Goal: Task Accomplishment & Management: Manage account settings

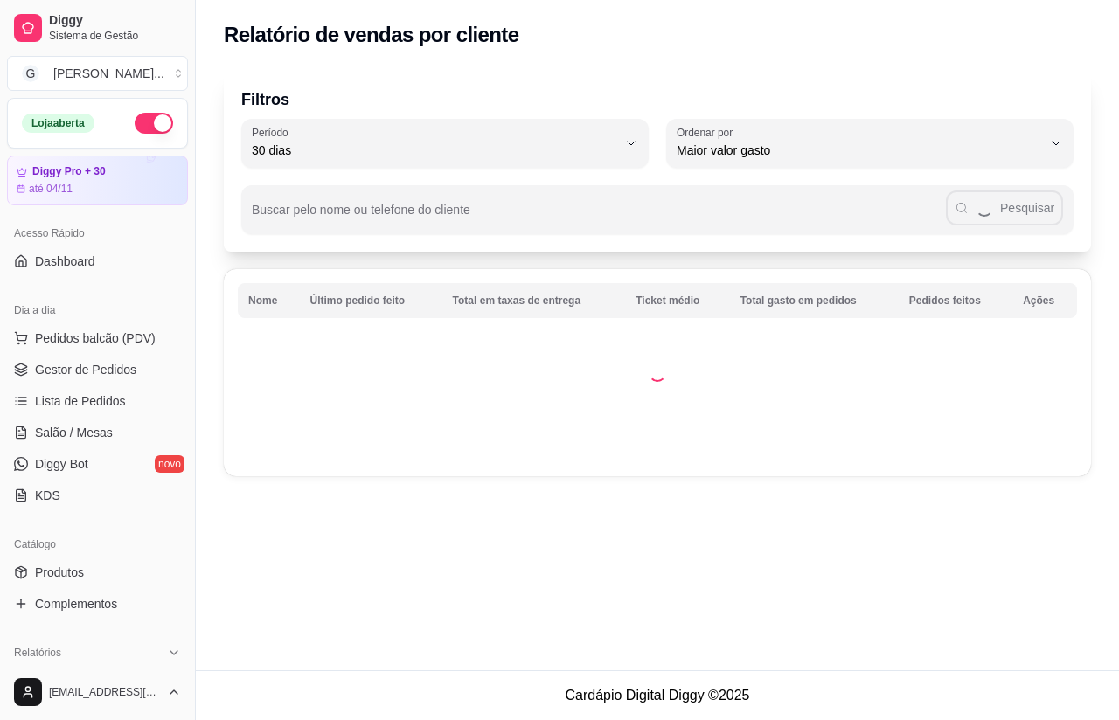
select select "30"
select select "HIGHEST_TOTAL_SPENT_WITH_ORDERS"
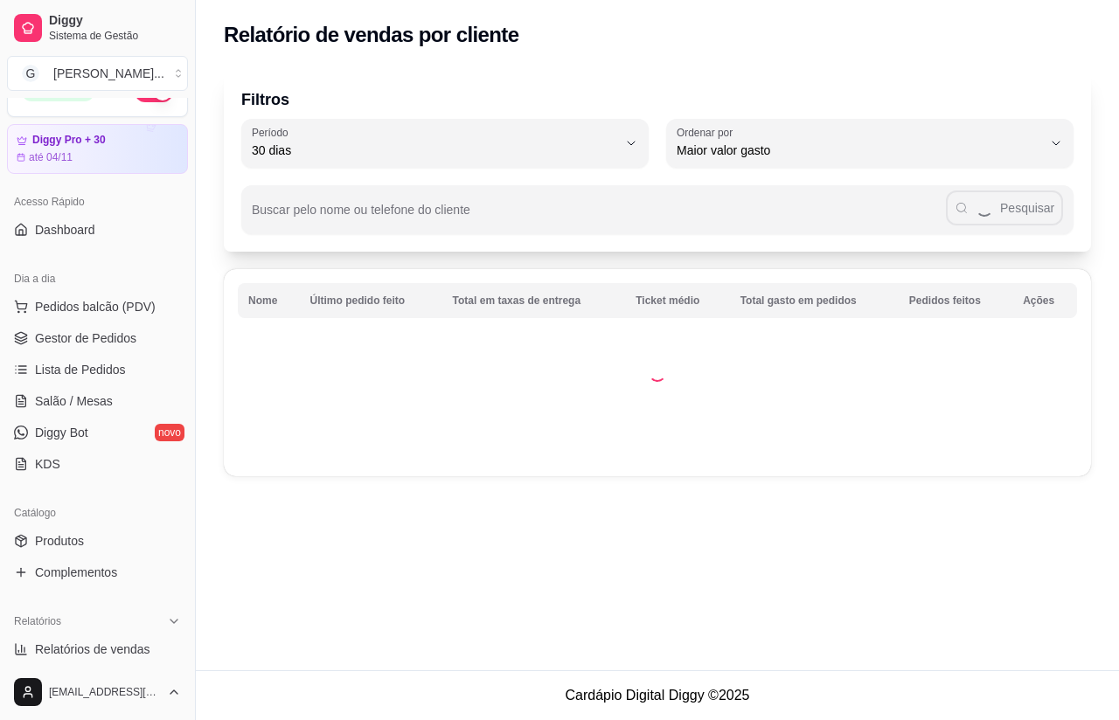
scroll to position [31, 0]
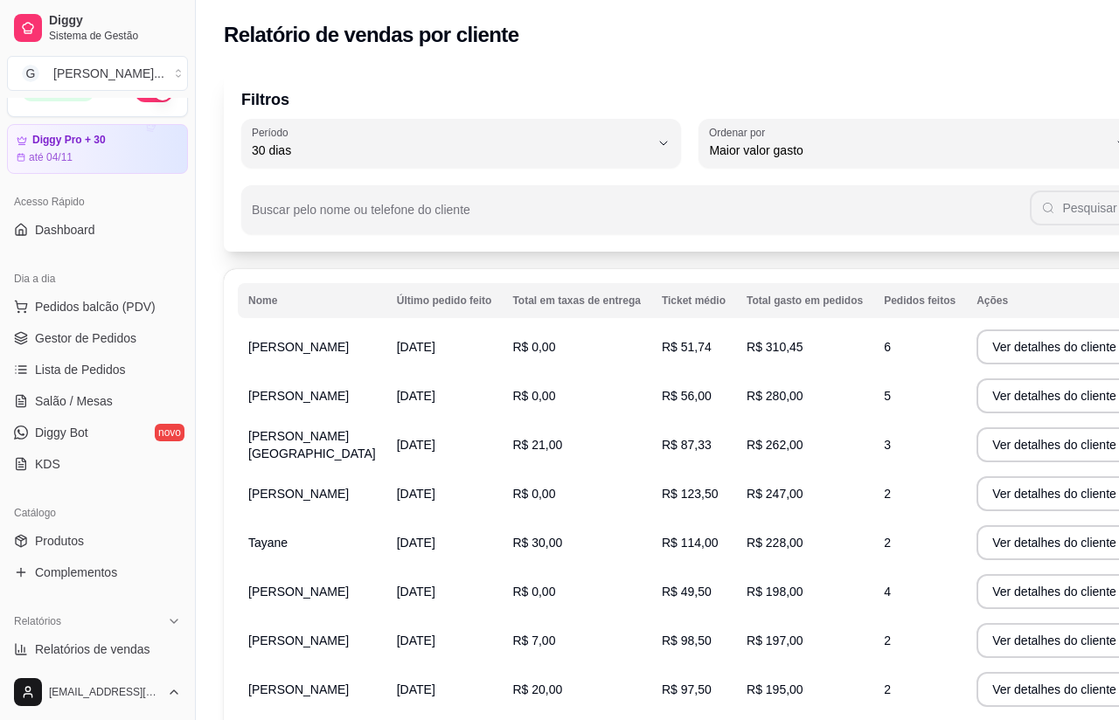
click at [136, 340] on span "Gestor de Pedidos" at bounding box center [85, 338] width 101 height 17
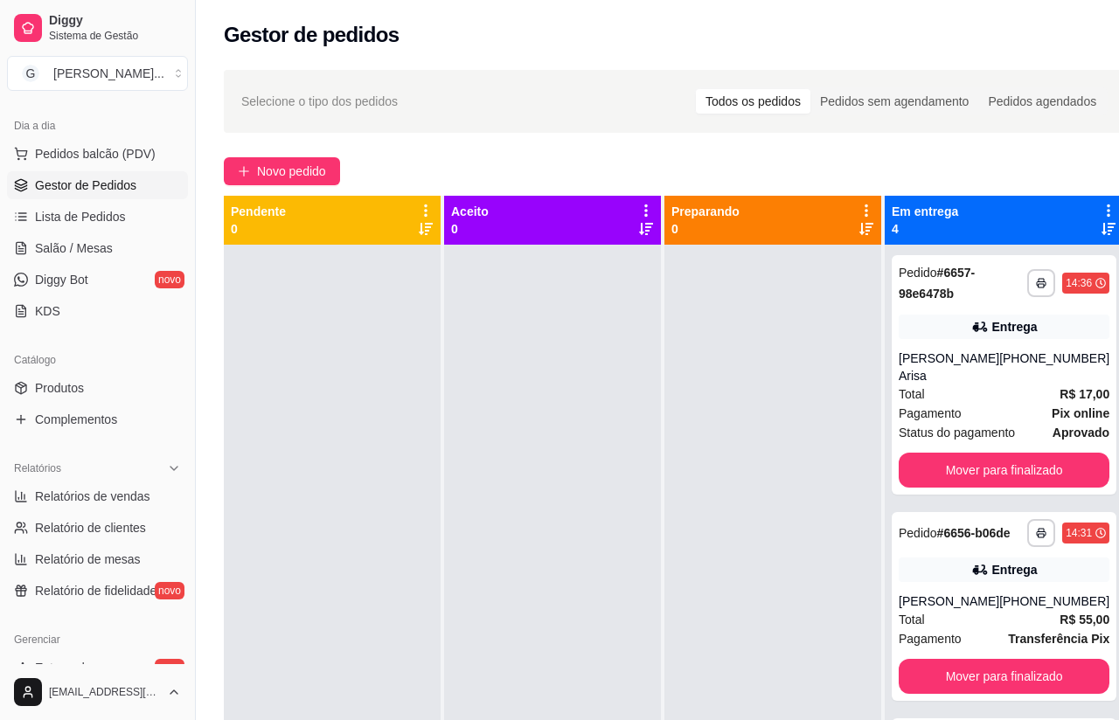
scroll to position [187, 0]
click at [144, 491] on span "Relatórios de vendas" at bounding box center [92, 493] width 115 height 17
select select "ALL"
select select "0"
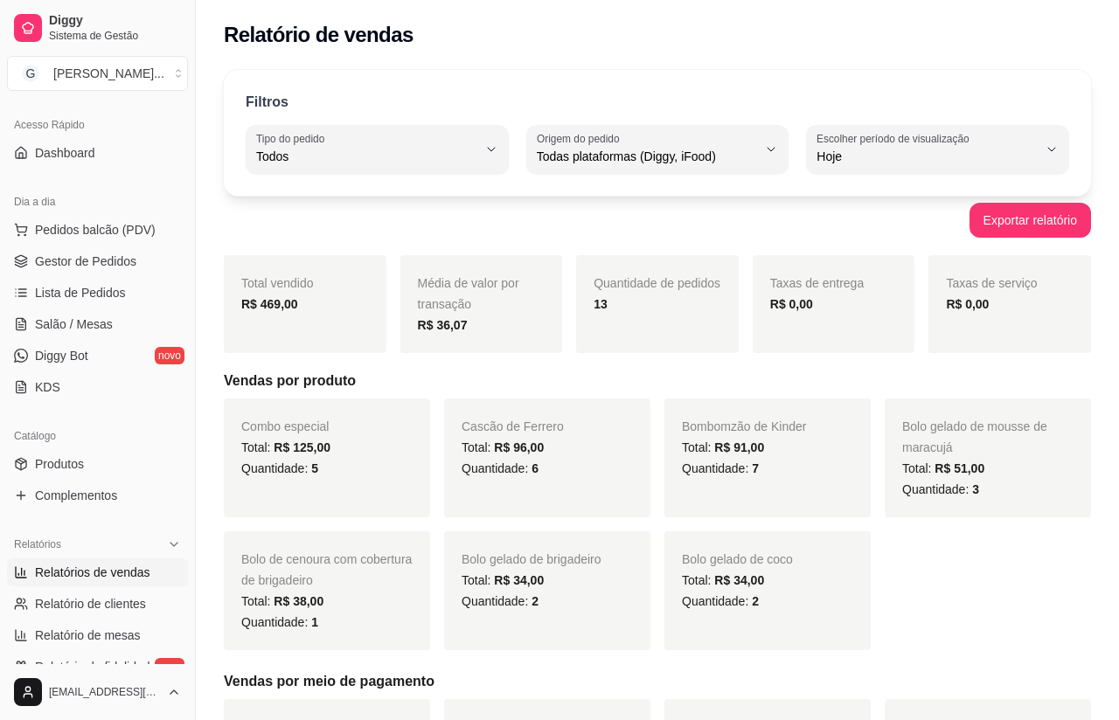
scroll to position [102, 0]
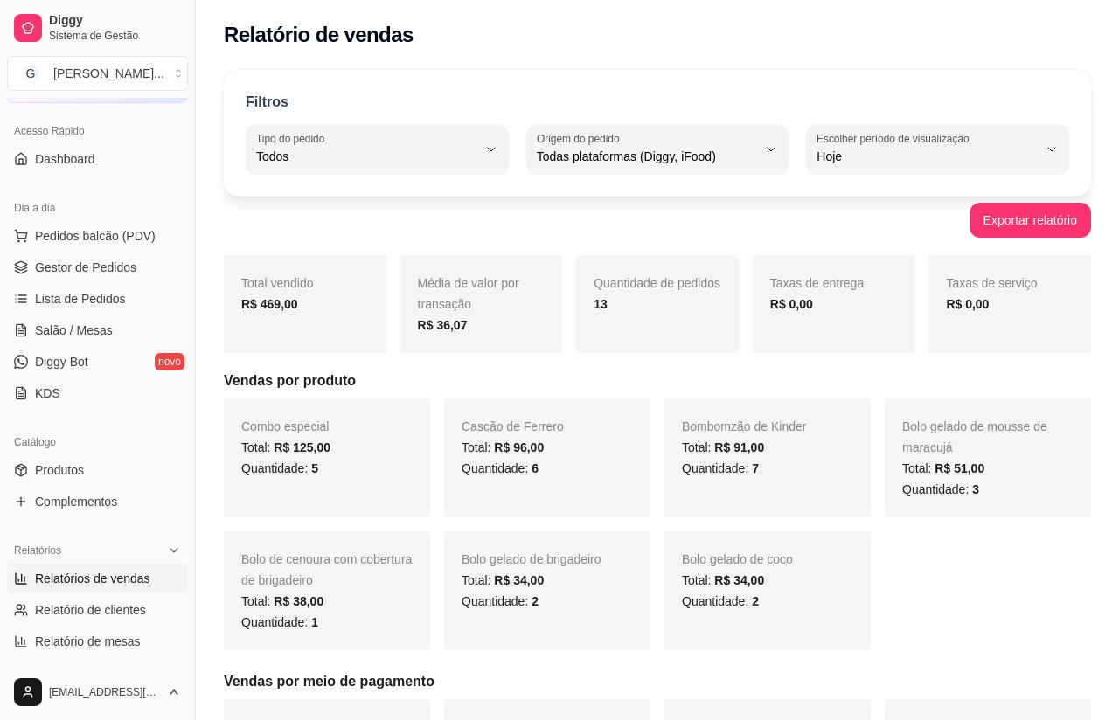
click at [153, 275] on link "Gestor de Pedidos" at bounding box center [97, 268] width 181 height 28
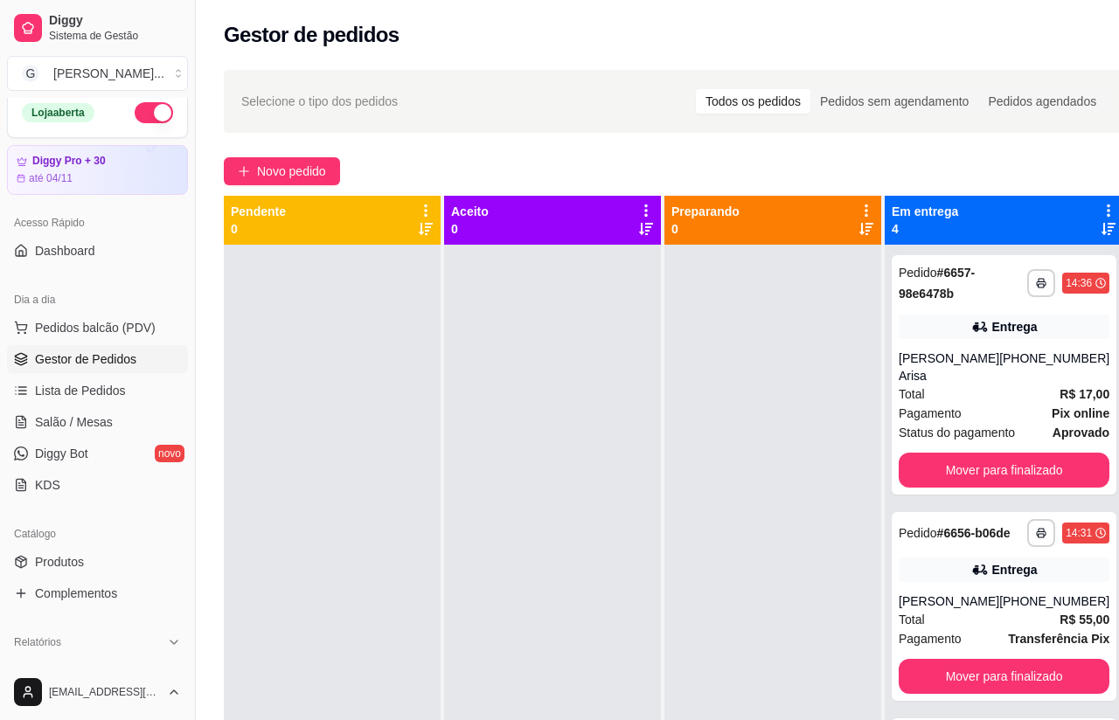
scroll to position [-10, 0]
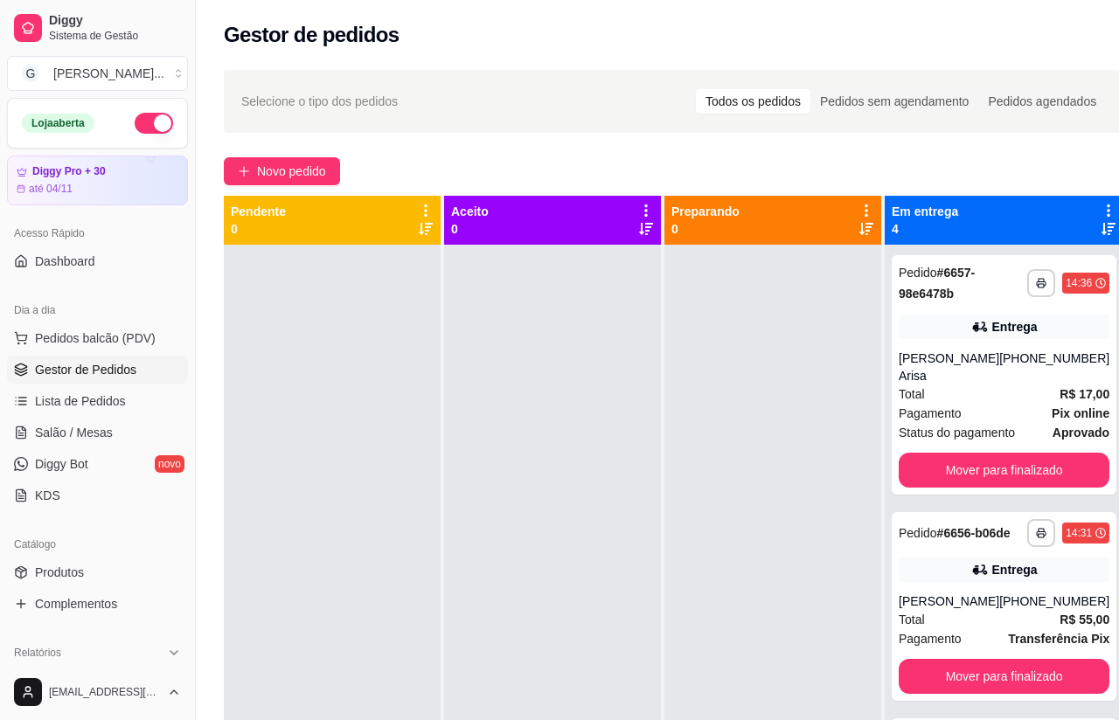
click at [314, 175] on span "Novo pedido" at bounding box center [291, 171] width 69 height 19
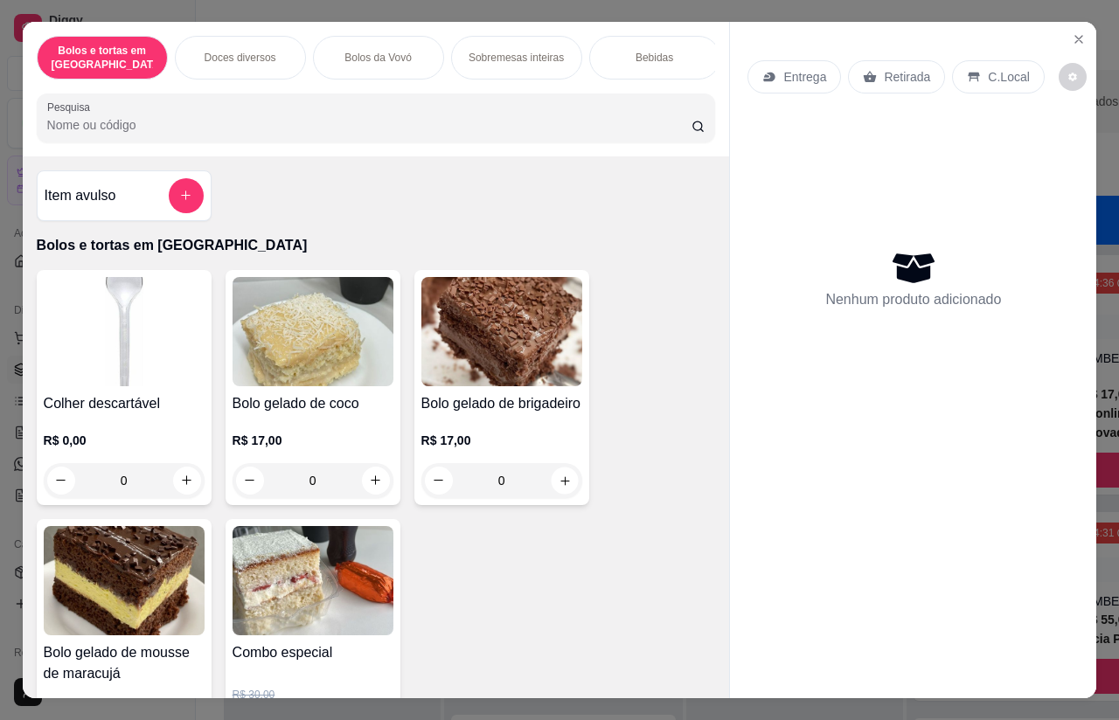
type input "1"
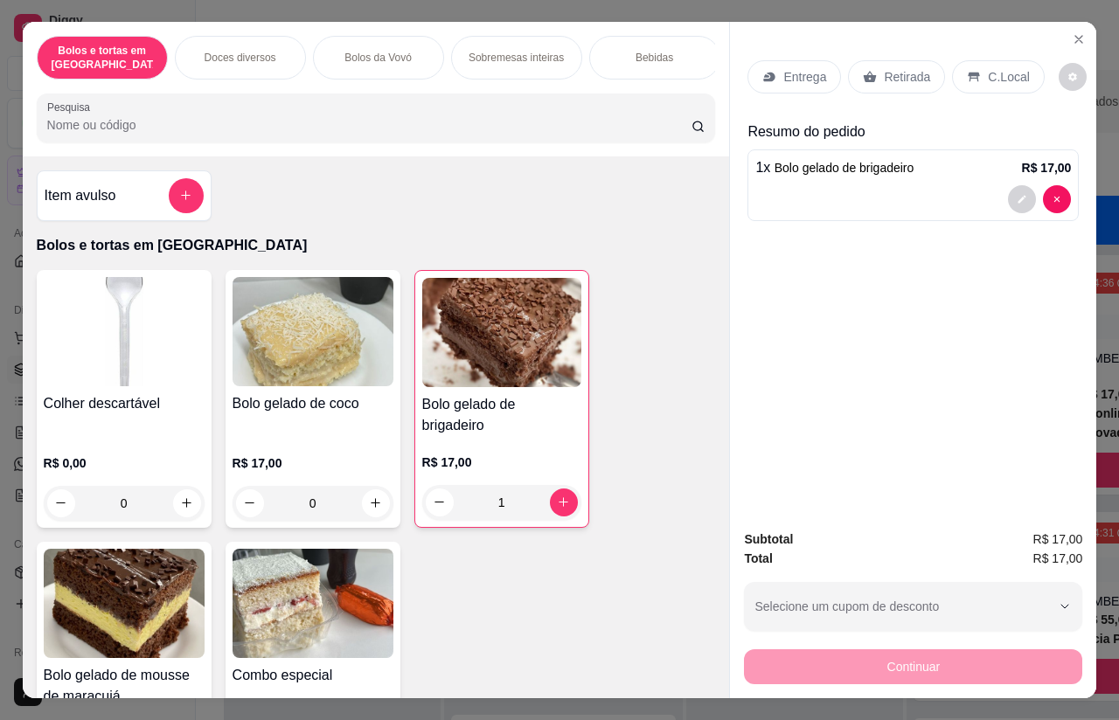
click at [906, 60] on div "Retirada" at bounding box center [896, 76] width 97 height 33
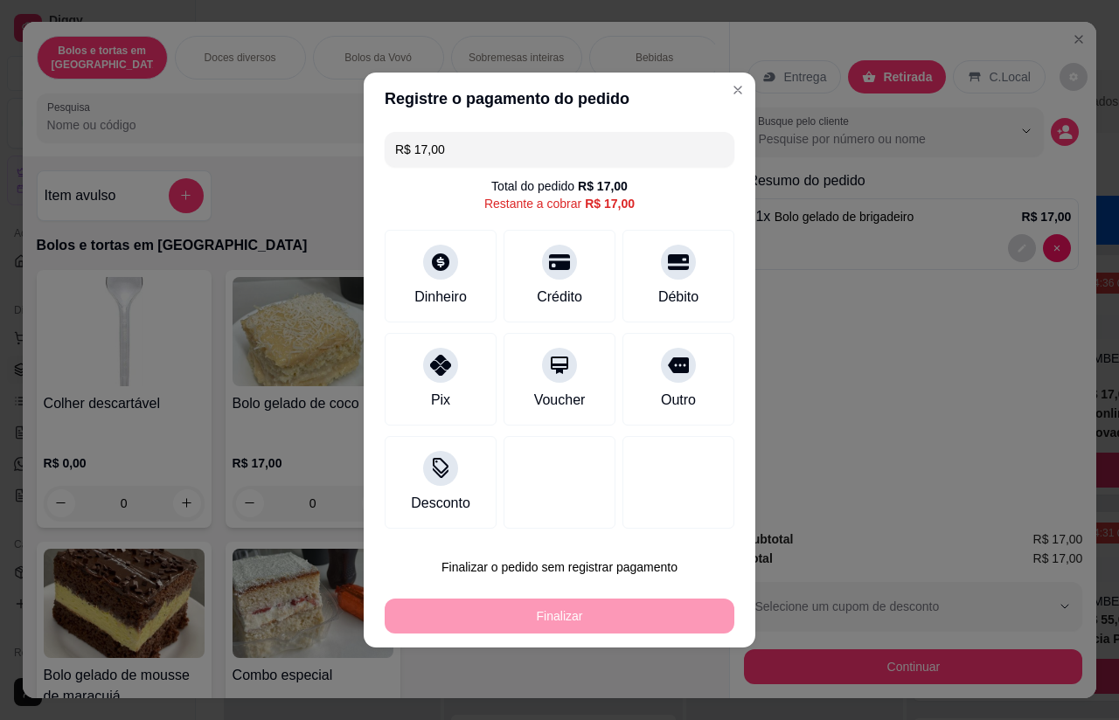
click at [703, 381] on div "Outro" at bounding box center [678, 379] width 112 height 93
type input "R$ 0,00"
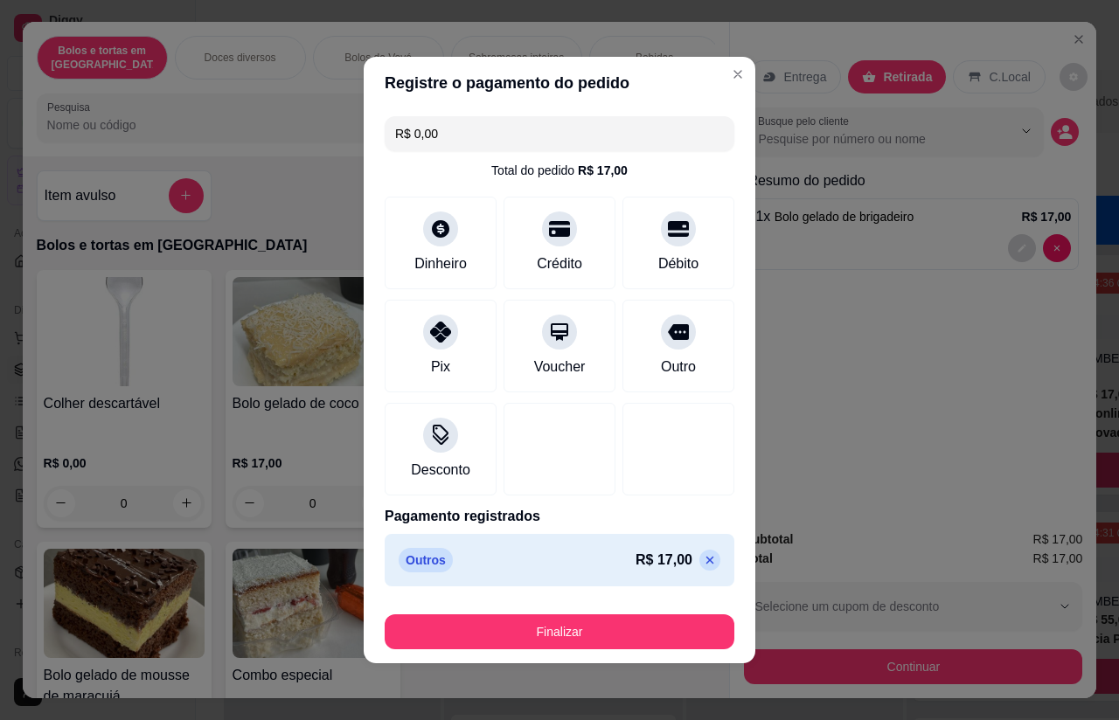
click at [649, 617] on button "Finalizar" at bounding box center [560, 632] width 350 height 35
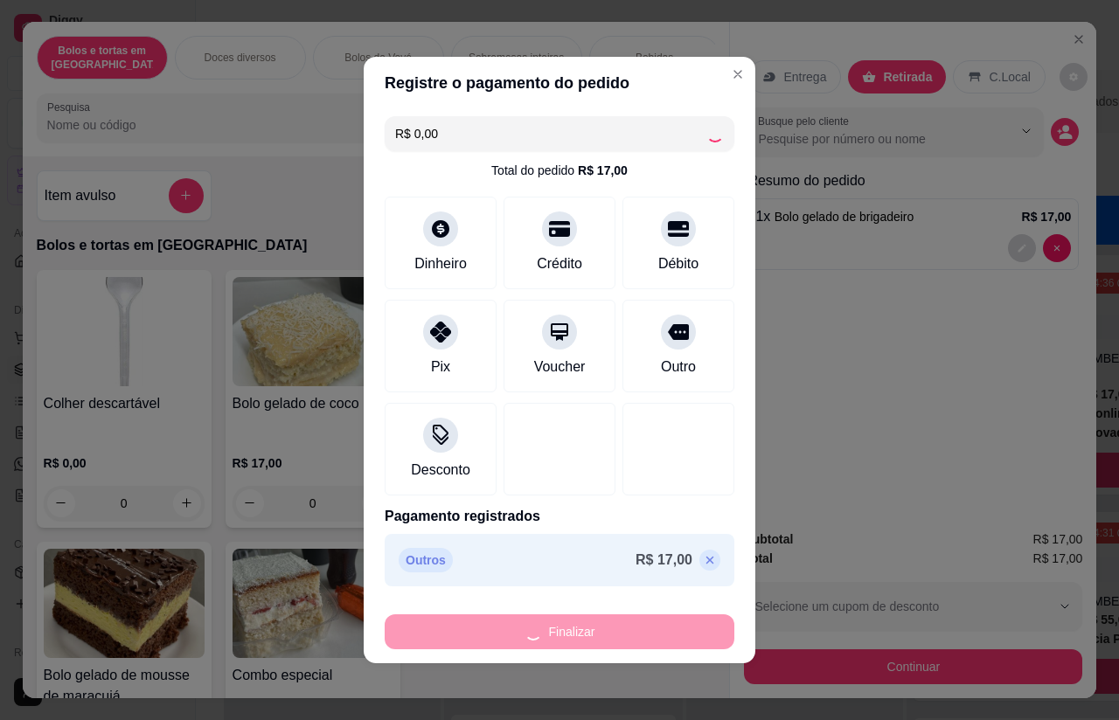
type input "0"
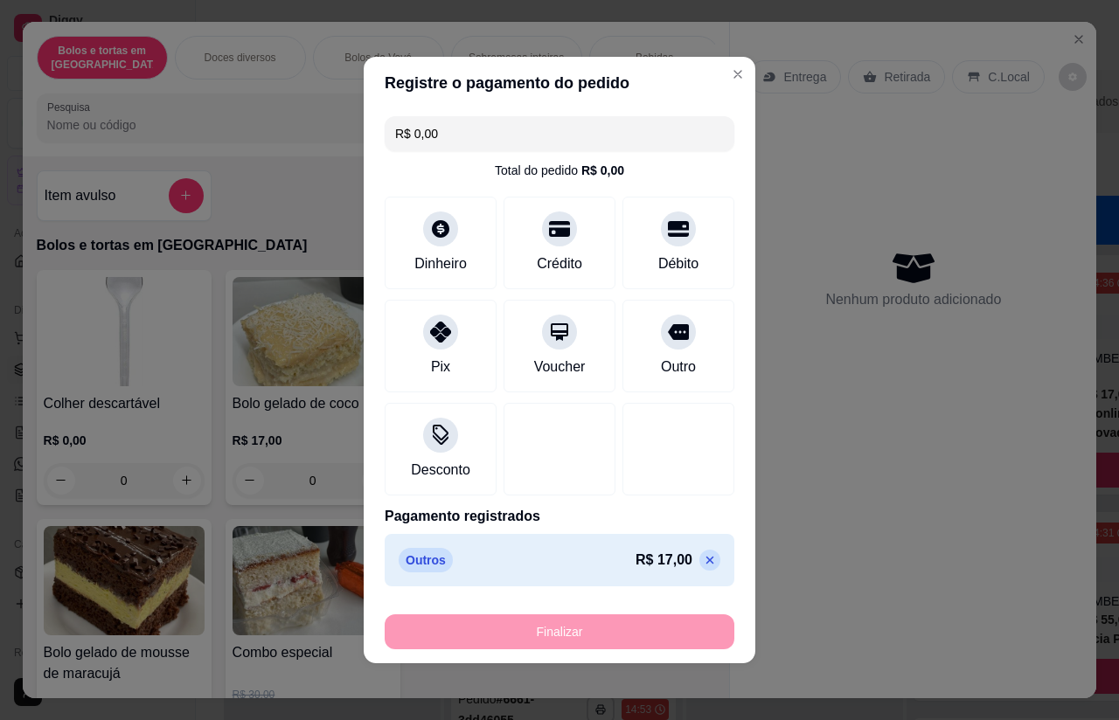
type input "-R$ 17,00"
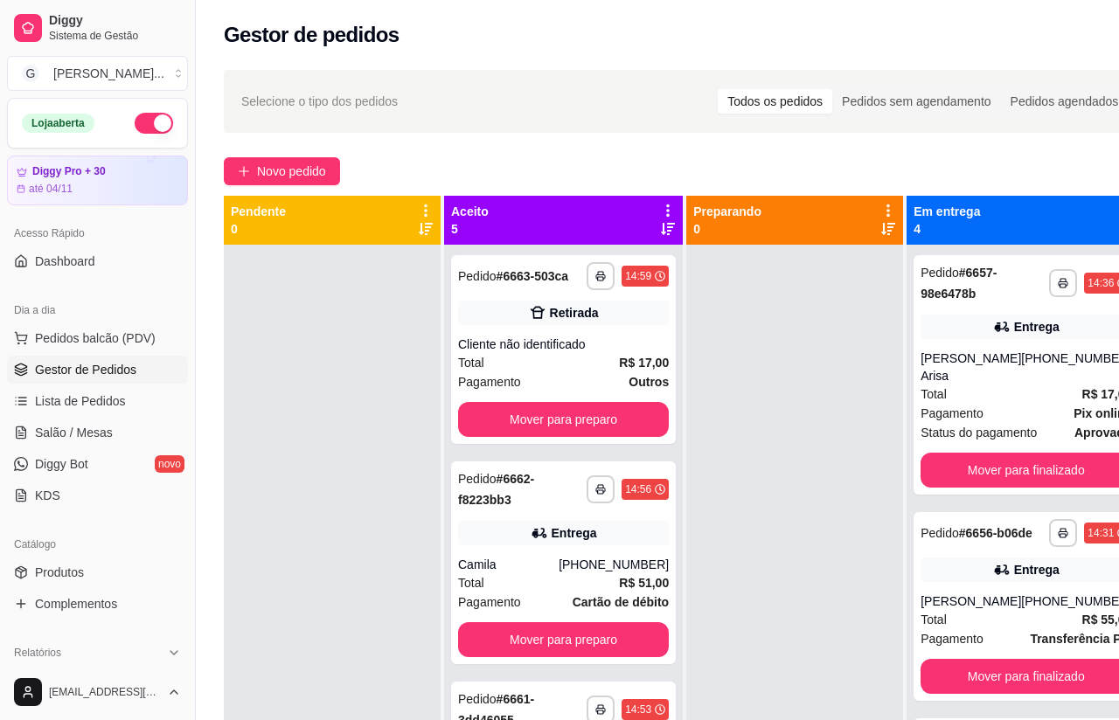
click at [619, 370] on strong "R$ 17,00" at bounding box center [644, 363] width 50 height 14
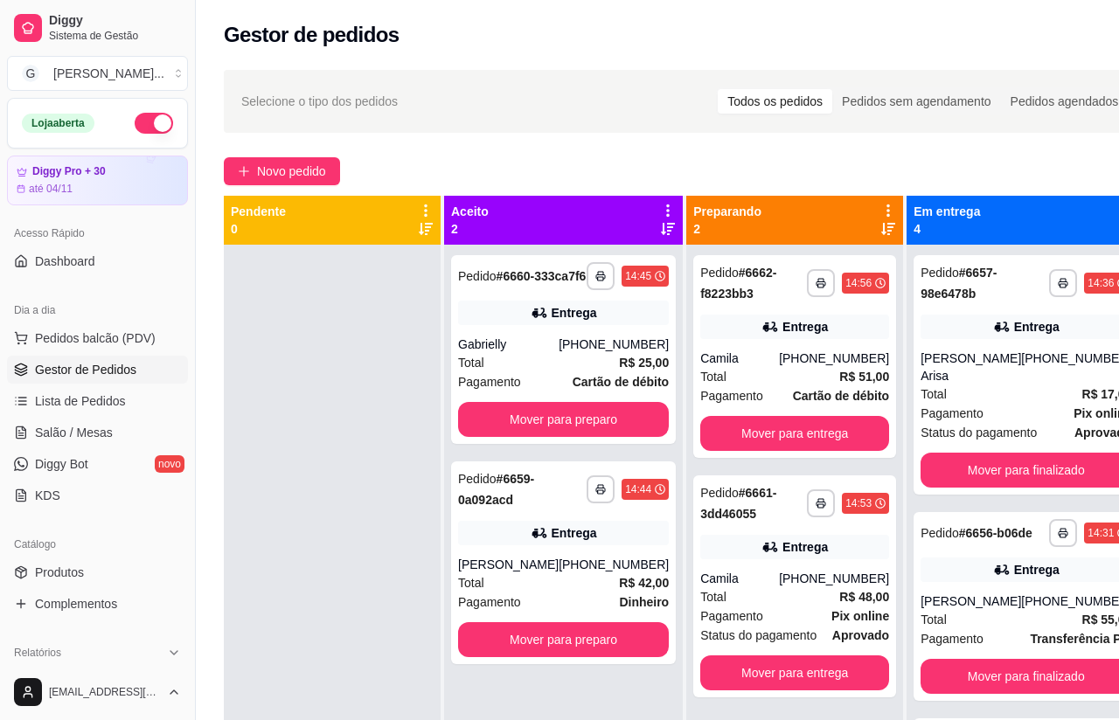
click at [619, 437] on button "Mover para preparo" at bounding box center [563, 419] width 211 height 35
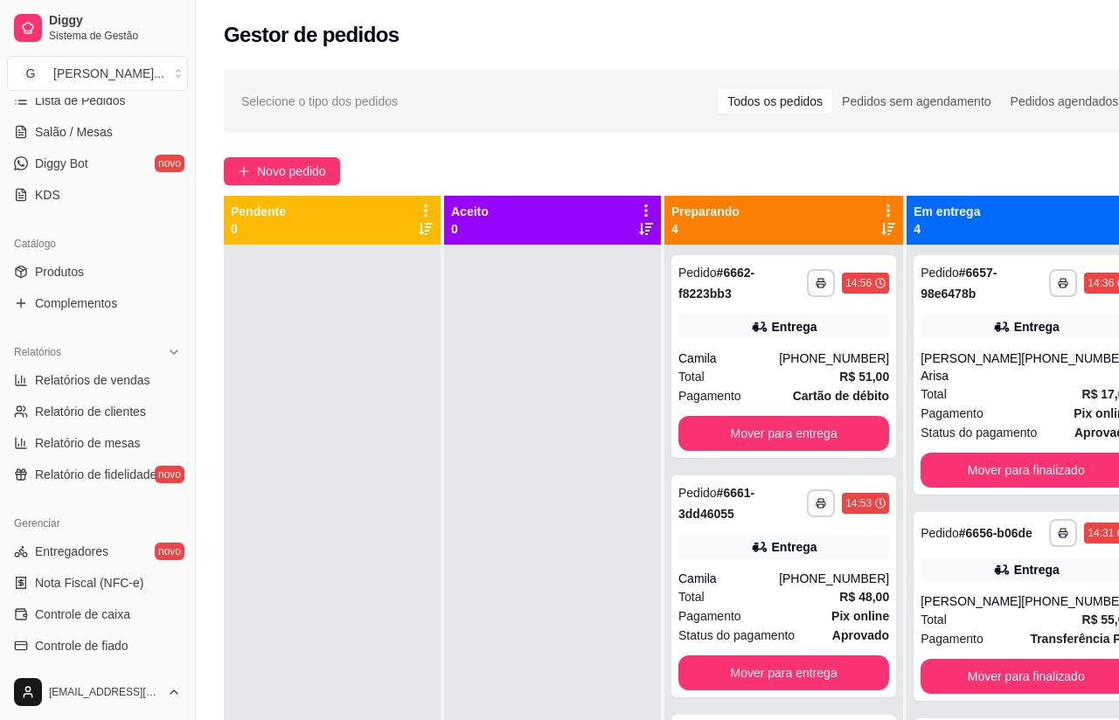
scroll to position [317, 0]
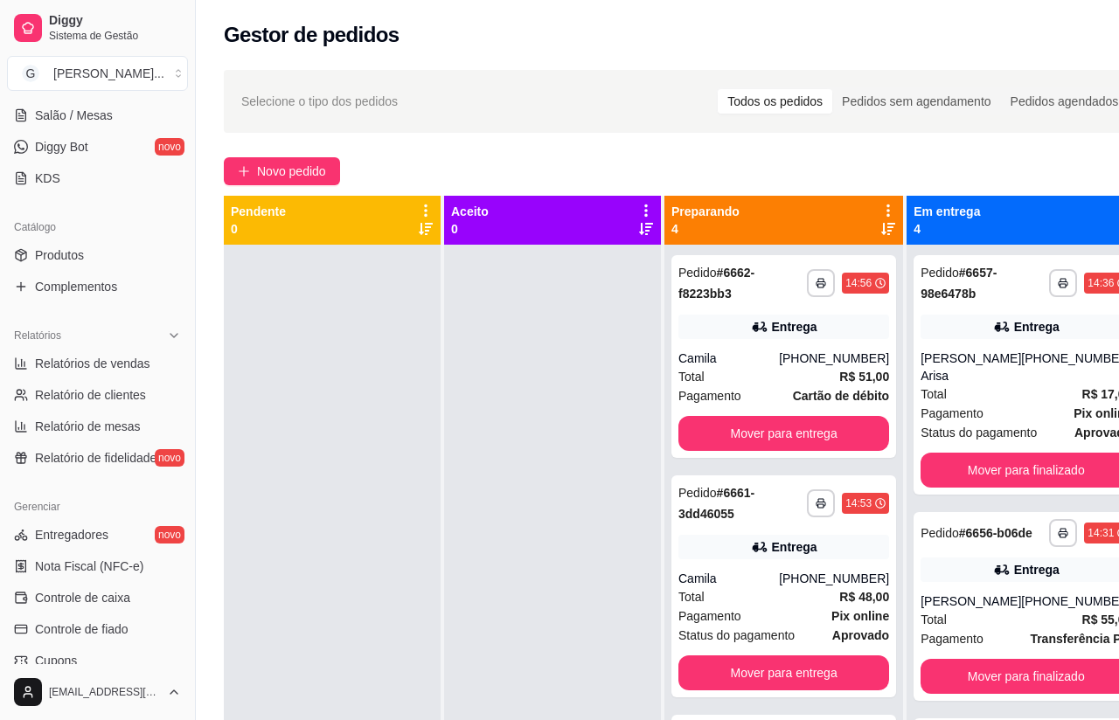
click at [150, 365] on span "Relatórios de vendas" at bounding box center [92, 363] width 115 height 17
select select "ALL"
select select "0"
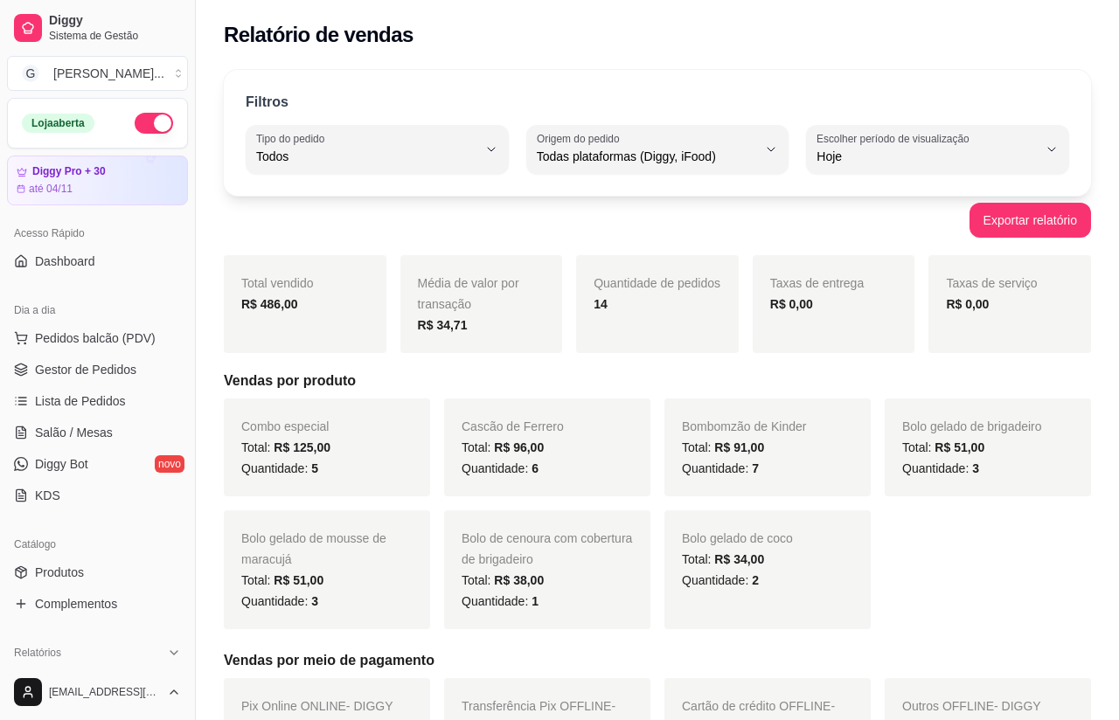
click at [151, 367] on link "Gestor de Pedidos" at bounding box center [97, 370] width 181 height 28
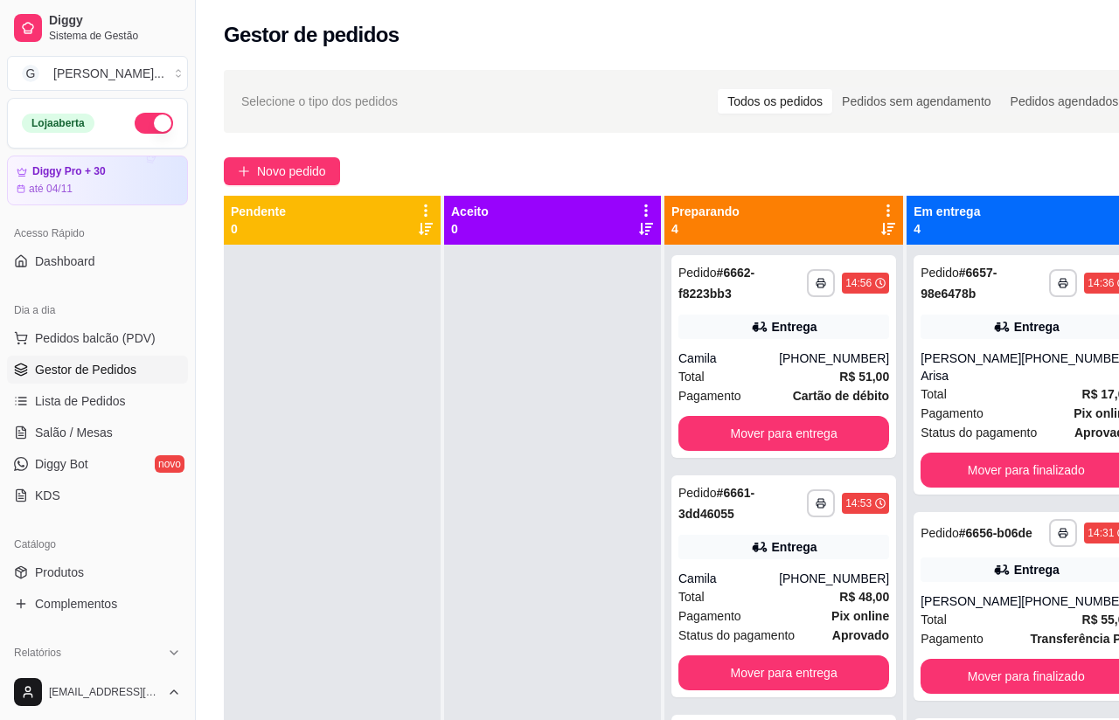
click at [340, 170] on button "Novo pedido" at bounding box center [282, 171] width 116 height 28
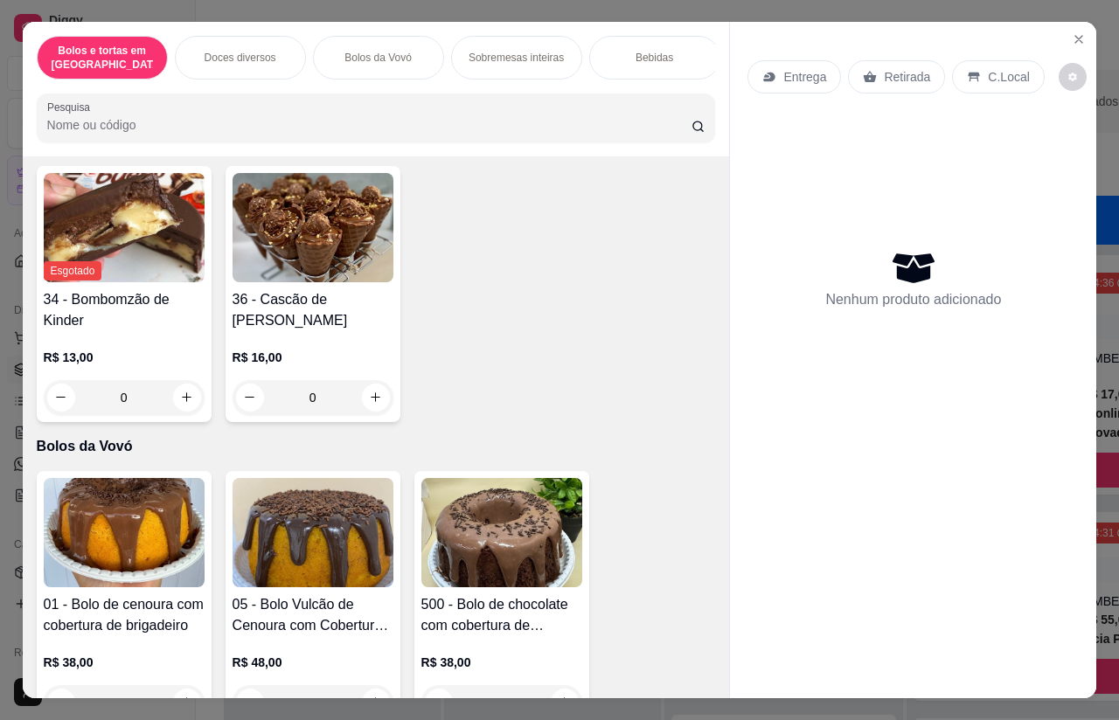
scroll to position [666, 0]
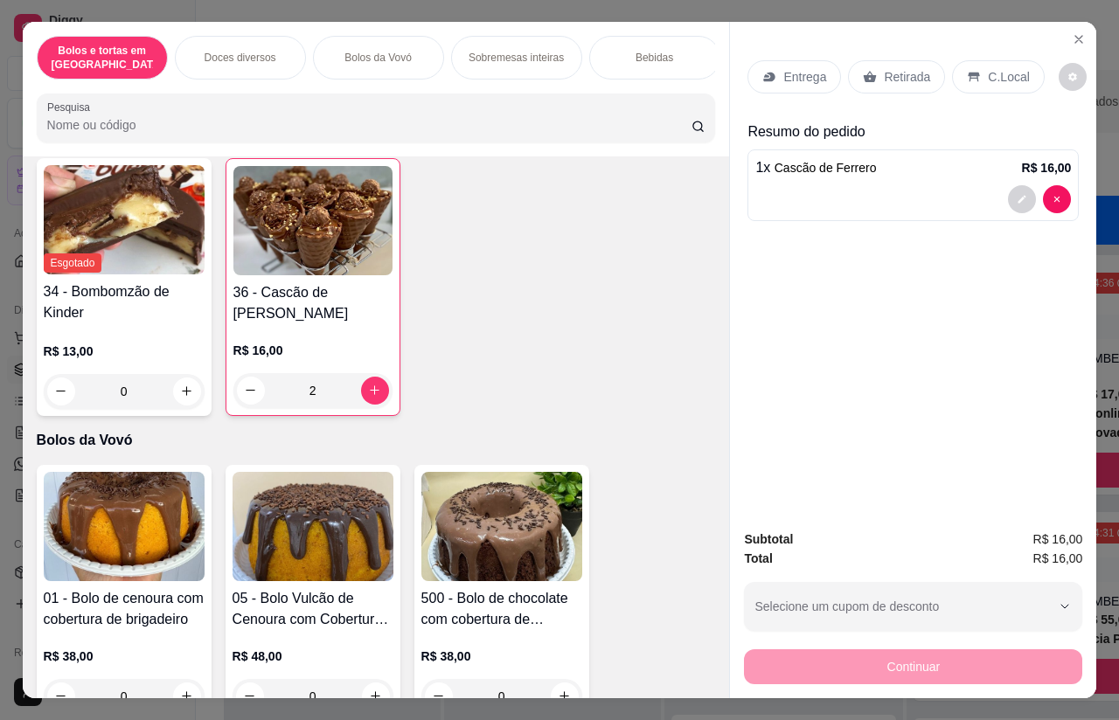
click at [376, 384] on icon "increase-product-quantity" at bounding box center [374, 390] width 13 height 13
type input "3"
click at [379, 384] on icon "increase-product-quantity" at bounding box center [374, 390] width 13 height 13
click at [913, 60] on div "Retirada" at bounding box center [896, 76] width 97 height 33
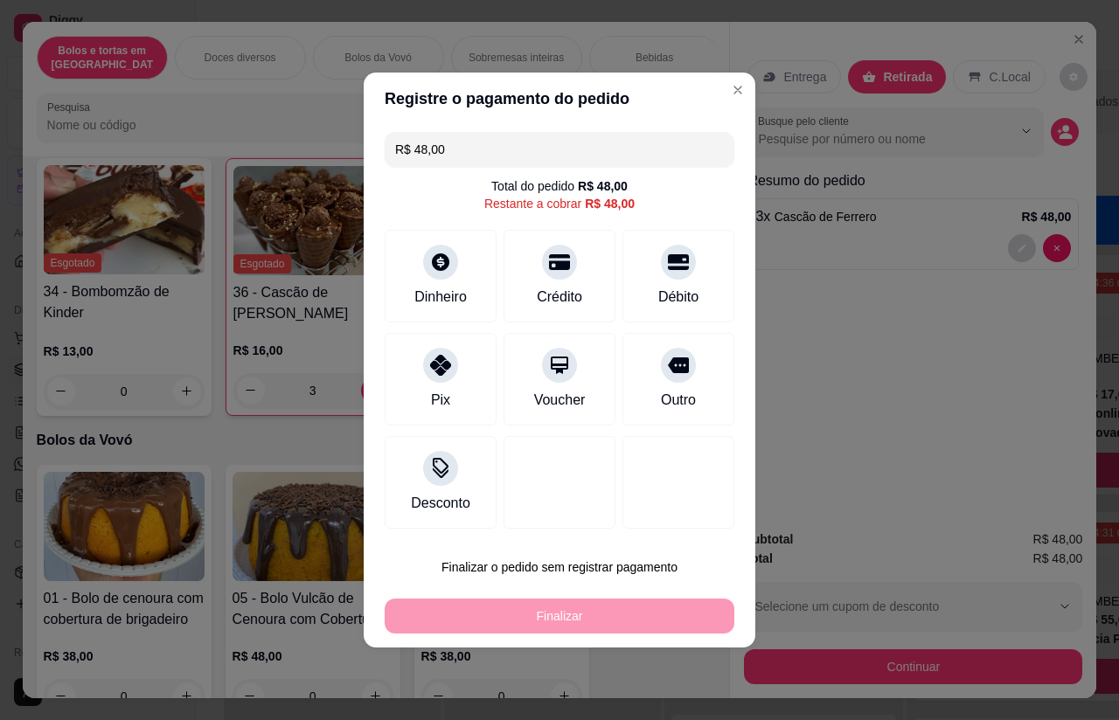
click at [693, 390] on div "Outro" at bounding box center [678, 400] width 35 height 21
type input "R$ 0,00"
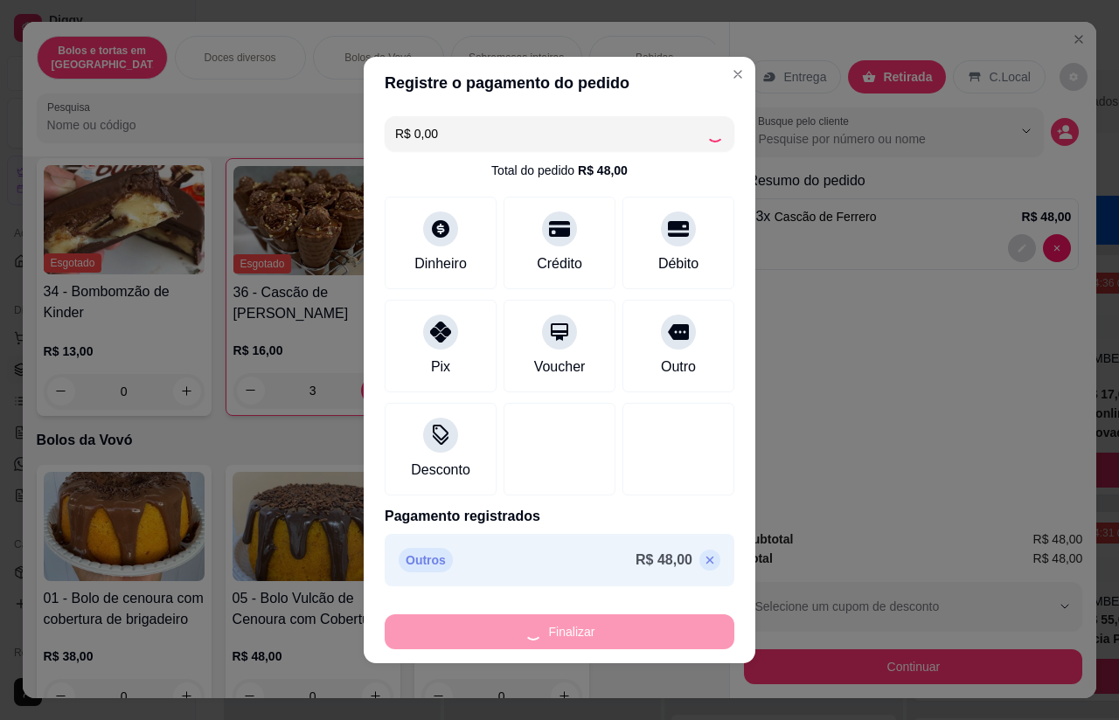
type input "0"
type input "-R$ 48,00"
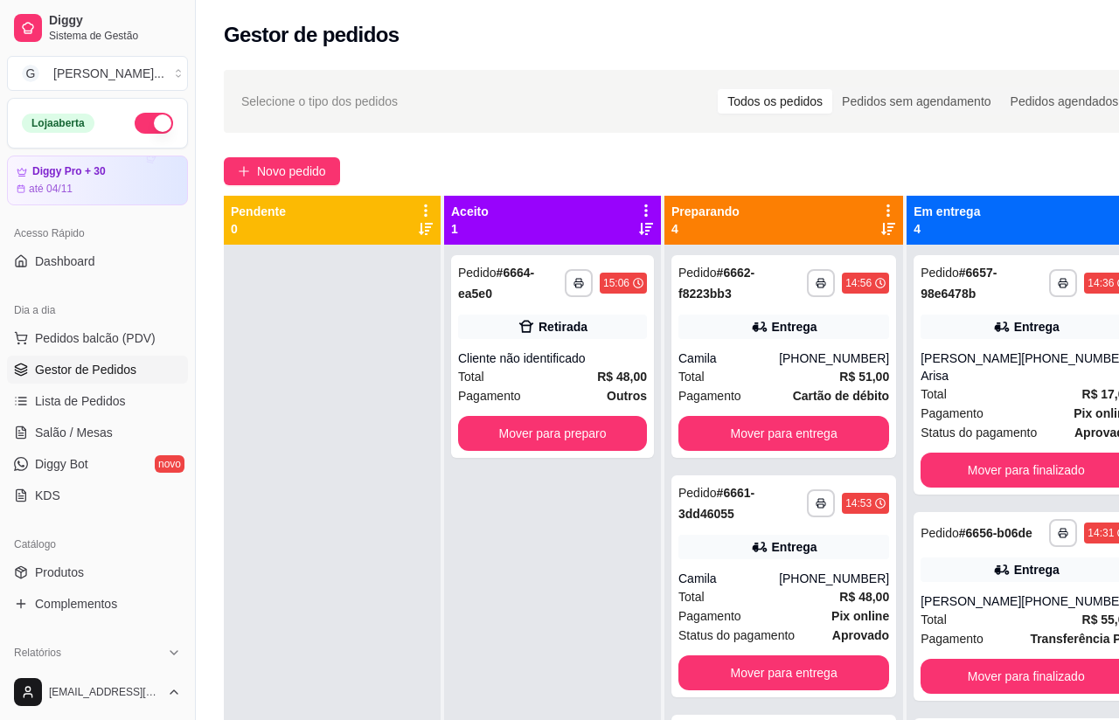
click at [581, 358] on div "Cliente não identificado" at bounding box center [552, 358] width 189 height 17
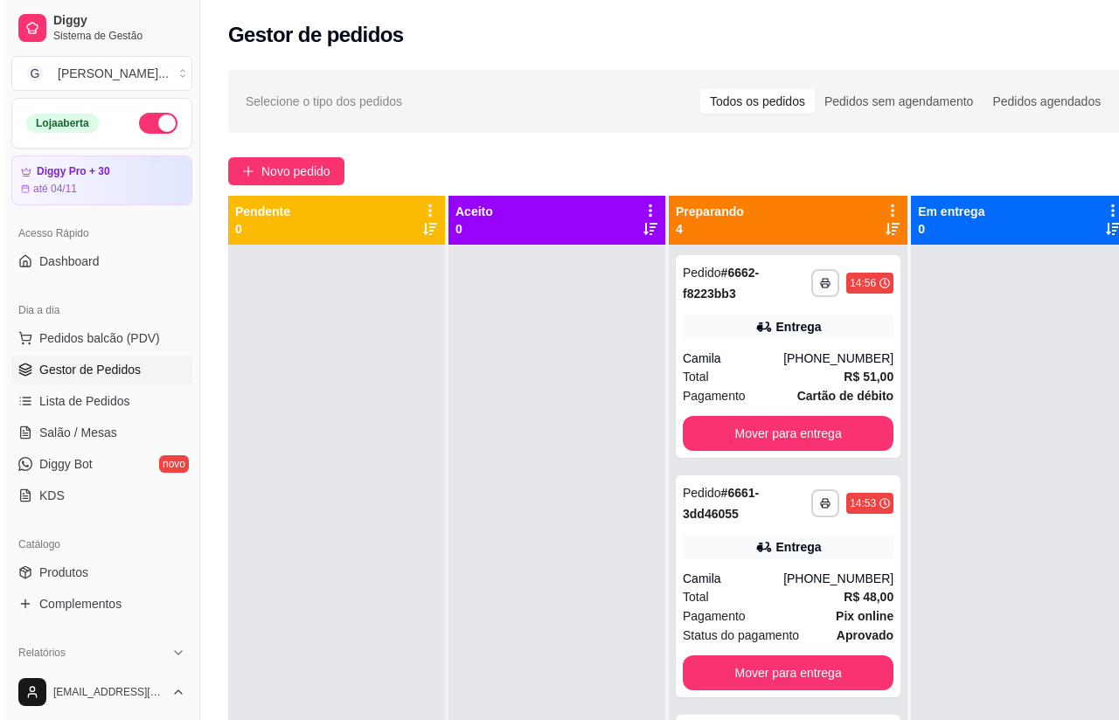
scroll to position [0, 12]
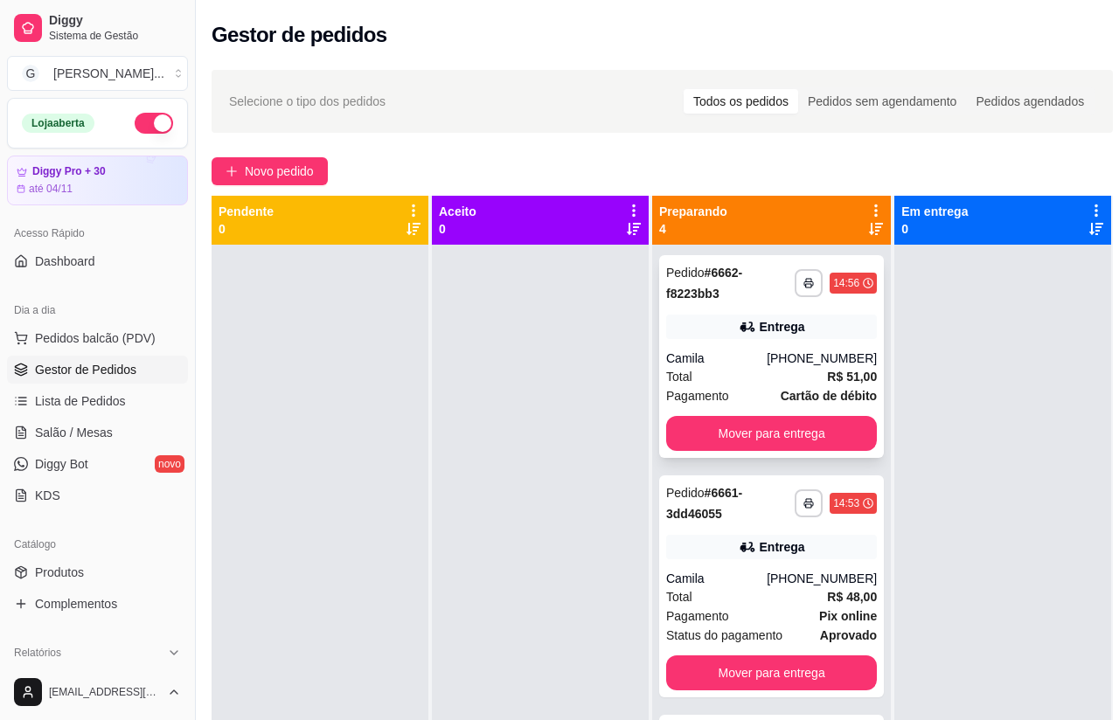
click at [801, 339] on div "**********" at bounding box center [771, 356] width 225 height 203
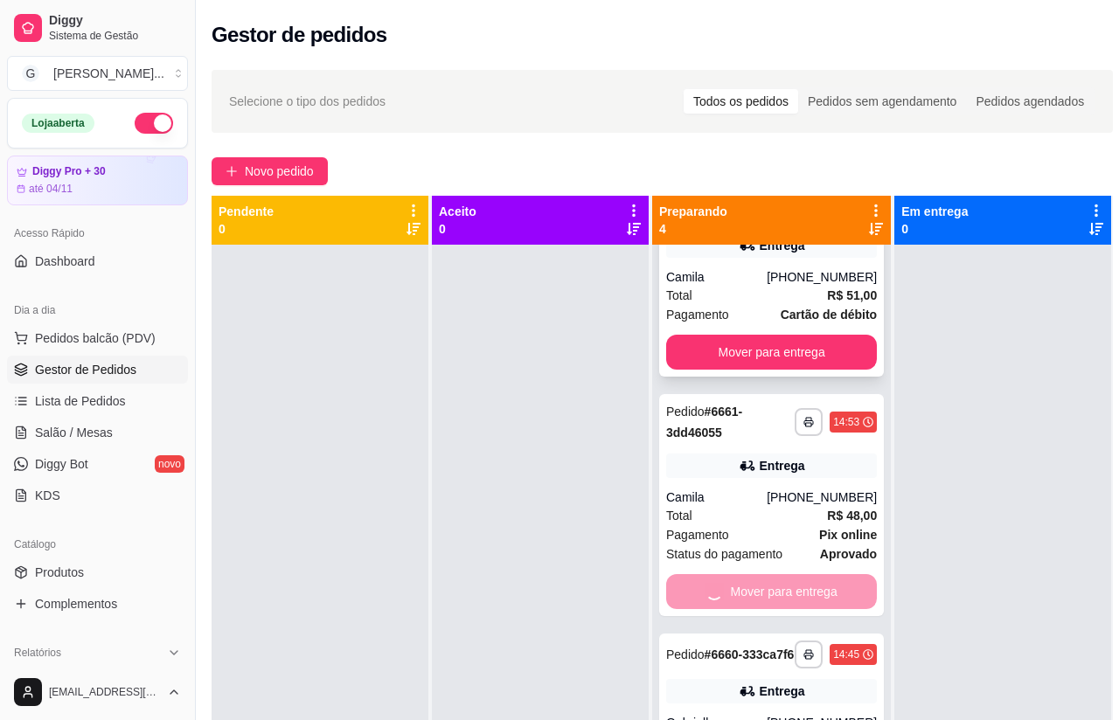
scroll to position [0, 0]
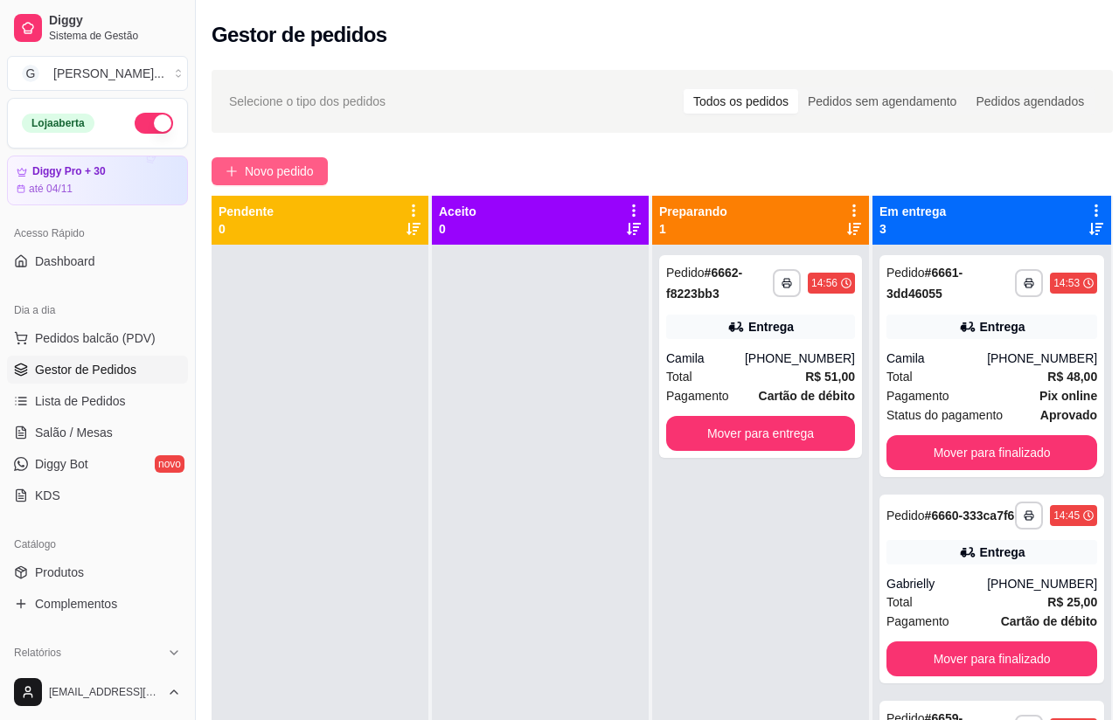
click at [309, 163] on span "Novo pedido" at bounding box center [279, 171] width 69 height 19
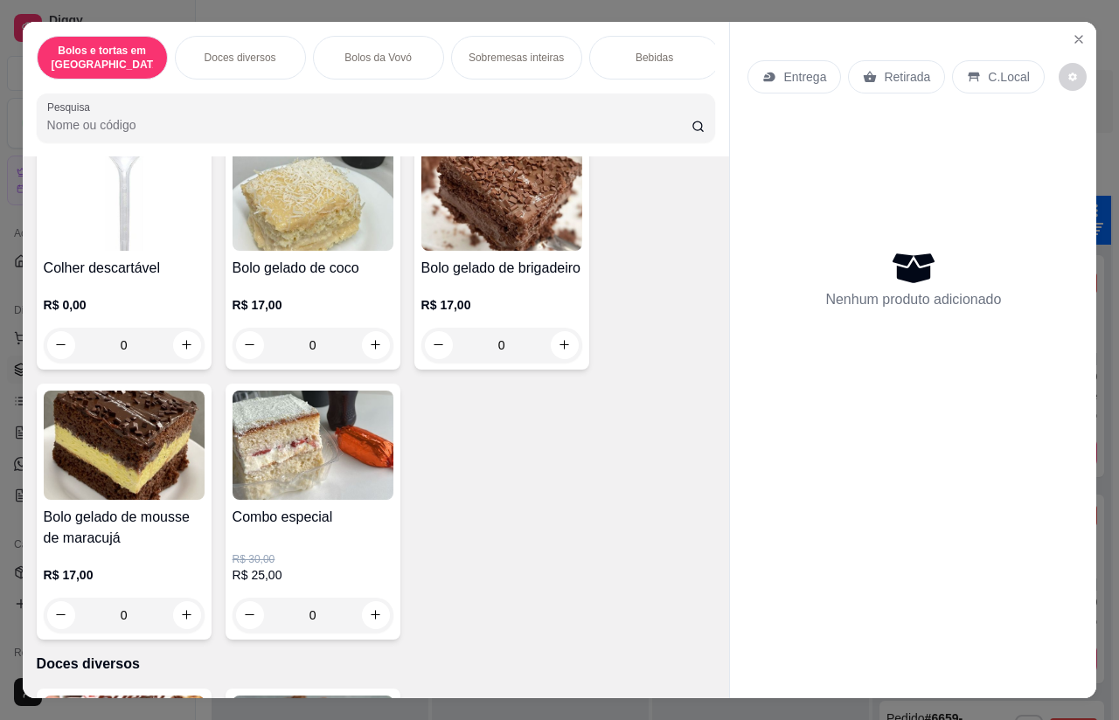
scroll to position [182, 0]
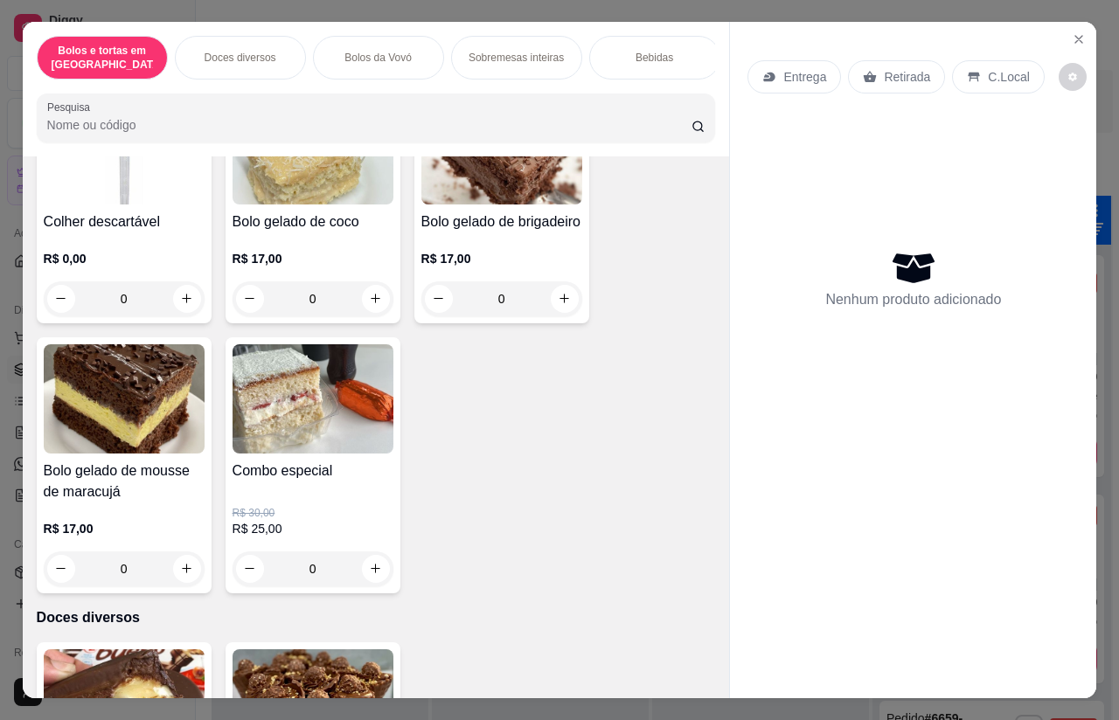
type input "1"
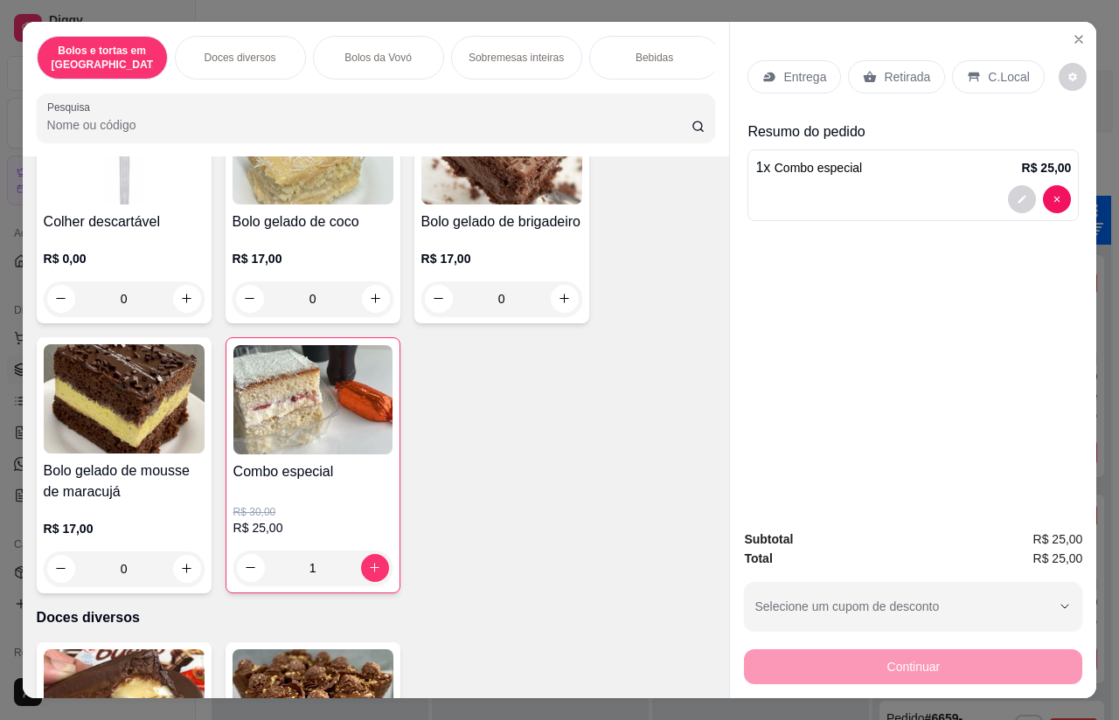
click at [801, 68] on p "Entrega" at bounding box center [804, 76] width 43 height 17
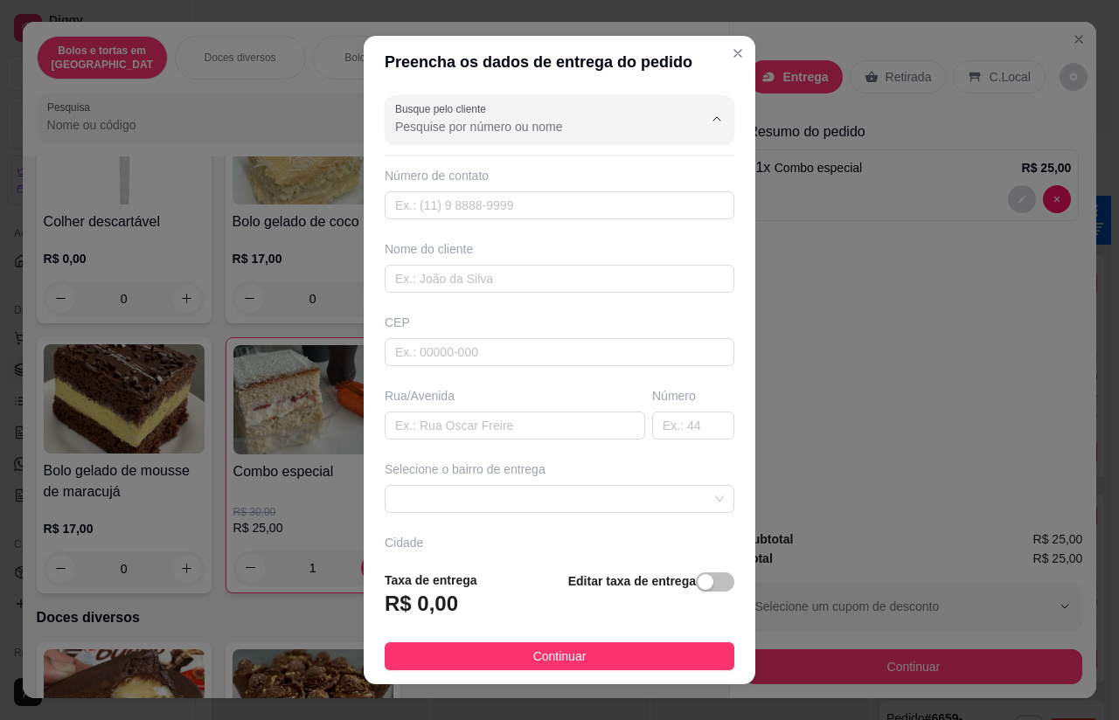
scroll to position [30, 0]
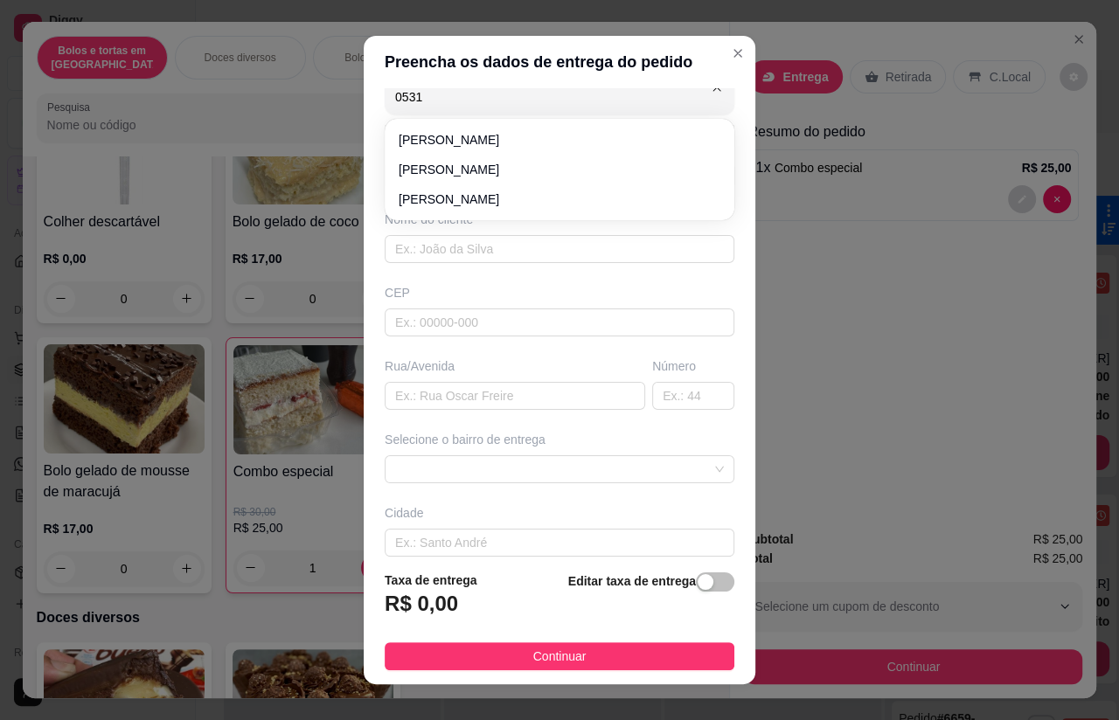
type input "[PERSON_NAME]"
type input "11973090531"
type input "[PERSON_NAME]"
type input "07500000"
type input "[PERSON_NAME]"
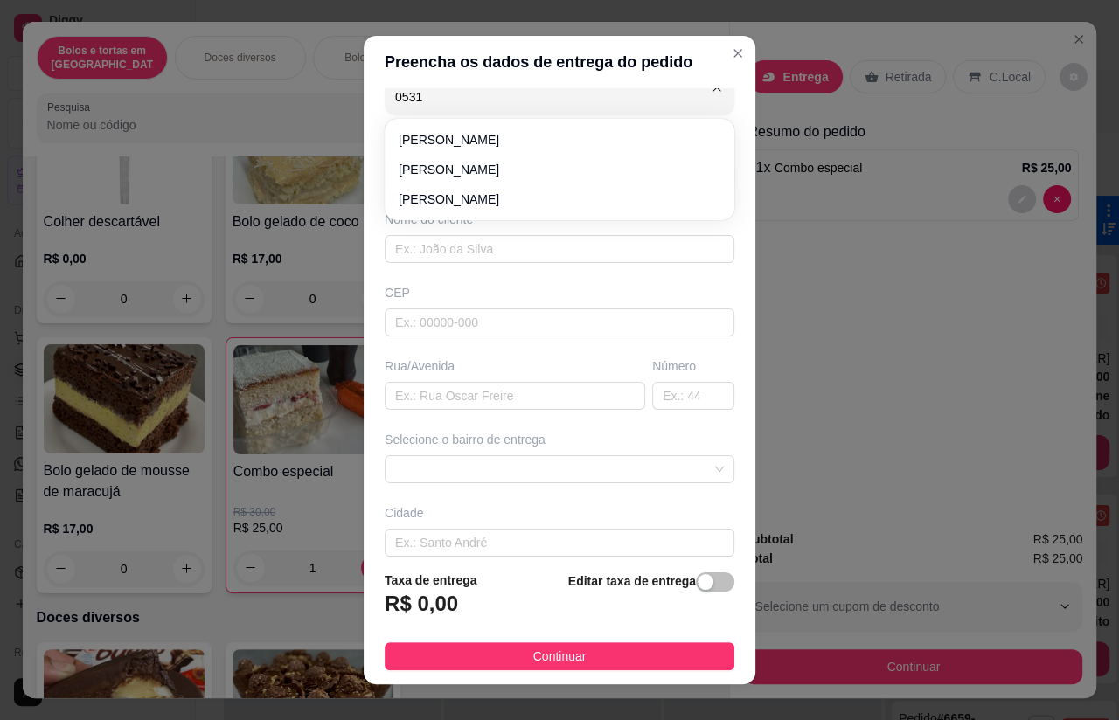
type input "290"
type input "Santa Isabel"
type input "Depois da capela Bom jesus,casa azul portão bco"
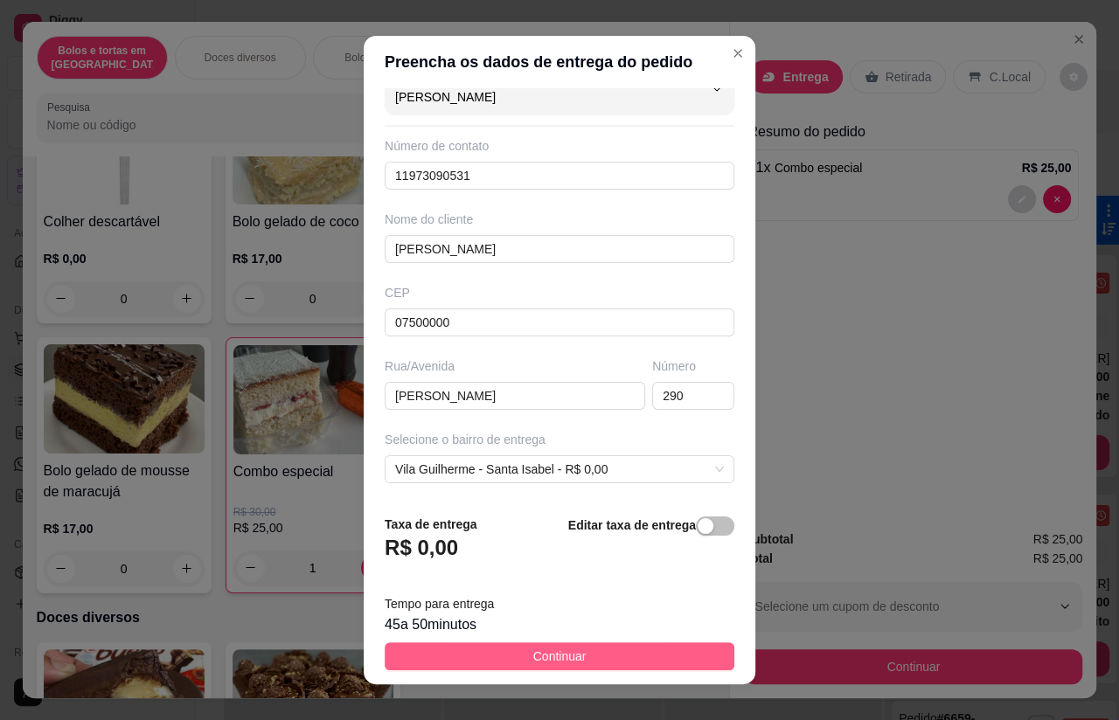
click at [632, 646] on button "Continuar" at bounding box center [560, 657] width 350 height 28
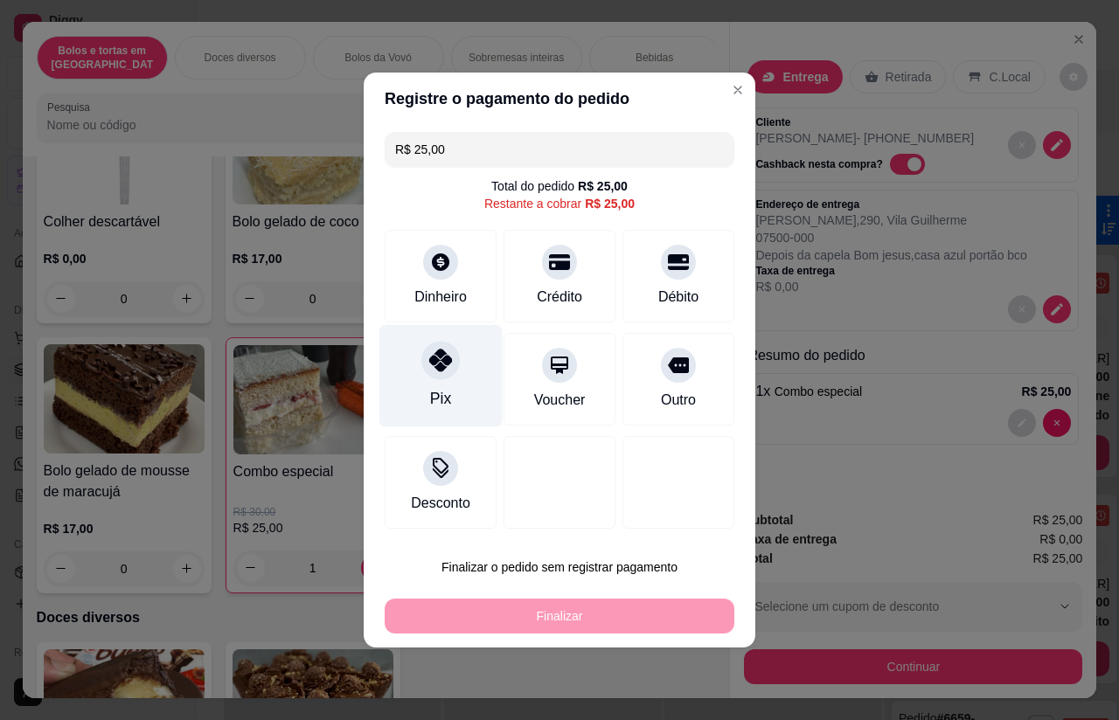
click at [453, 373] on div at bounding box center [440, 360] width 38 height 38
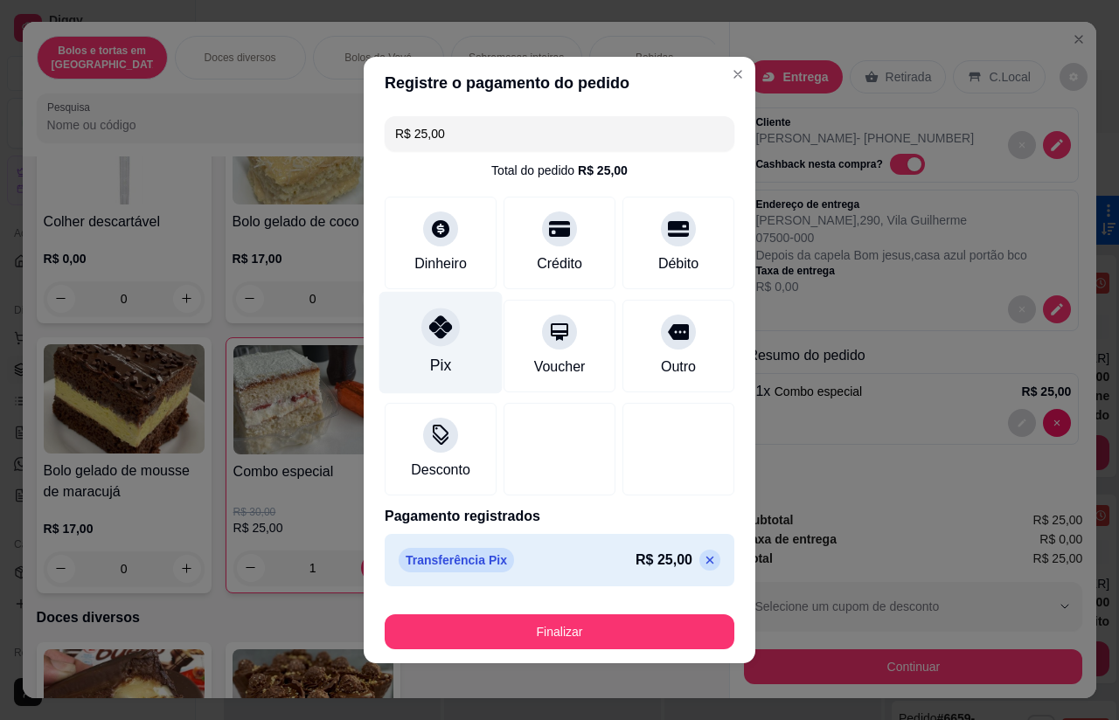
type input "R$ 0,00"
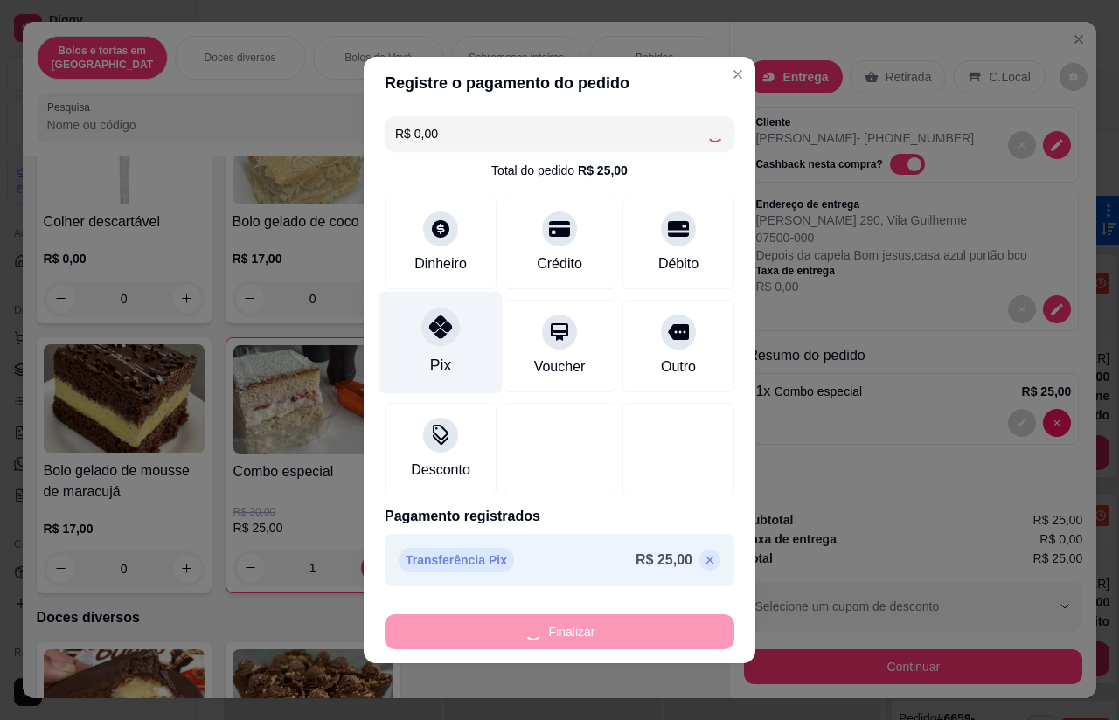
type input "0"
type input "-R$ 25,00"
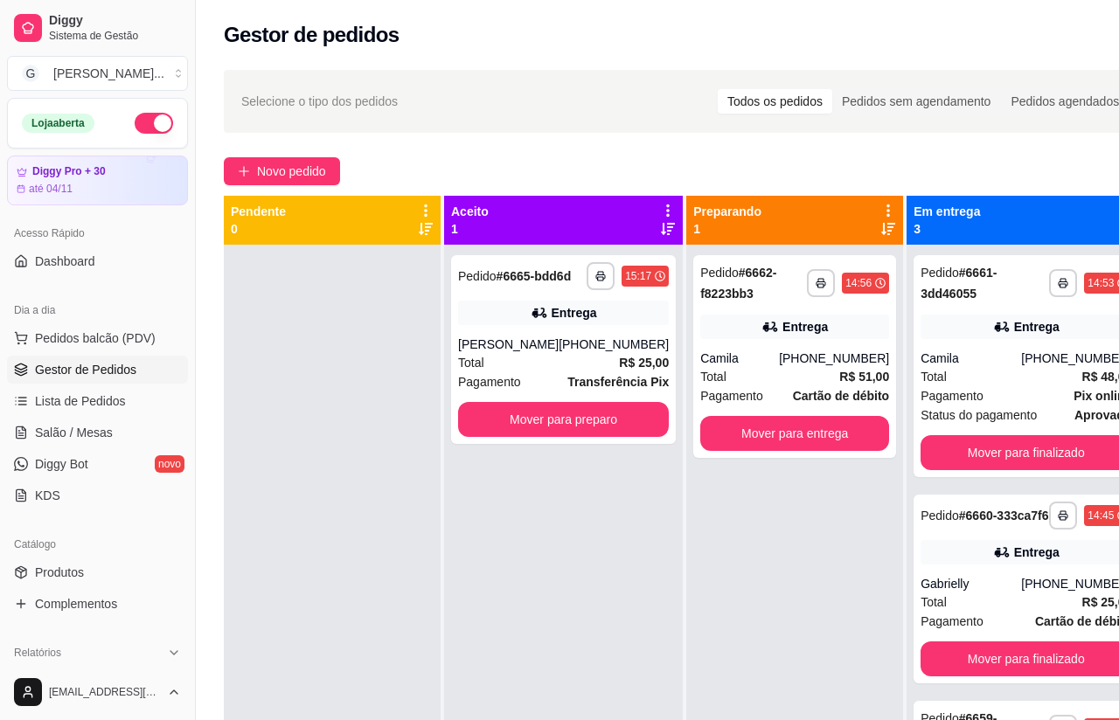
scroll to position [0, 12]
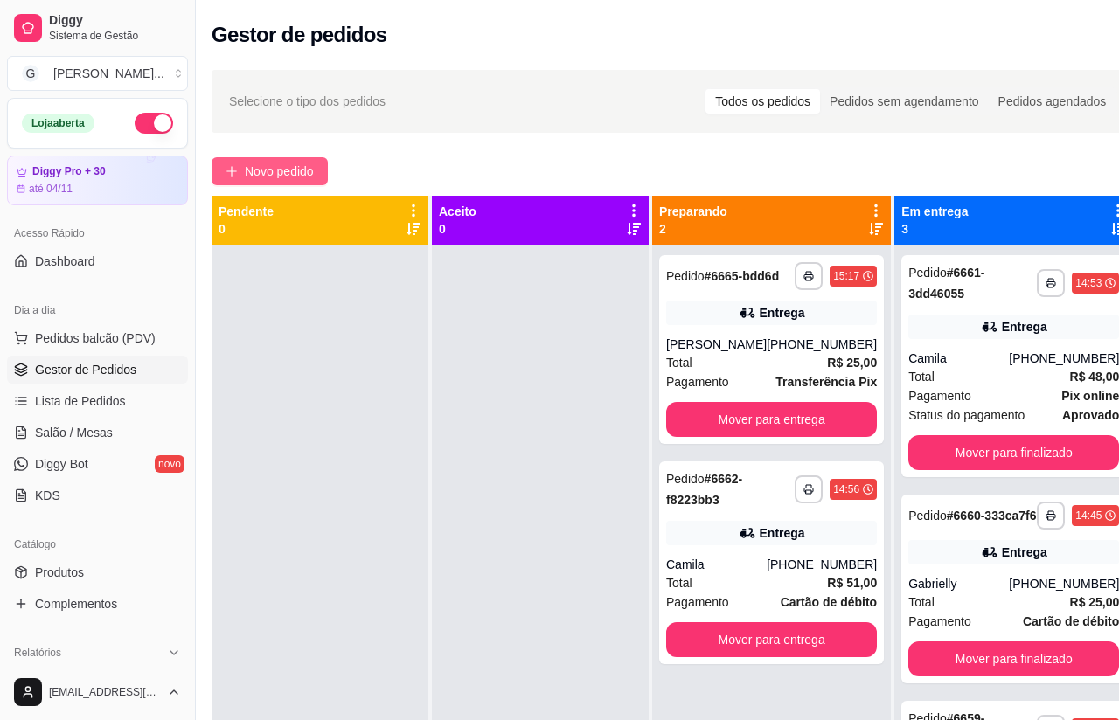
click at [267, 177] on span "Novo pedido" at bounding box center [279, 171] width 69 height 19
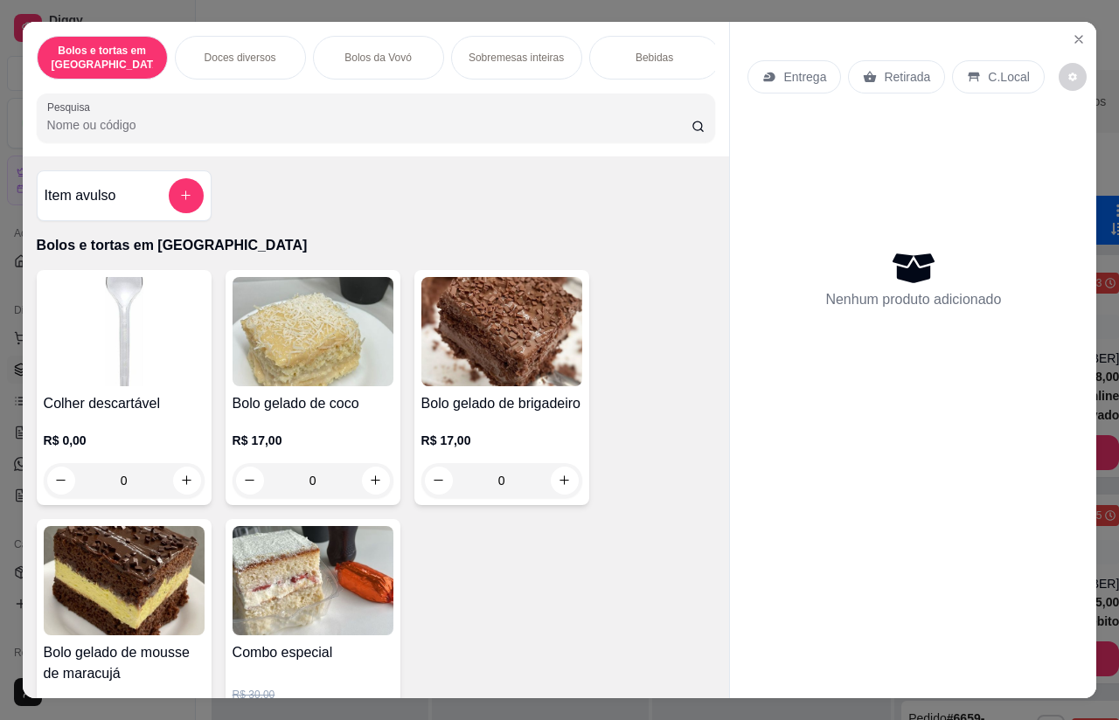
scroll to position [115, 0]
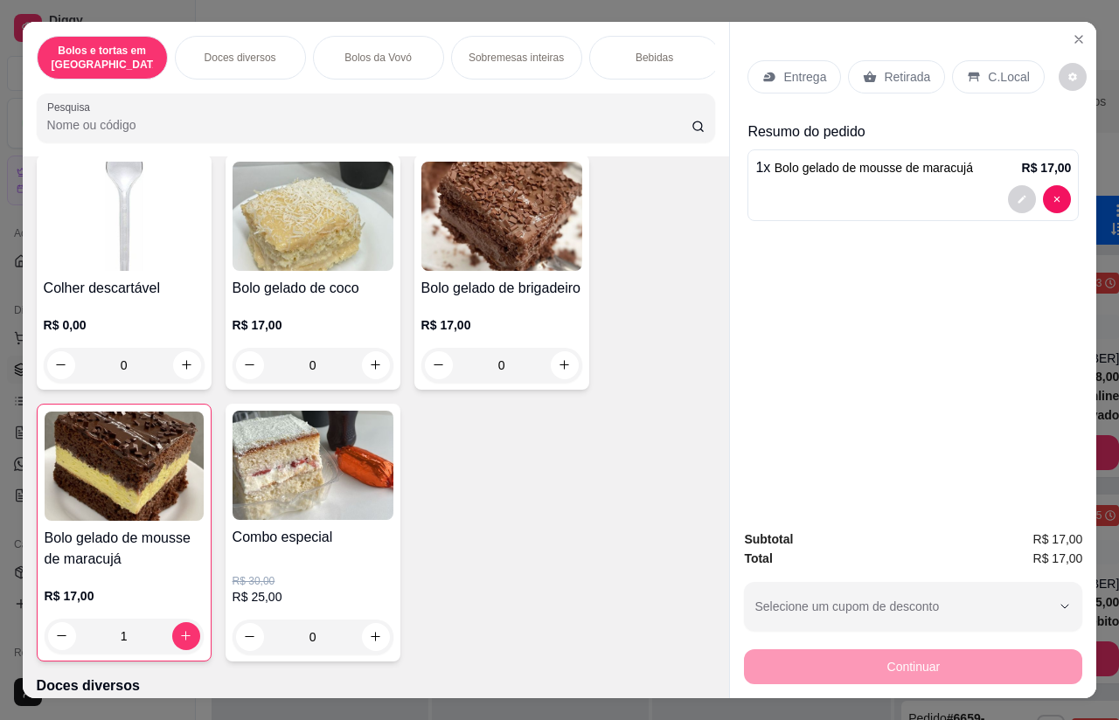
type input "1"
click at [799, 68] on p "Entrega" at bounding box center [804, 76] width 43 height 17
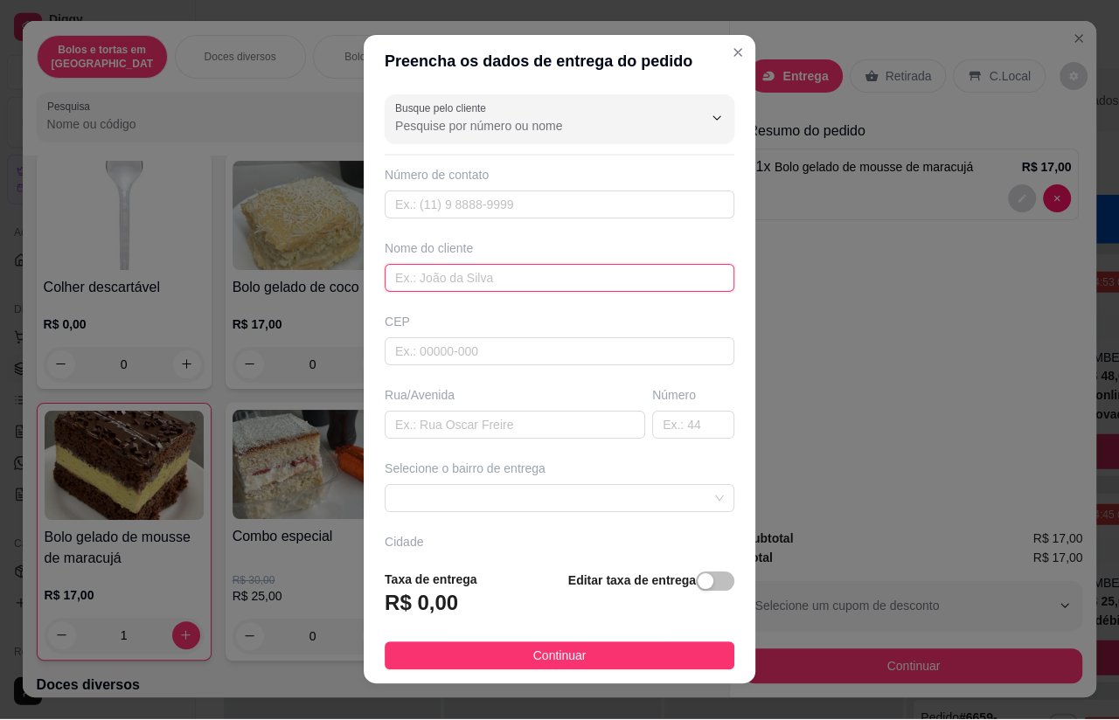
scroll to position [120, 0]
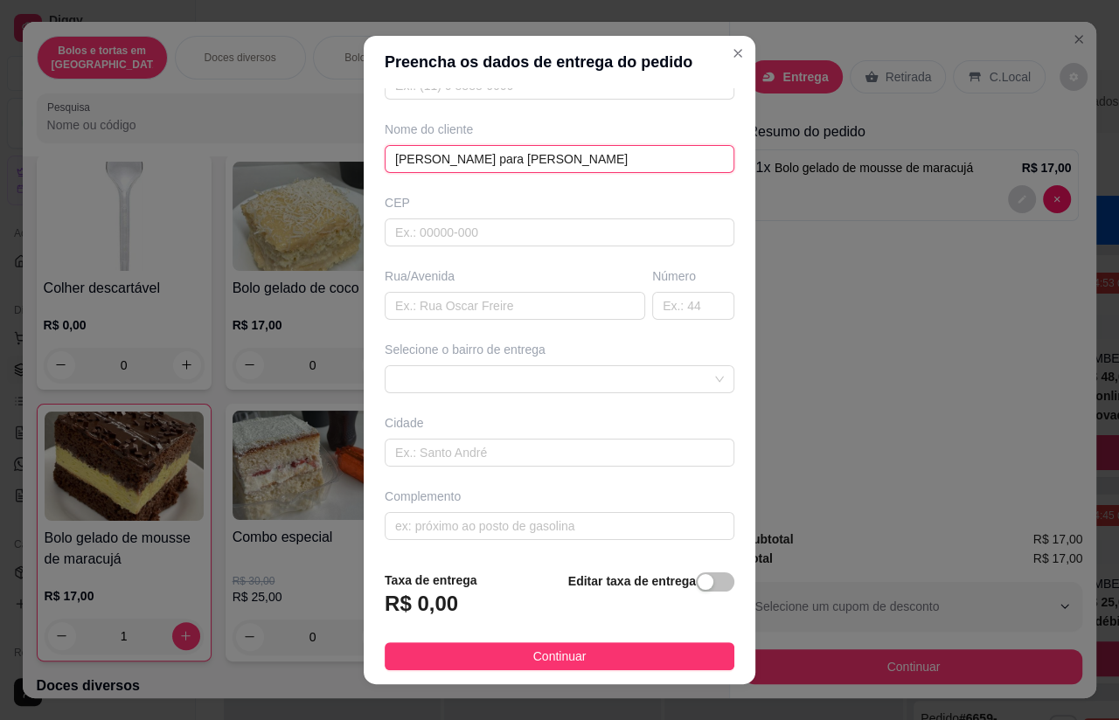
type input "[PERSON_NAME] para [PERSON_NAME]"
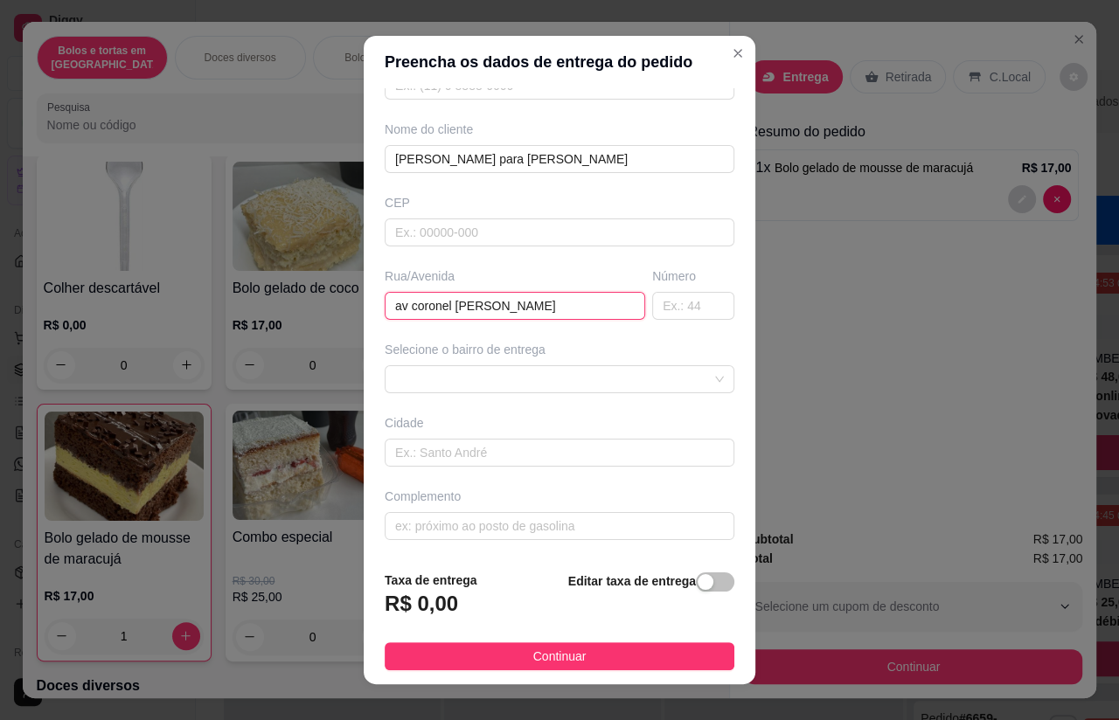
type input "av coronel [PERSON_NAME]"
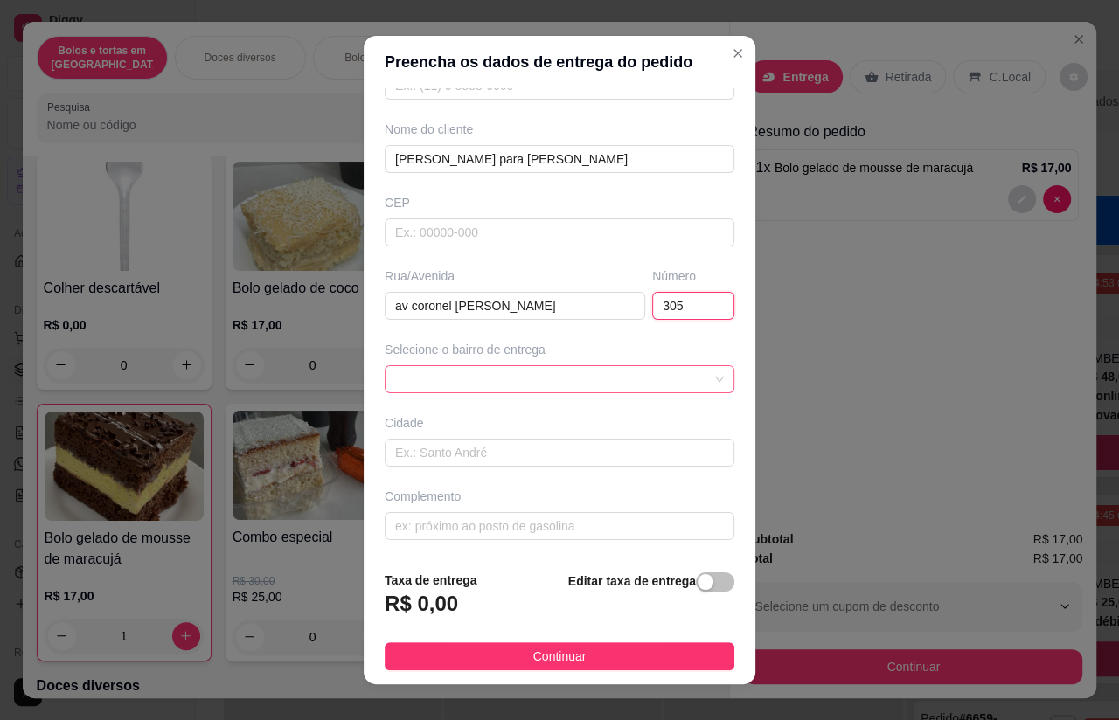
click at [504, 379] on span at bounding box center [559, 379] width 329 height 26
type input "305"
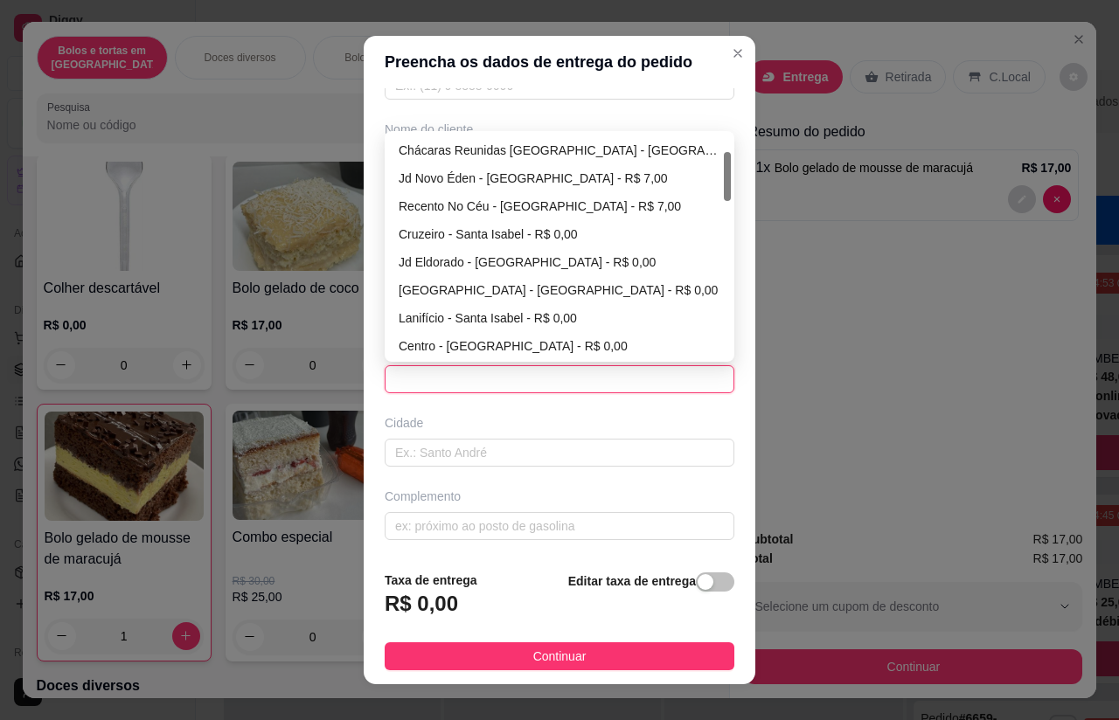
scroll to position [84, 0]
click at [544, 293] on div "[GEOGRAPHIC_DATA] - [GEOGRAPHIC_DATA] - R$ 0,00" at bounding box center [560, 290] width 322 height 19
type input "Santa Isabel"
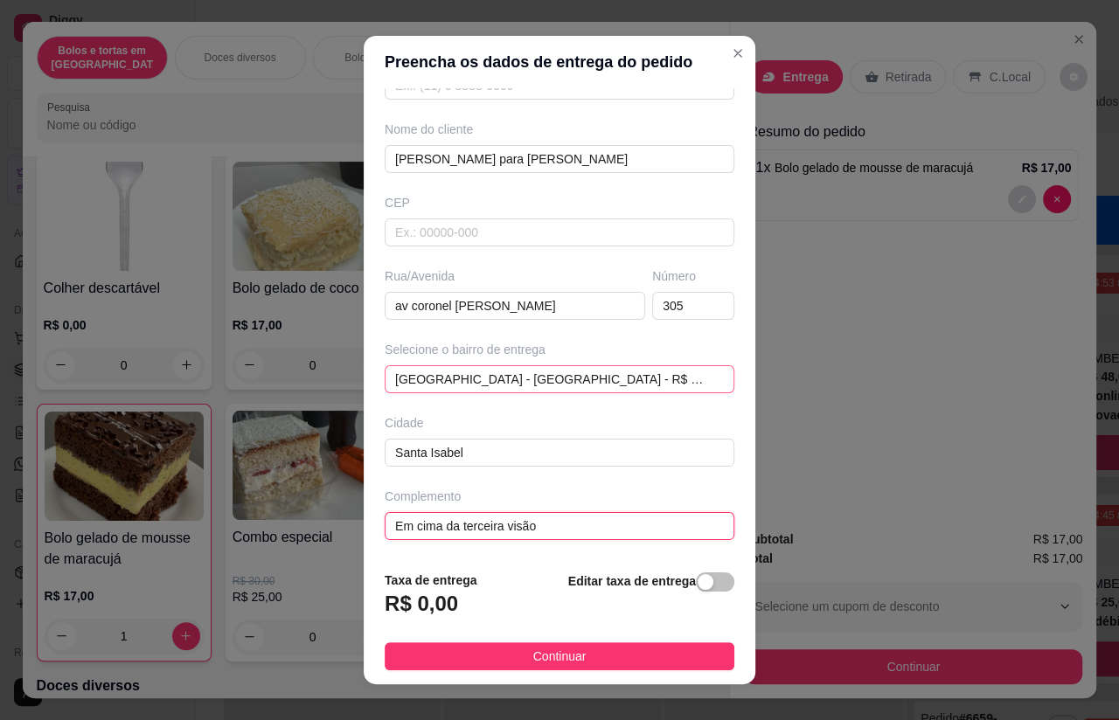
scroll to position [101, 0]
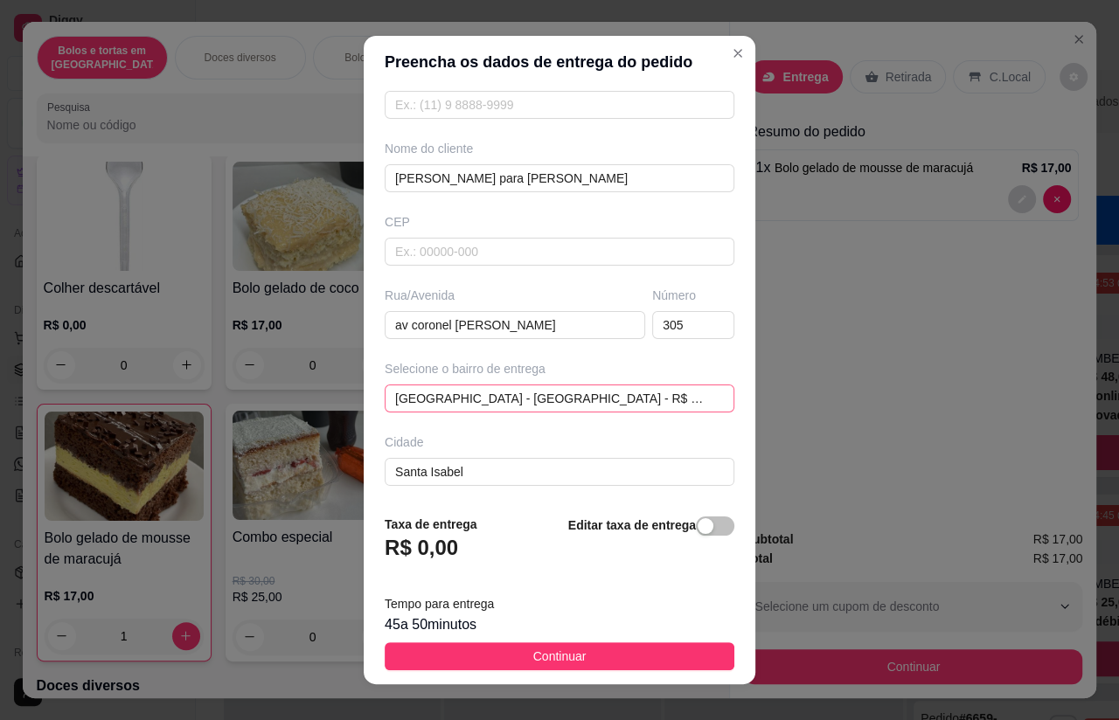
type input "Em cima da terceira visão"
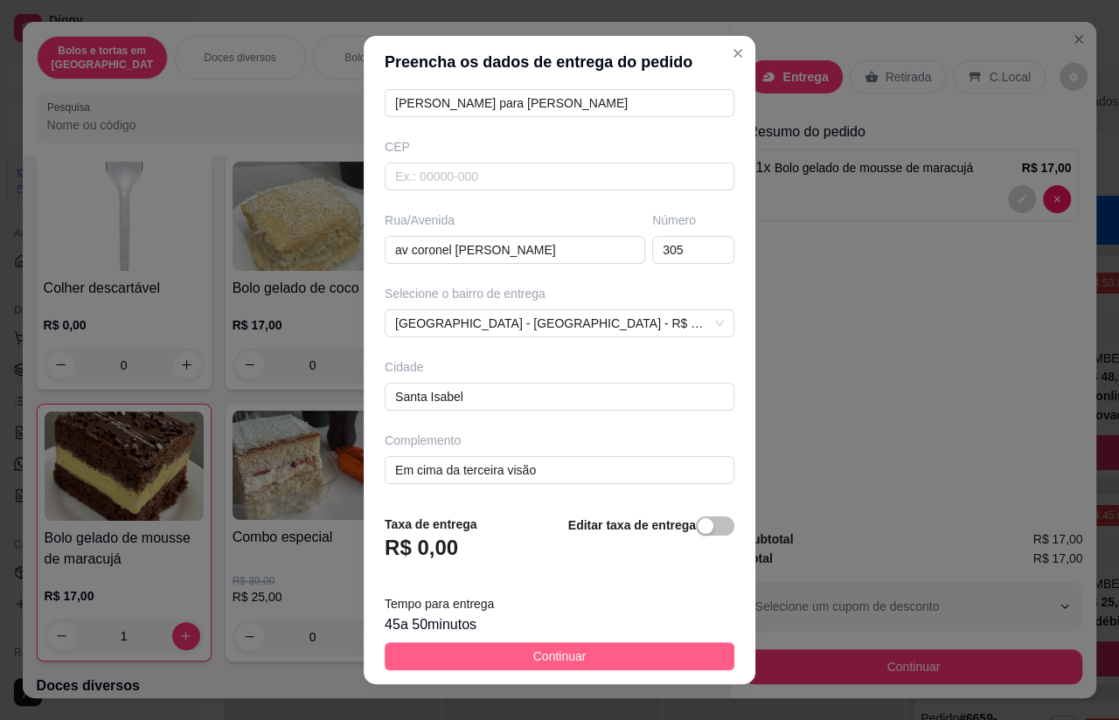
click at [566, 653] on span "Continuar" at bounding box center [559, 656] width 53 height 19
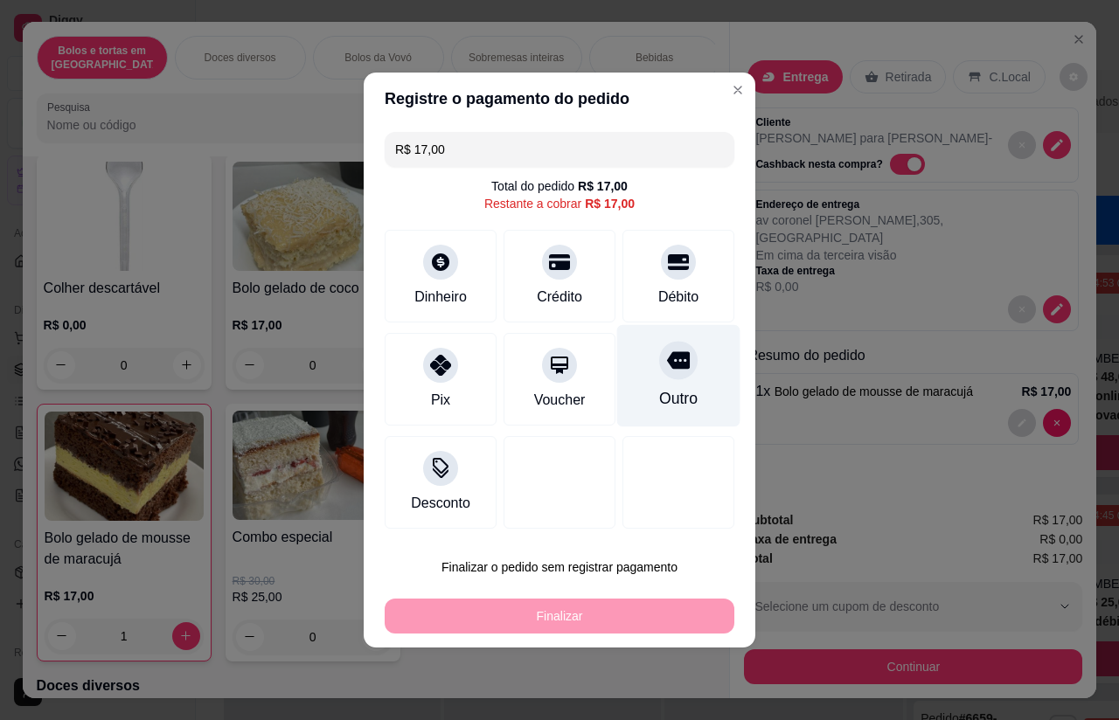
click at [677, 387] on div "Outro" at bounding box center [678, 376] width 123 height 102
type input "R$ 0,00"
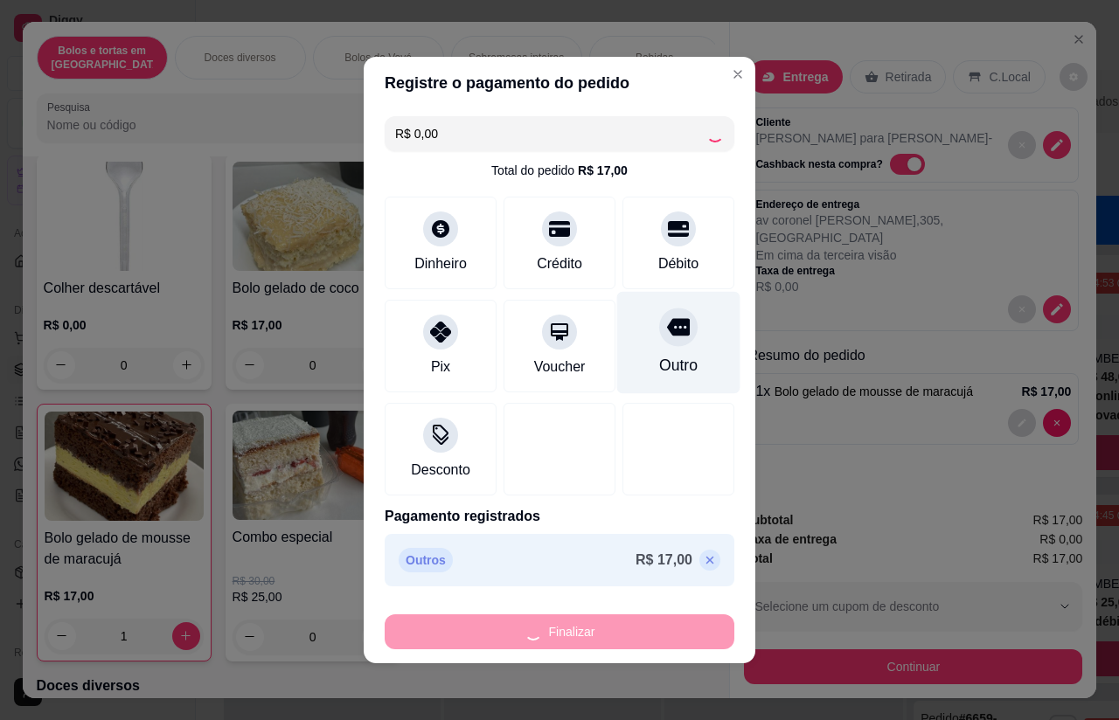
type input "0"
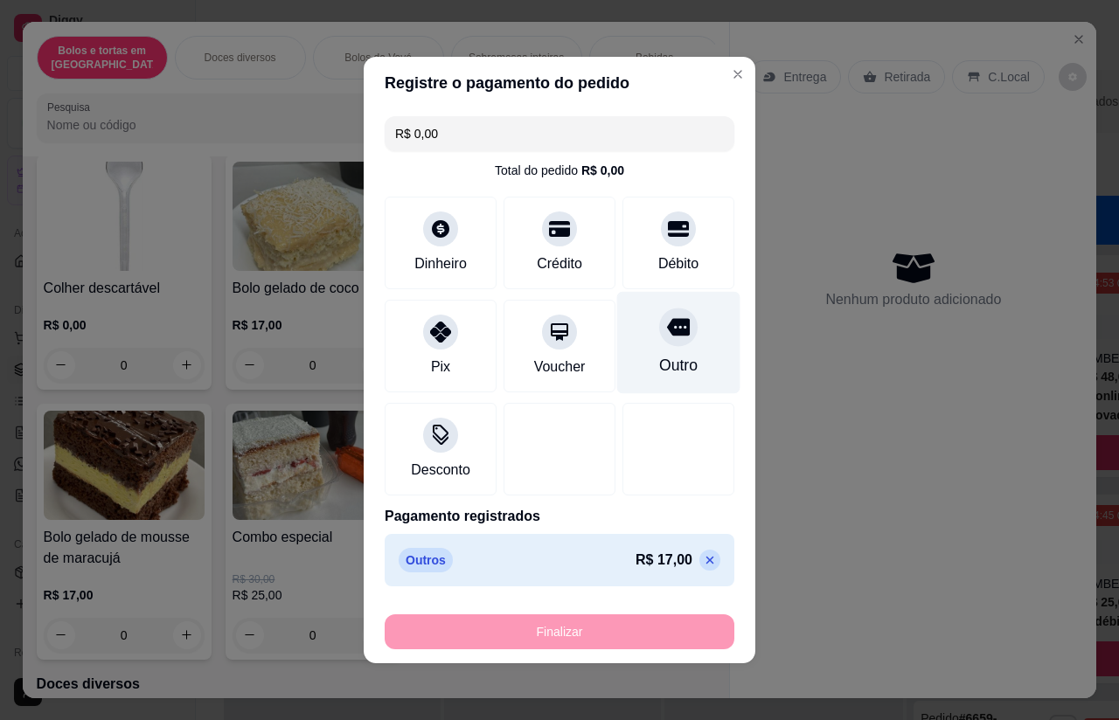
type input "-R$ 17,00"
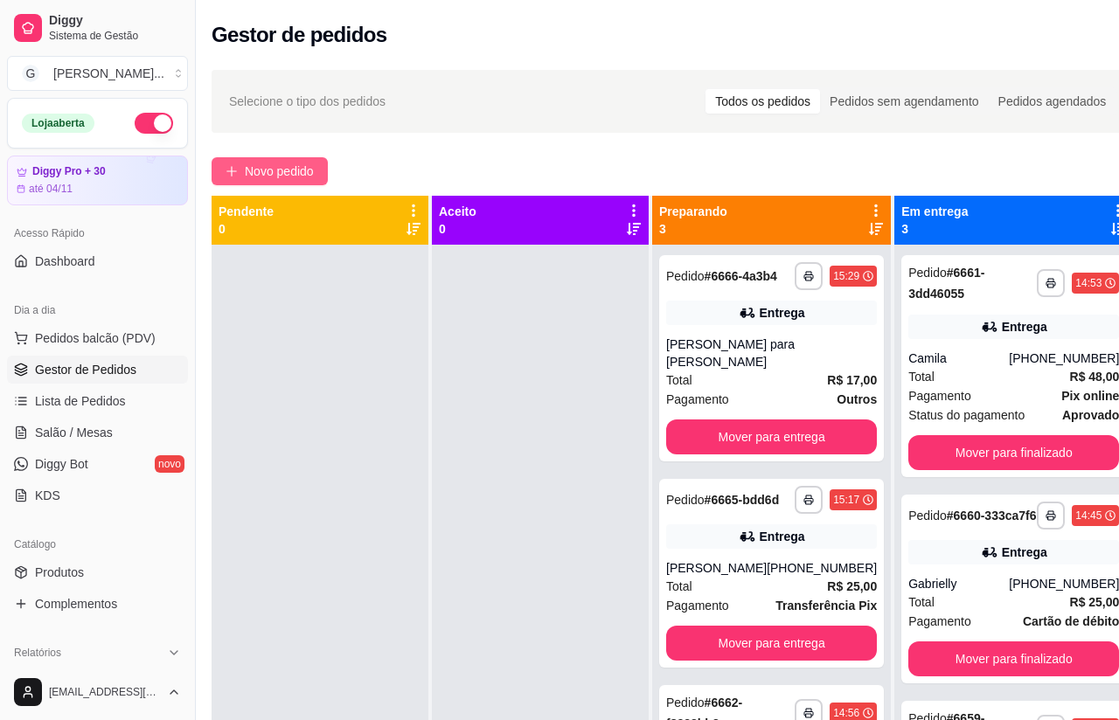
click at [290, 184] on button "Novo pedido" at bounding box center [270, 171] width 116 height 28
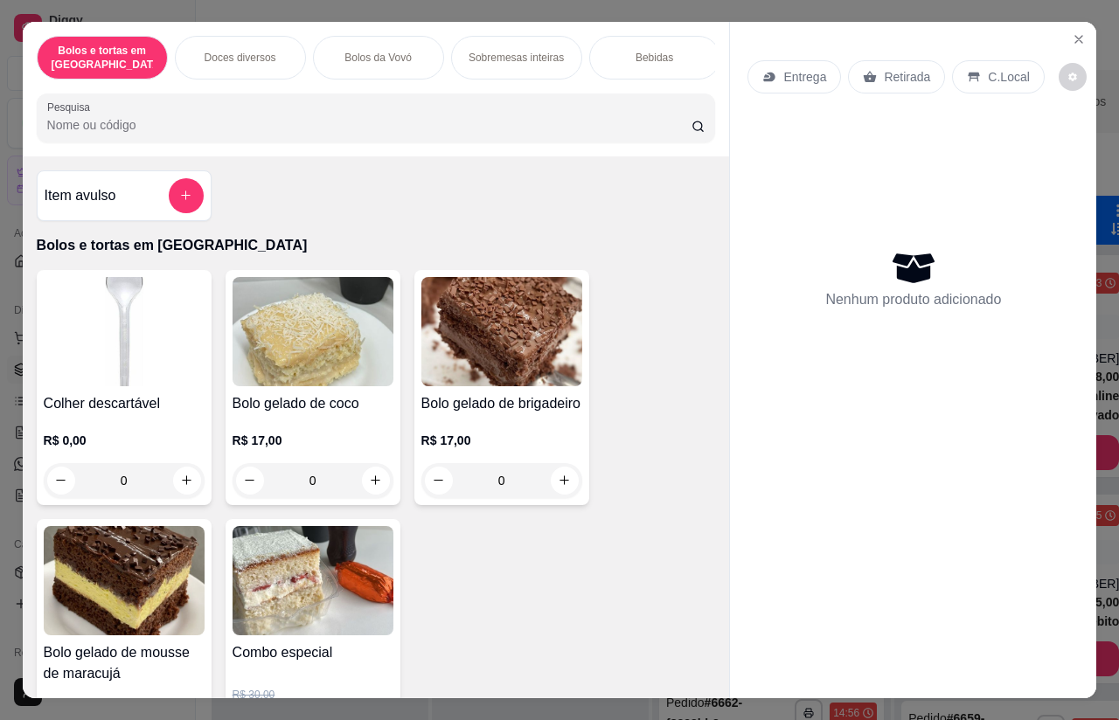
scroll to position [101, 0]
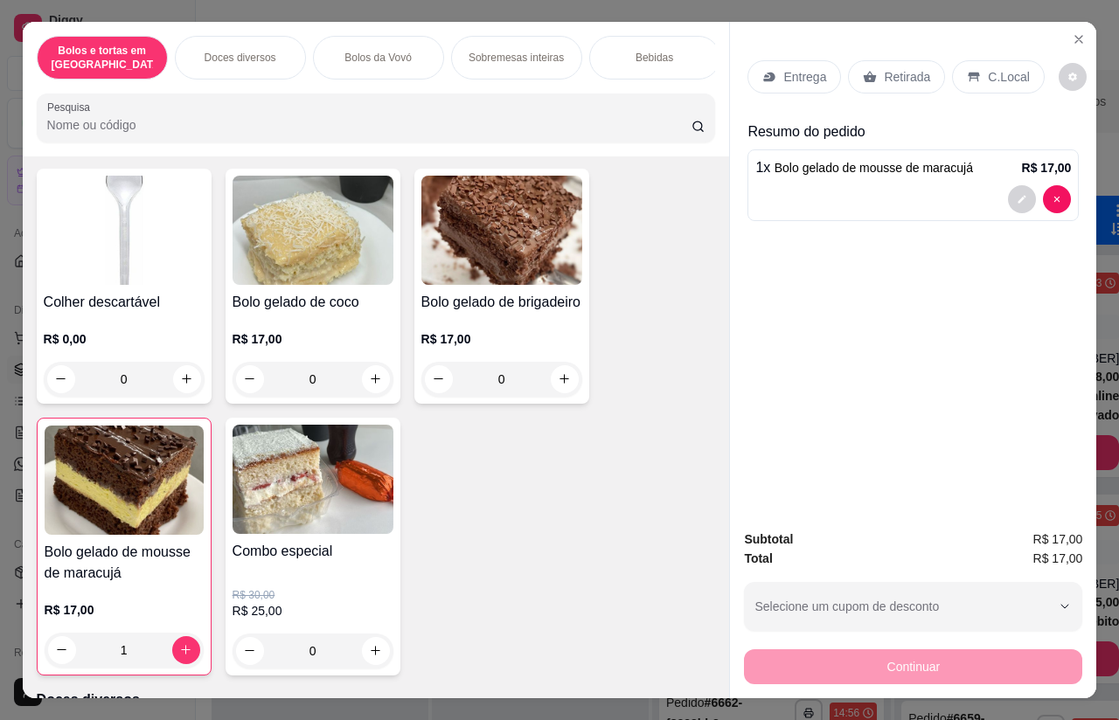
type input "1"
click at [806, 68] on p "Entrega" at bounding box center [804, 76] width 43 height 17
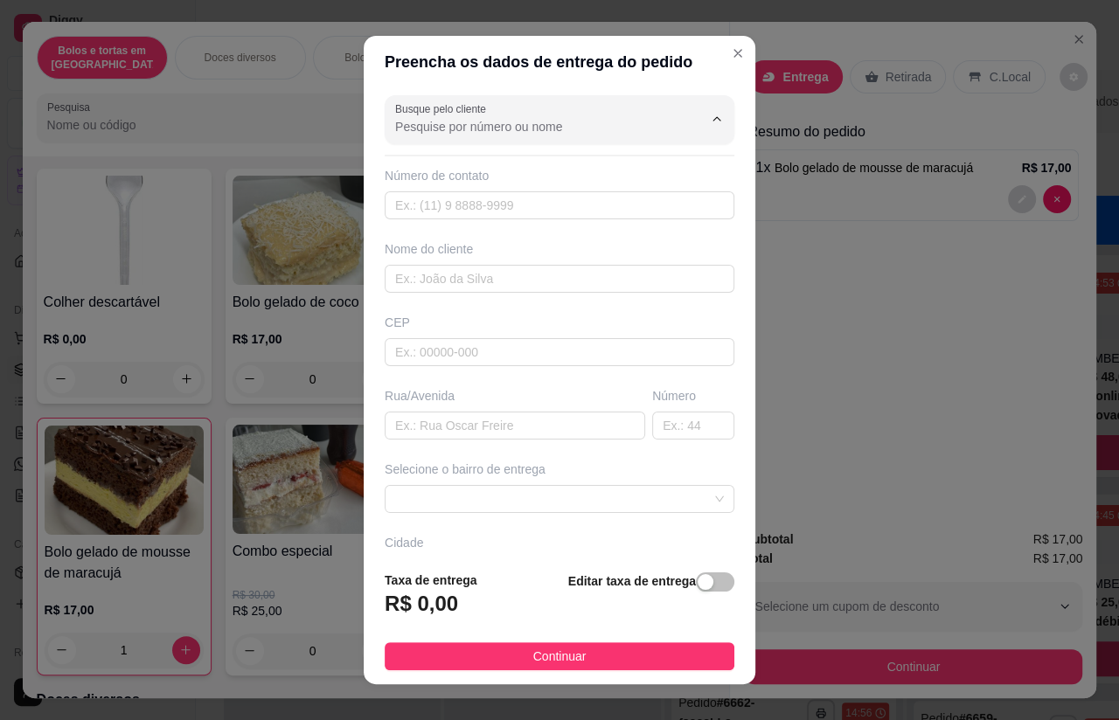
scroll to position [30, 0]
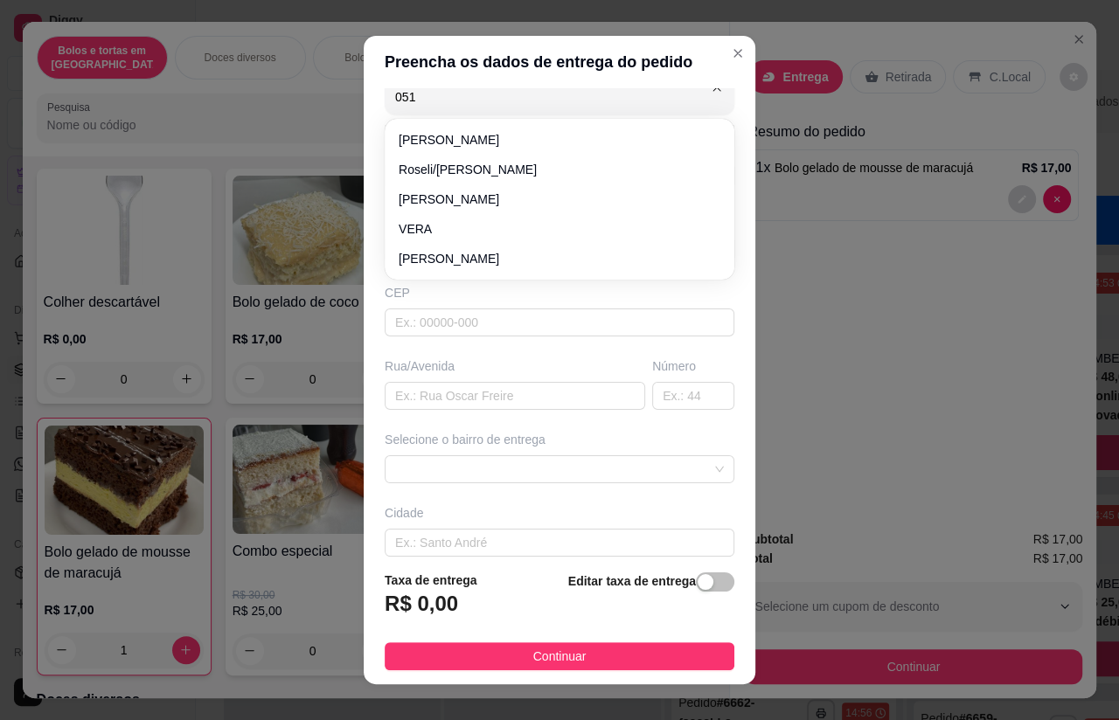
type input "0519"
type input "11950730519"
type input "Maiza"
type input "07500000"
type input "[GEOGRAPHIC_DATA]"
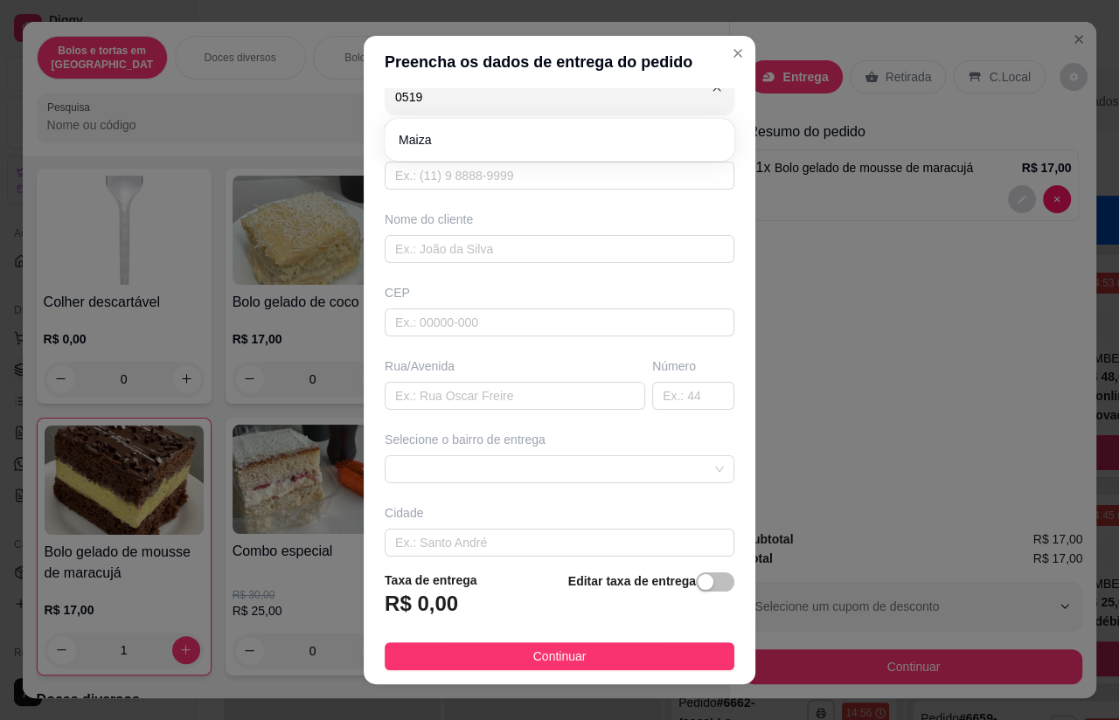
type input "462"
type input "Santa Isabel"
type input "Maiza"
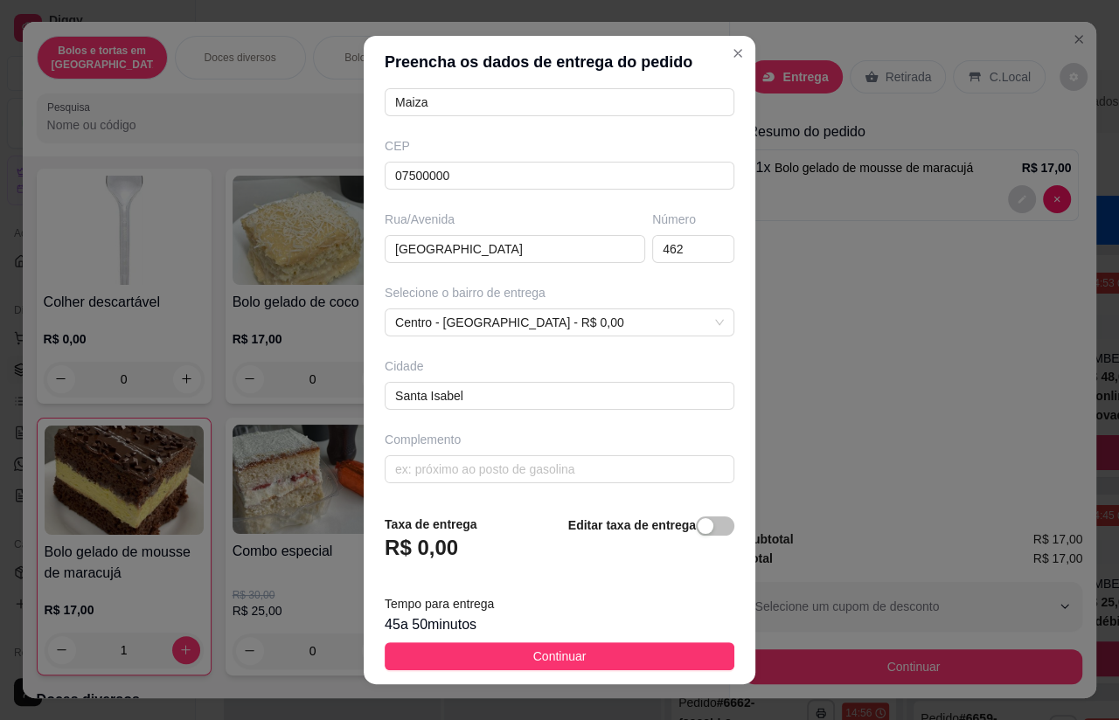
scroll to position [176, 0]
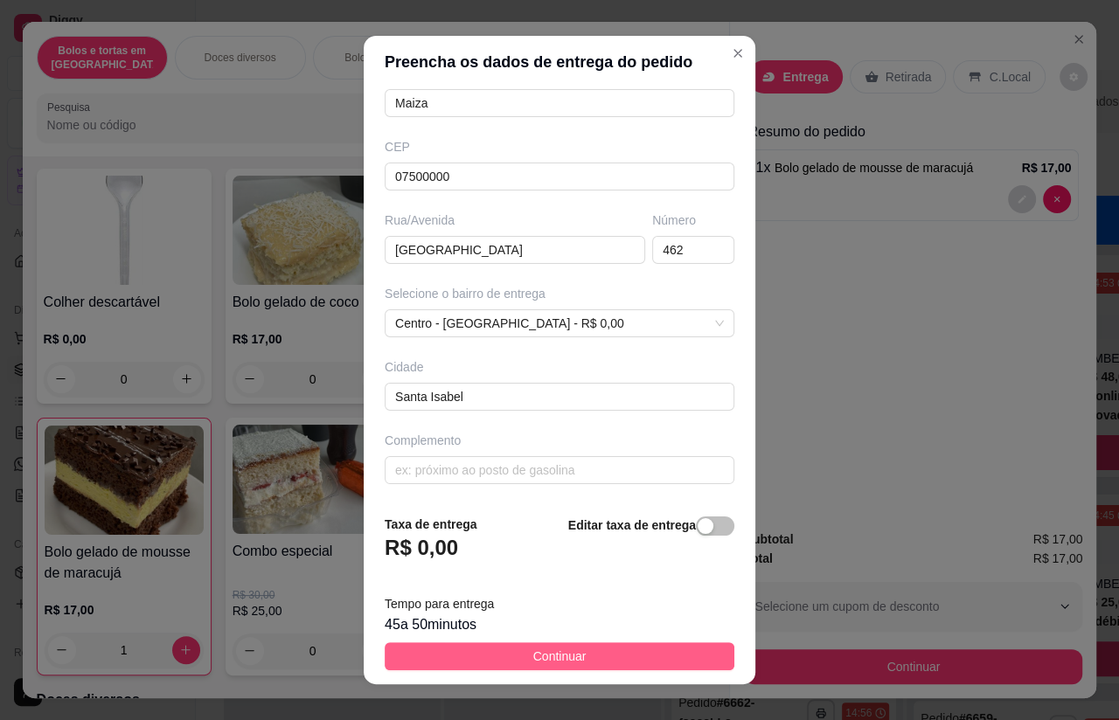
click at [547, 643] on button "Continuar" at bounding box center [560, 657] width 350 height 28
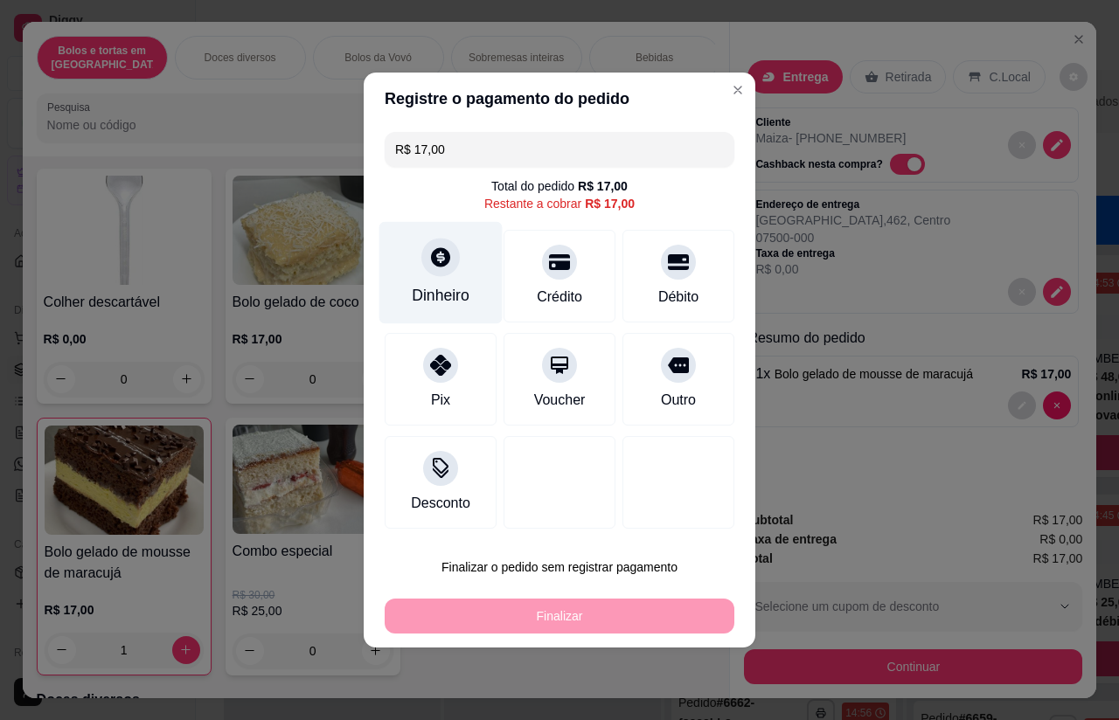
click at [438, 257] on icon at bounding box center [440, 256] width 19 height 19
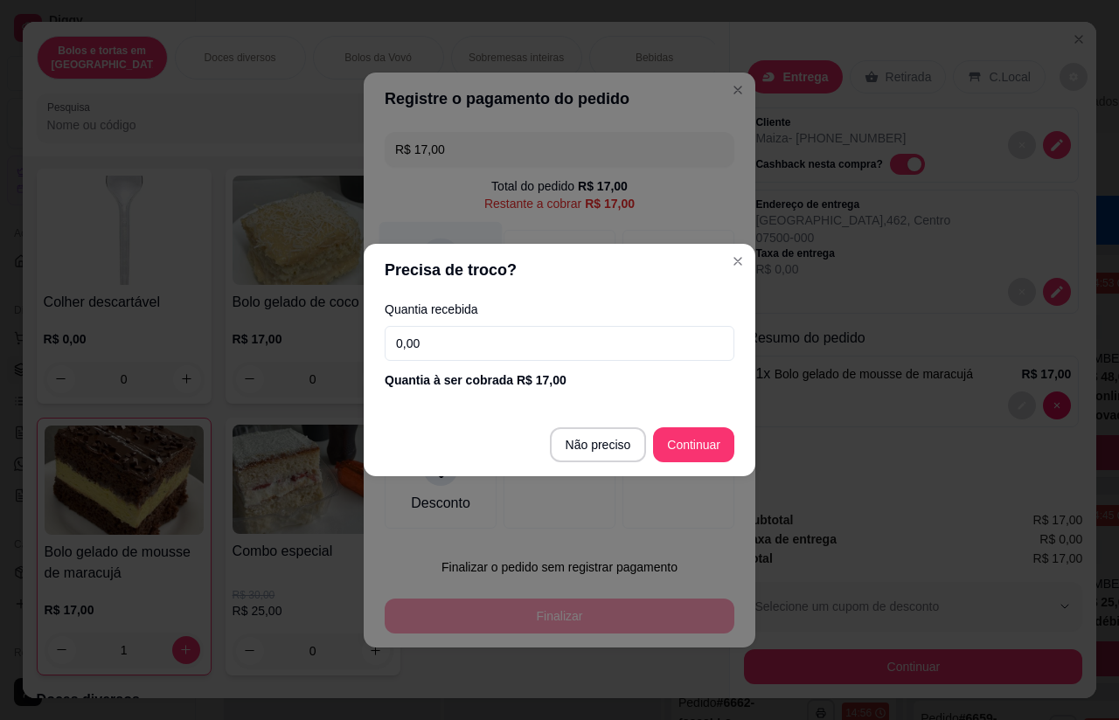
type input "R$ 0,00"
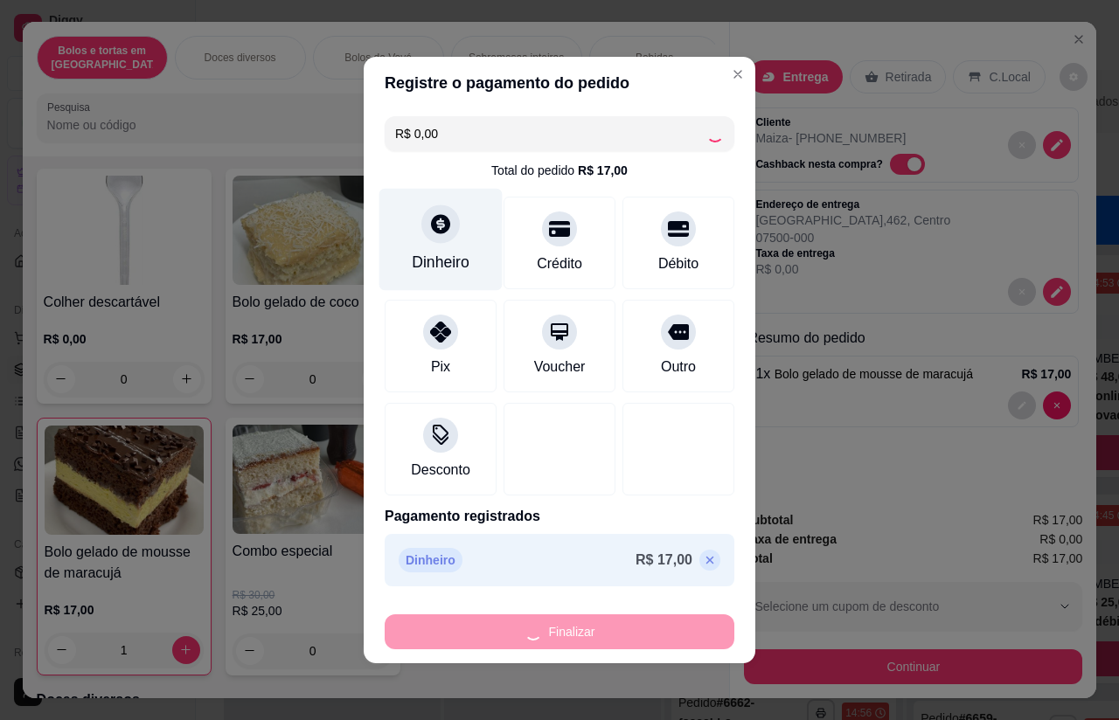
type input "0"
type input "-R$ 17,00"
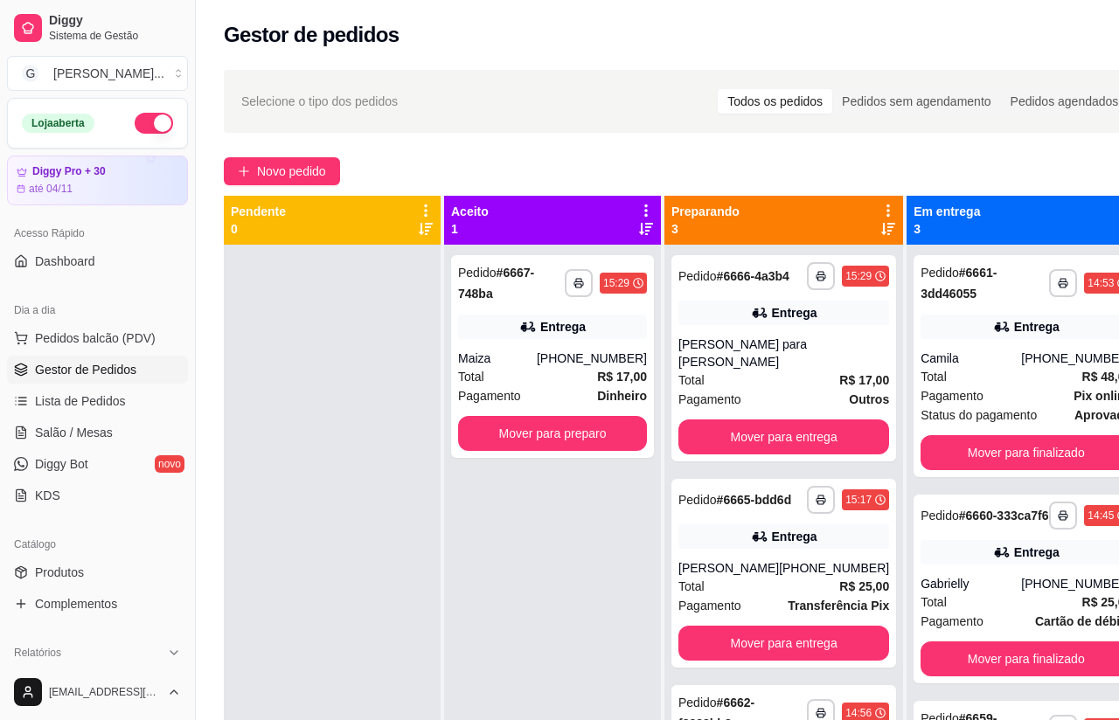
scroll to position [0, 12]
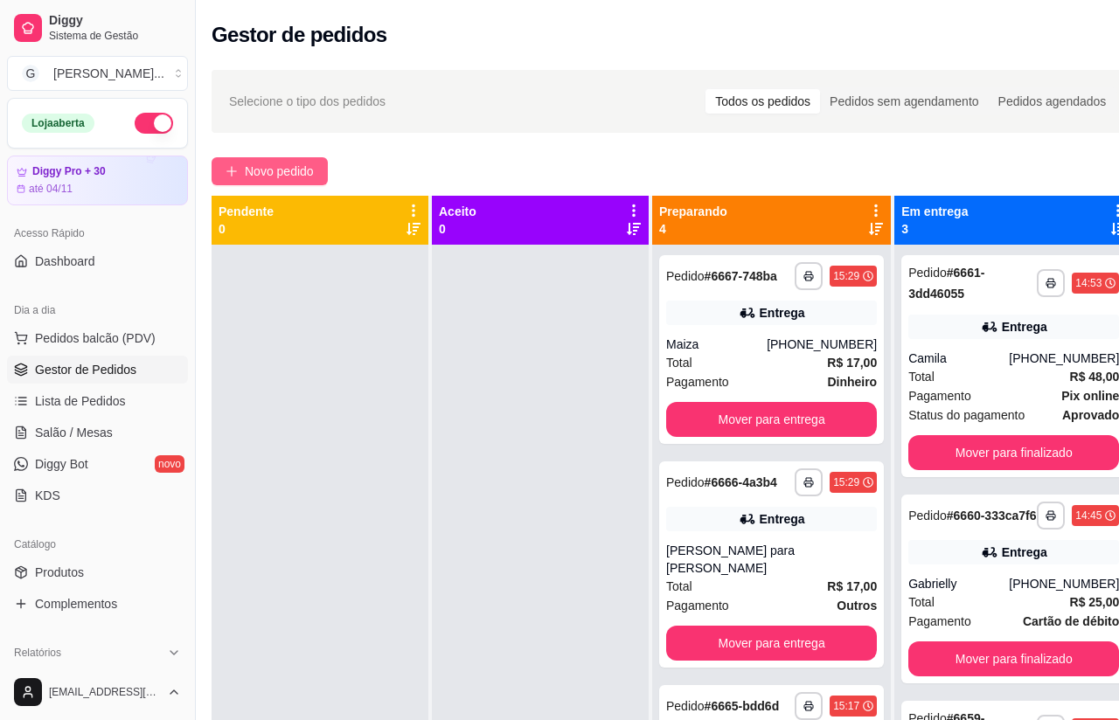
click at [277, 173] on span "Novo pedido" at bounding box center [279, 171] width 69 height 19
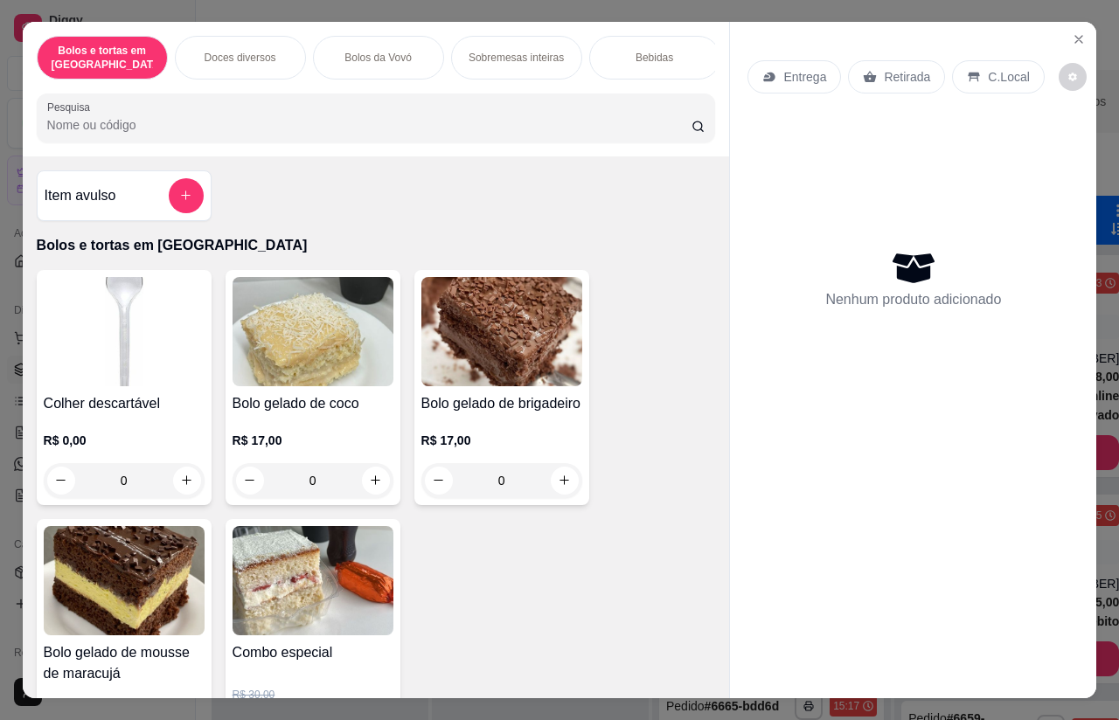
type input "1"
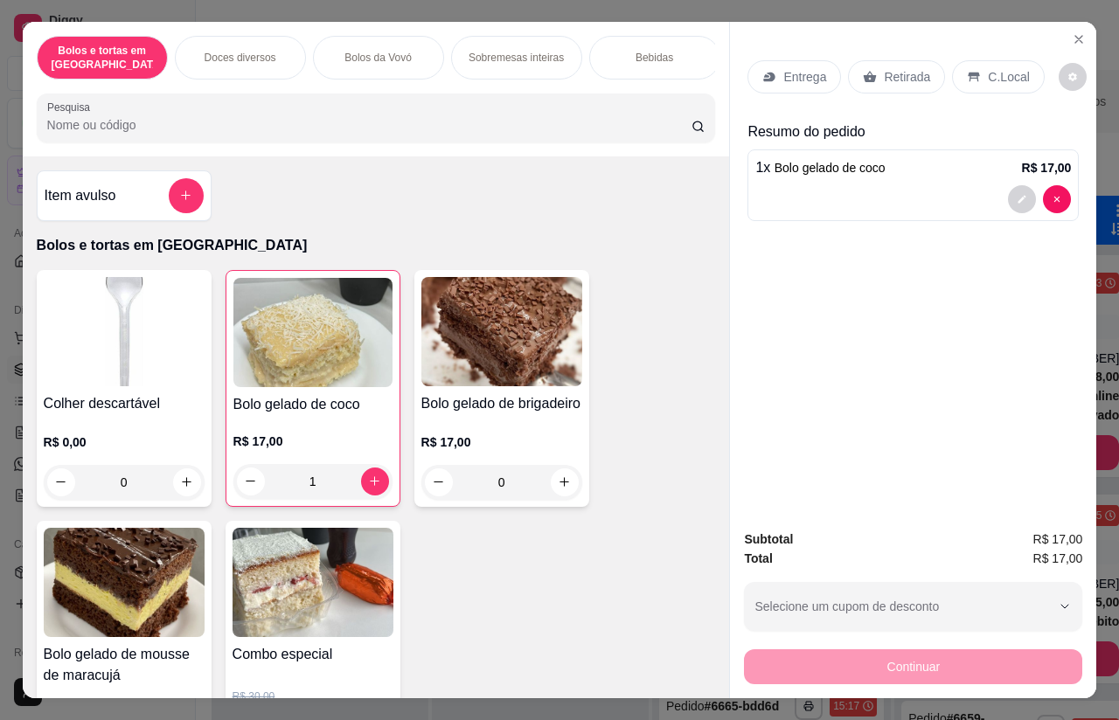
click at [793, 60] on div "Entrega" at bounding box center [795, 76] width 94 height 33
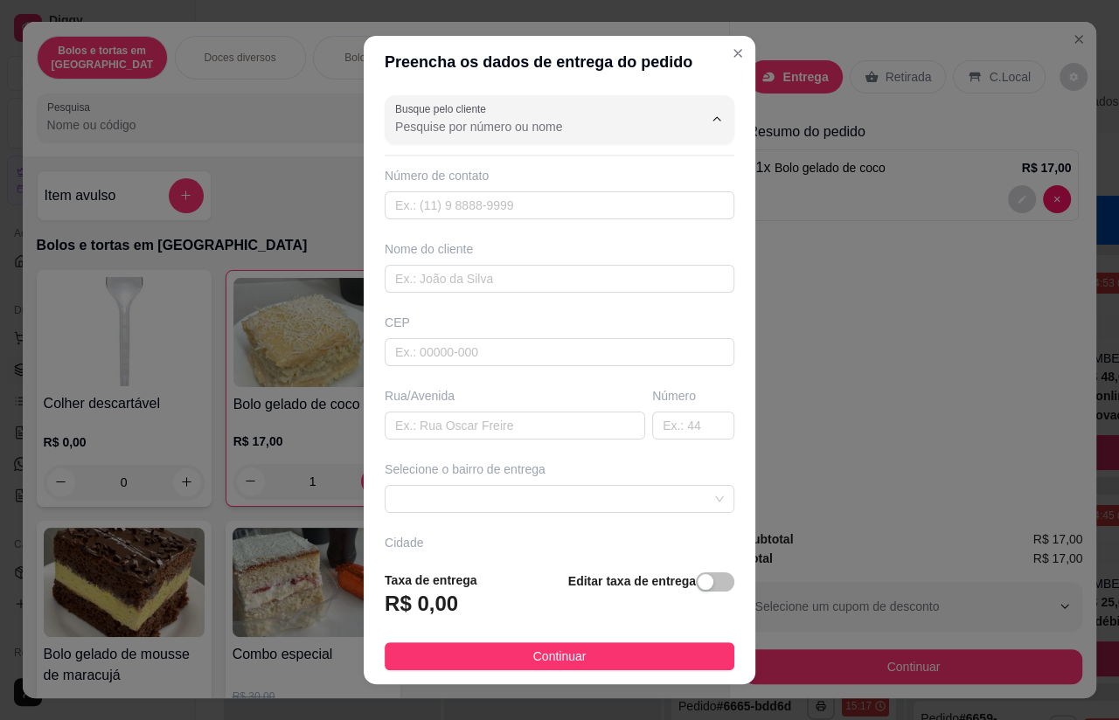
scroll to position [30, 0]
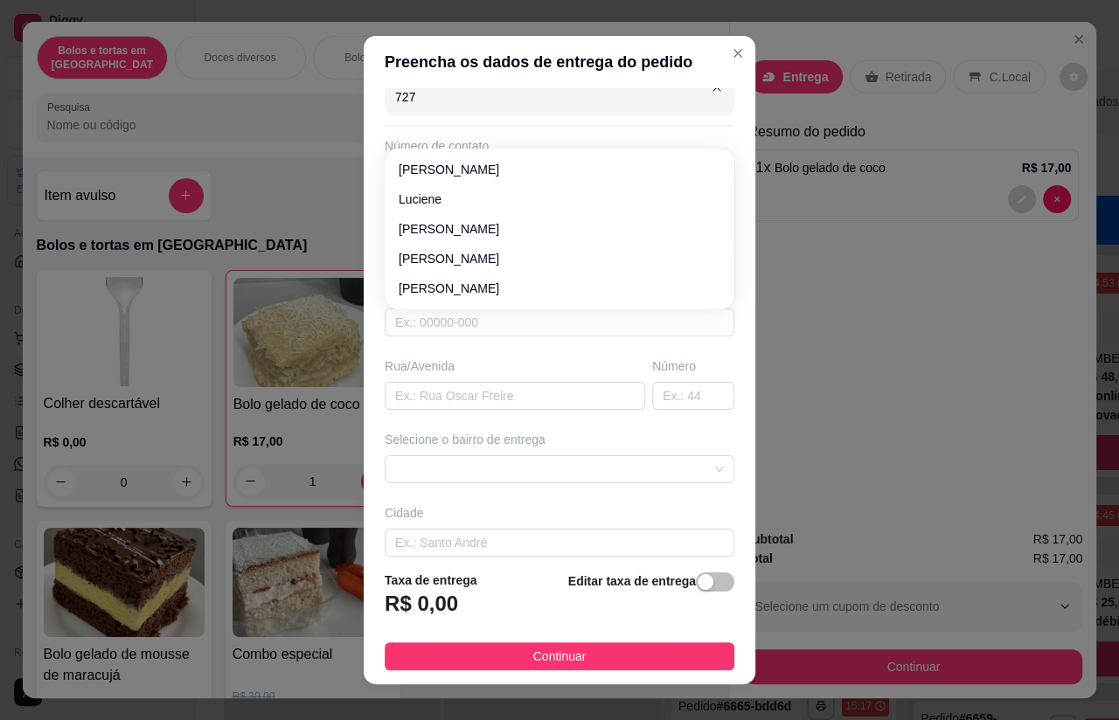
type input "7271"
type input "11999947271"
type input "[PERSON_NAME]"
type input "07500000"
type input "rua mar Mediterrâneo"
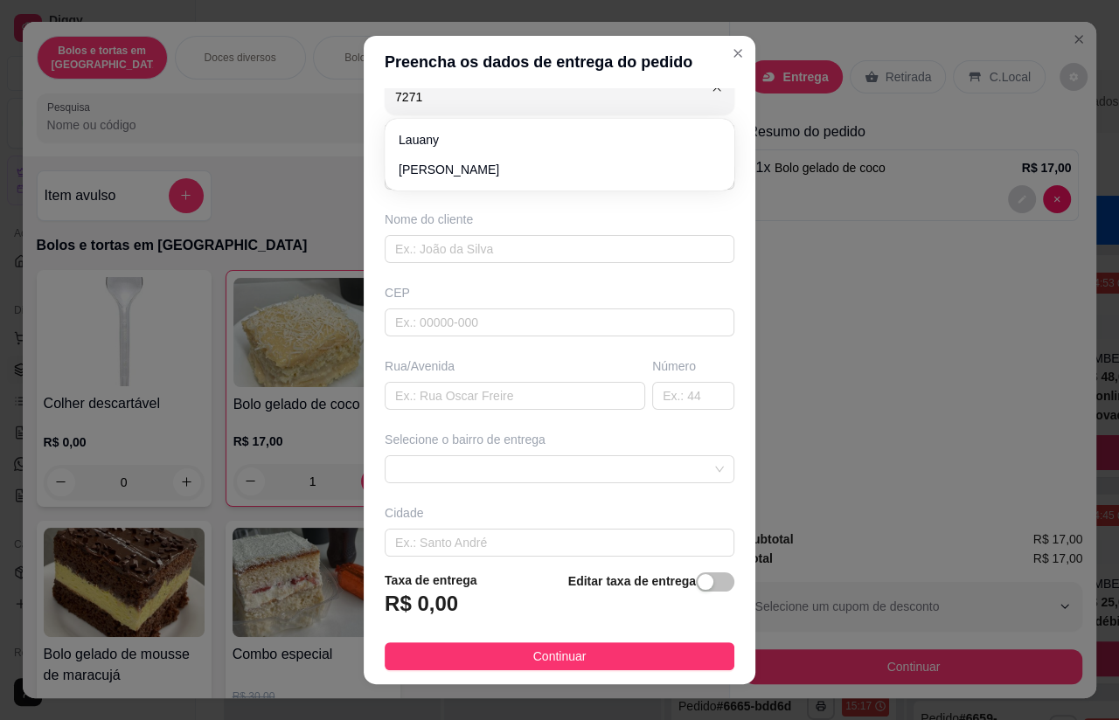
type input "175"
type input "Santa Isabel"
type input "escola hyeroclio na [GEOGRAPHIC_DATA]"
type input "[PERSON_NAME]"
click at [462, 180] on input "11999947271" at bounding box center [560, 176] width 350 height 28
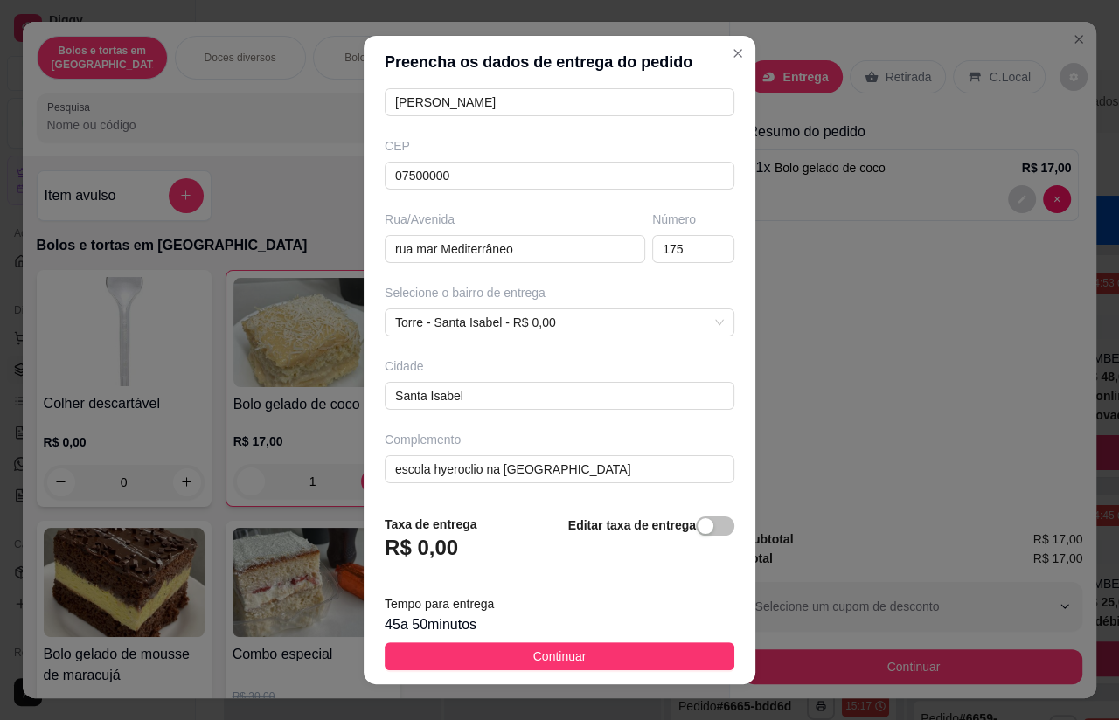
scroll to position [176, 5]
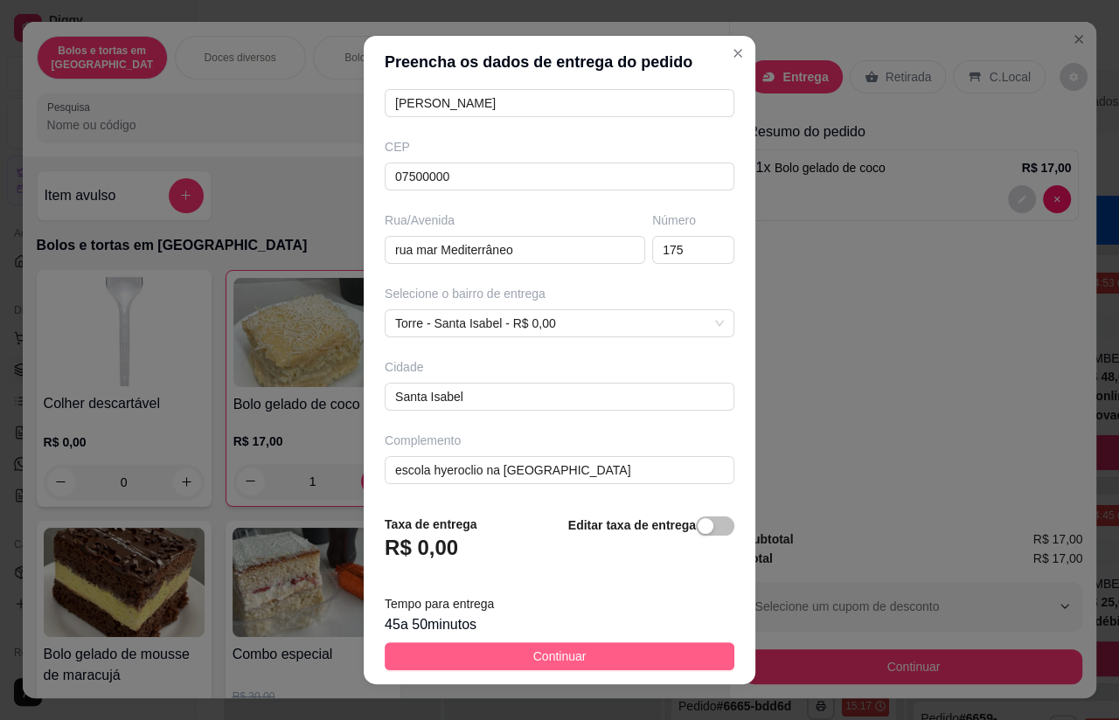
click at [556, 651] on span "Continuar" at bounding box center [559, 656] width 53 height 19
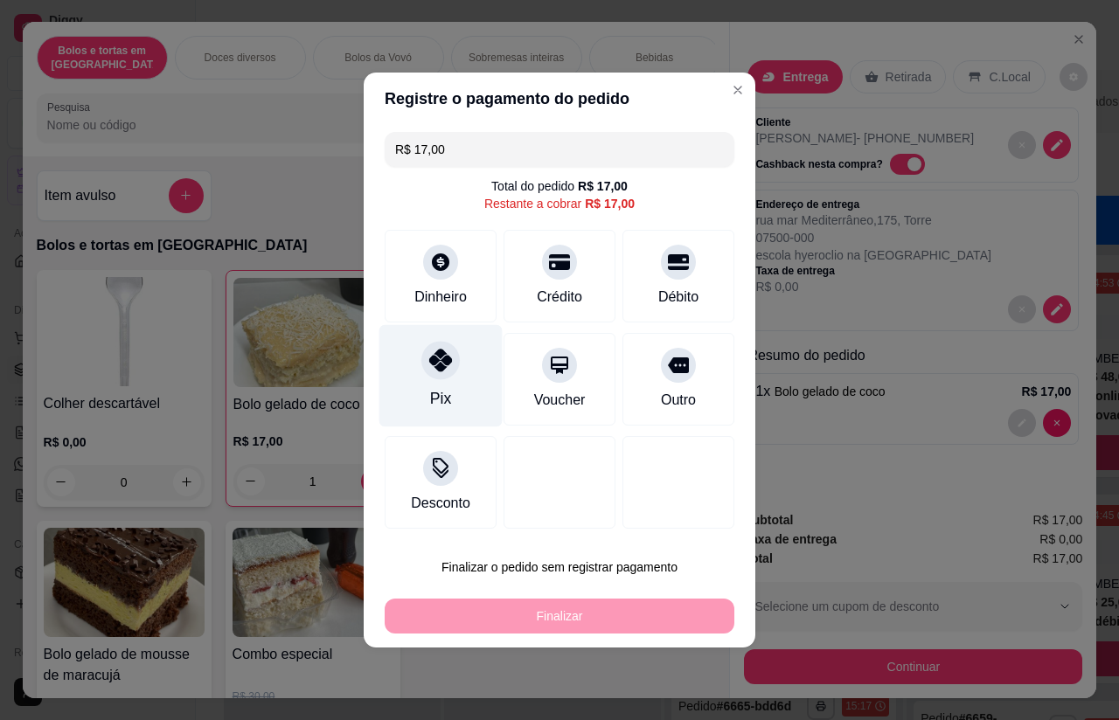
click at [441, 379] on div at bounding box center [440, 360] width 38 height 38
type input "R$ 0,00"
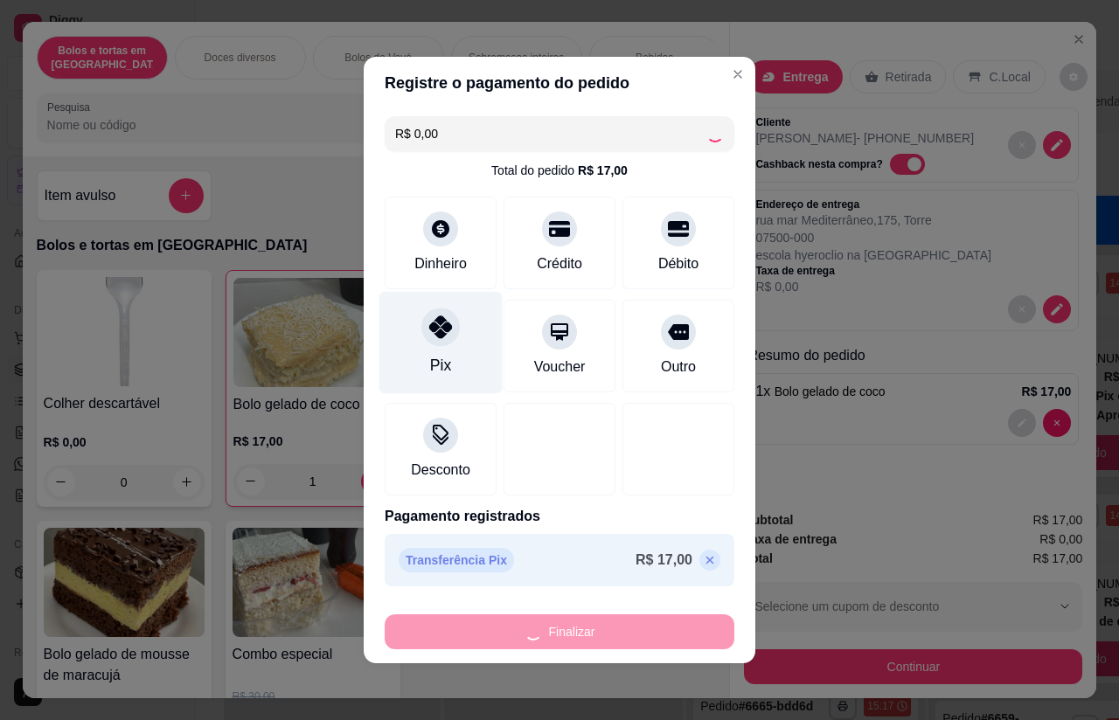
type input "0"
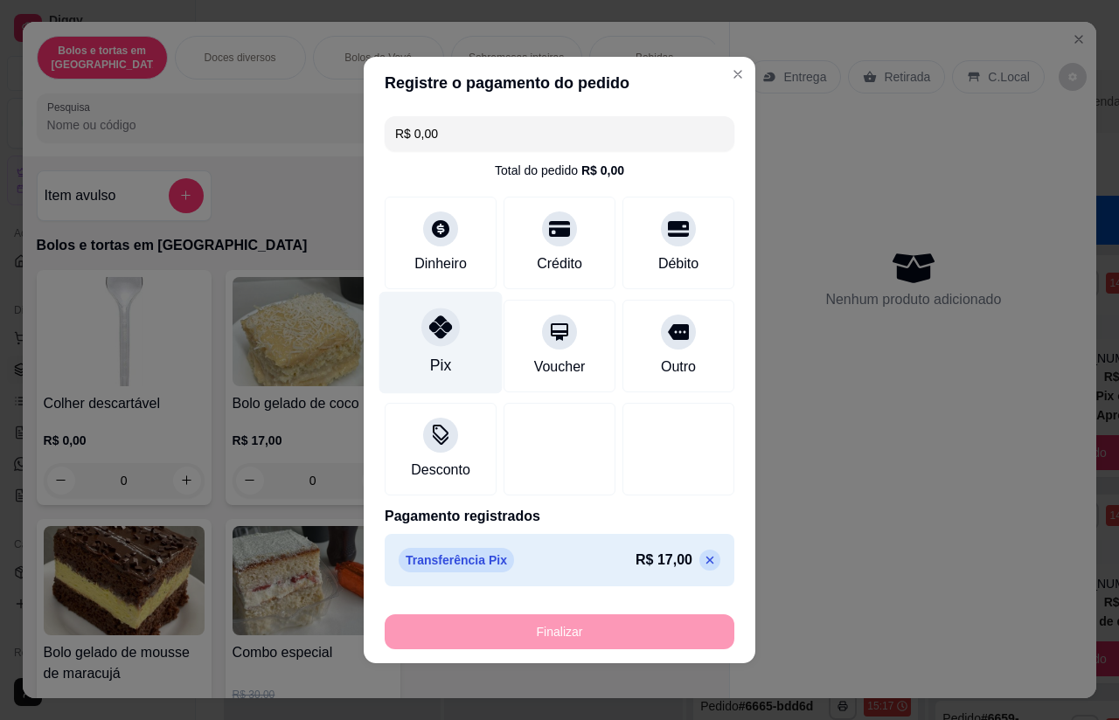
type input "-R$ 17,00"
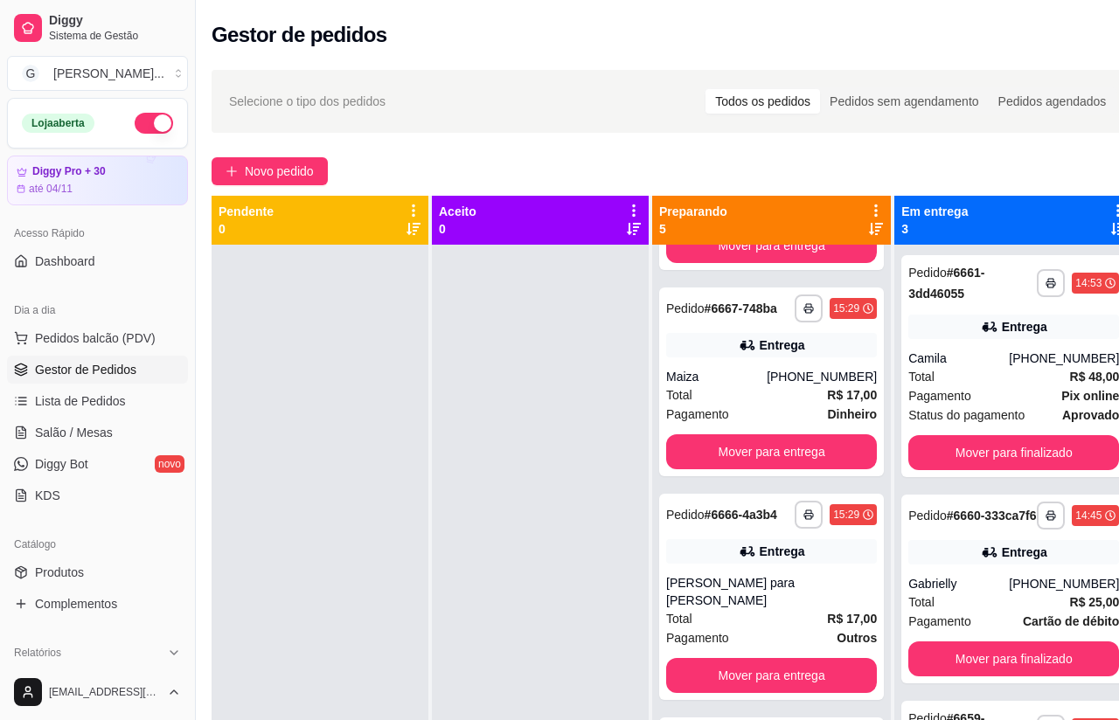
scroll to position [182, 0]
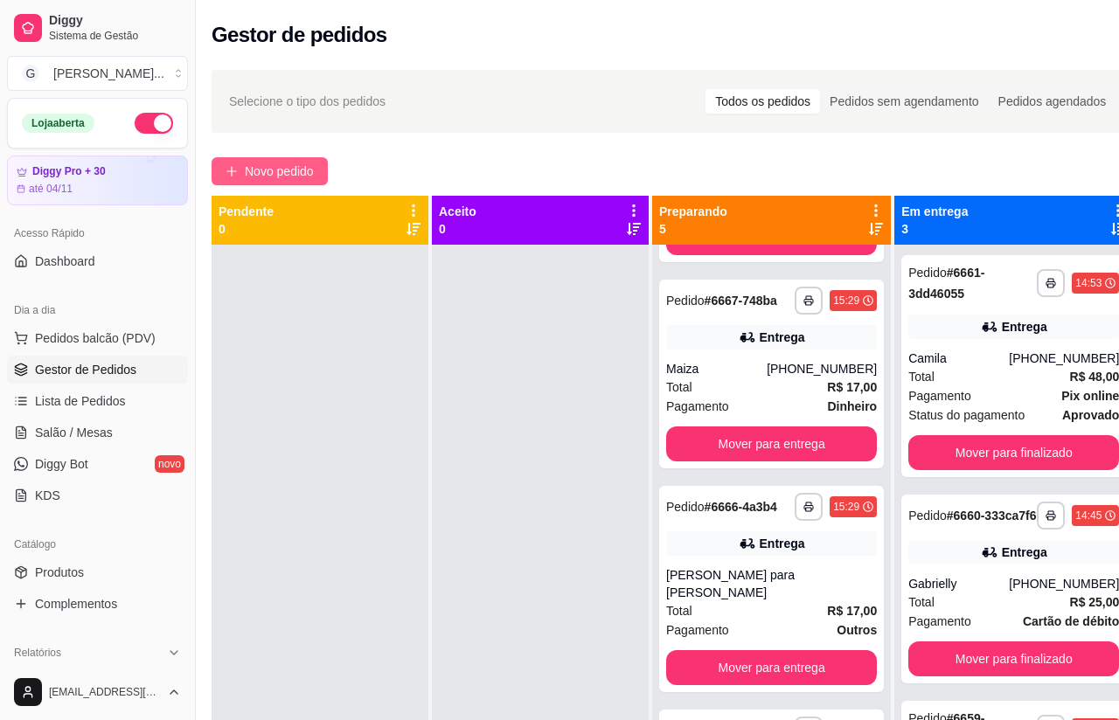
click at [272, 170] on span "Novo pedido" at bounding box center [279, 171] width 69 height 19
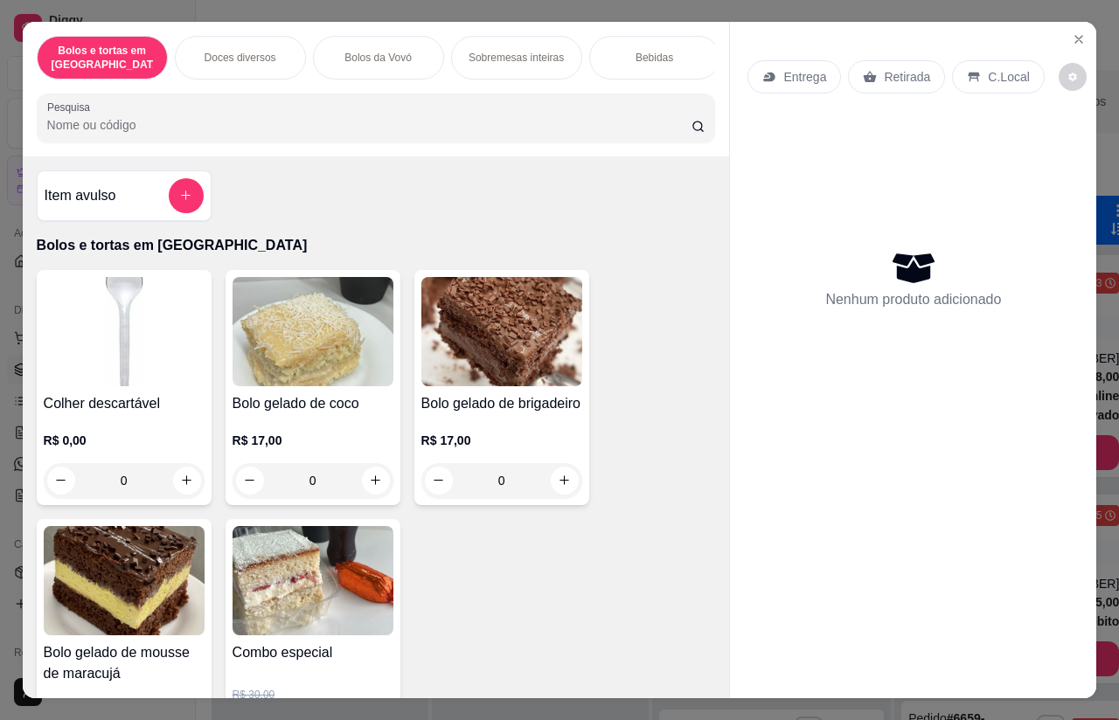
type input "1"
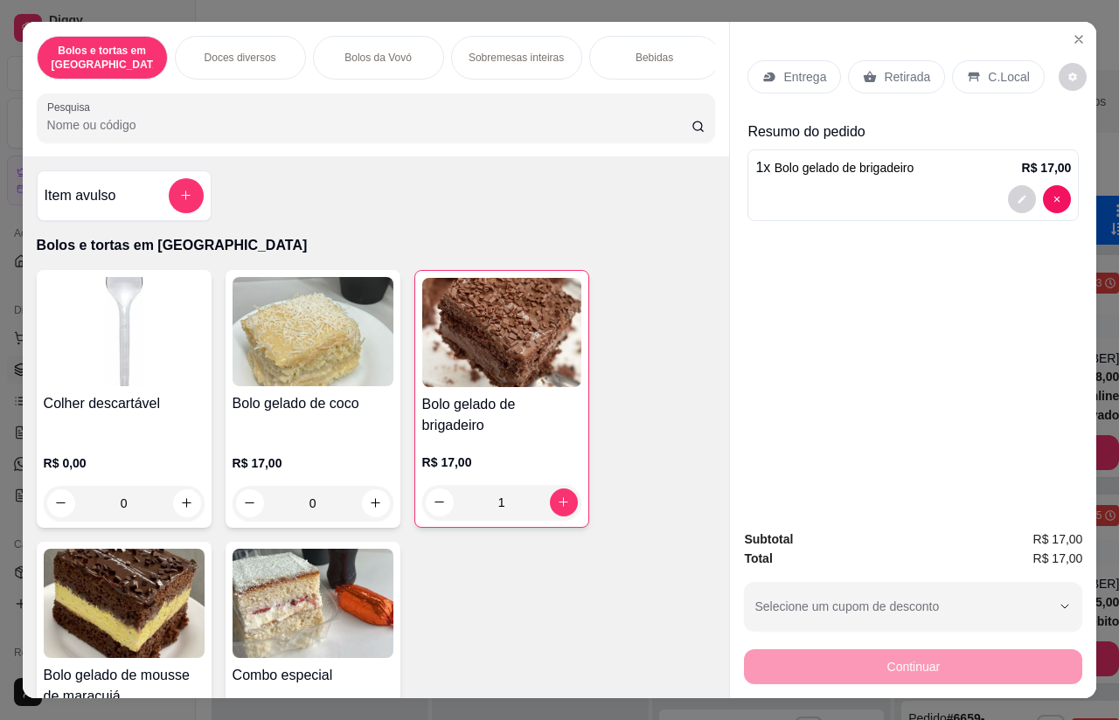
click at [881, 60] on div "Retirada" at bounding box center [896, 76] width 97 height 33
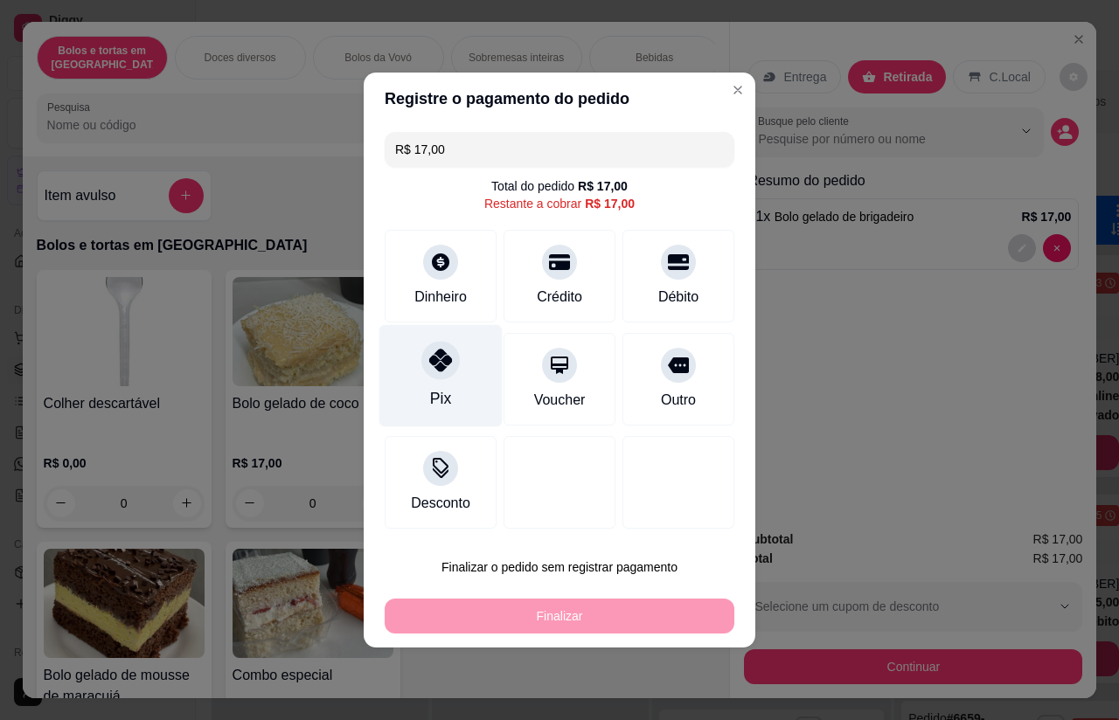
click at [436, 366] on icon at bounding box center [440, 360] width 23 height 23
type input "R$ 0,00"
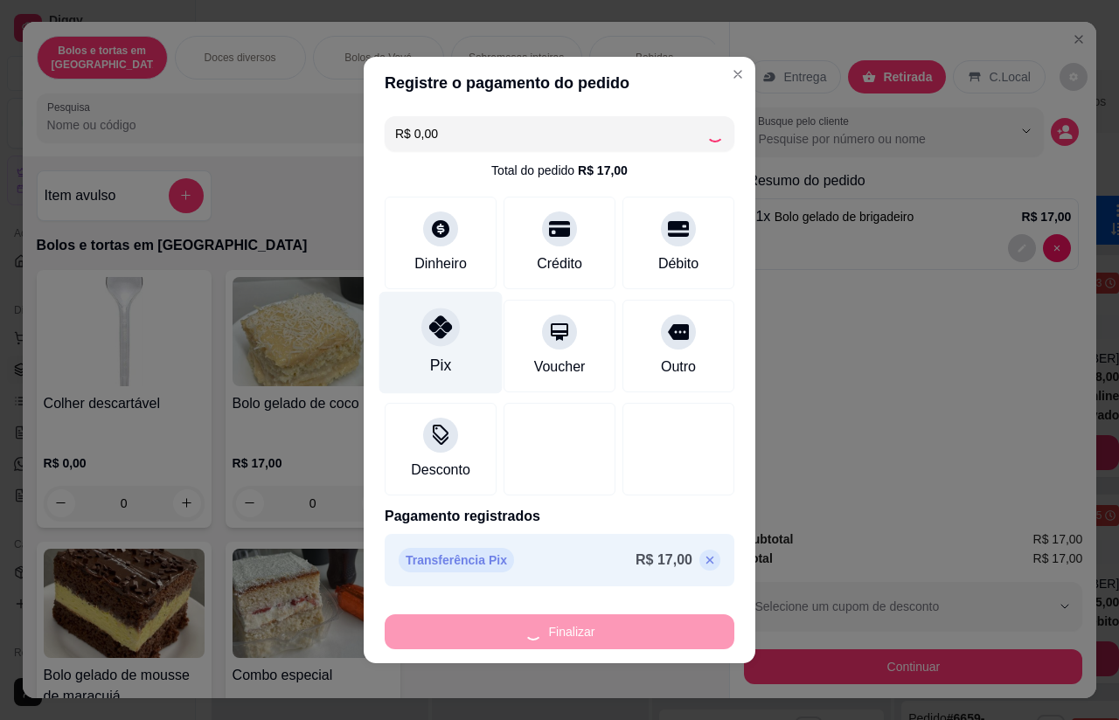
type input "0"
type input "-R$ 17,00"
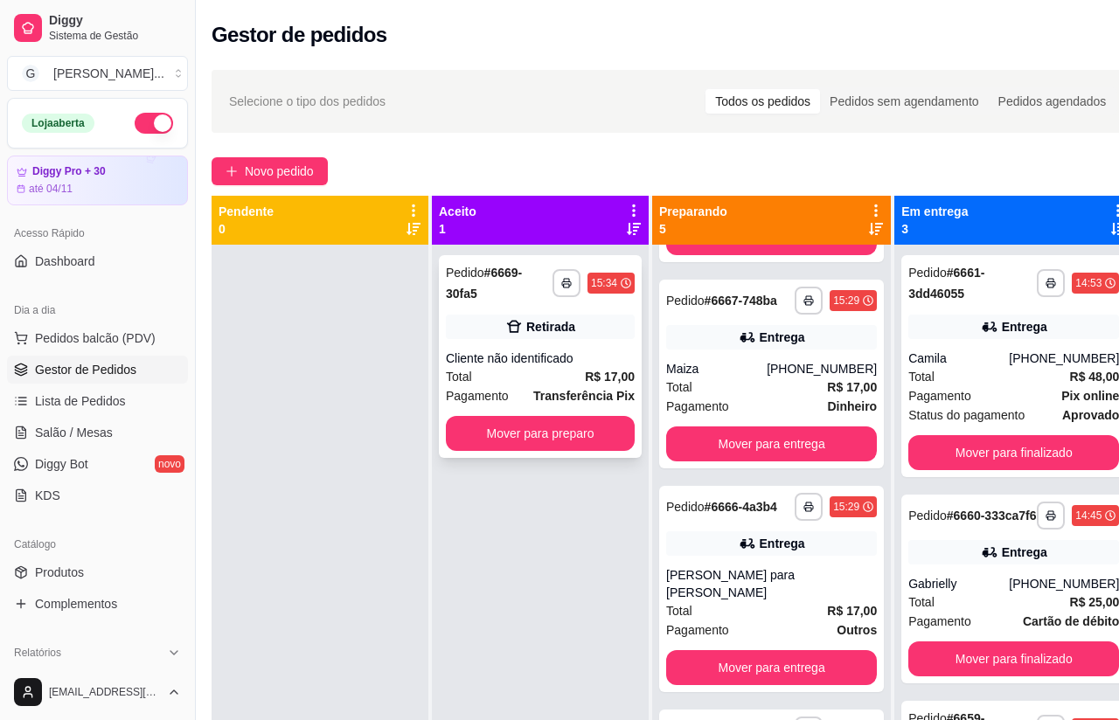
click at [546, 367] on div "Total R$ 17,00" at bounding box center [540, 376] width 189 height 19
click at [655, 609] on button "Mover para preparo" at bounding box center [723, 621] width 136 height 35
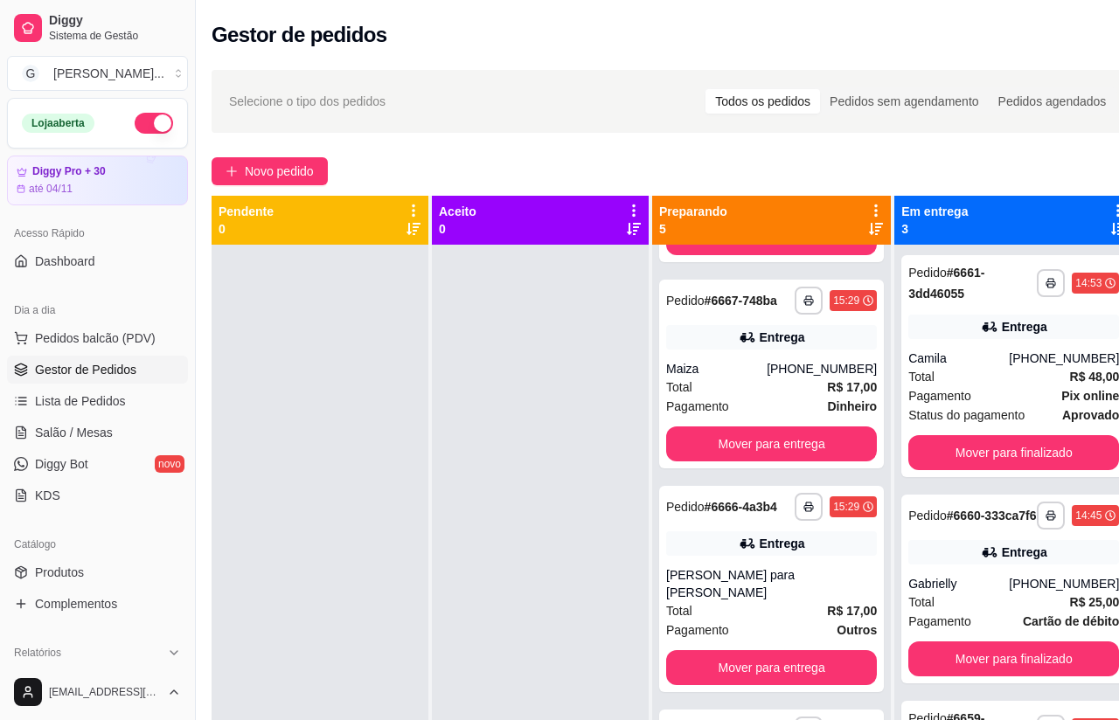
click at [565, 670] on div at bounding box center [540, 605] width 217 height 720
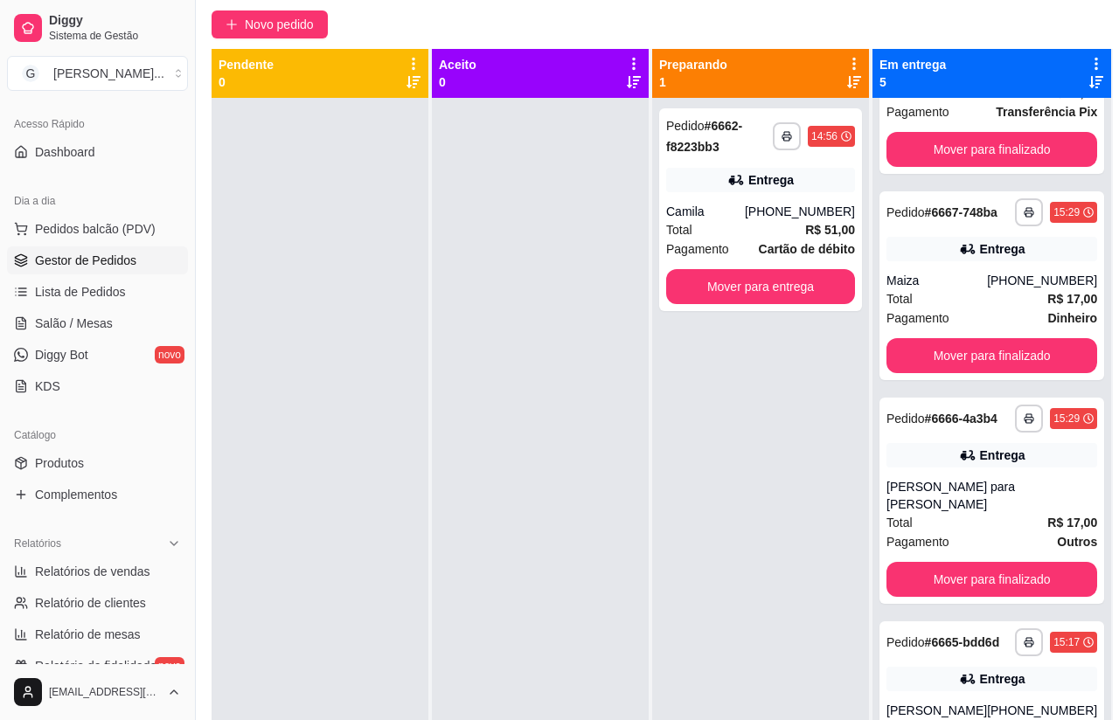
scroll to position [191, 0]
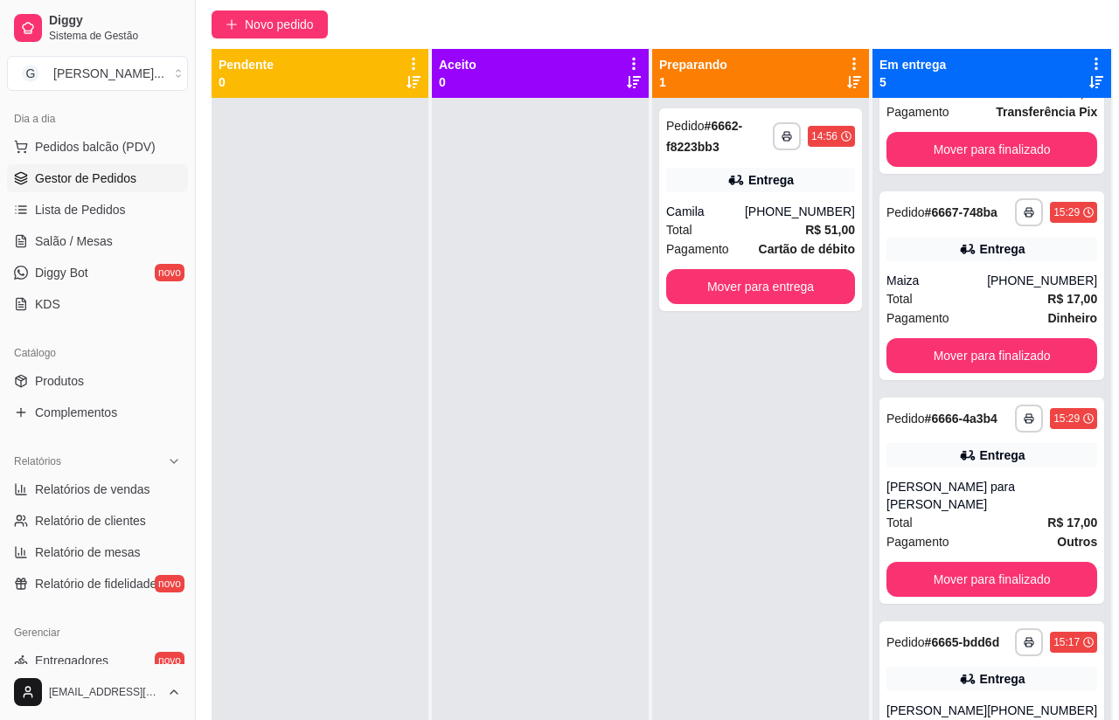
click at [107, 490] on span "Relatórios de vendas" at bounding box center [92, 489] width 115 height 17
select select "ALL"
select select "0"
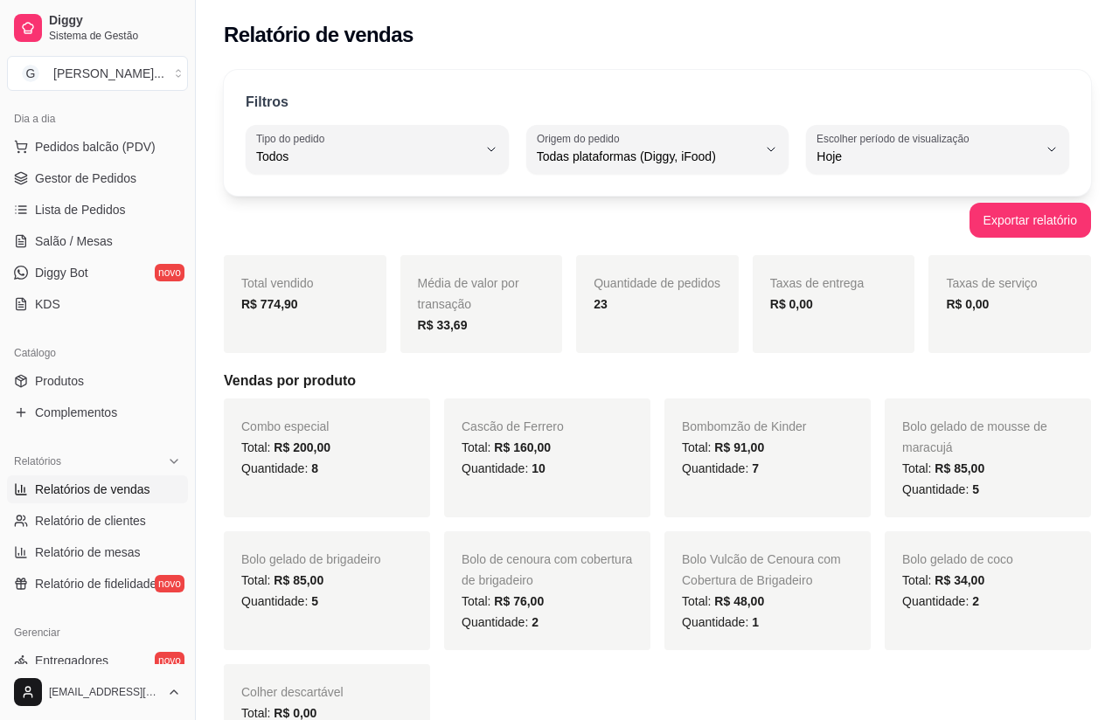
click at [100, 180] on span "Gestor de Pedidos" at bounding box center [85, 178] width 101 height 17
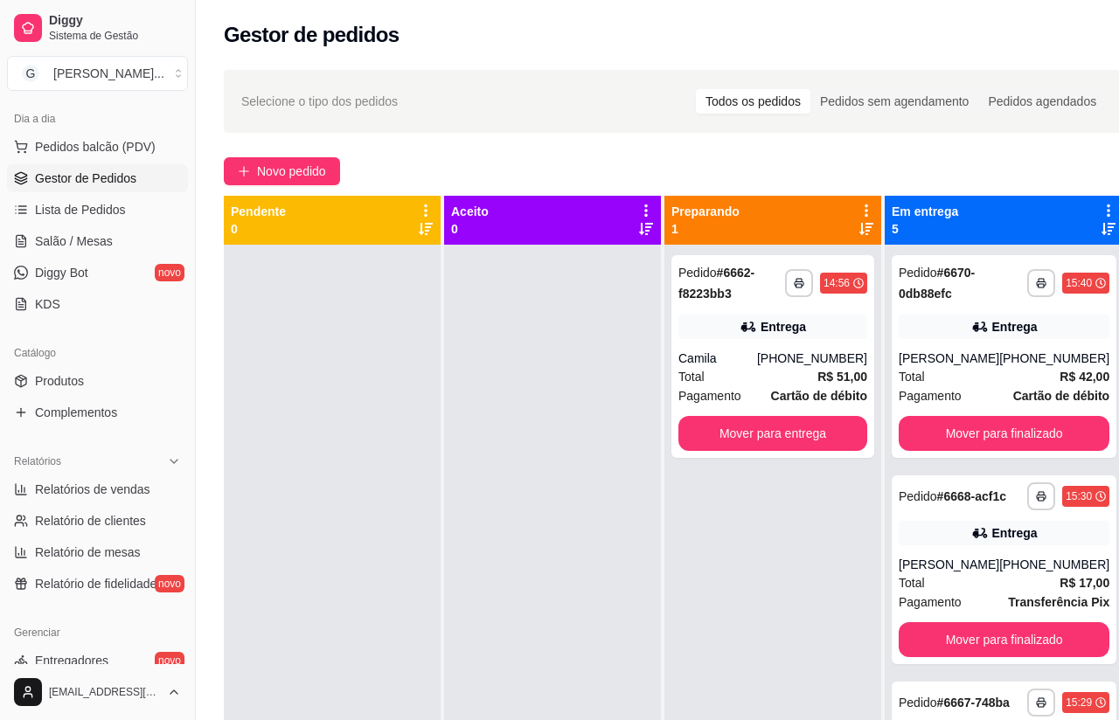
scroll to position [0, 12]
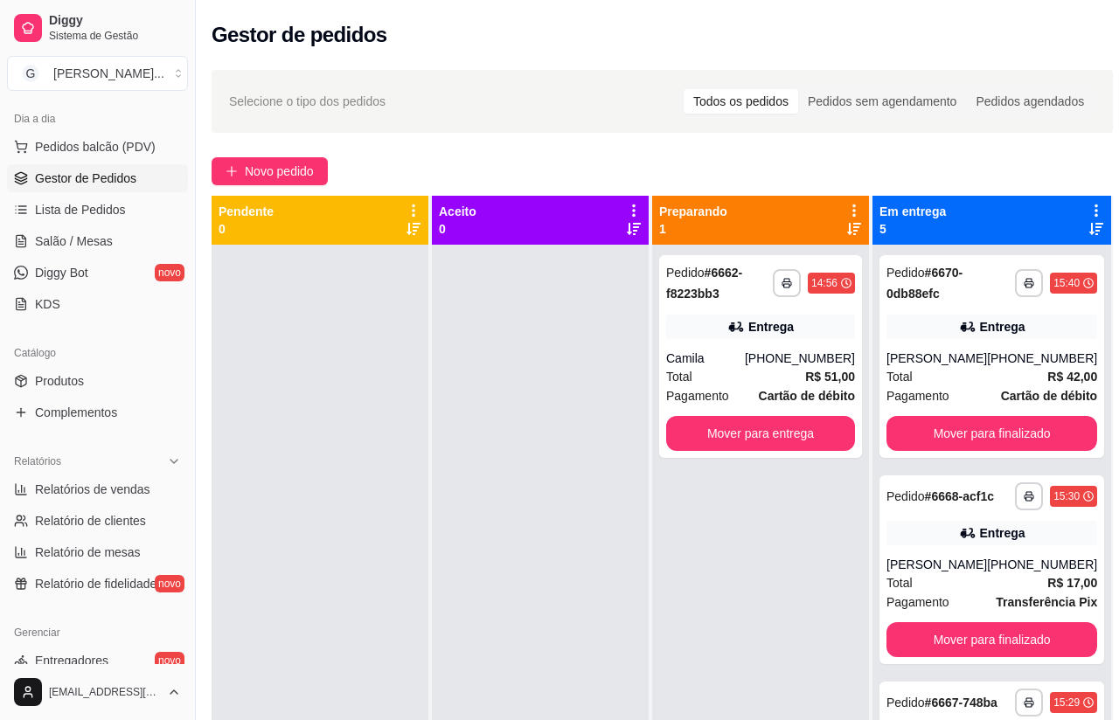
click at [745, 360] on div "Camila" at bounding box center [705, 358] width 79 height 17
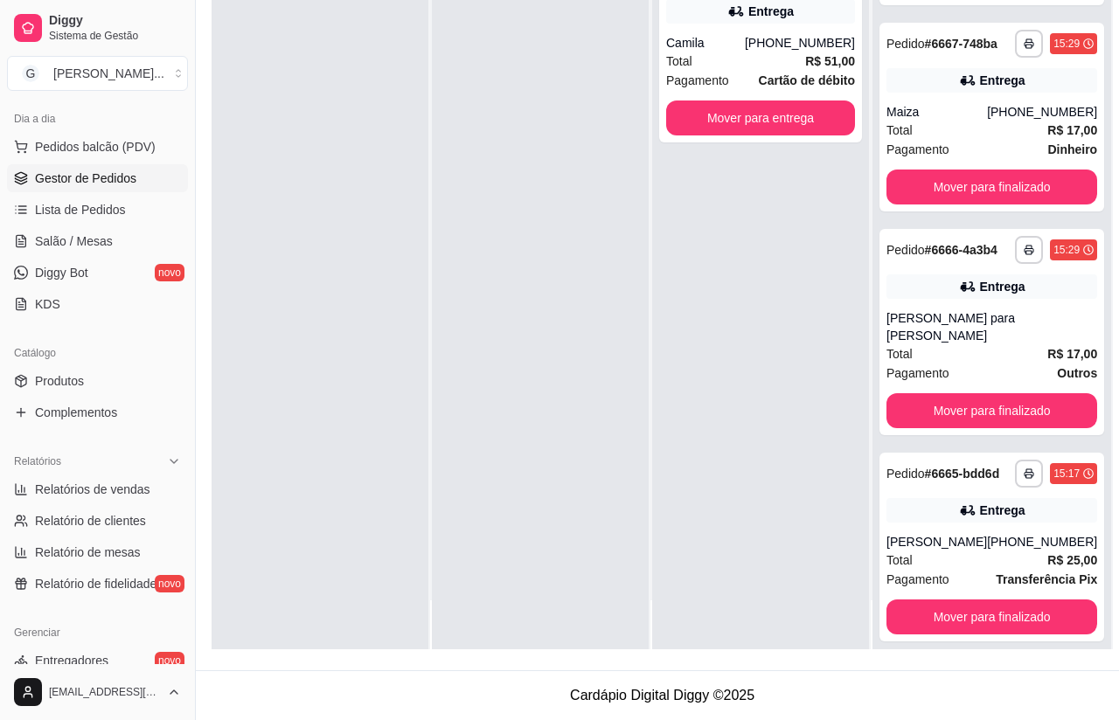
scroll to position [49, 0]
click at [118, 493] on span "Relatórios de vendas" at bounding box center [92, 489] width 115 height 17
select select "ALL"
select select "0"
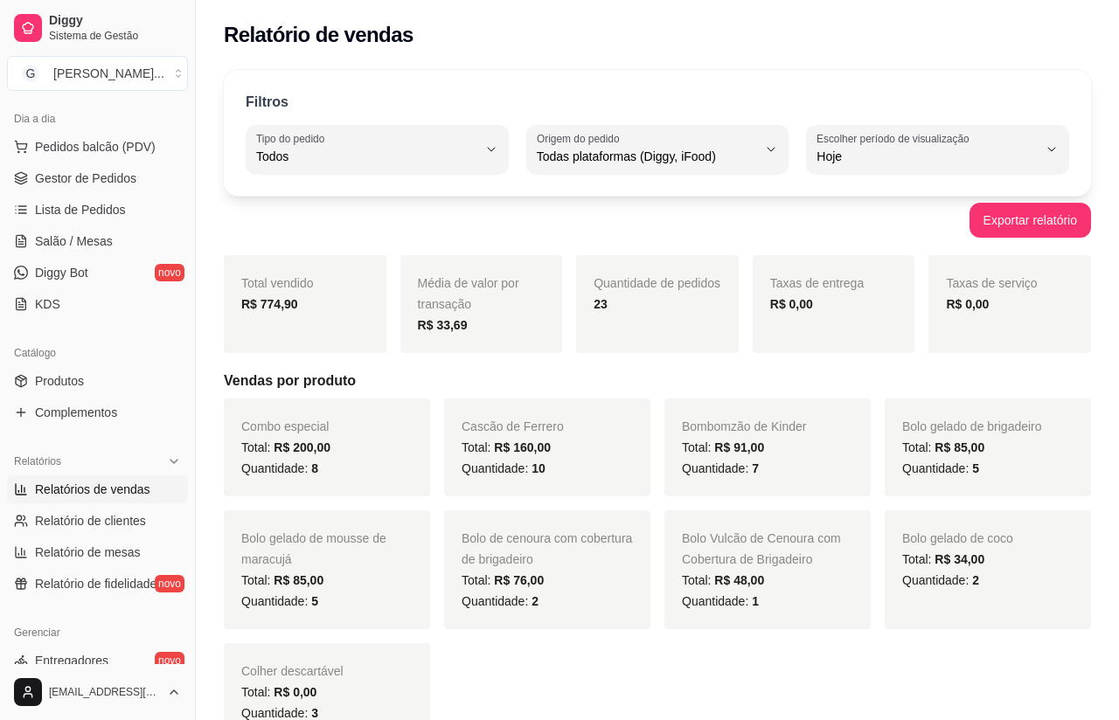
click at [100, 197] on link "Lista de Pedidos" at bounding box center [97, 210] width 181 height 28
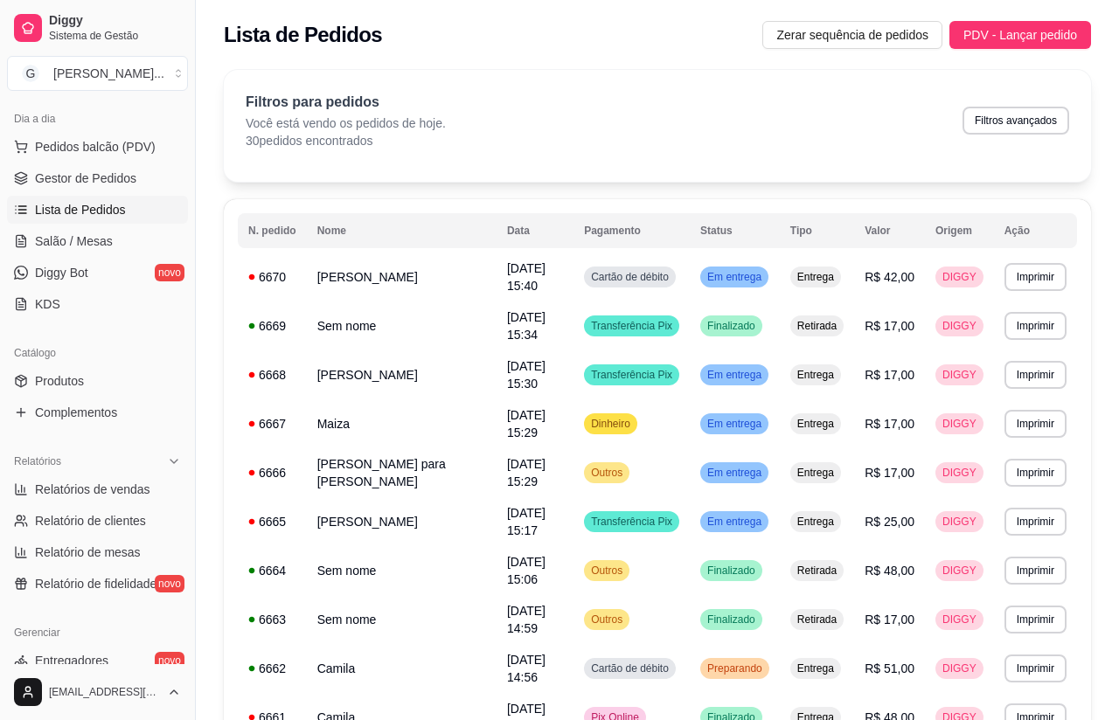
click at [98, 176] on span "Gestor de Pedidos" at bounding box center [85, 178] width 101 height 17
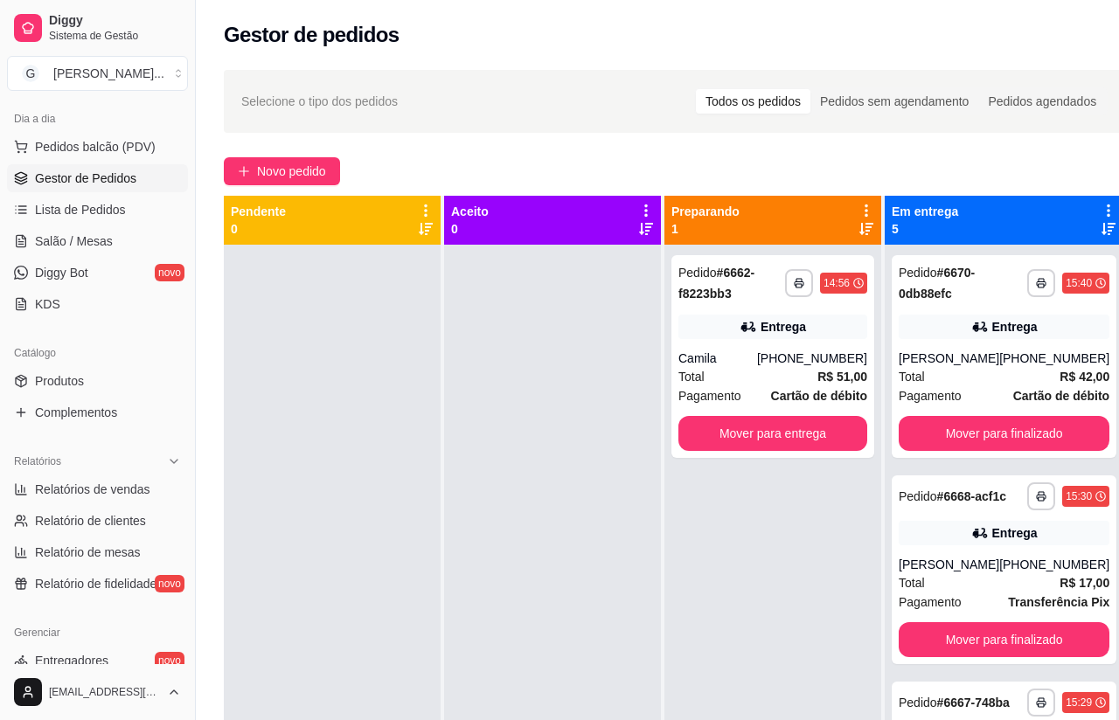
click at [77, 375] on span "Produtos" at bounding box center [59, 380] width 49 height 17
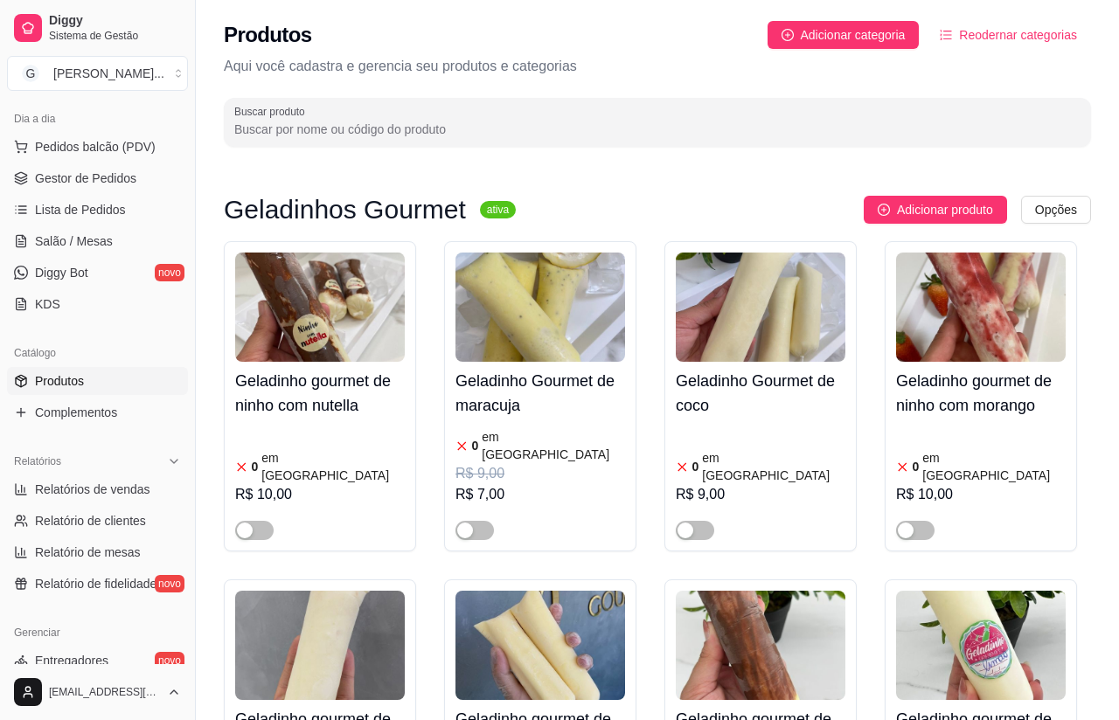
click at [284, 134] on input "Buscar produto" at bounding box center [657, 129] width 846 height 17
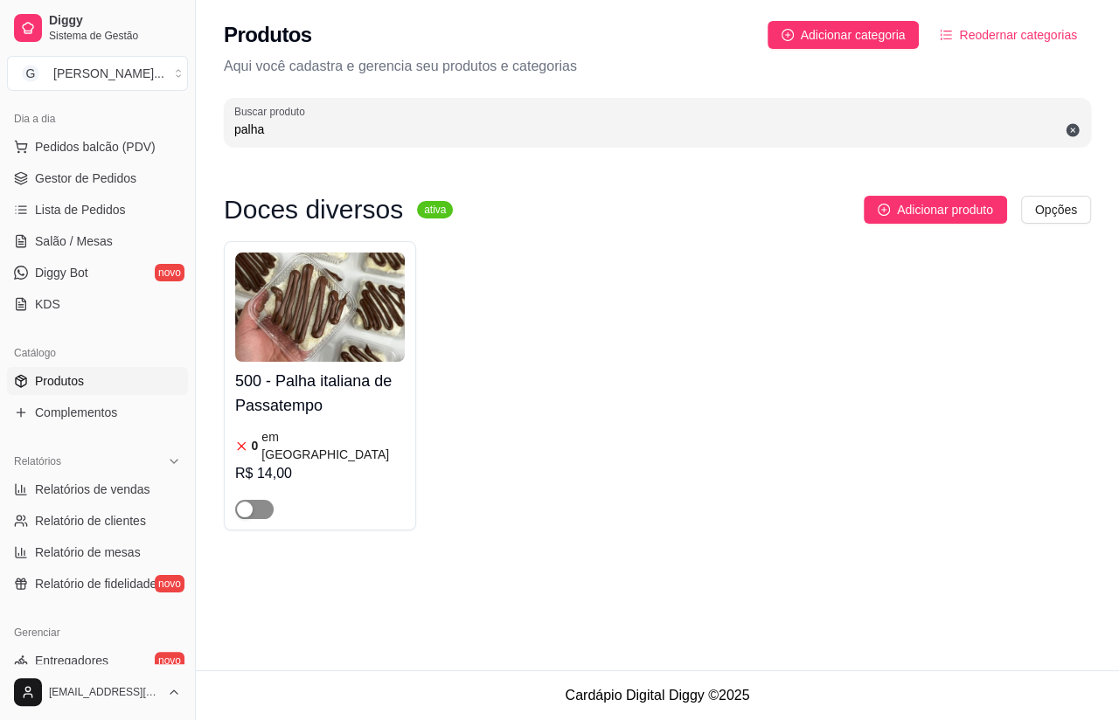
type input "palha"
click at [255, 500] on span "button" at bounding box center [254, 509] width 38 height 19
click at [382, 423] on div "500 - Palha italiana de Passatempo 0 em estoque R$ 14,00" at bounding box center [320, 440] width 170 height 157
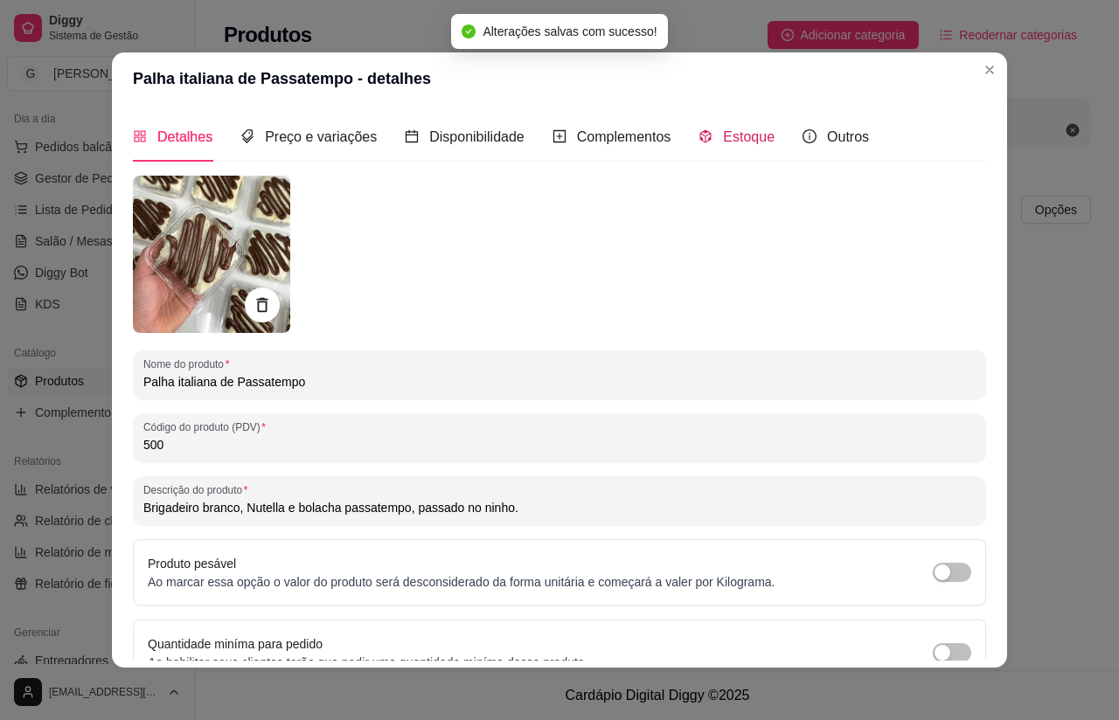
click at [721, 145] on div "Estoque" at bounding box center [737, 137] width 76 height 22
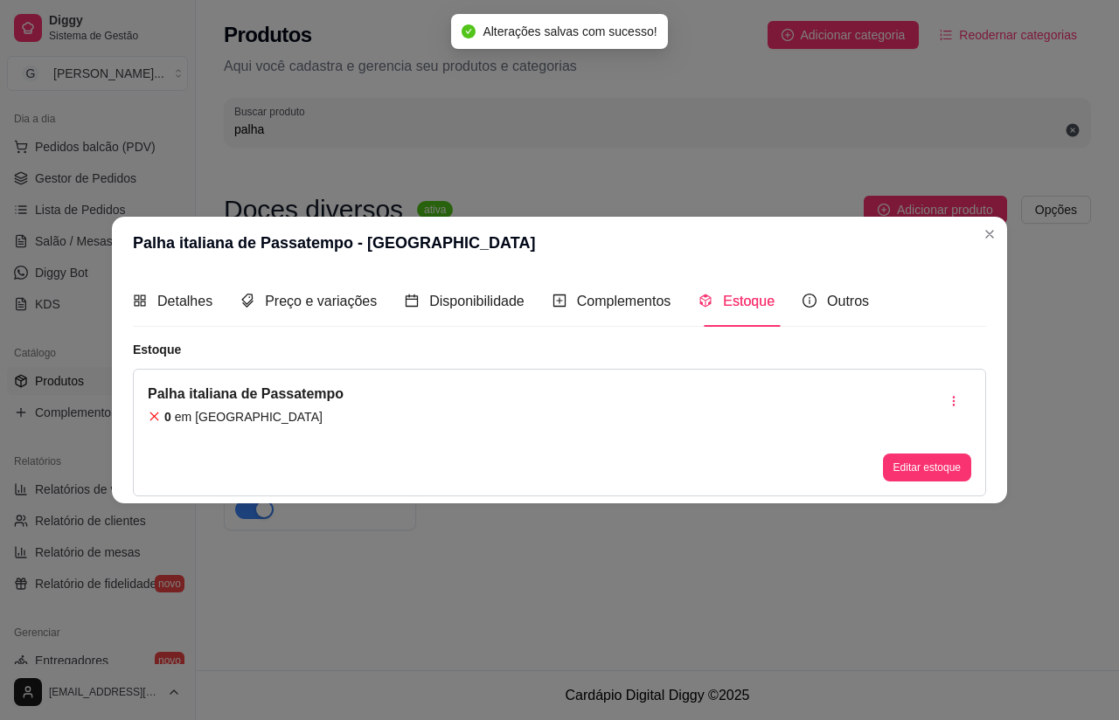
click at [928, 468] on button "Editar estoque" at bounding box center [927, 468] width 88 height 28
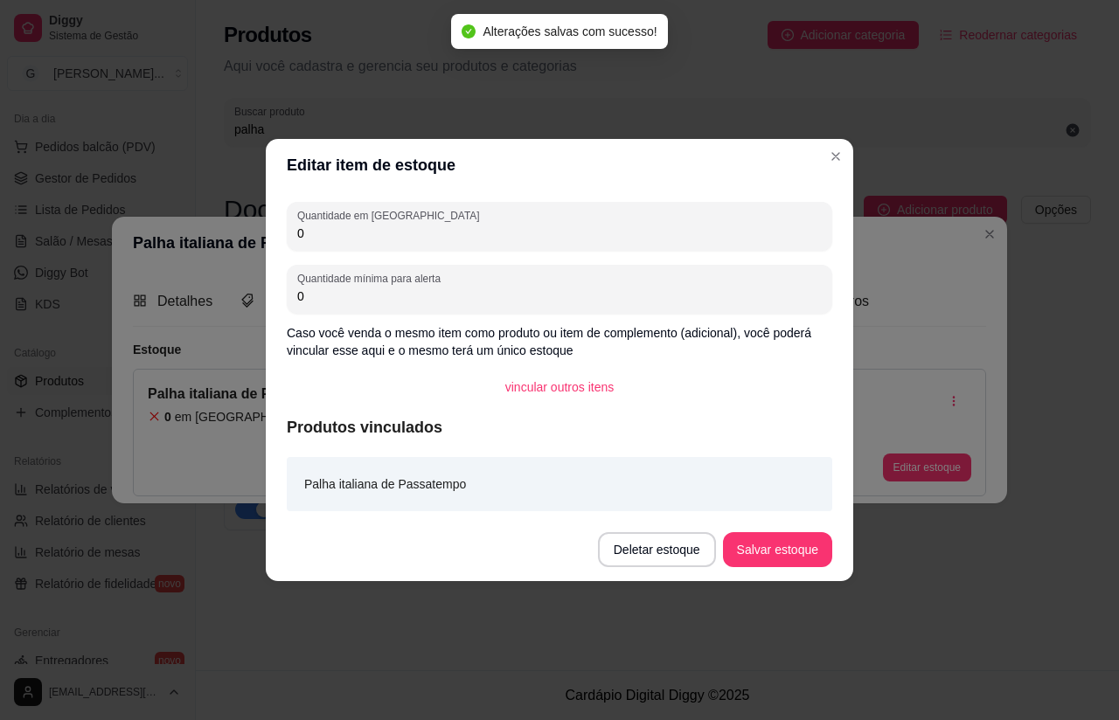
click at [330, 221] on label "Quantidade em [GEOGRAPHIC_DATA]" at bounding box center [391, 215] width 188 height 15
click at [330, 225] on input "0" at bounding box center [559, 233] width 525 height 17
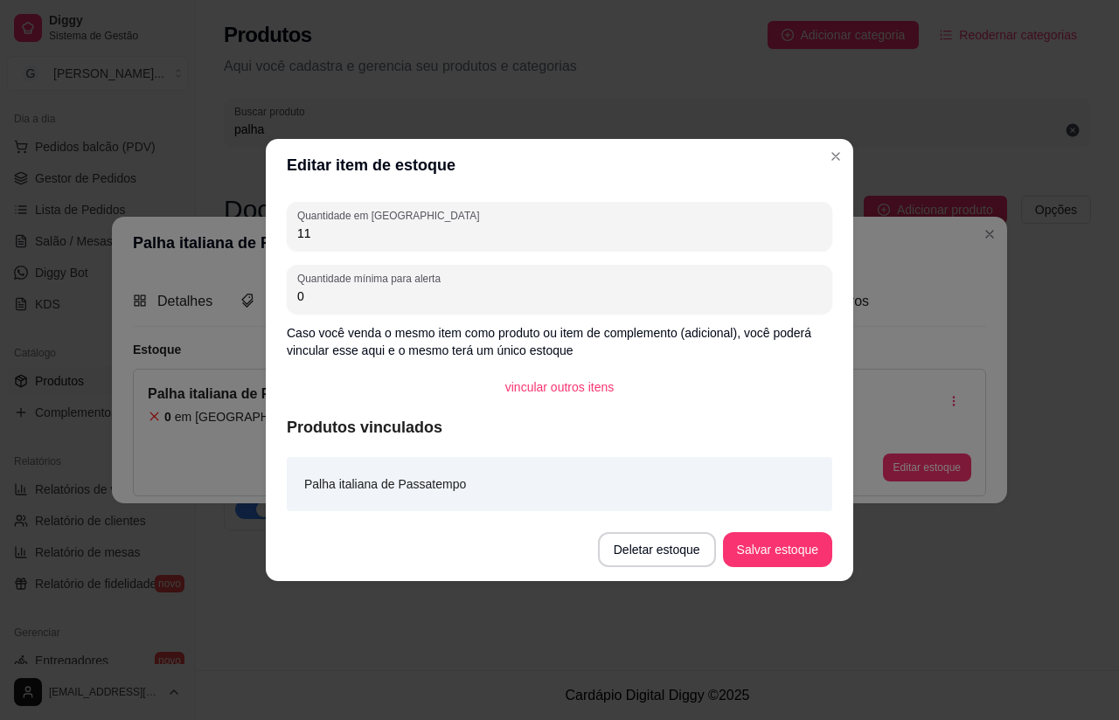
type input "11"
click at [784, 545] on button "Salvar estoque" at bounding box center [777, 550] width 107 height 34
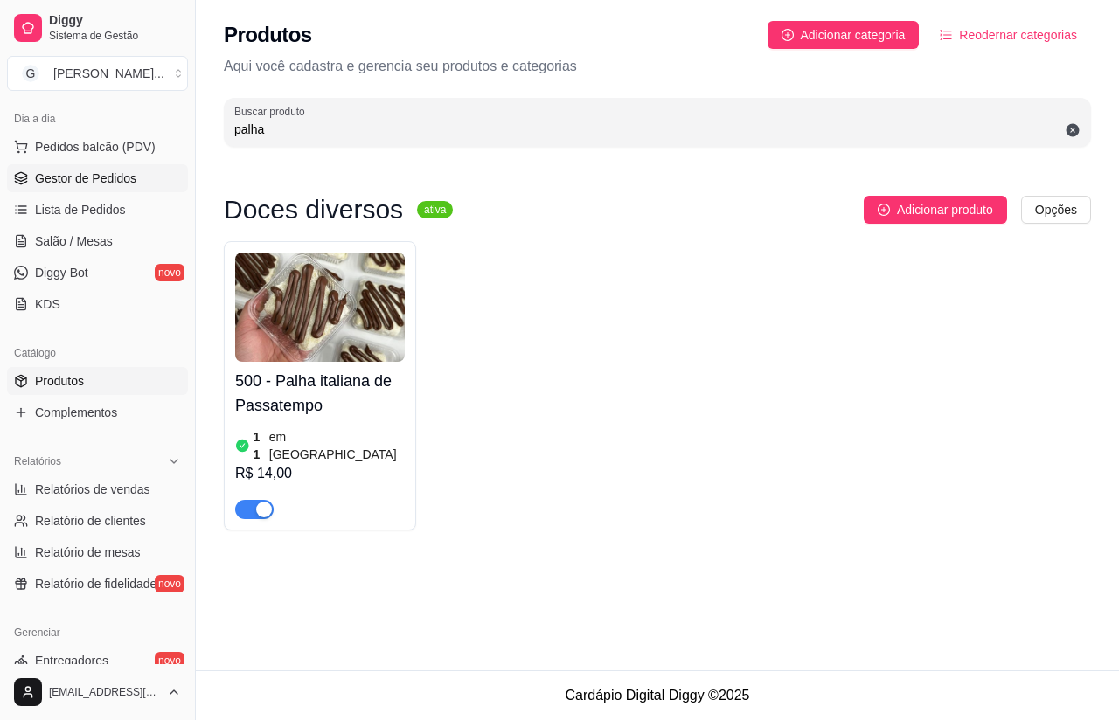
click at [110, 173] on span "Gestor de Pedidos" at bounding box center [85, 178] width 101 height 17
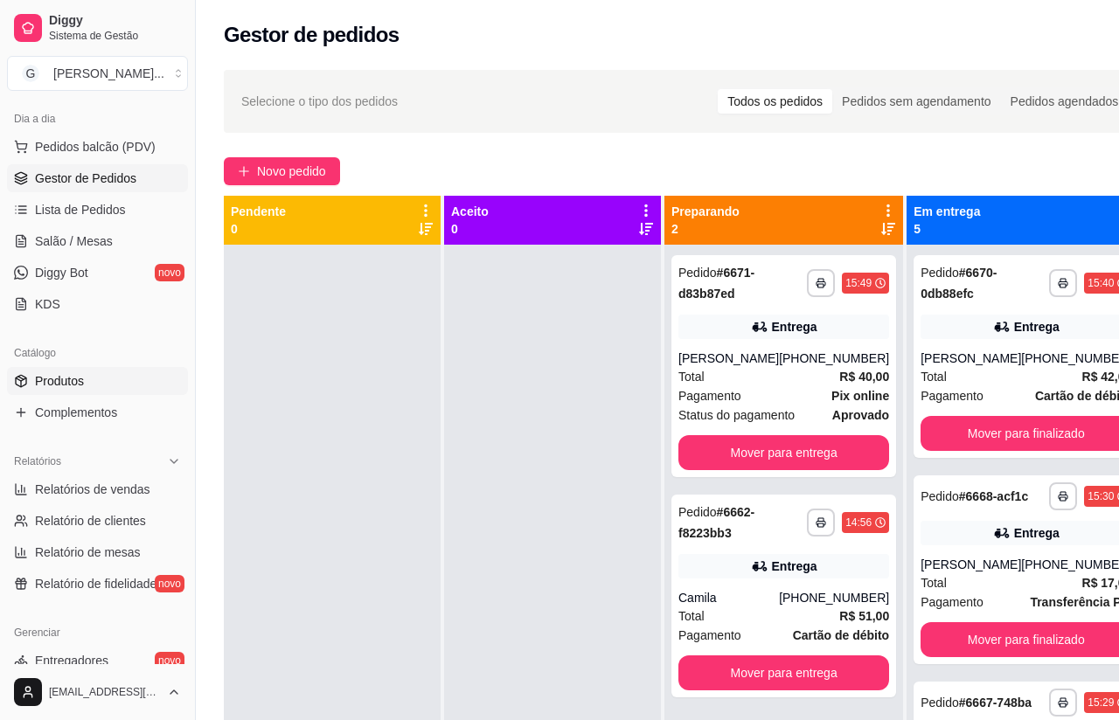
click at [74, 381] on span "Produtos" at bounding box center [59, 380] width 49 height 17
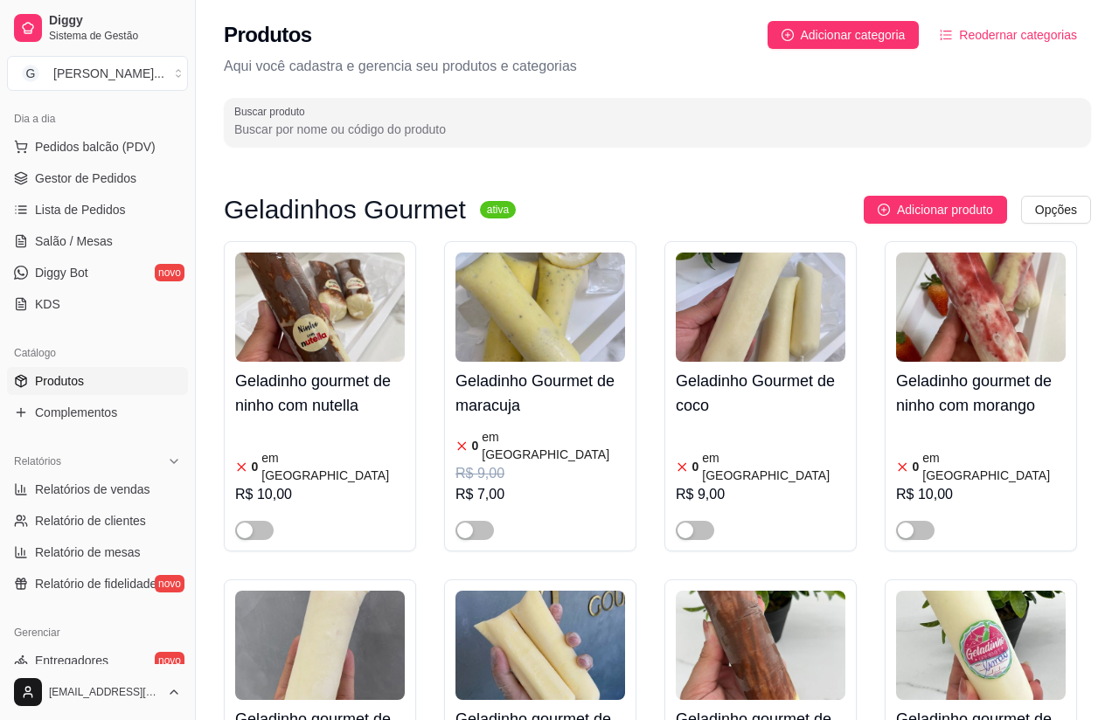
click at [371, 134] on input "Buscar produto" at bounding box center [657, 129] width 846 height 17
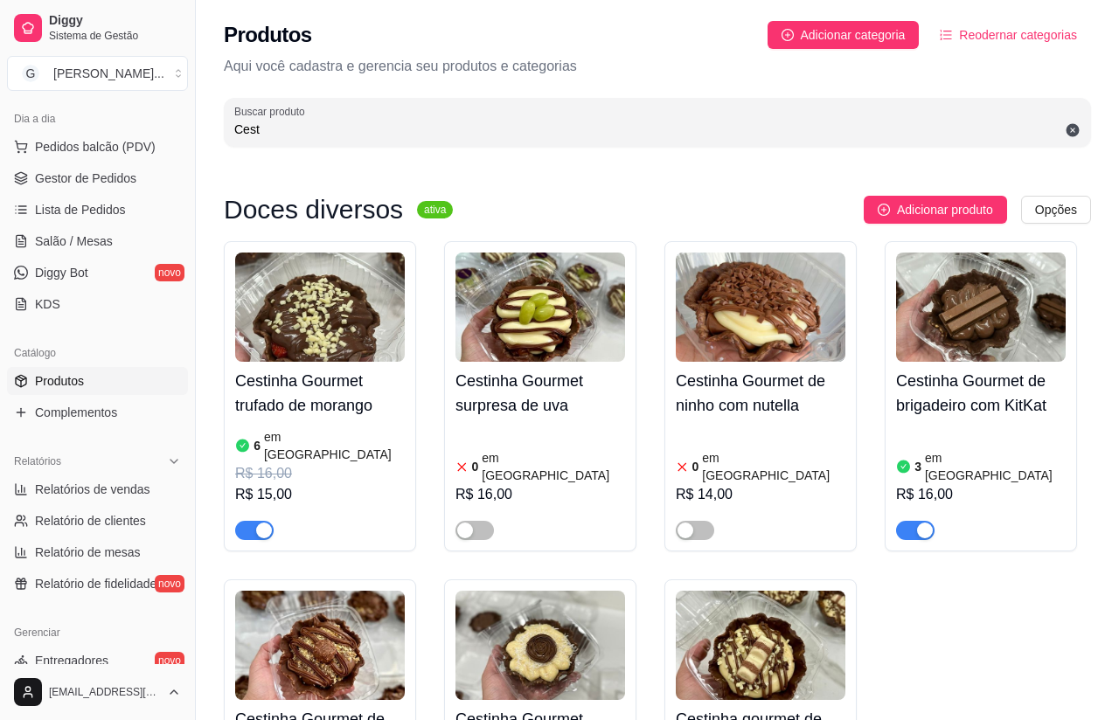
type input "Cest"
click at [326, 392] on h4 "Cestinha Gourmet trufado de morango" at bounding box center [320, 393] width 170 height 49
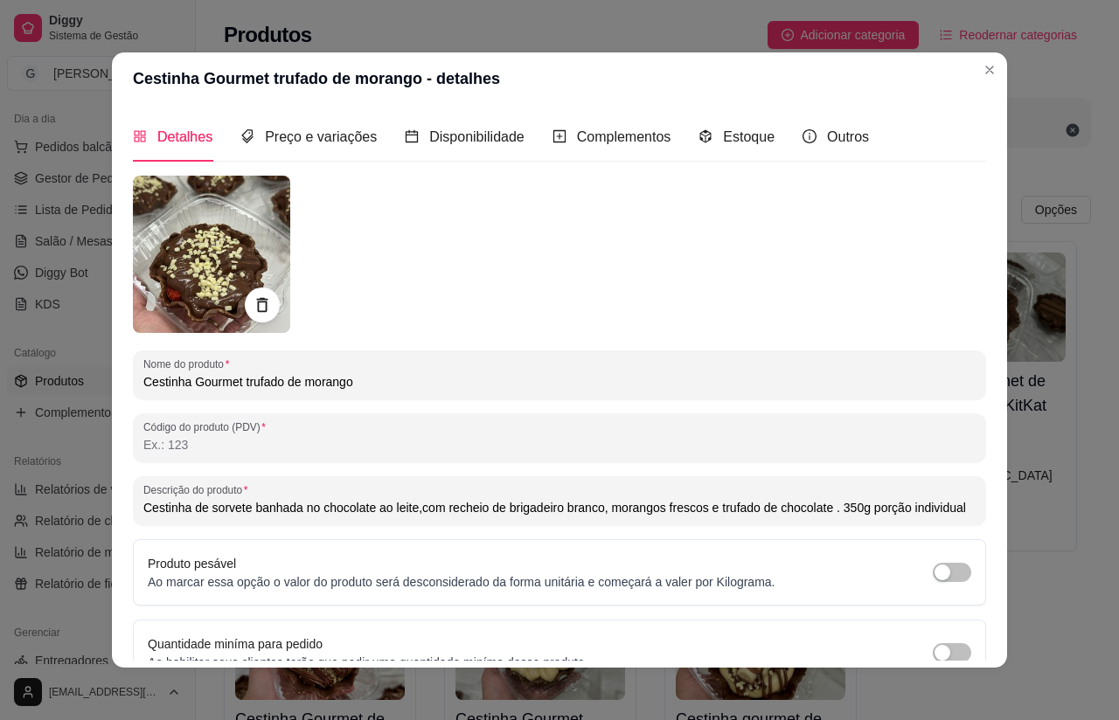
scroll to position [89, 0]
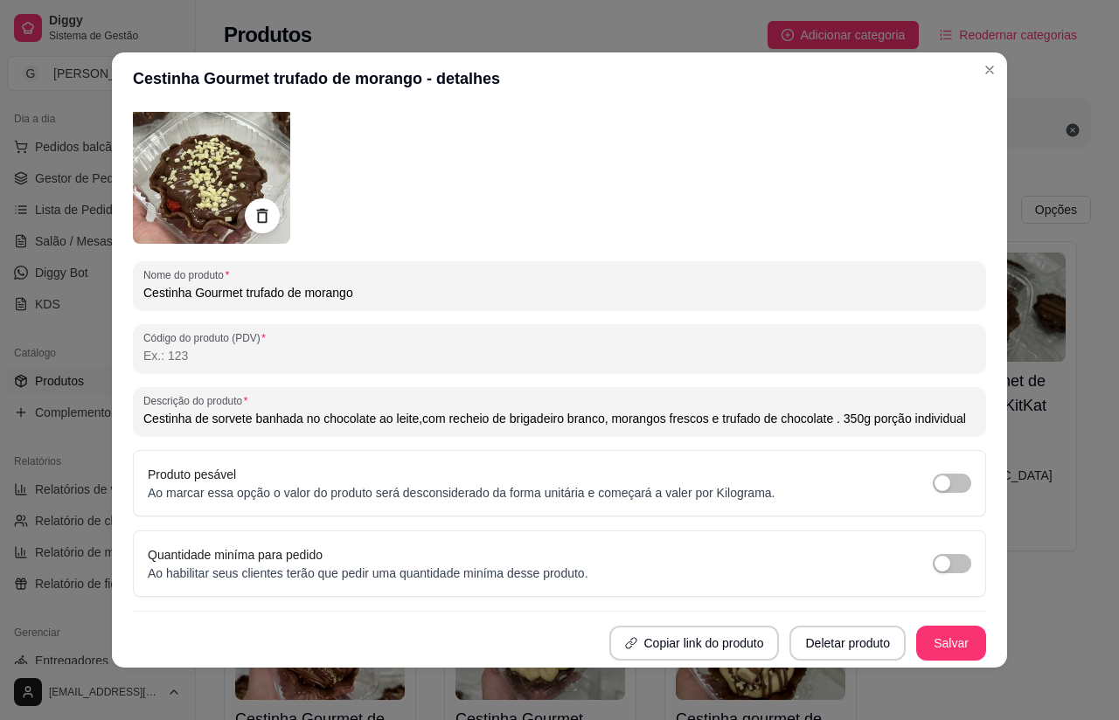
click at [272, 292] on input "Cestinha Gourmet trufado de morango" at bounding box center [559, 292] width 832 height 17
click at [271, 291] on input "Cestinha Gourmet trufado de morango" at bounding box center [559, 292] width 832 height 17
type input "Cestinha Gourmet bombom de morango"
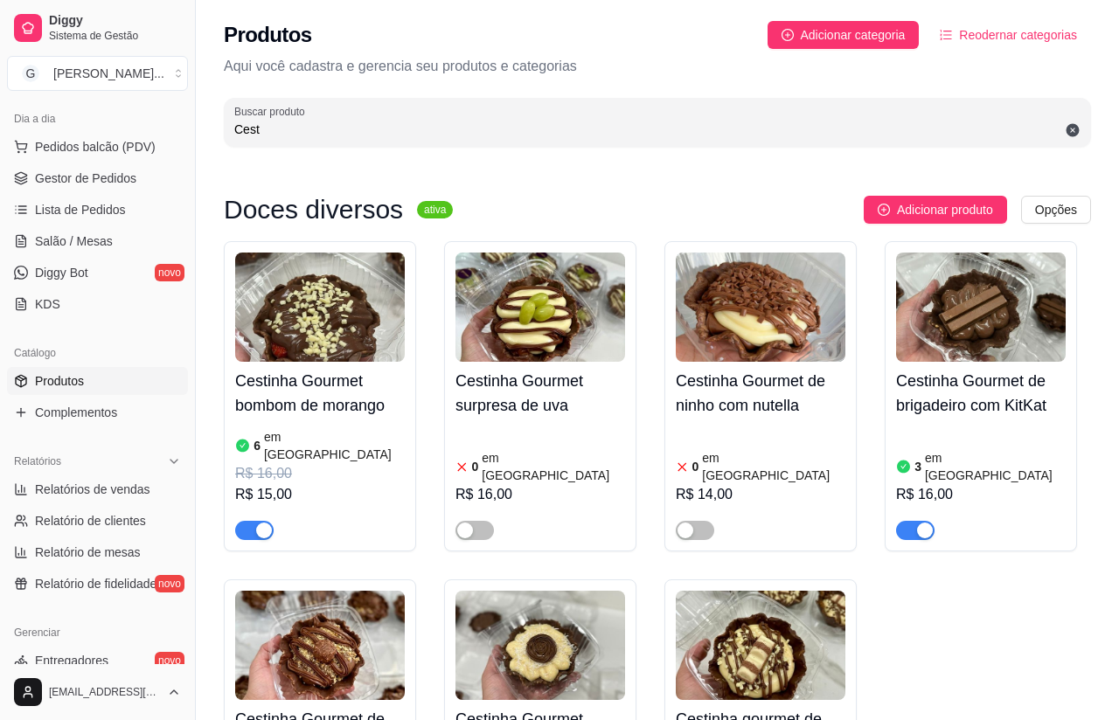
click at [87, 179] on span "Gestor de Pedidos" at bounding box center [85, 178] width 101 height 17
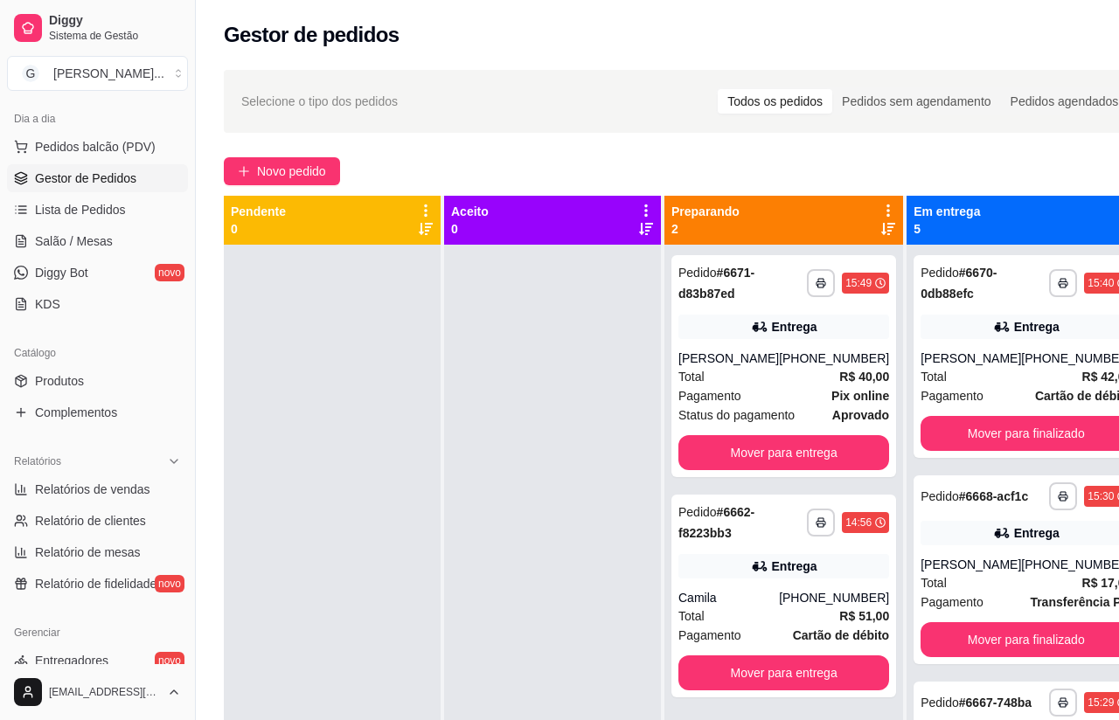
click at [309, 176] on span "Novo pedido" at bounding box center [291, 171] width 69 height 19
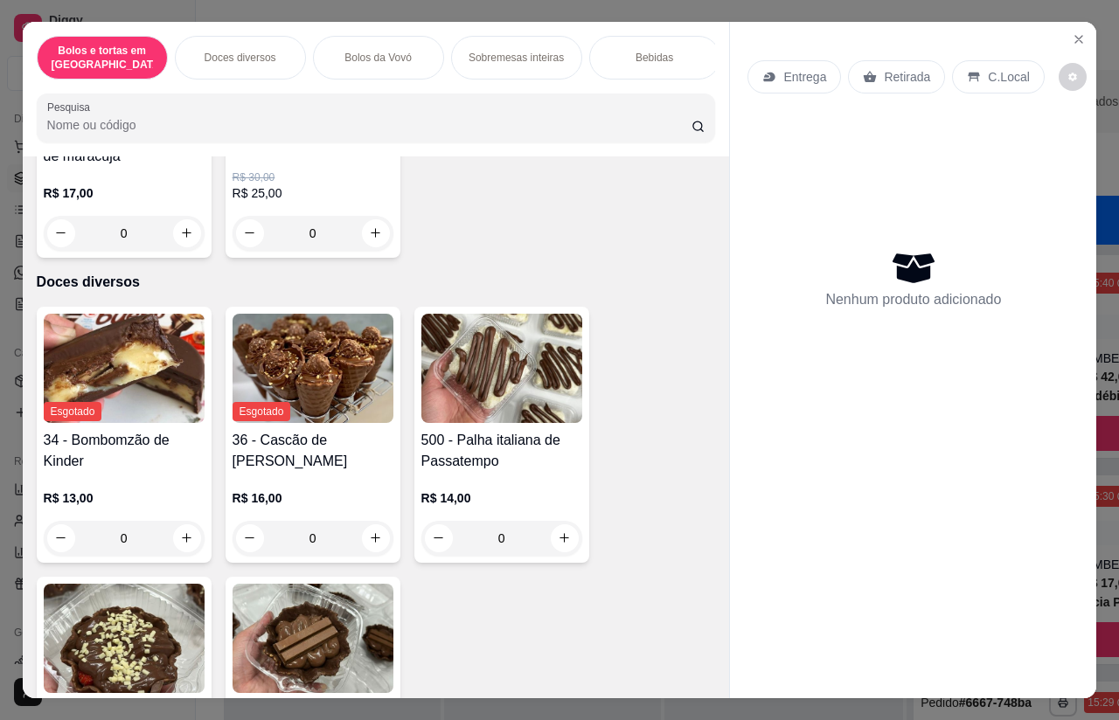
scroll to position [542, 0]
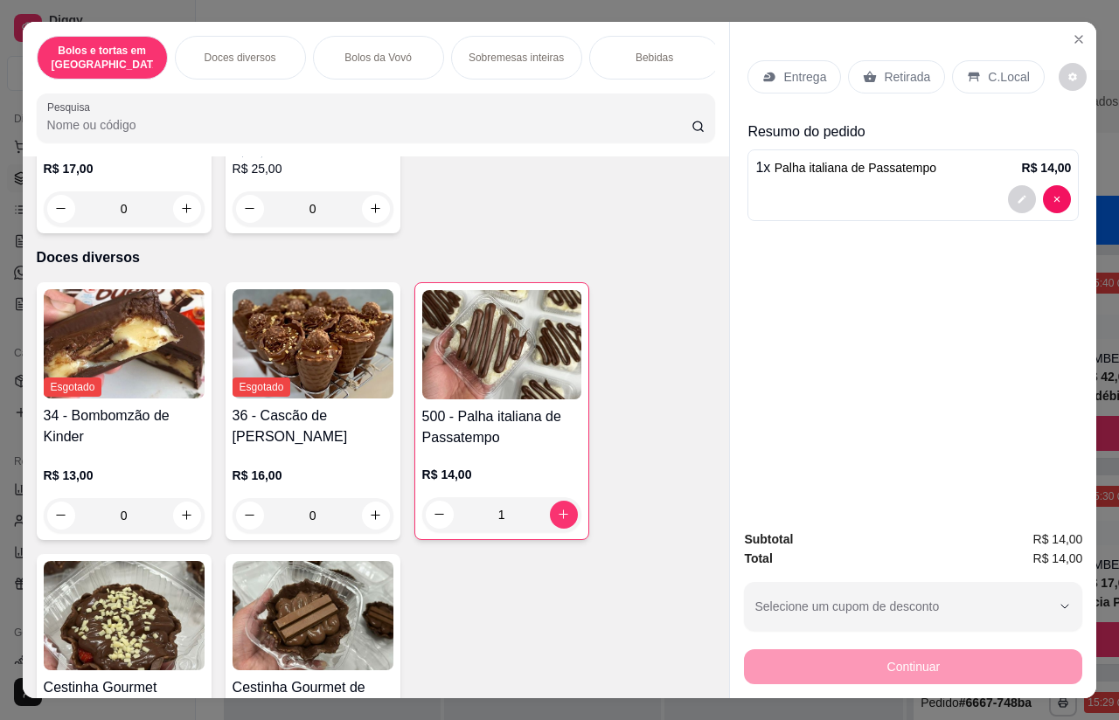
type input "1"
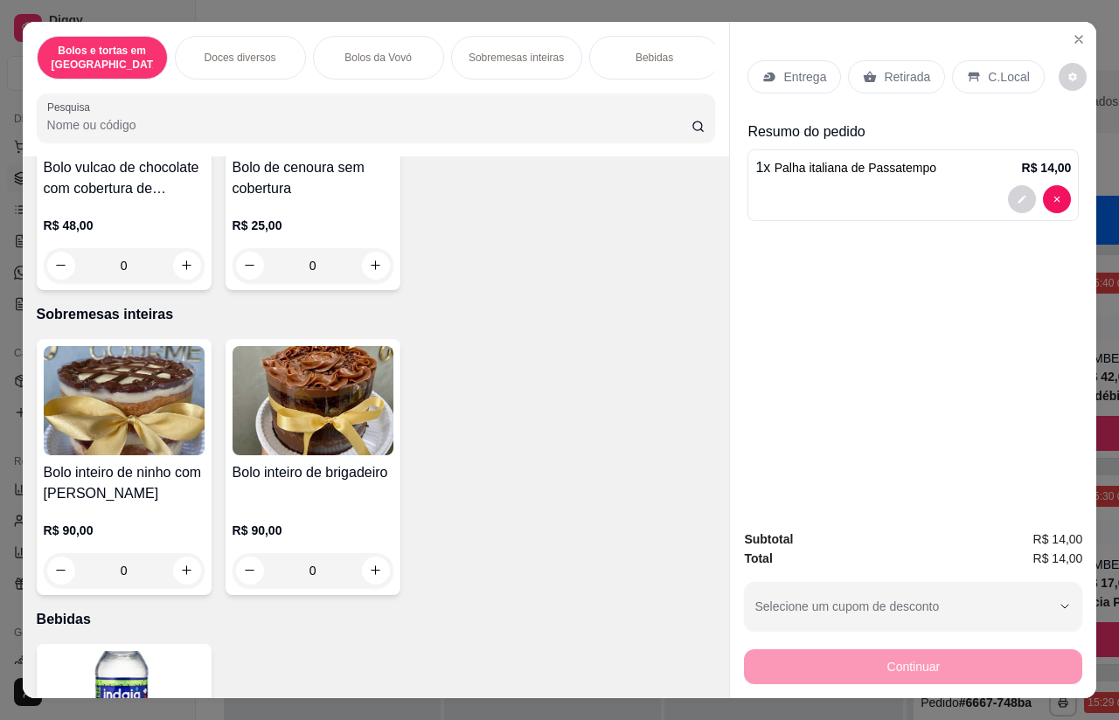
scroll to position [1652, 0]
type input "1"
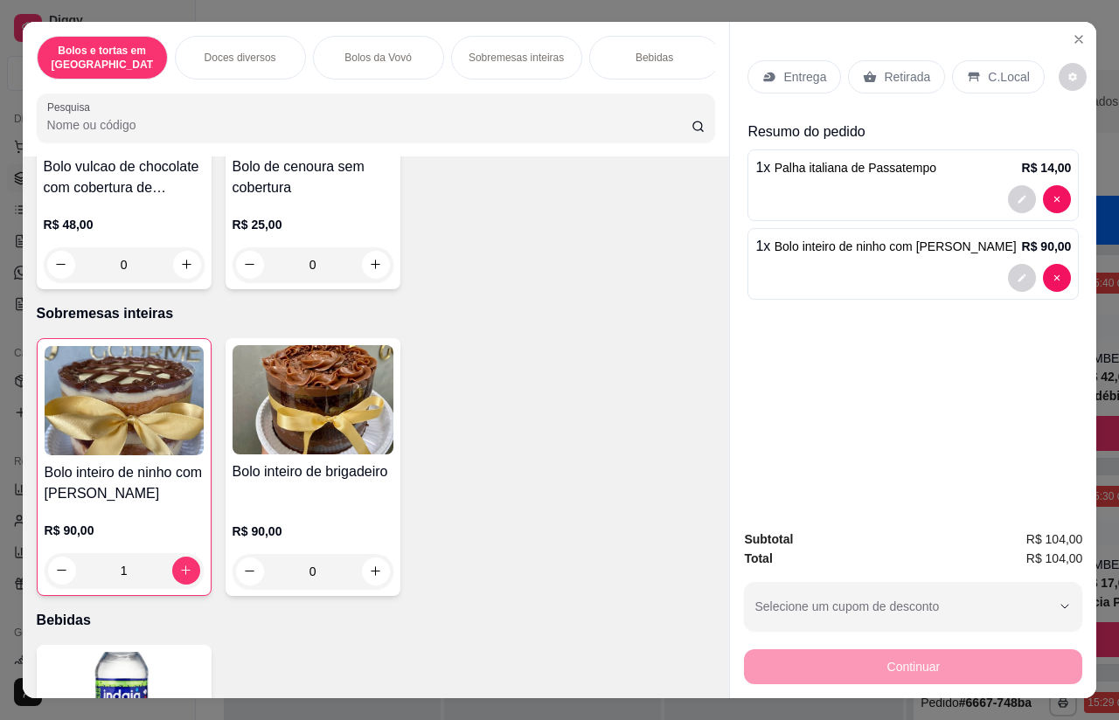
click at [782, 60] on div "Entrega" at bounding box center [795, 76] width 94 height 33
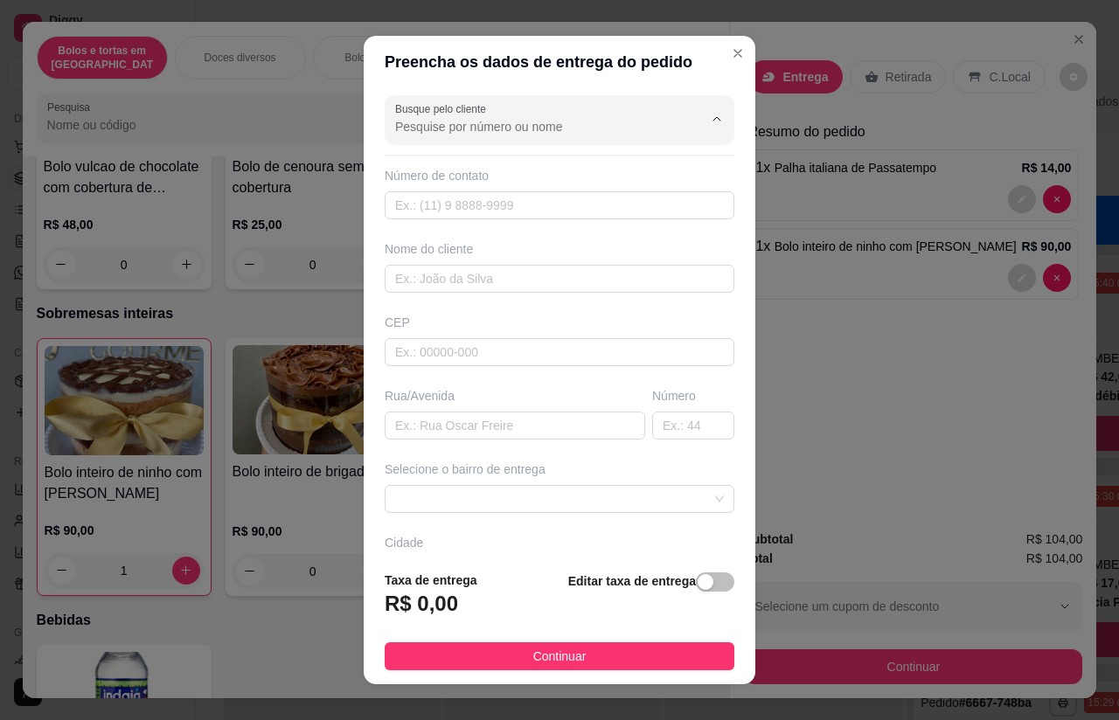
scroll to position [30, 0]
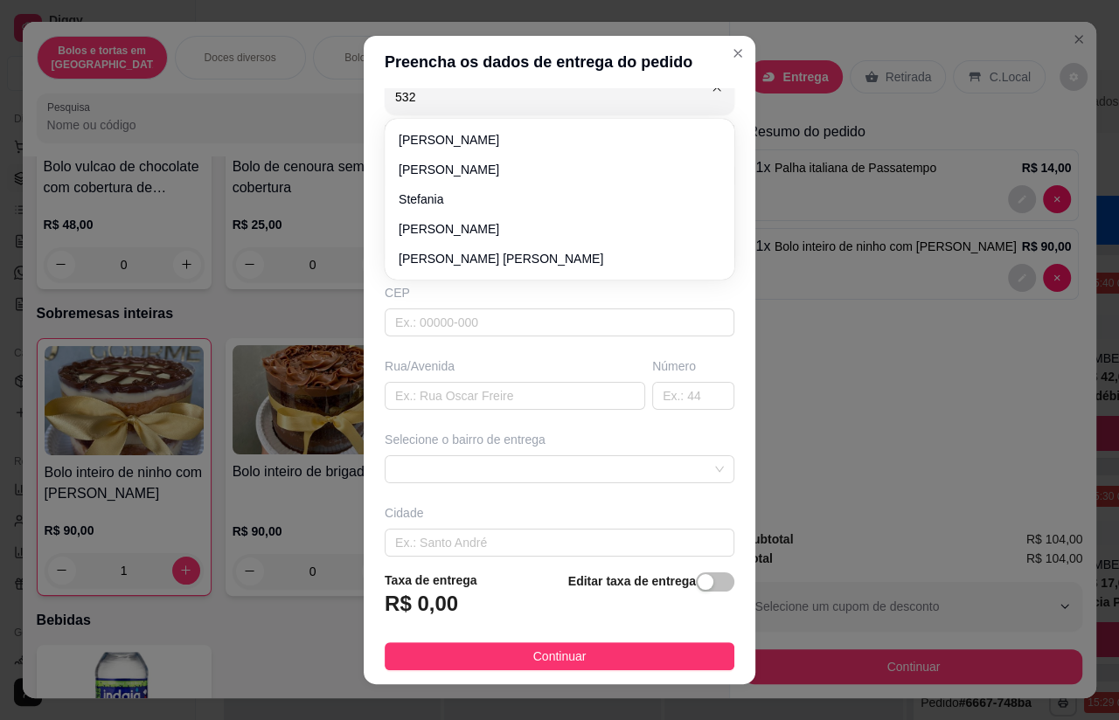
type input "5324"
type input "11968645324"
type input "[PERSON_NAME]"
type input "07500000"
type input "Rua [PERSON_NAME]"
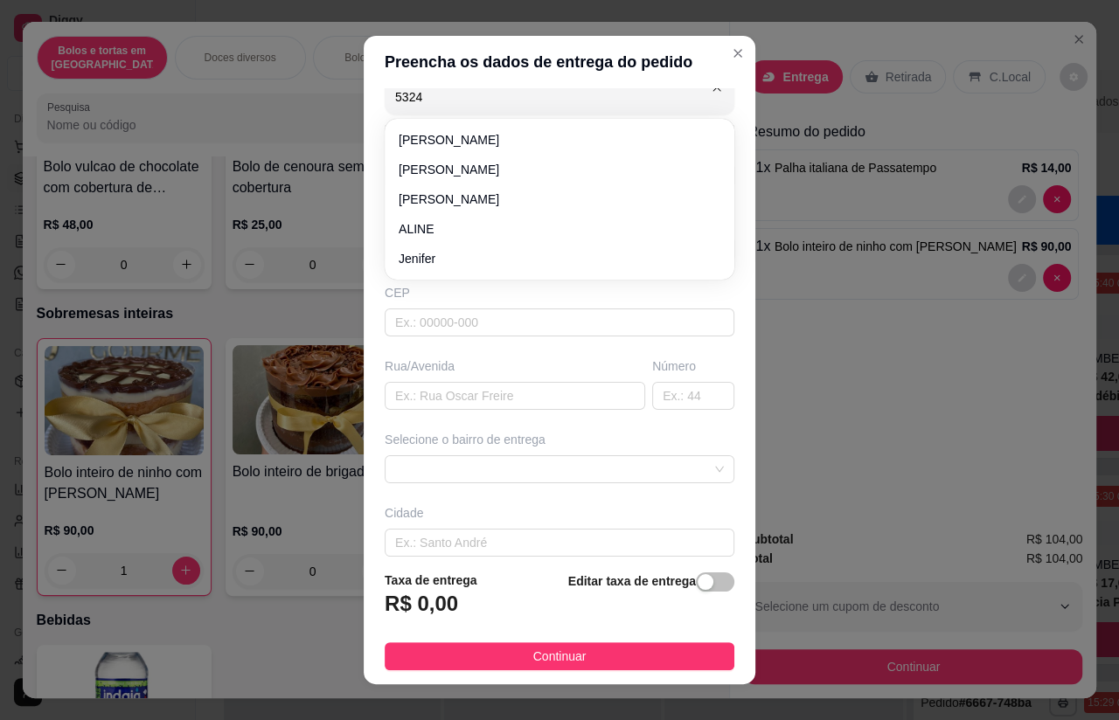
type input "353"
type input "Santa Isabel"
type input "Ao lado da padaria requinte"
type input "[PERSON_NAME]"
click at [463, 138] on div "Número de contato" at bounding box center [560, 145] width 350 height 17
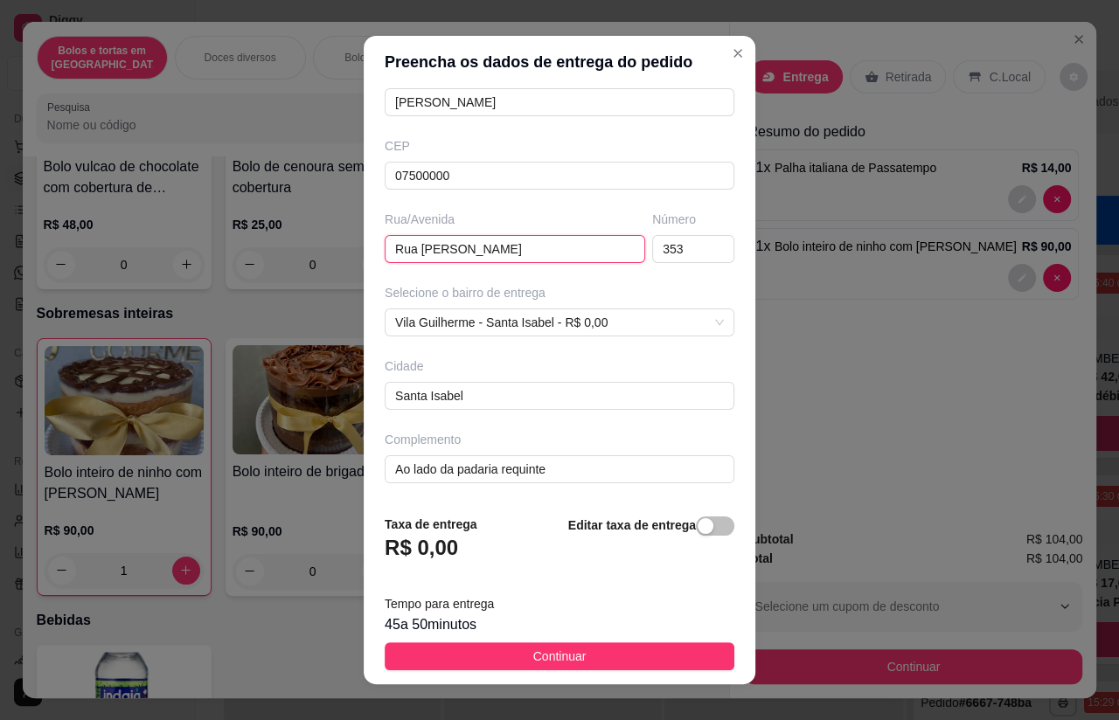
scroll to position [176, 0]
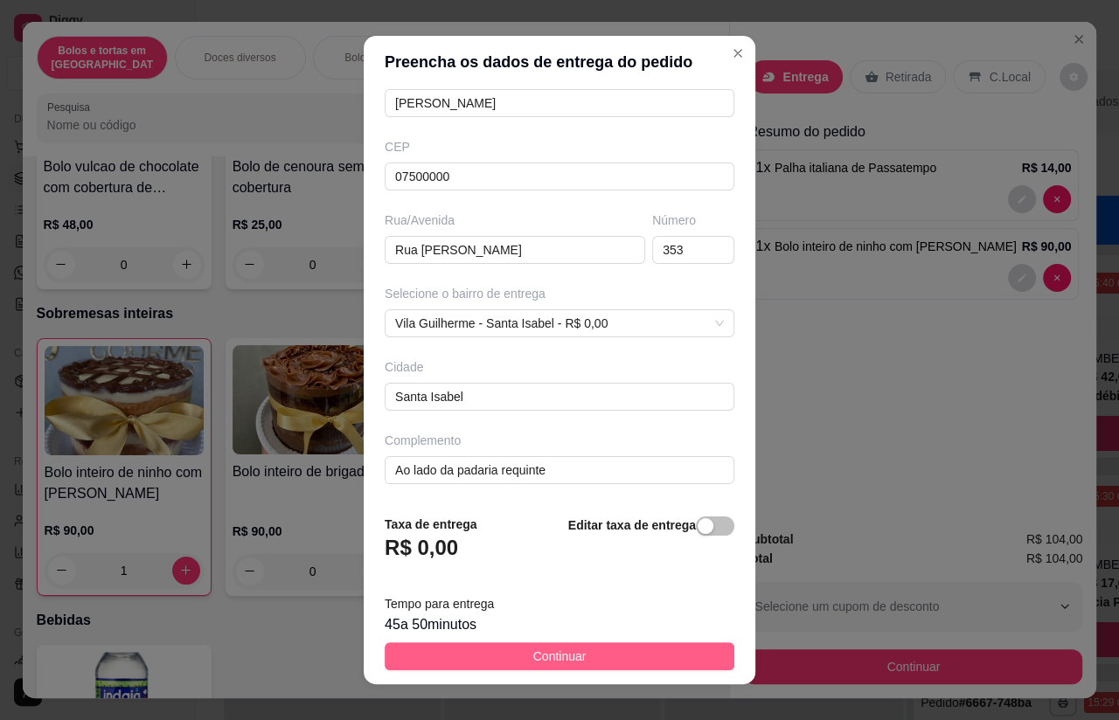
click at [558, 649] on span "Continuar" at bounding box center [559, 656] width 53 height 19
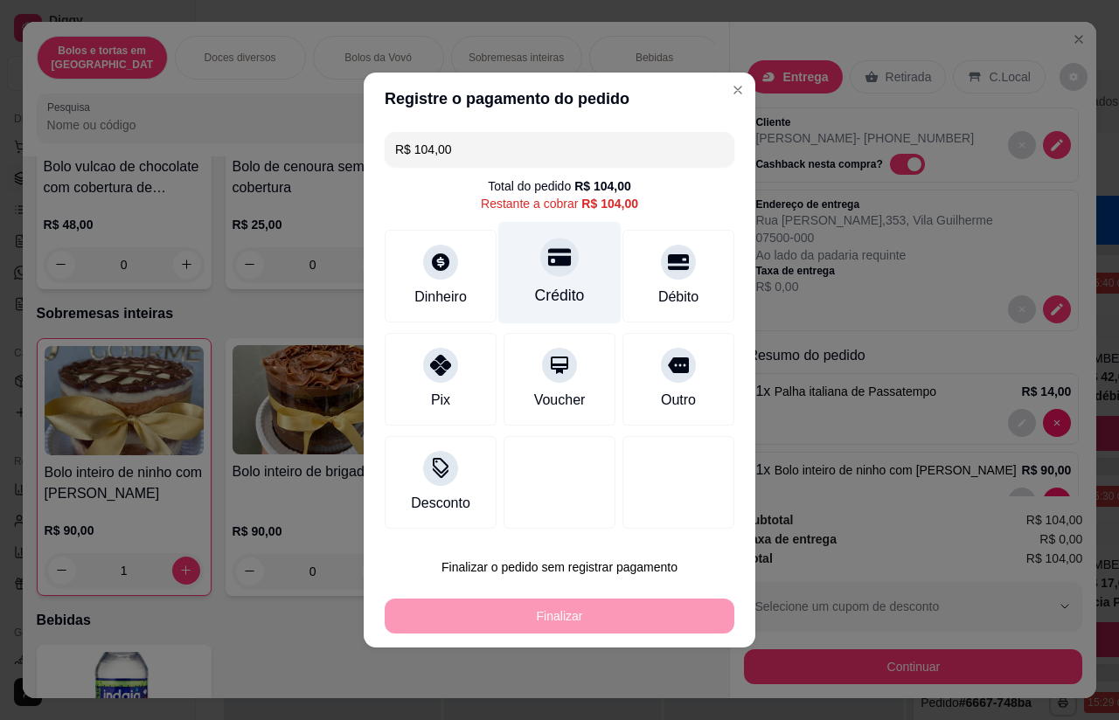
click at [560, 282] on div "Crédito" at bounding box center [559, 273] width 123 height 102
type input "R$ 0,00"
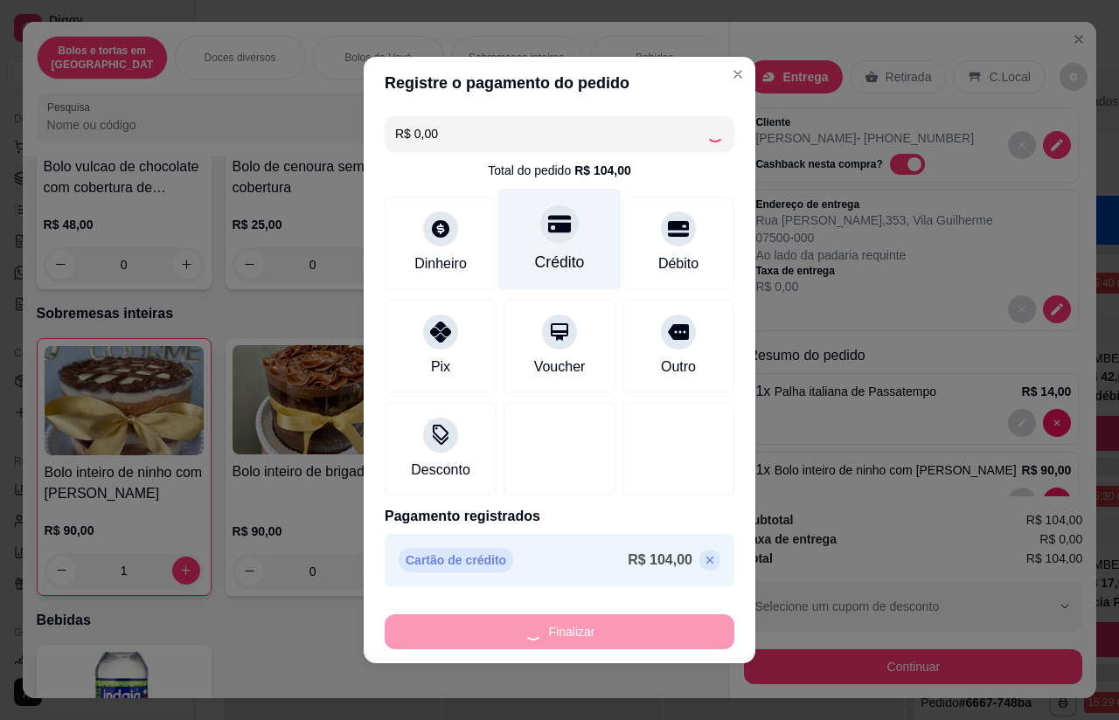
type input "0"
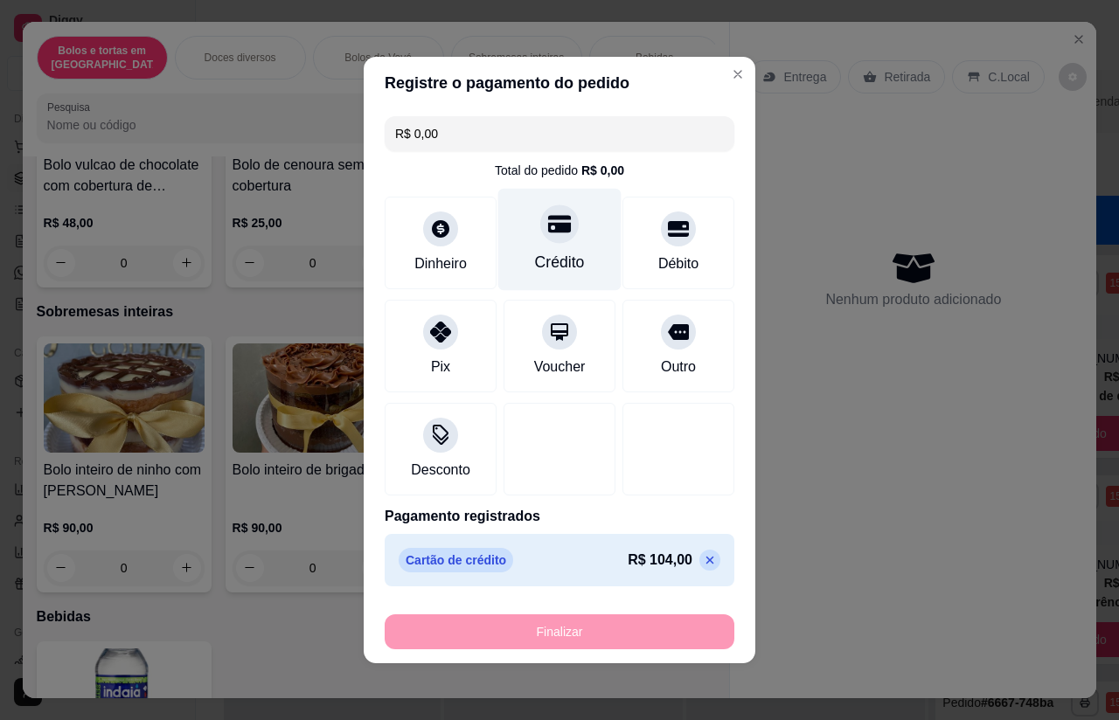
type input "-R$ 104,00"
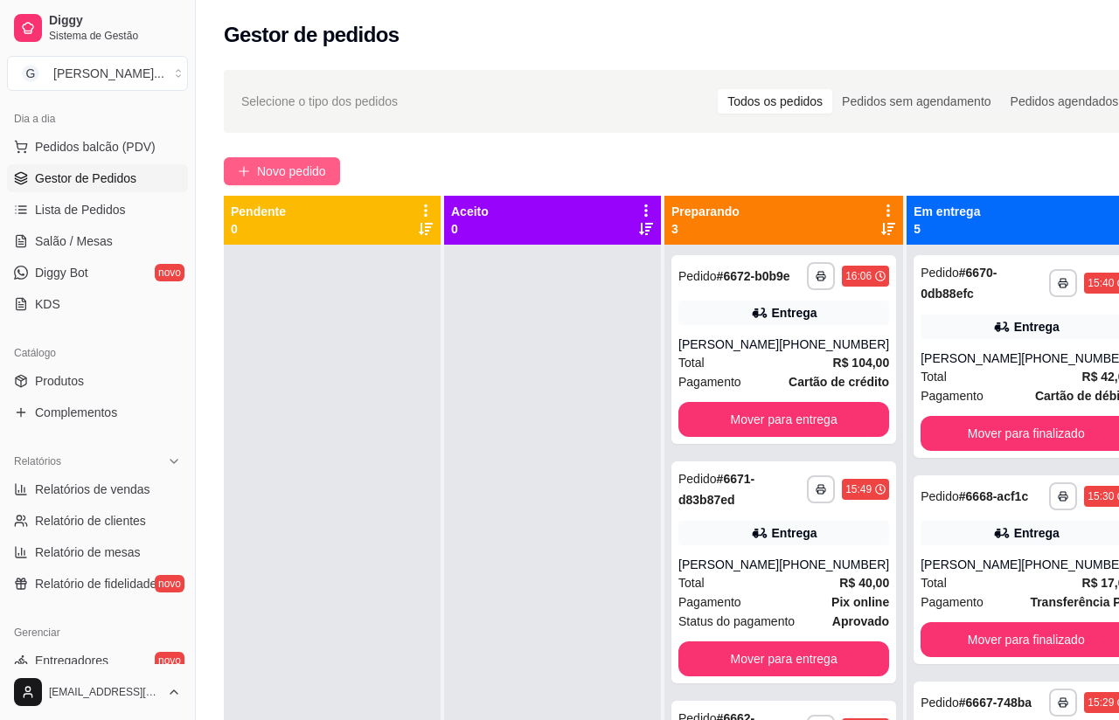
click at [318, 172] on span "Novo pedido" at bounding box center [291, 171] width 69 height 19
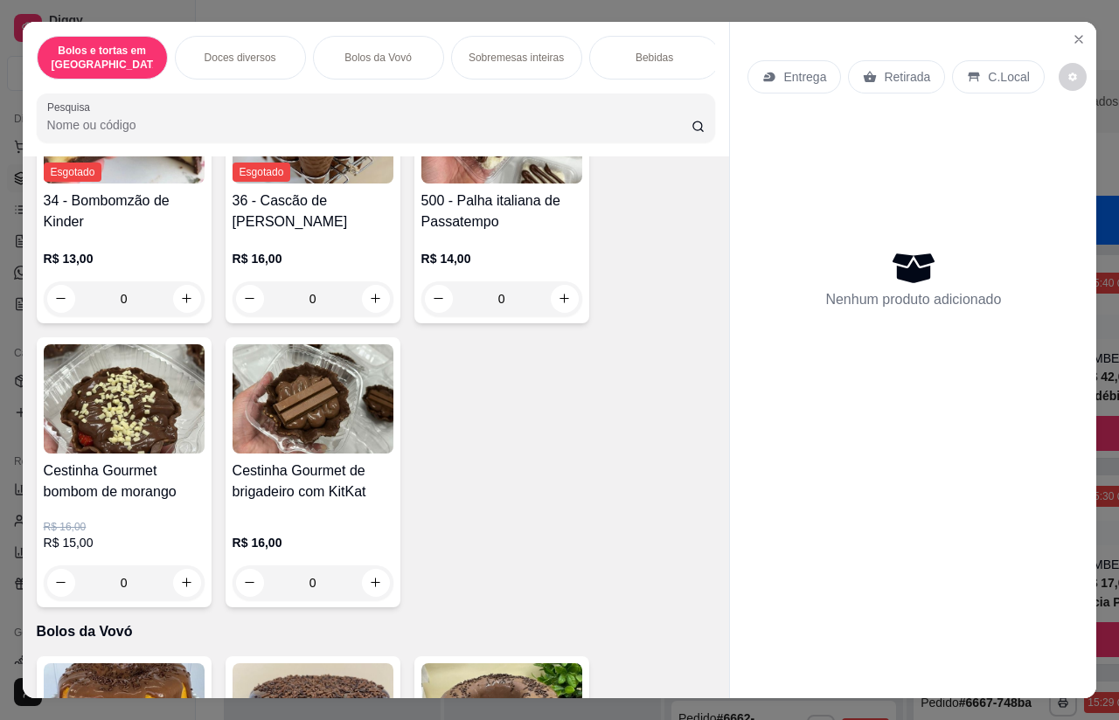
scroll to position [769, 0]
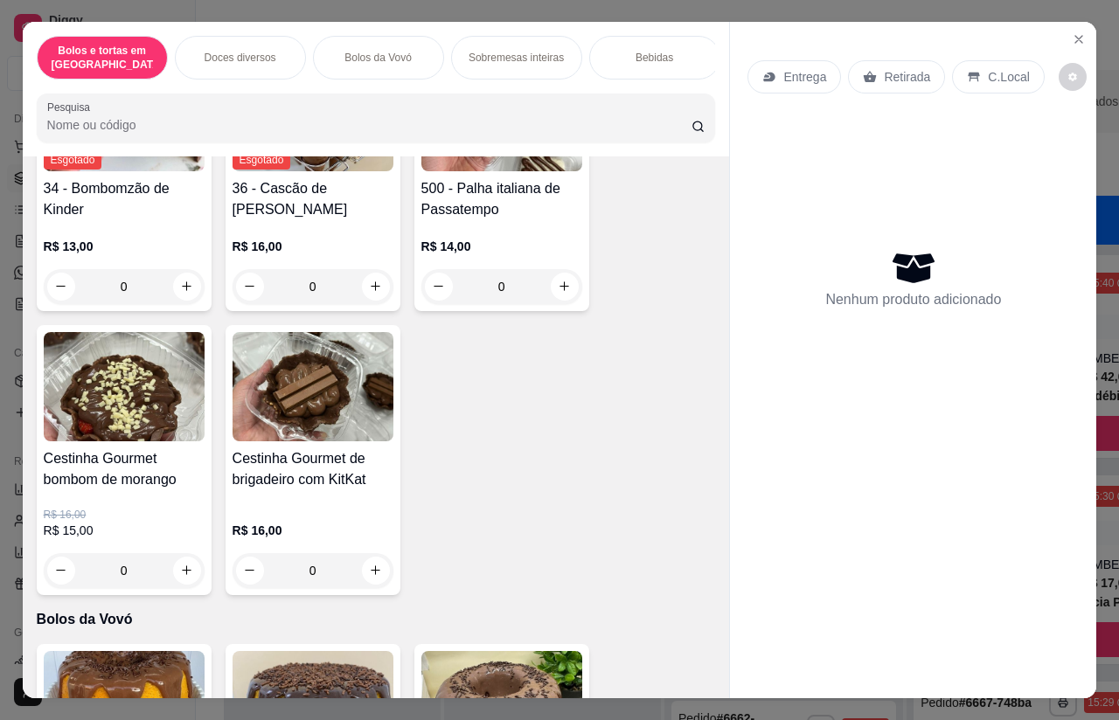
type input "1"
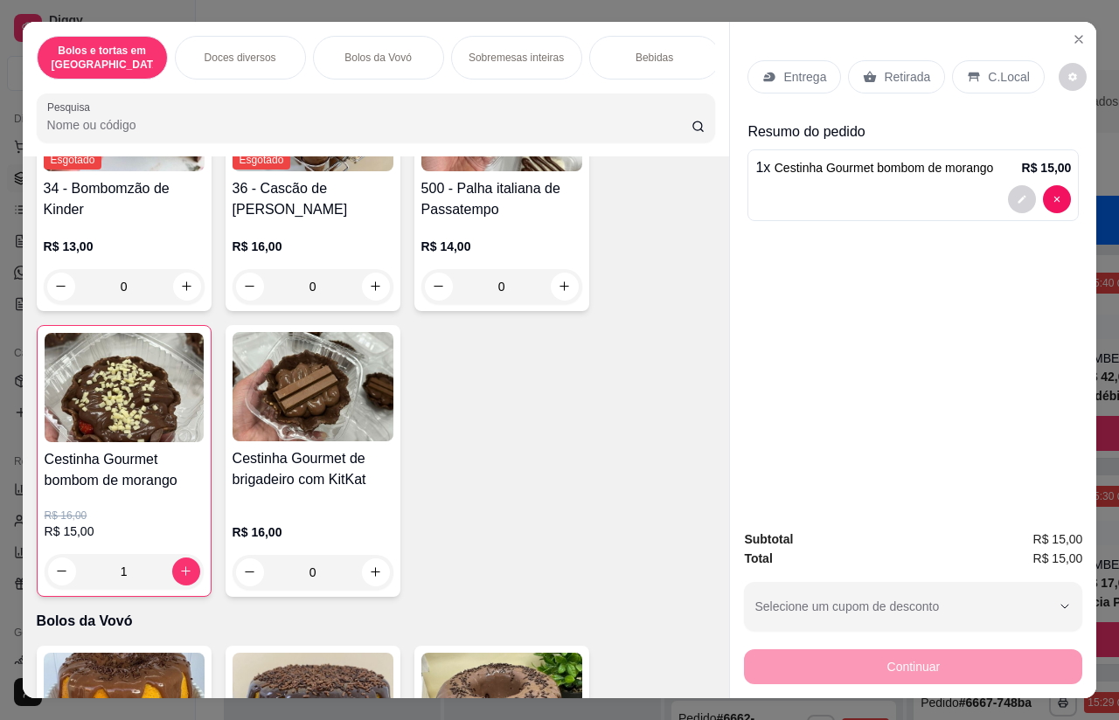
click at [781, 60] on div "Entrega" at bounding box center [795, 76] width 94 height 33
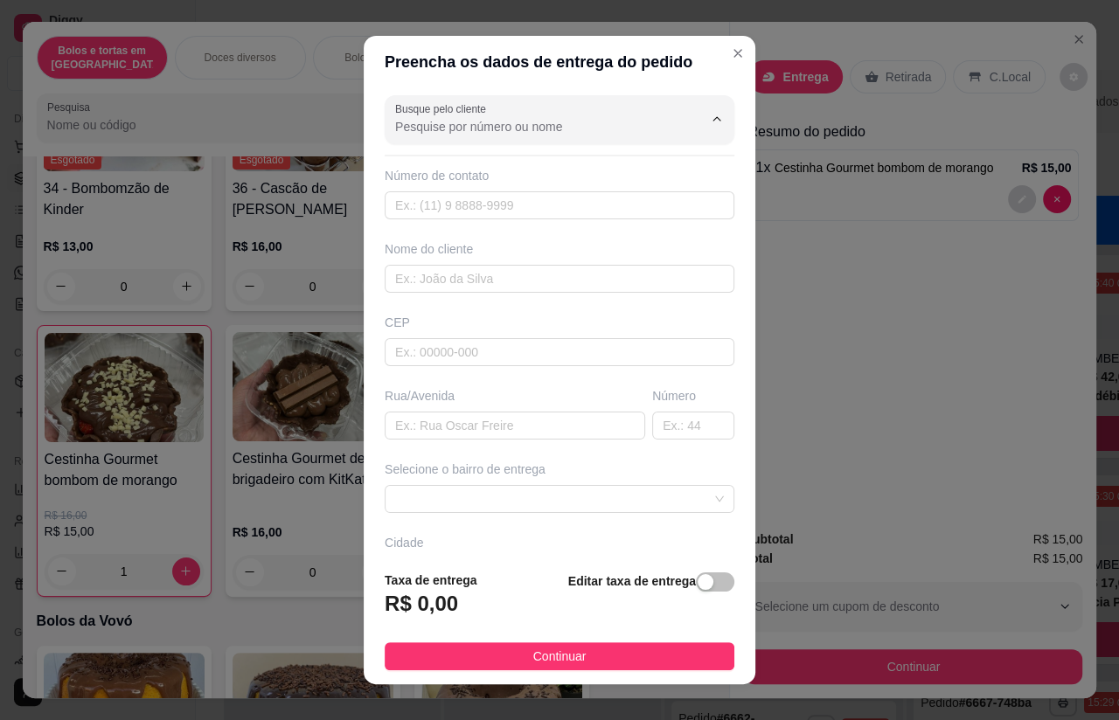
scroll to position [30, 0]
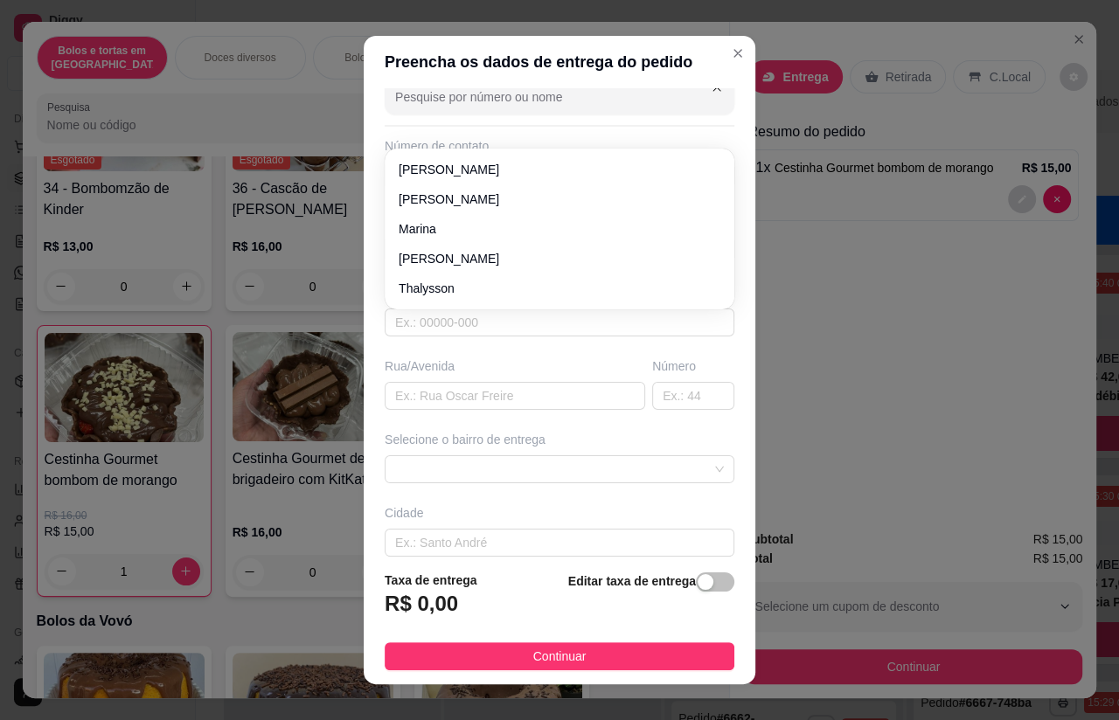
type input "6"
type input "1601"
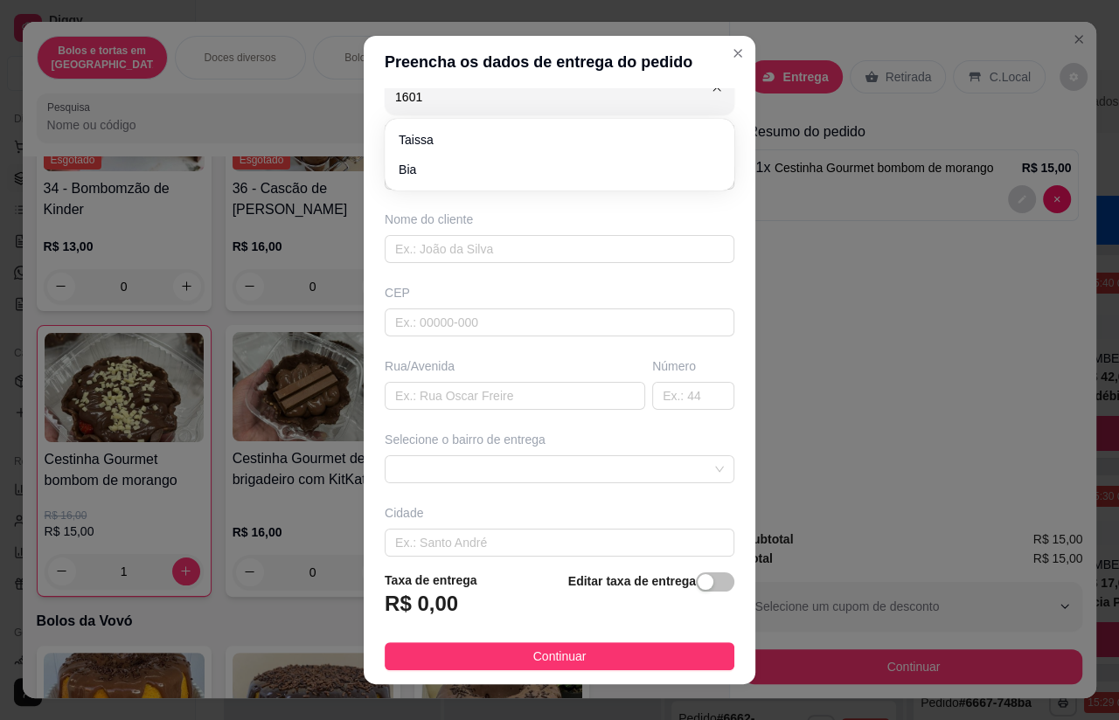
type input "11919351601"
type input "Taissa"
type input "07500000"
type input "Rua recanto feliz"
type input "250"
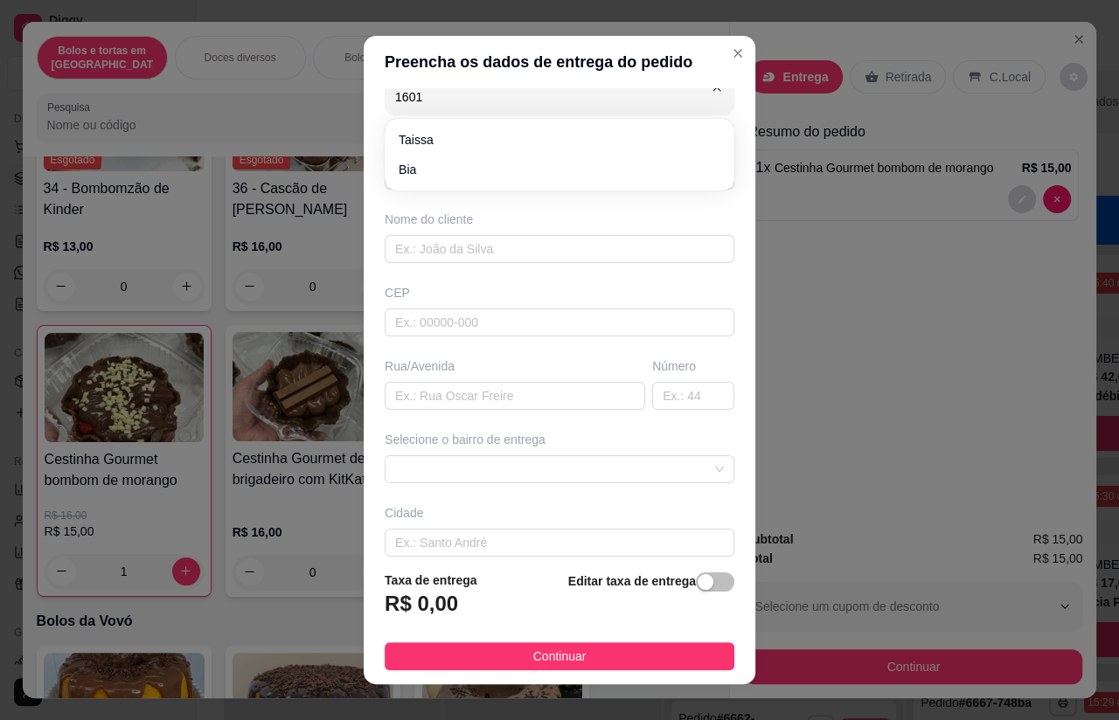
type input "Santa Isabel"
type input "loja exclusiva em frente a livest"
type input "Taissa"
click at [469, 142] on div "Número de contato" at bounding box center [560, 145] width 350 height 17
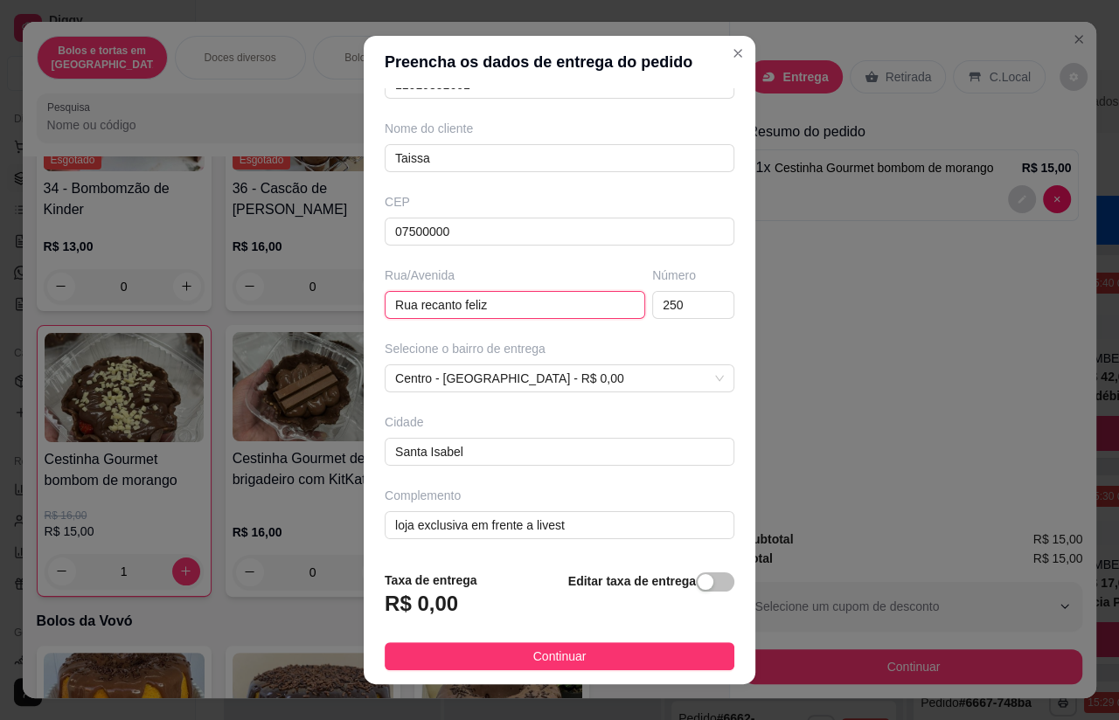
scroll to position [120, 0]
type input "R"
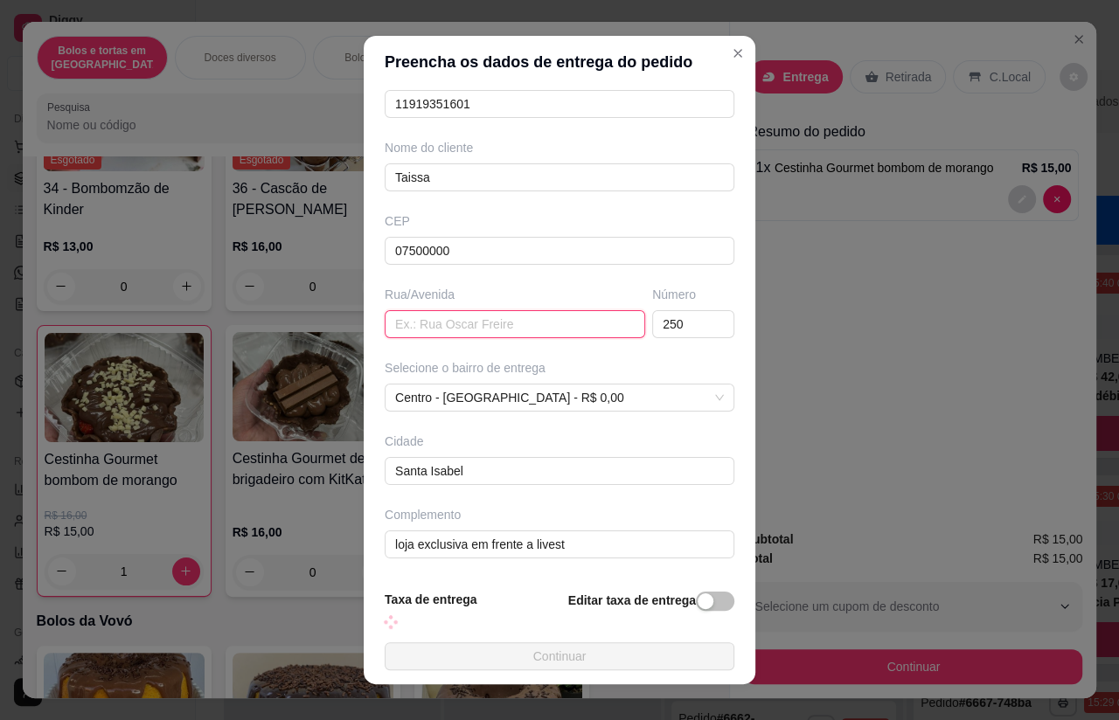
scroll to position [101, 0]
type input "[GEOGRAPHIC_DATA]"
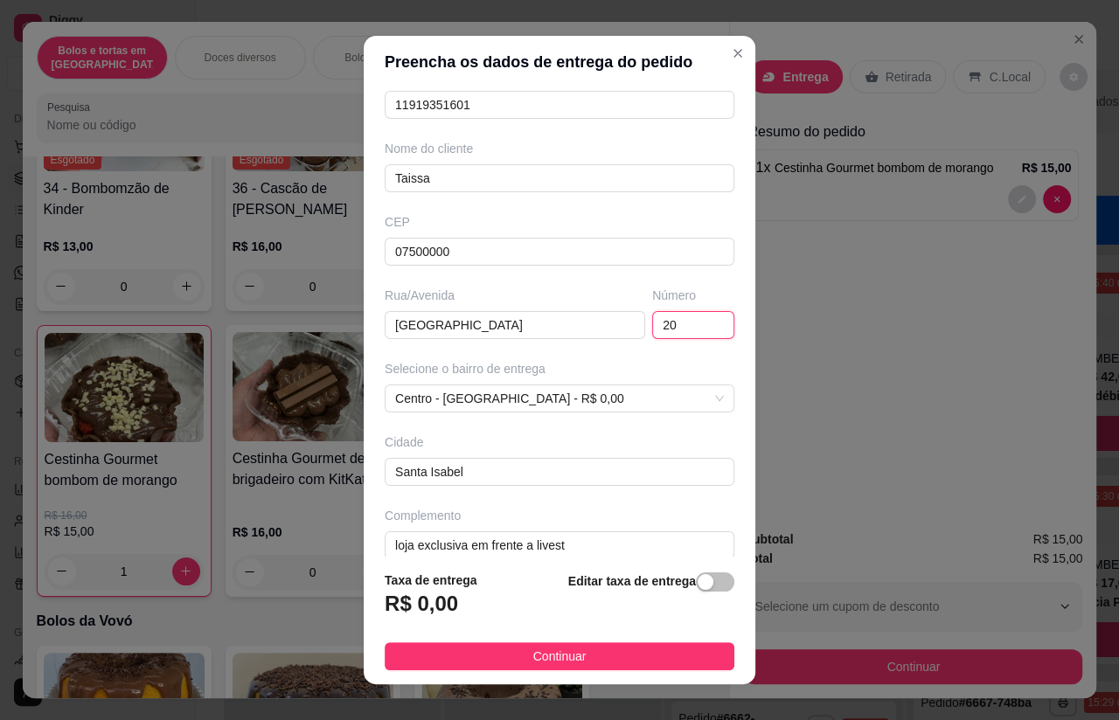
type input "2"
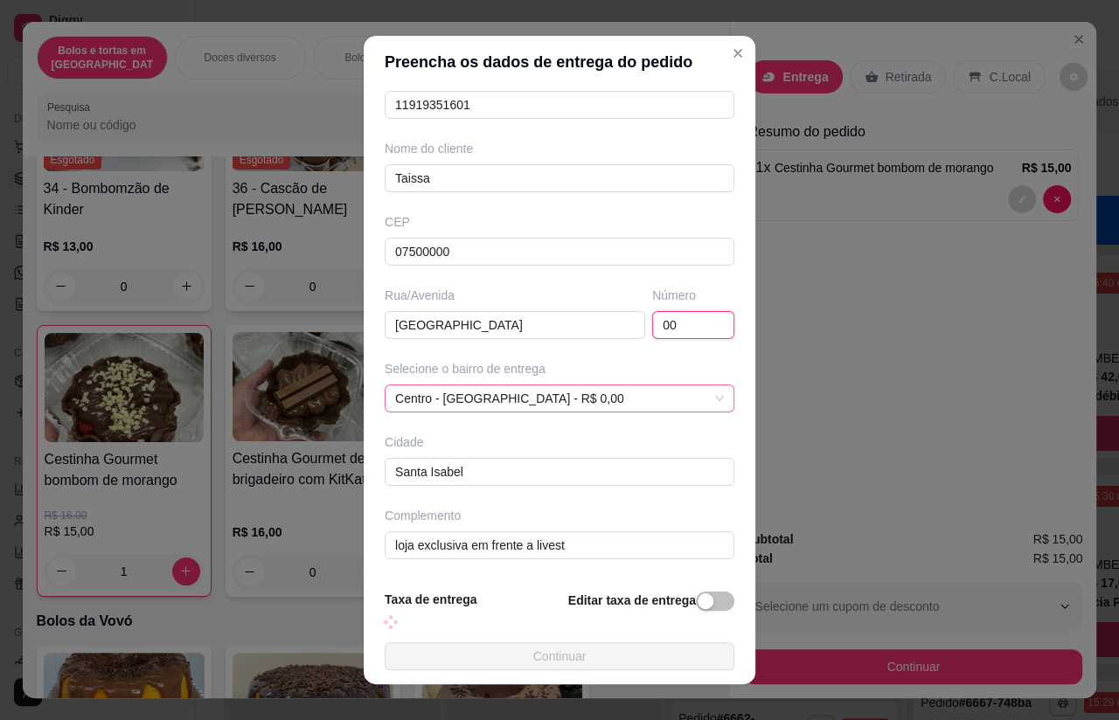
click at [599, 386] on span "Centro - [GEOGRAPHIC_DATA] - R$ 0,00" at bounding box center [559, 399] width 329 height 26
type input "00"
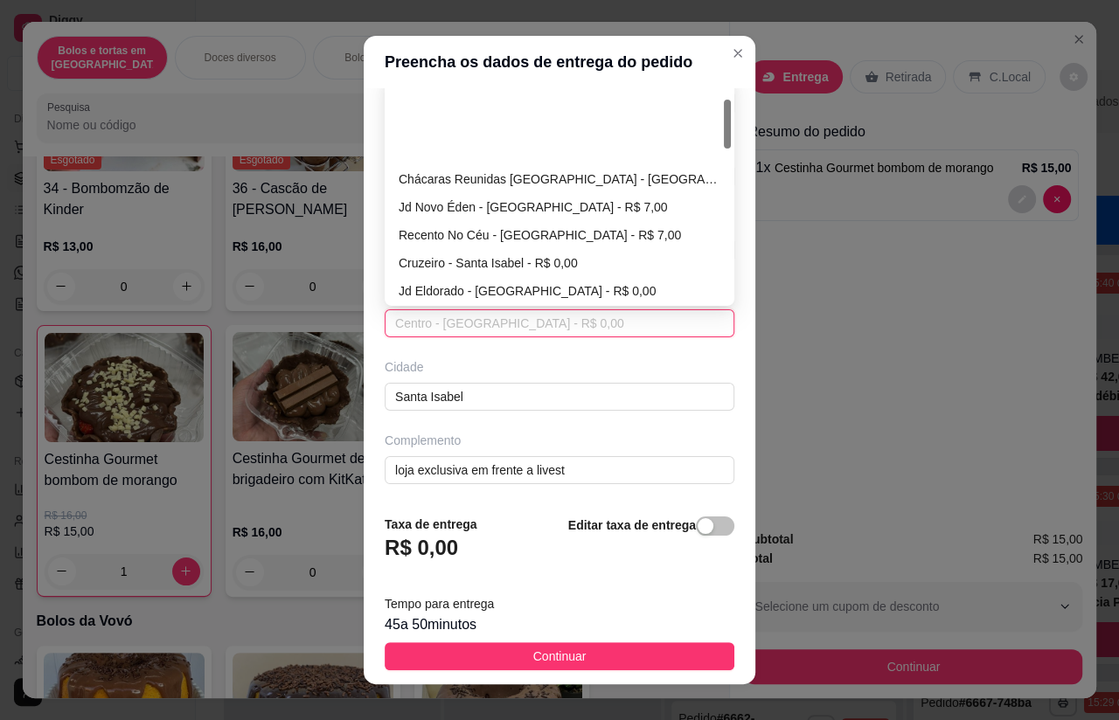
scroll to position [94, 0]
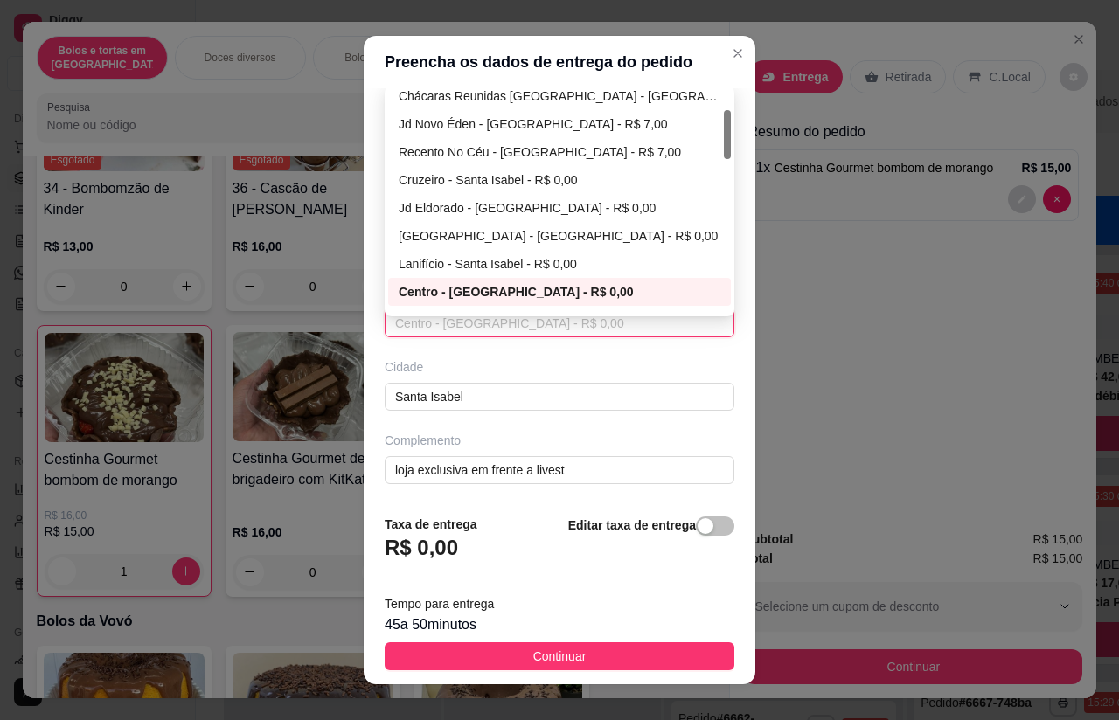
click at [528, 293] on div "Centro - [GEOGRAPHIC_DATA] - R$ 0,00" at bounding box center [560, 291] width 322 height 19
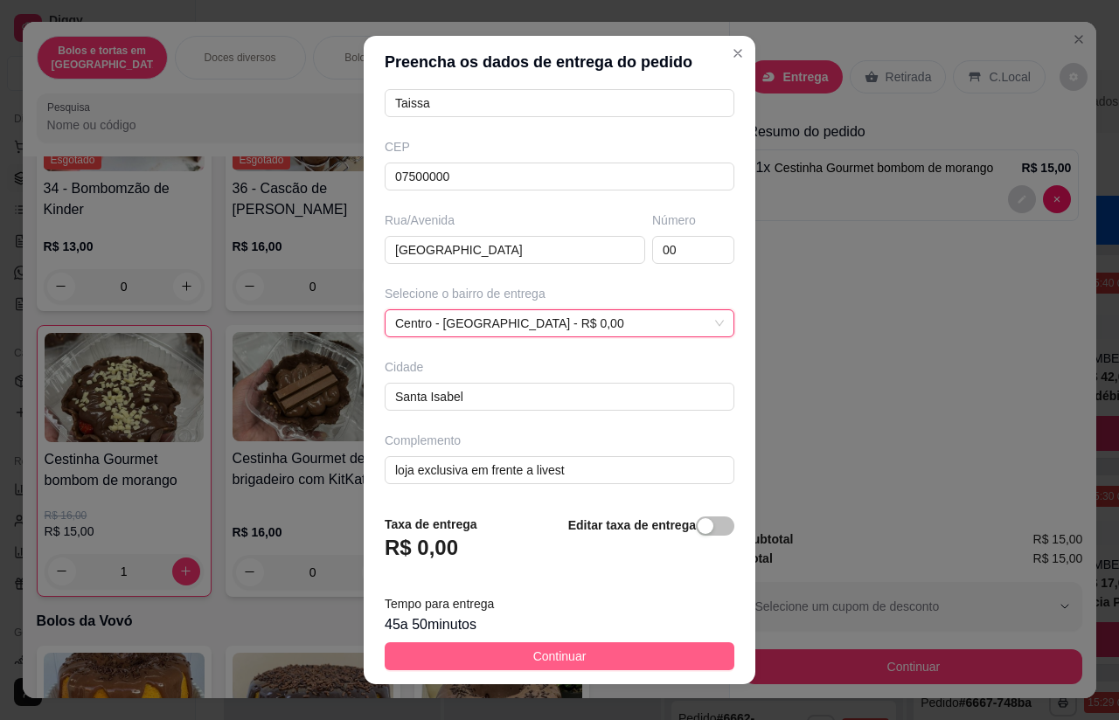
click at [573, 661] on span "Continuar" at bounding box center [559, 656] width 53 height 19
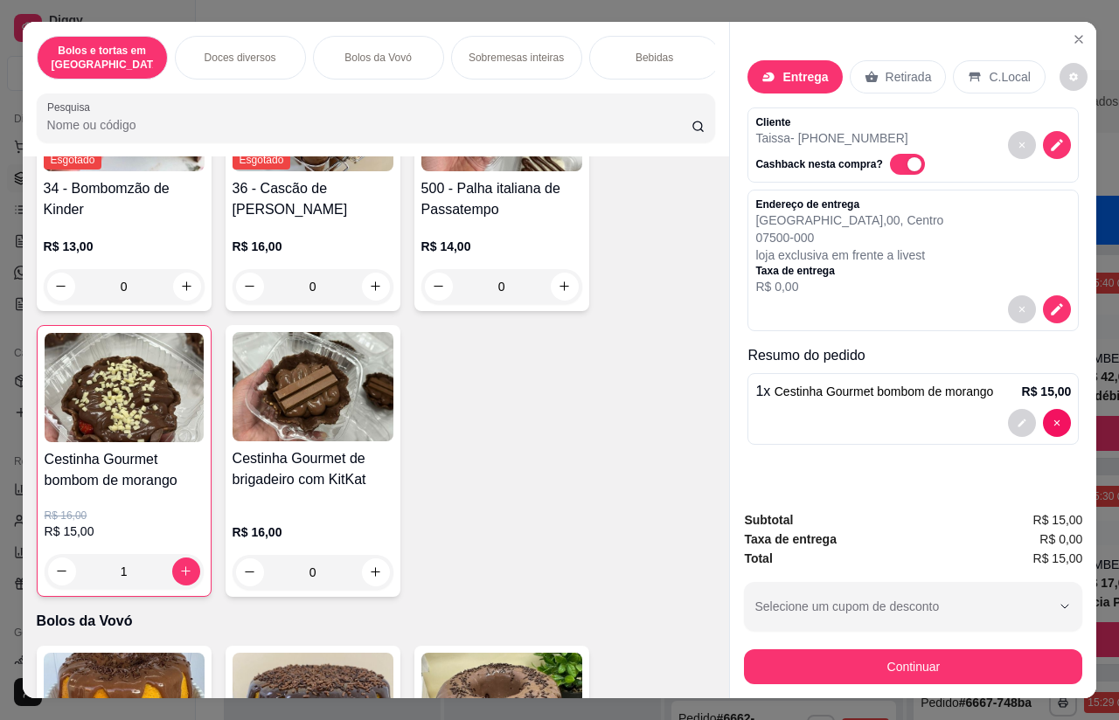
click at [1074, 32] on icon "Close" at bounding box center [1079, 39] width 14 height 14
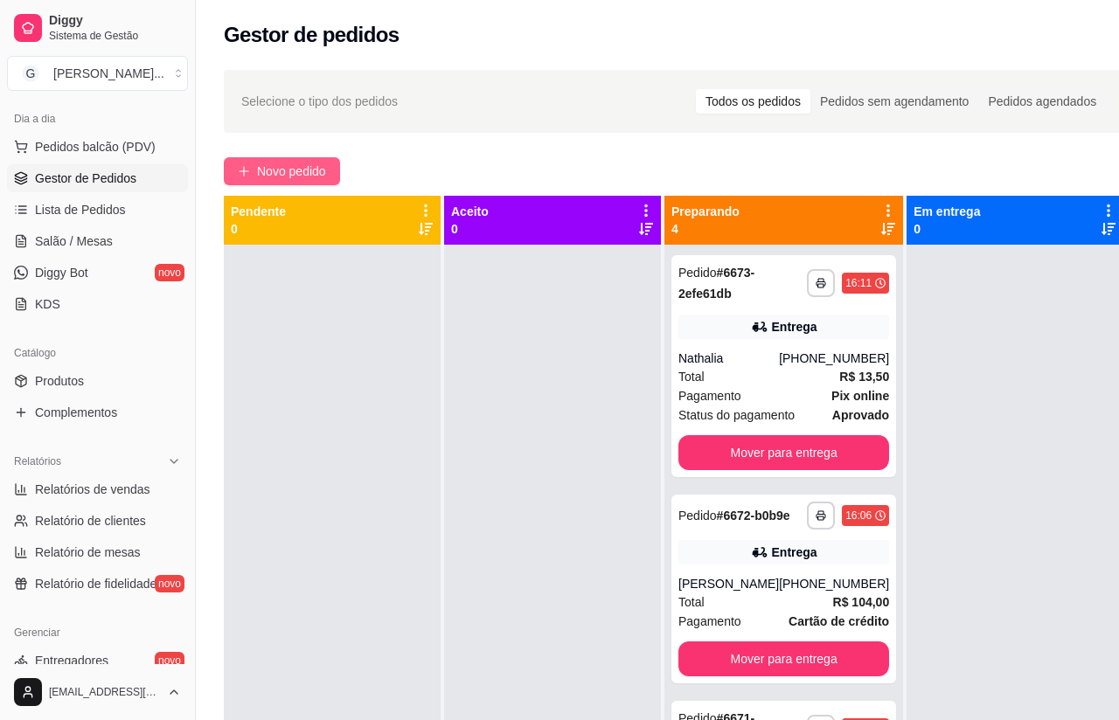
click at [318, 171] on span "Novo pedido" at bounding box center [291, 171] width 69 height 19
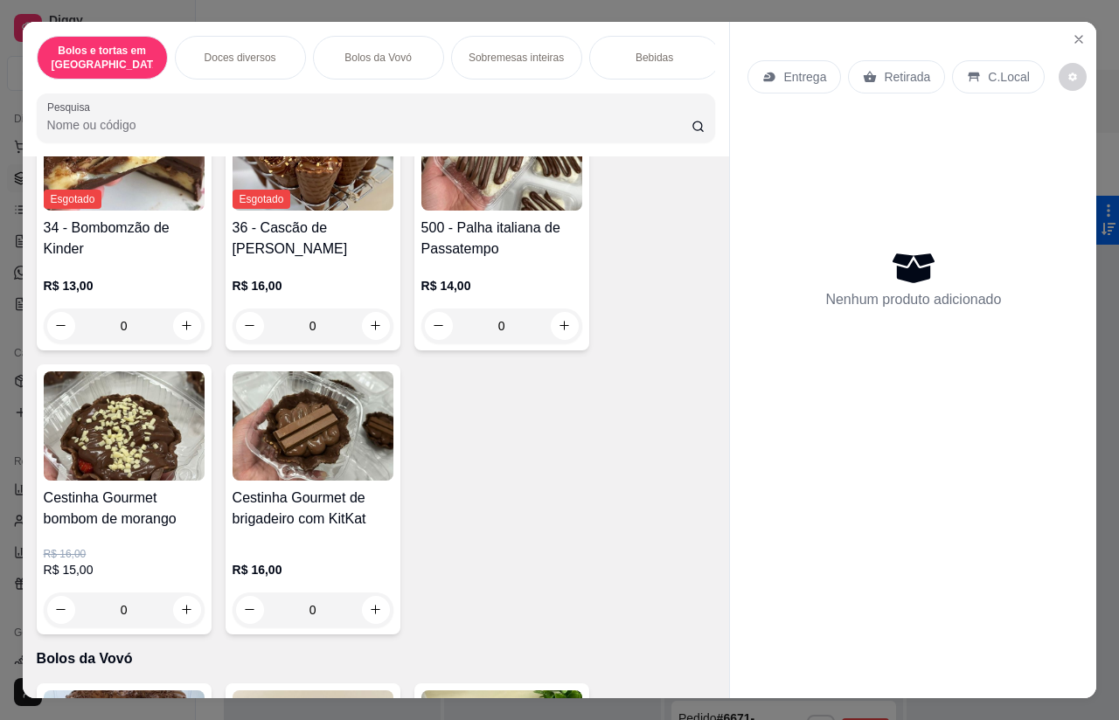
scroll to position [741, 0]
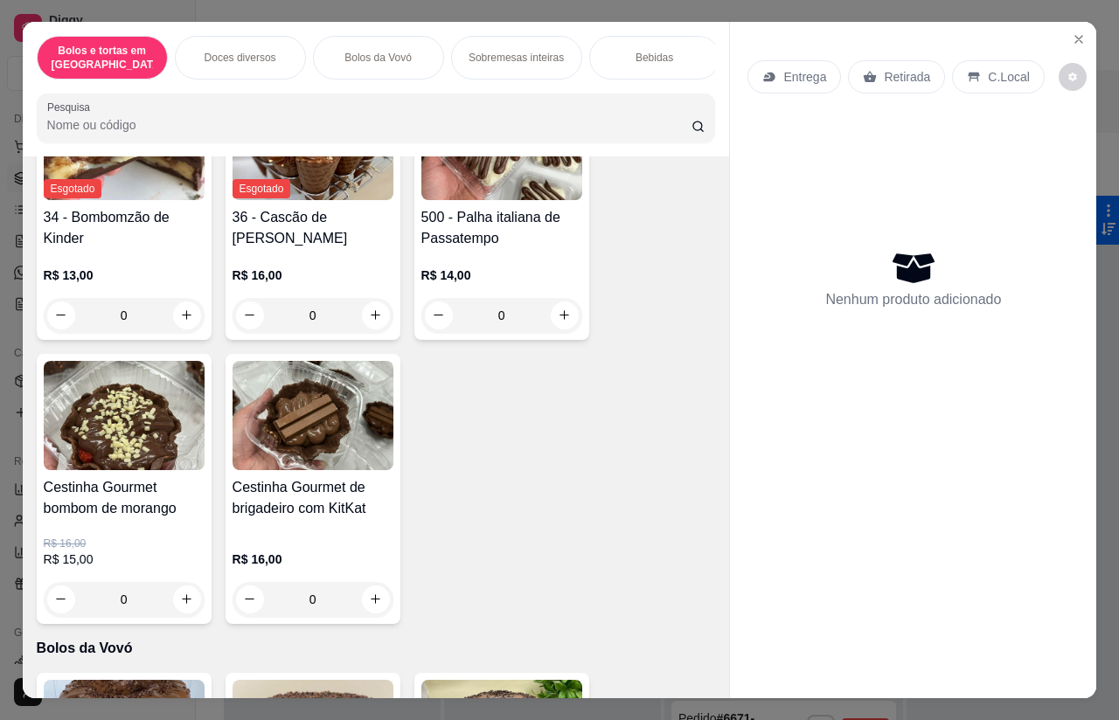
type input "1"
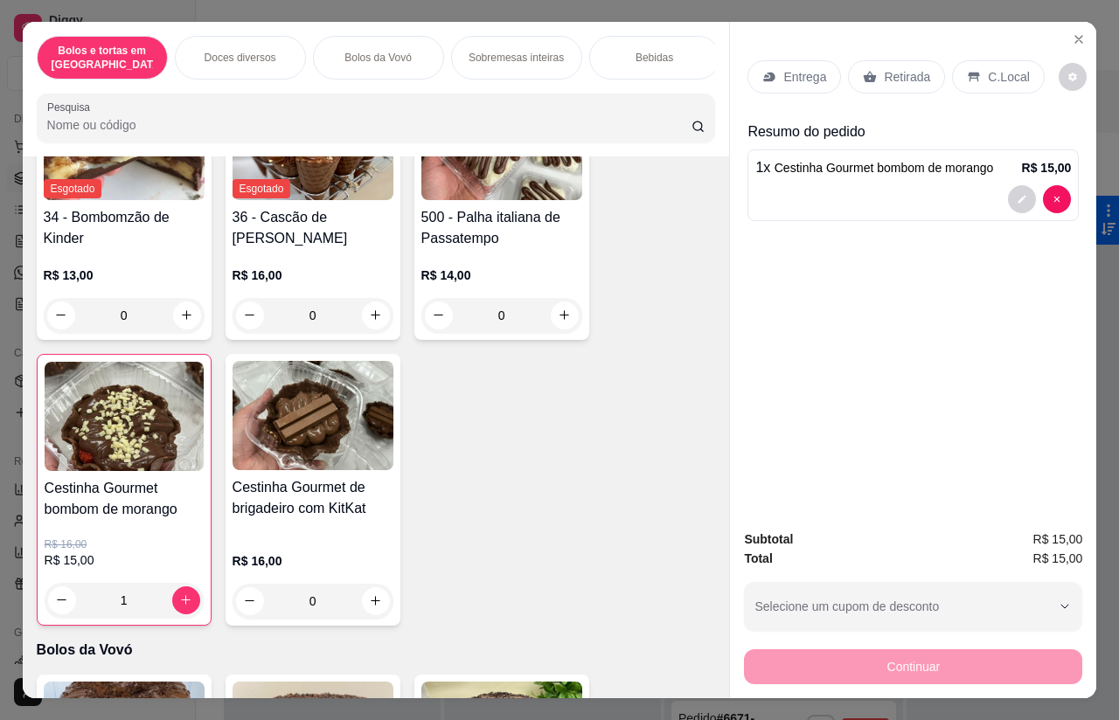
click at [800, 68] on p "Entrega" at bounding box center [804, 76] width 43 height 17
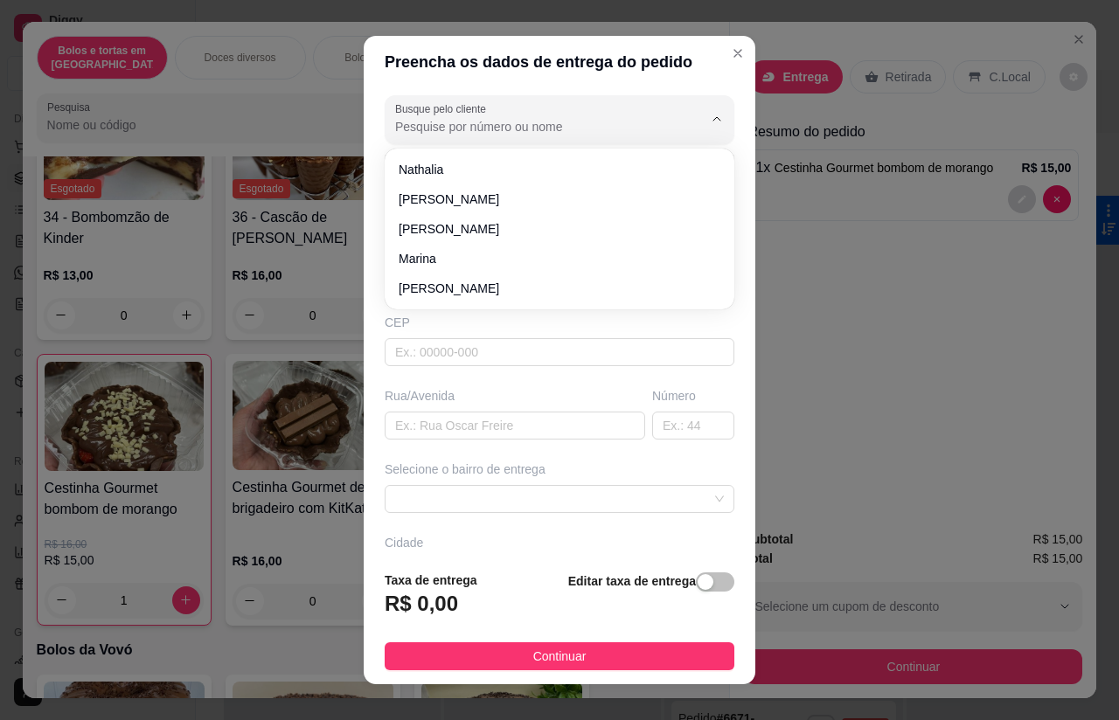
scroll to position [30, 0]
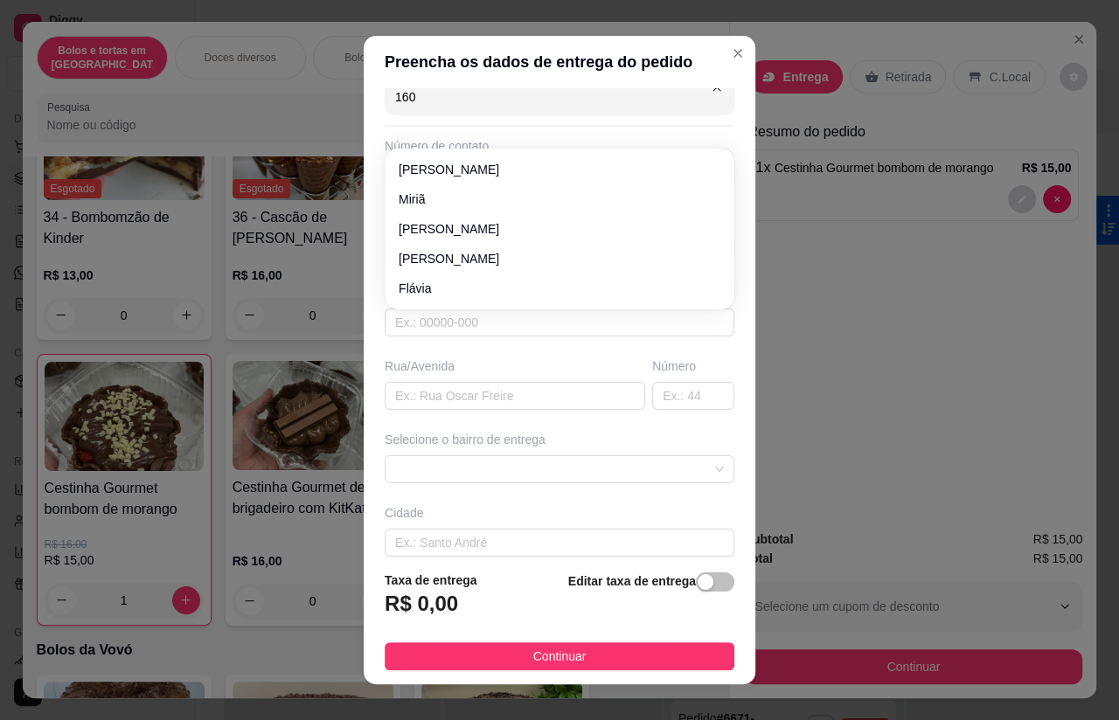
type input "1601"
type input "11919351601"
type input "Taissa"
type input "07500000"
type input "Rua recanto feliz"
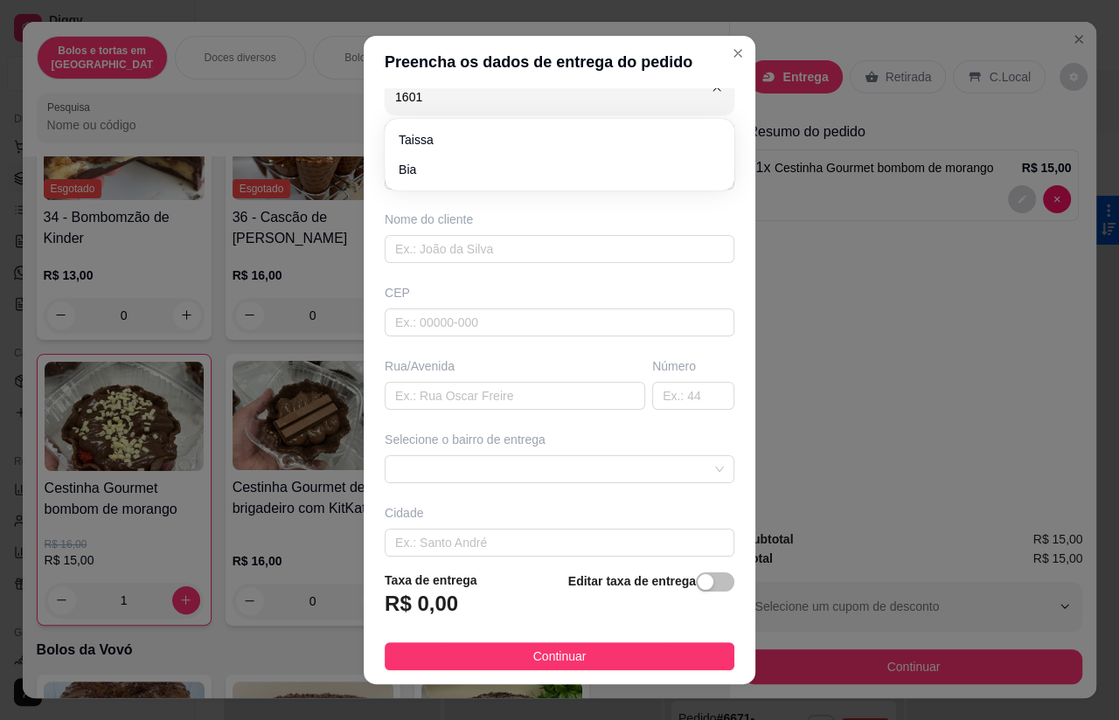
type input "250"
type input "Santa Isabel"
type input "loja exclusiva em frente a livest"
type input "Taissa"
click at [451, 136] on div "Busque pelo cliente Taissa Número de contato 11919351601 Nome do cliente [PERSO…" at bounding box center [560, 322] width 392 height 469
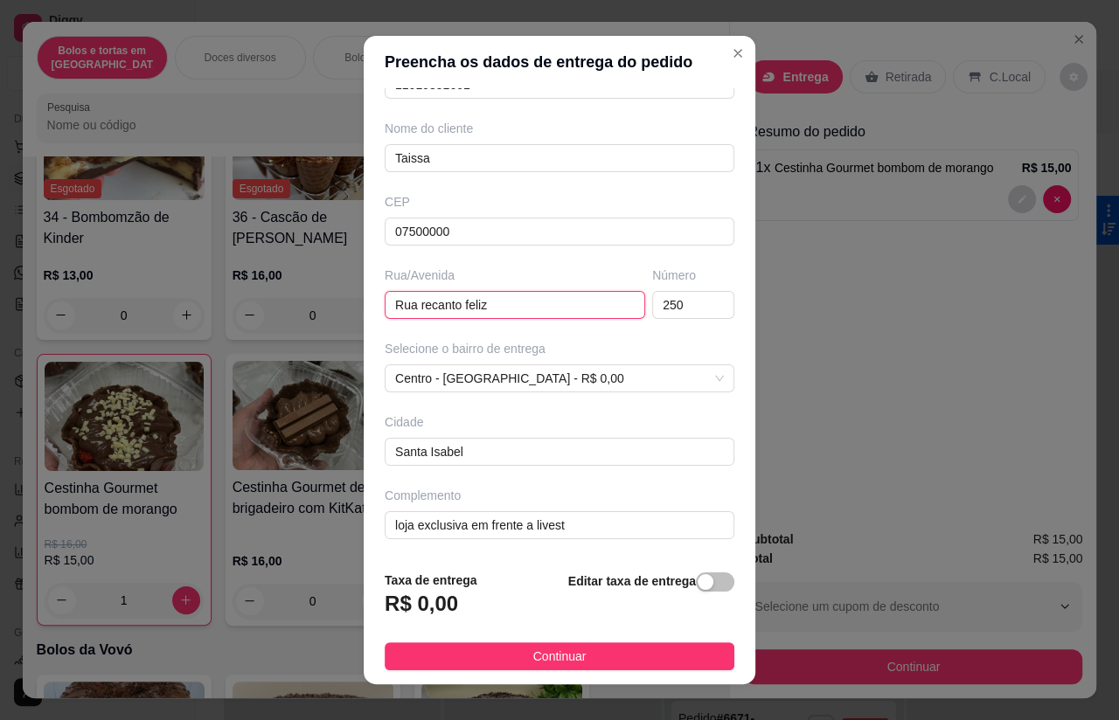
scroll to position [120, 0]
type input "R"
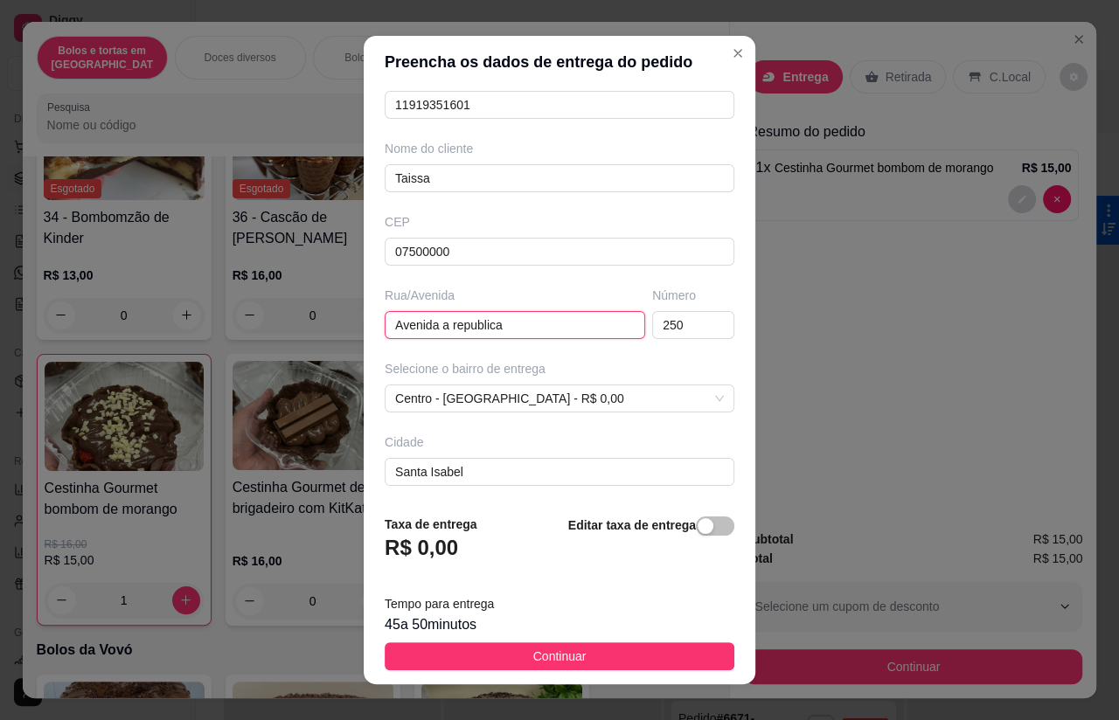
type input "Avenida a republica"
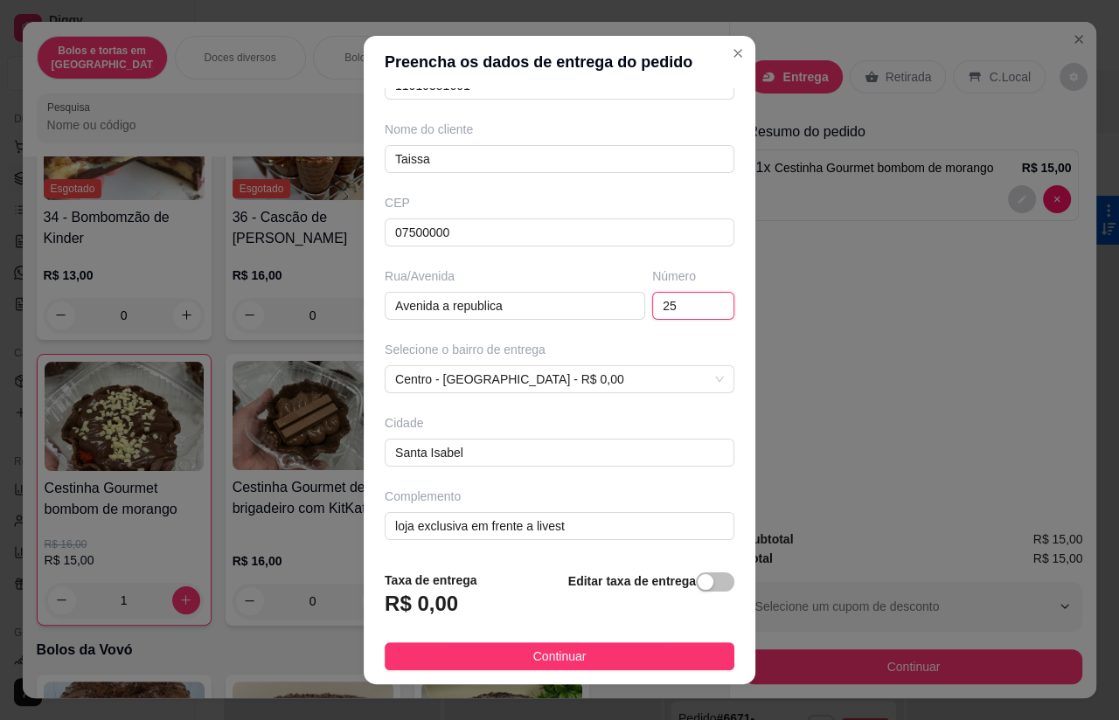
type input "2"
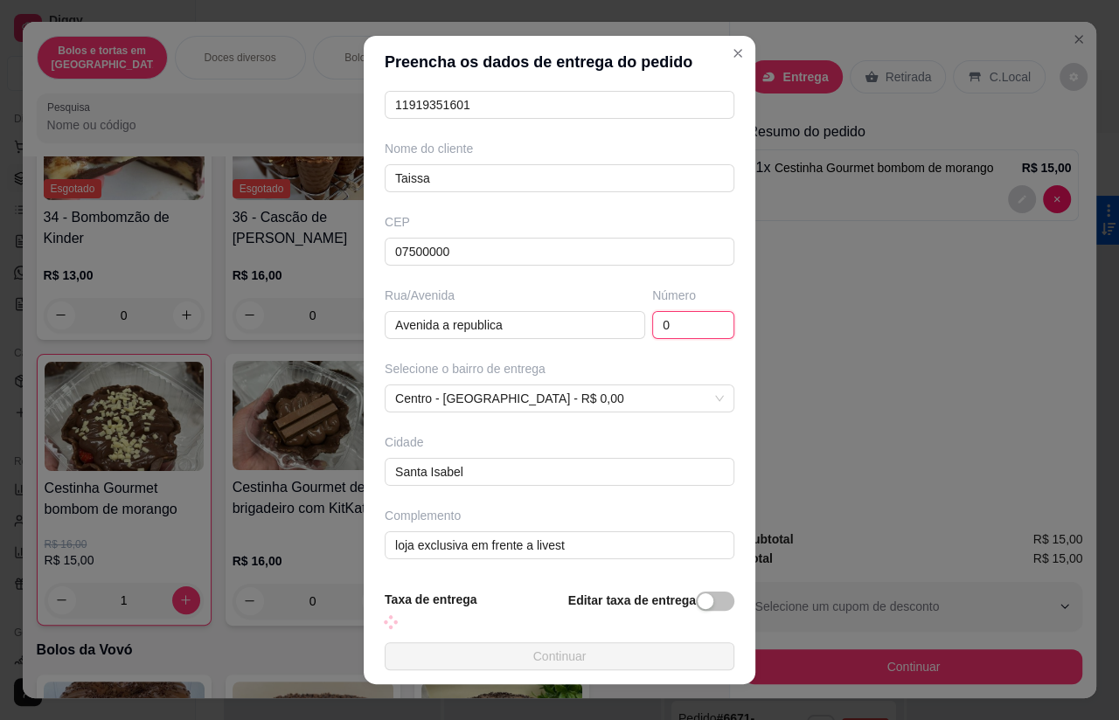
type input "00"
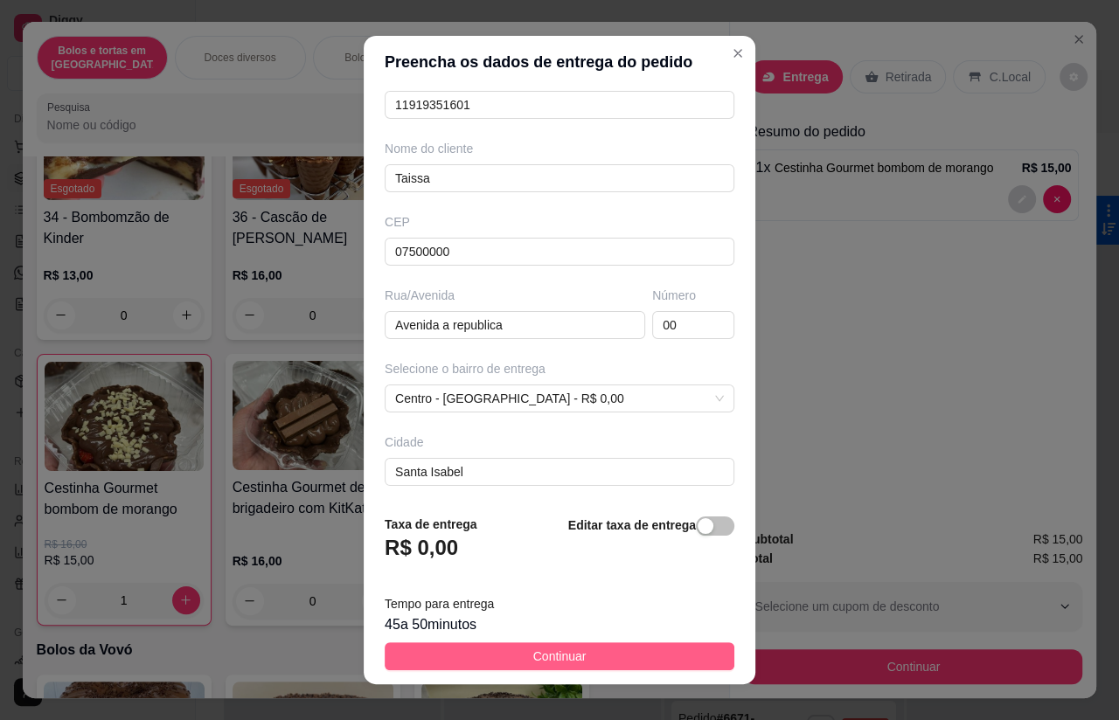
click at [563, 643] on button "Continuar" at bounding box center [560, 657] width 350 height 28
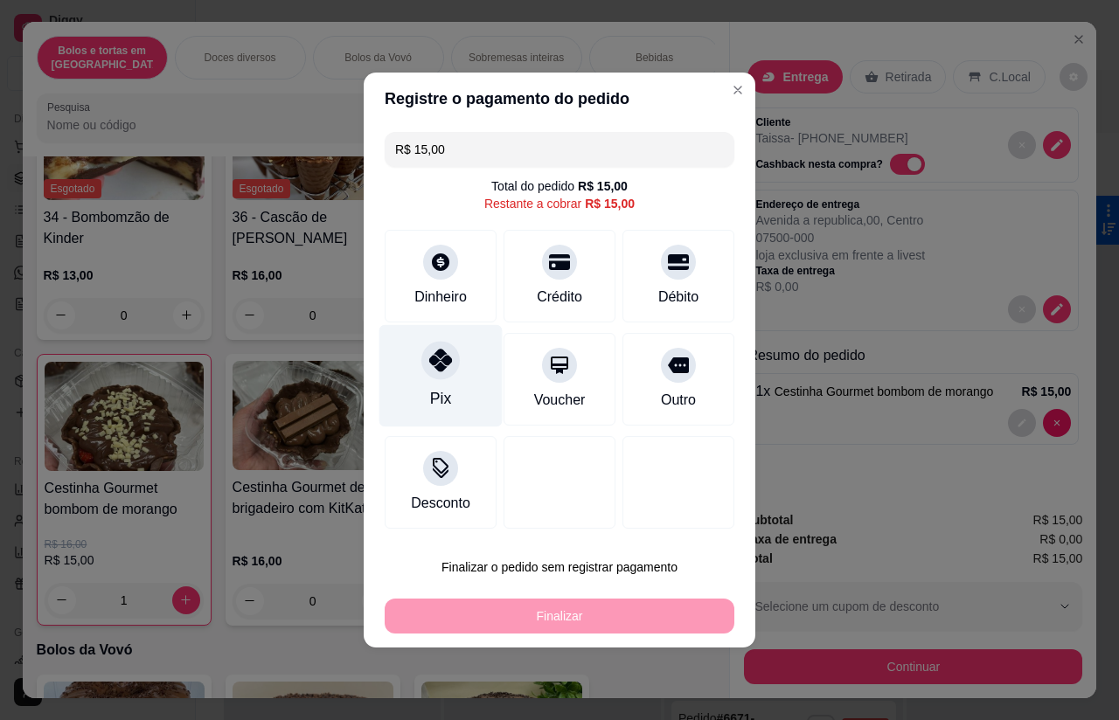
click at [449, 372] on icon at bounding box center [440, 360] width 23 height 23
type input "R$ 0,00"
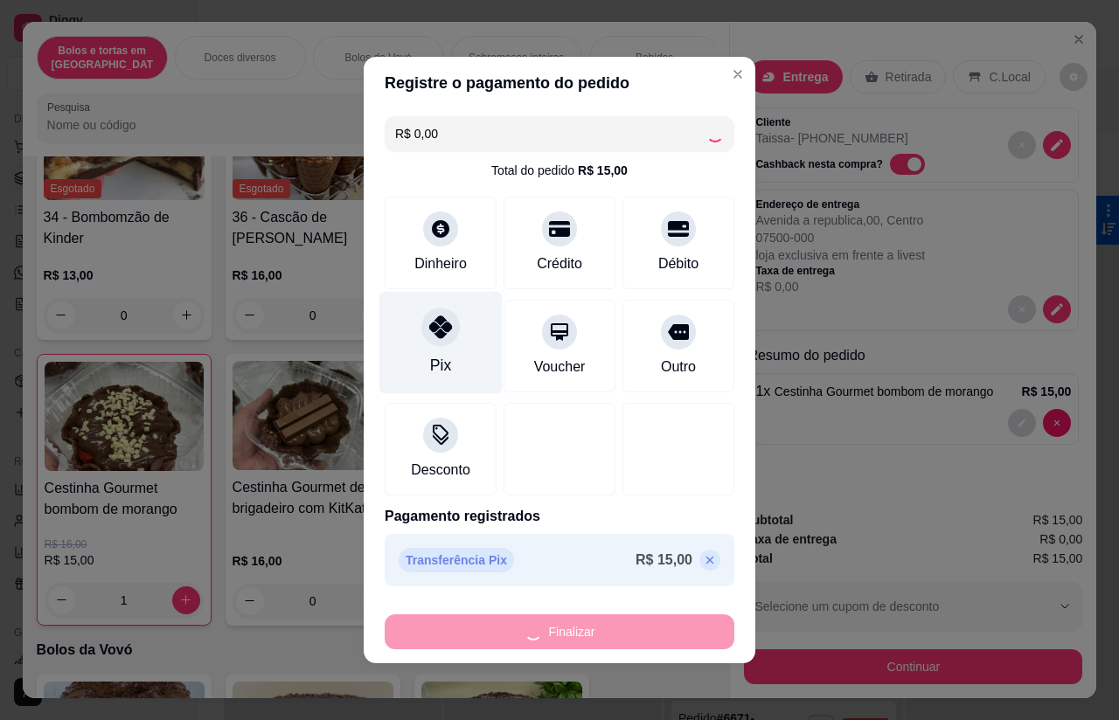
type input "0"
type input "-R$ 15,00"
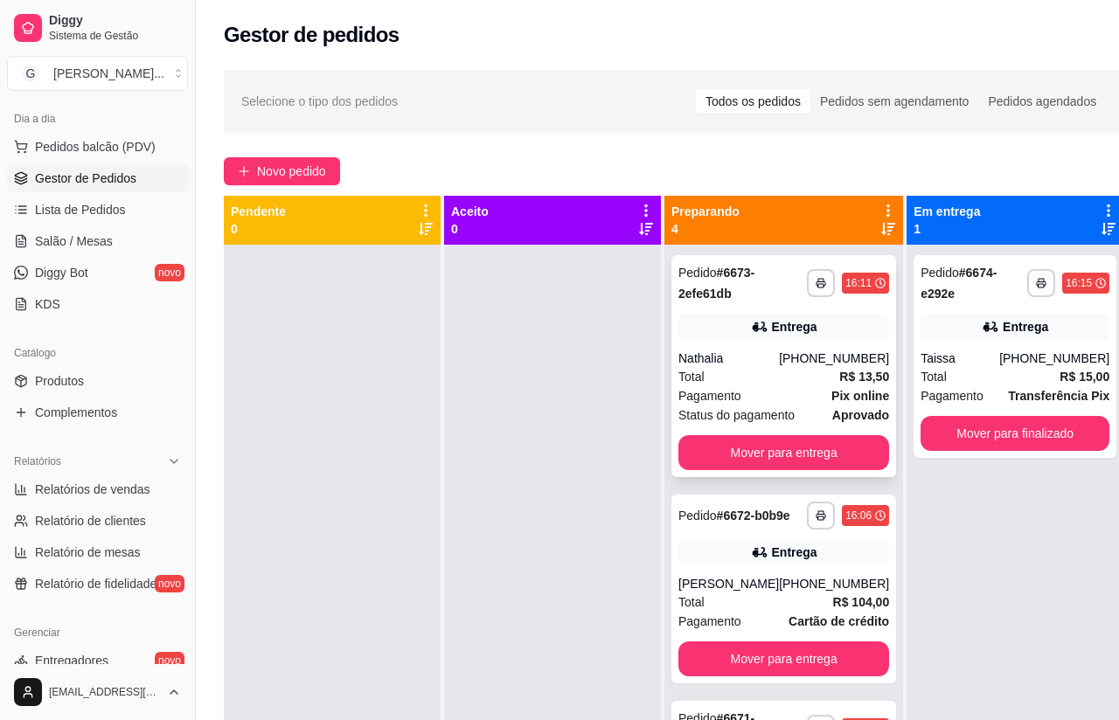
click at [839, 438] on button "Mover para entrega" at bounding box center [783, 452] width 211 height 35
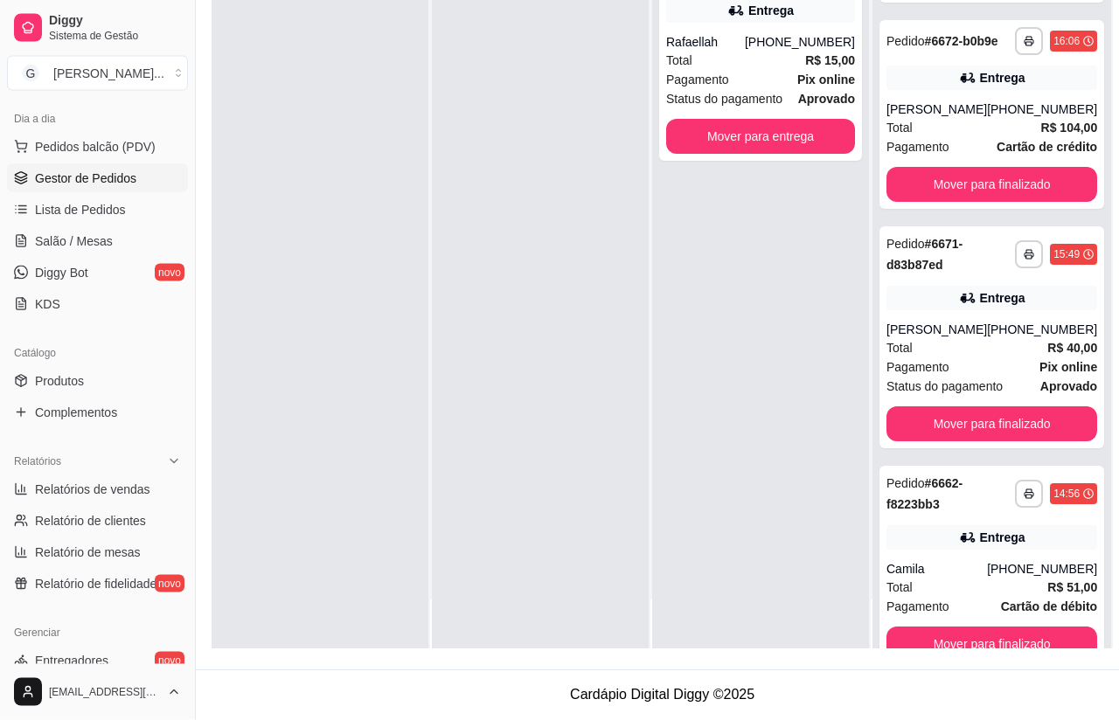
scroll to position [267, 12]
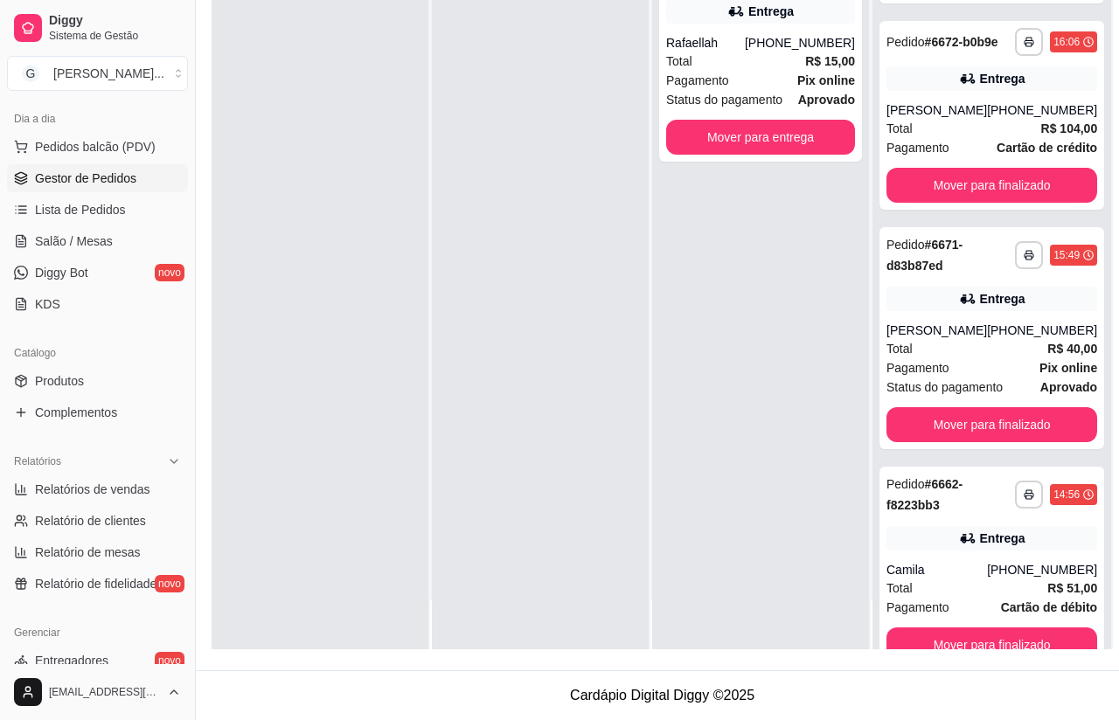
click at [168, 487] on link "Relatórios de vendas" at bounding box center [97, 490] width 181 height 28
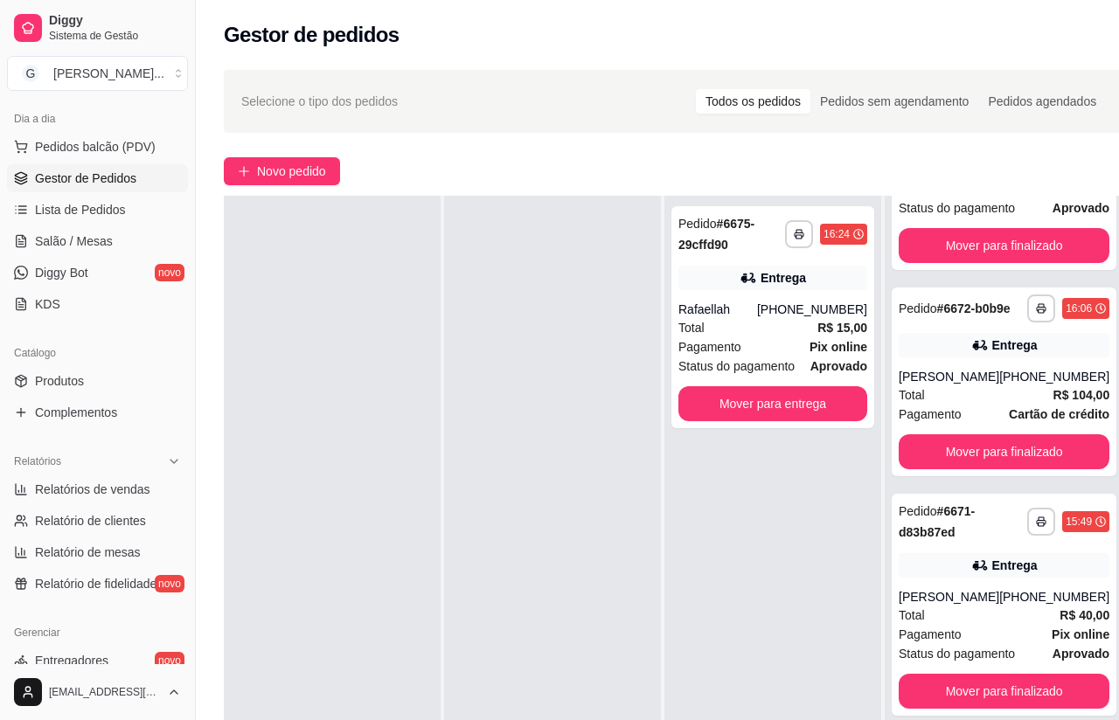
select select "ALL"
select select "0"
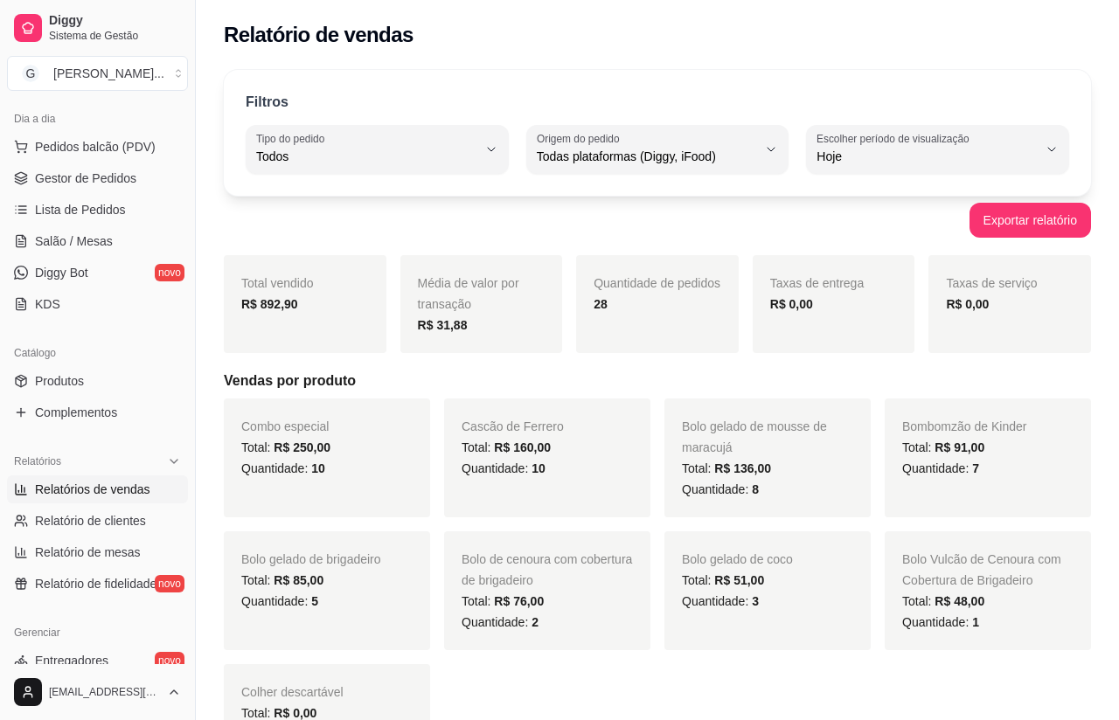
click at [136, 179] on span "Gestor de Pedidos" at bounding box center [85, 178] width 101 height 17
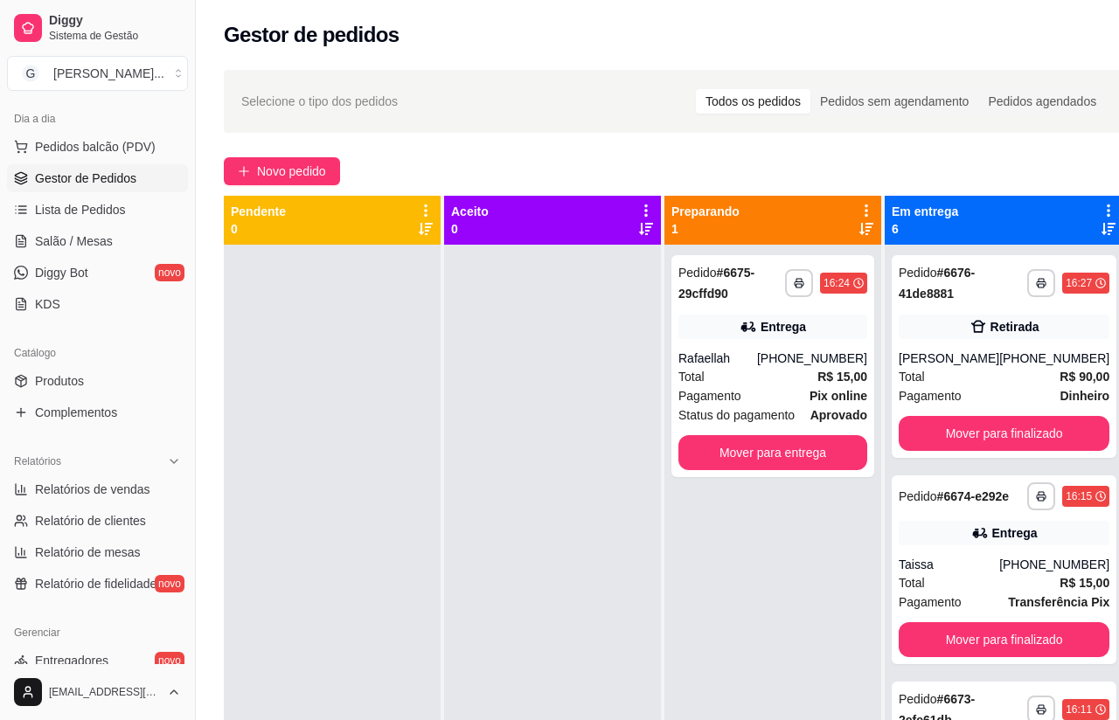
click at [337, 177] on button "Novo pedido" at bounding box center [282, 171] width 116 height 28
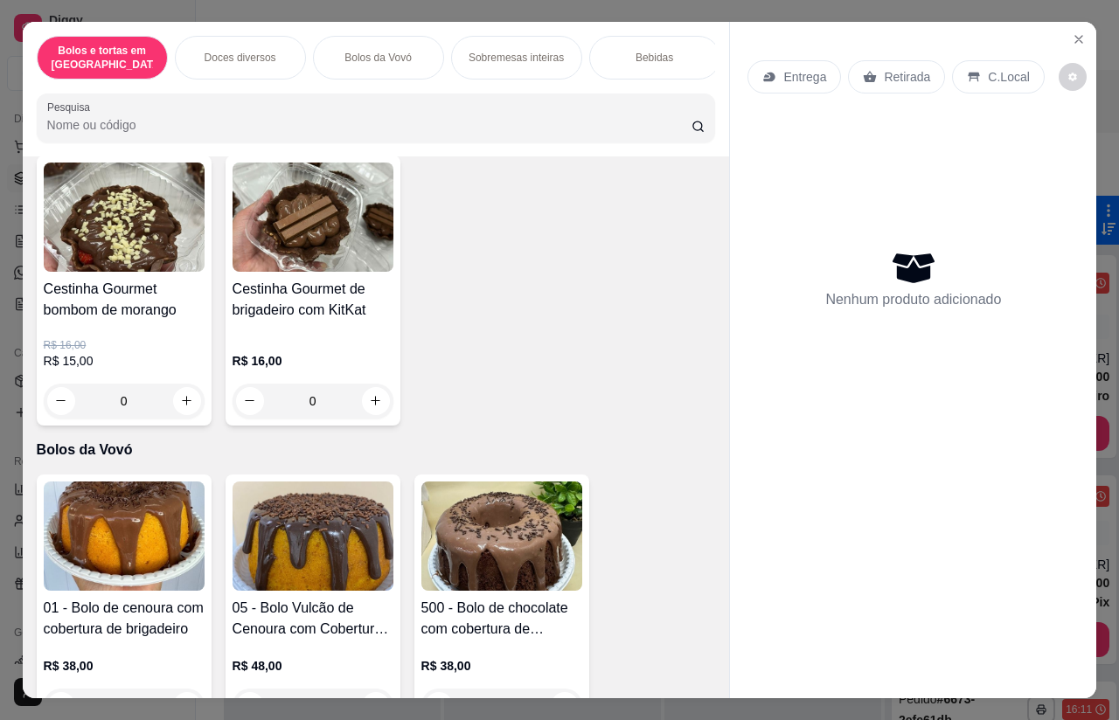
scroll to position [998, 0]
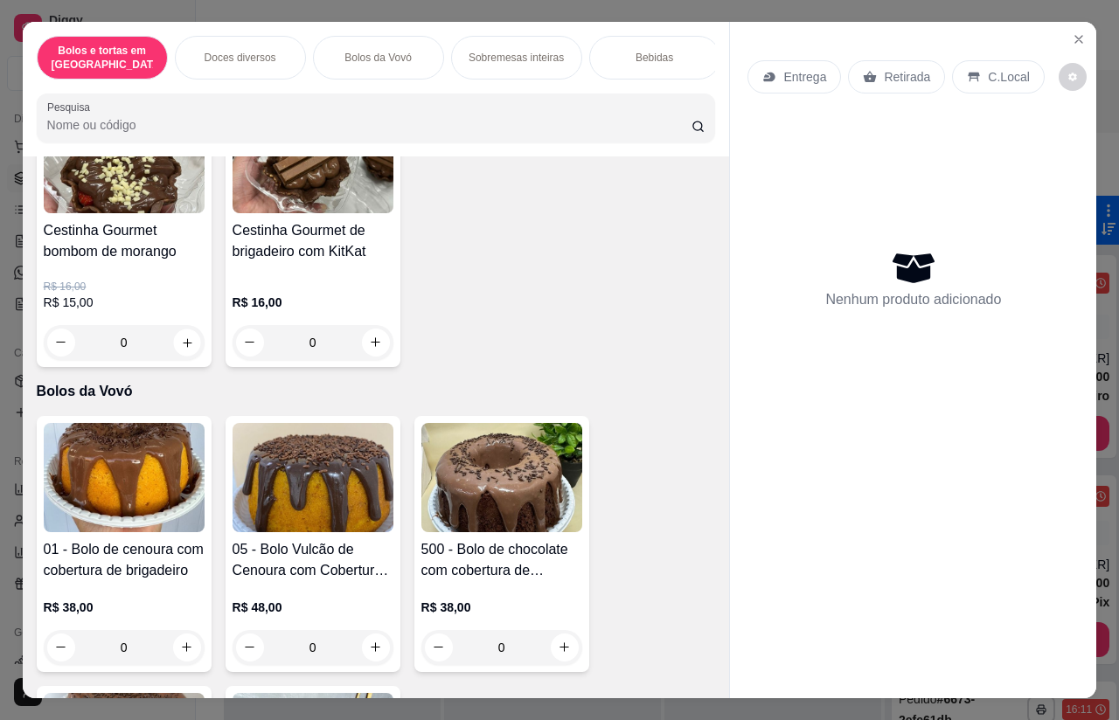
type input "1"
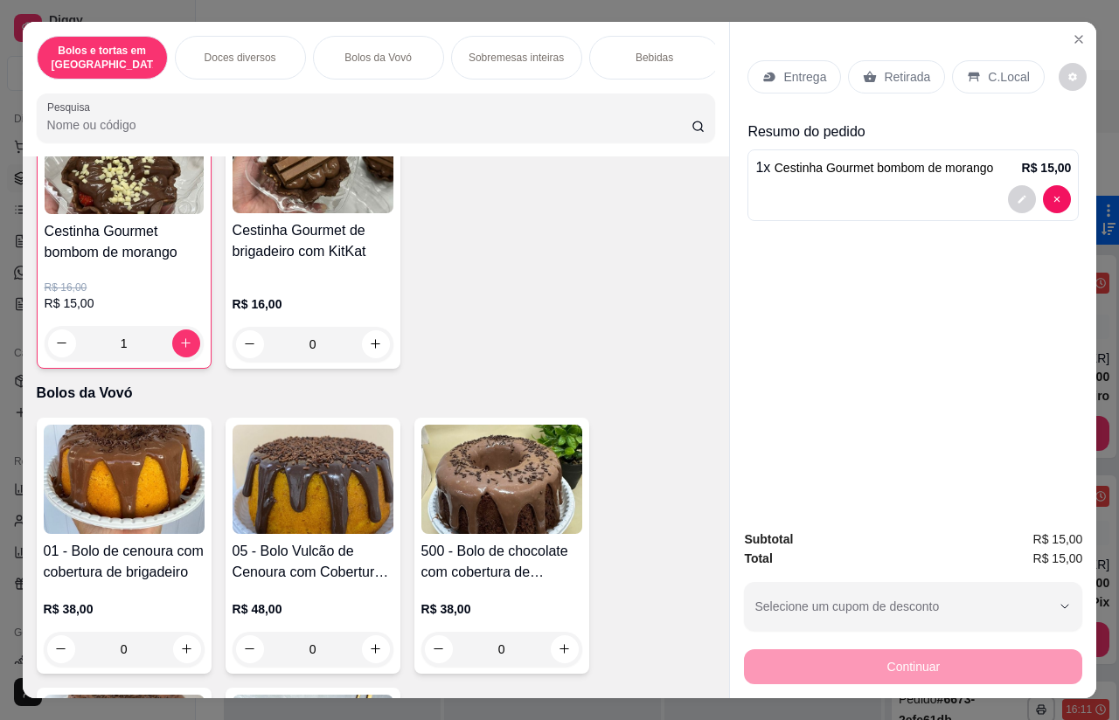
click at [795, 60] on div "Entrega" at bounding box center [795, 76] width 94 height 33
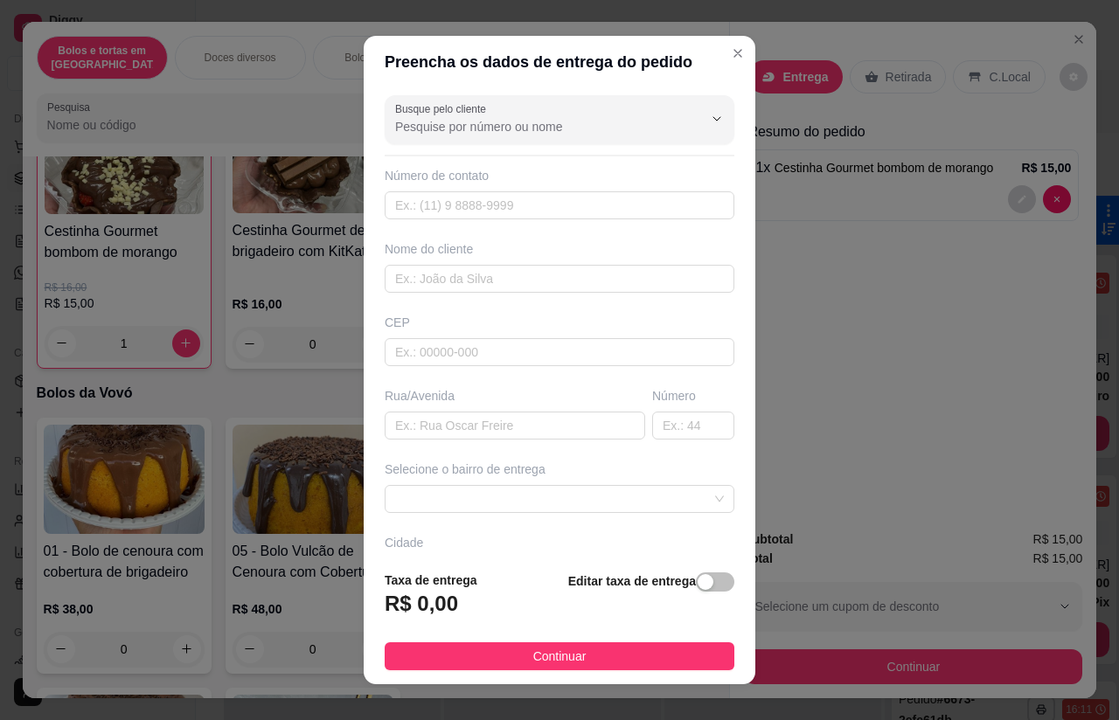
click at [497, 135] on div at bounding box center [559, 119] width 329 height 35
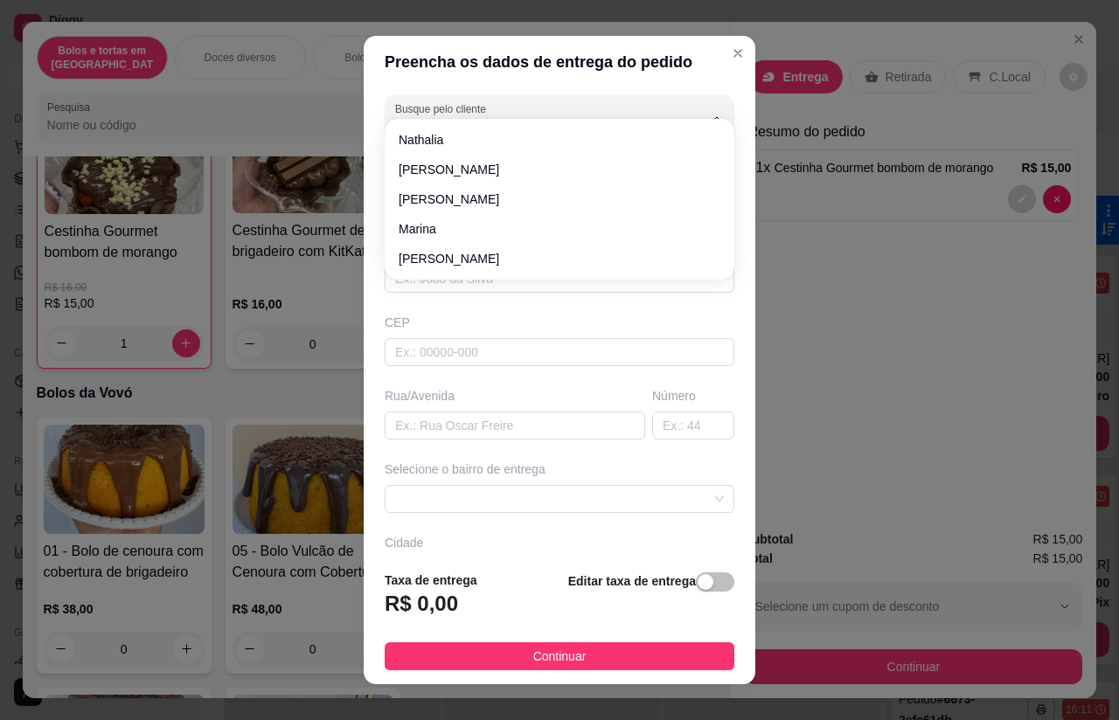
scroll to position [30, 0]
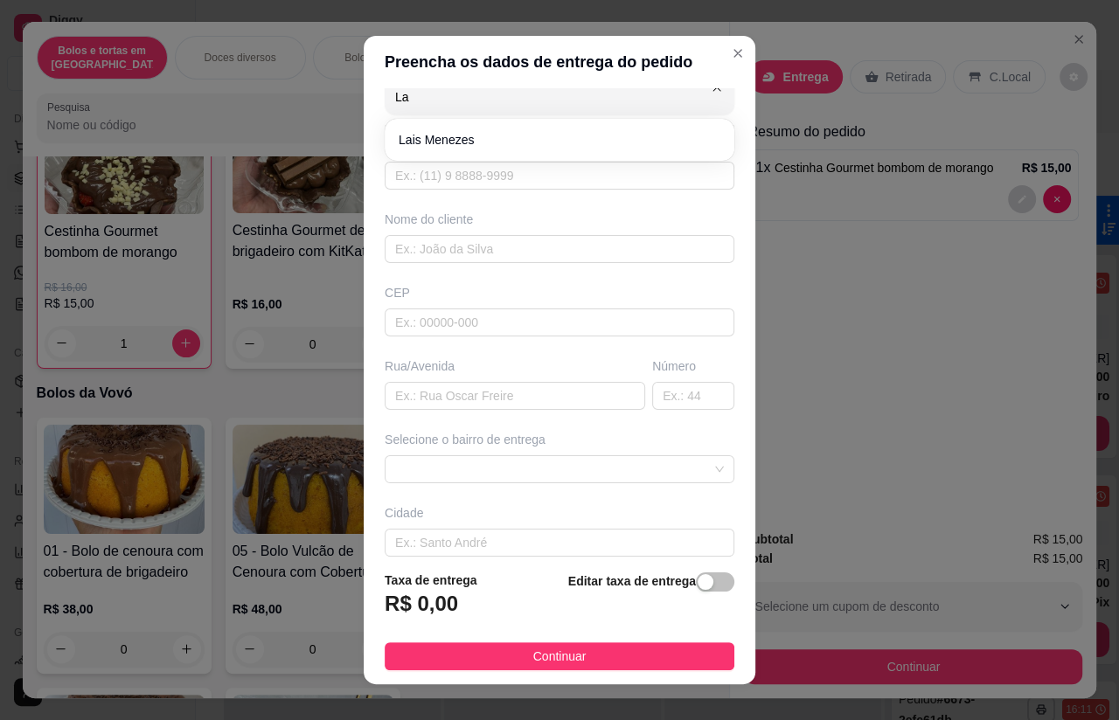
type input "L"
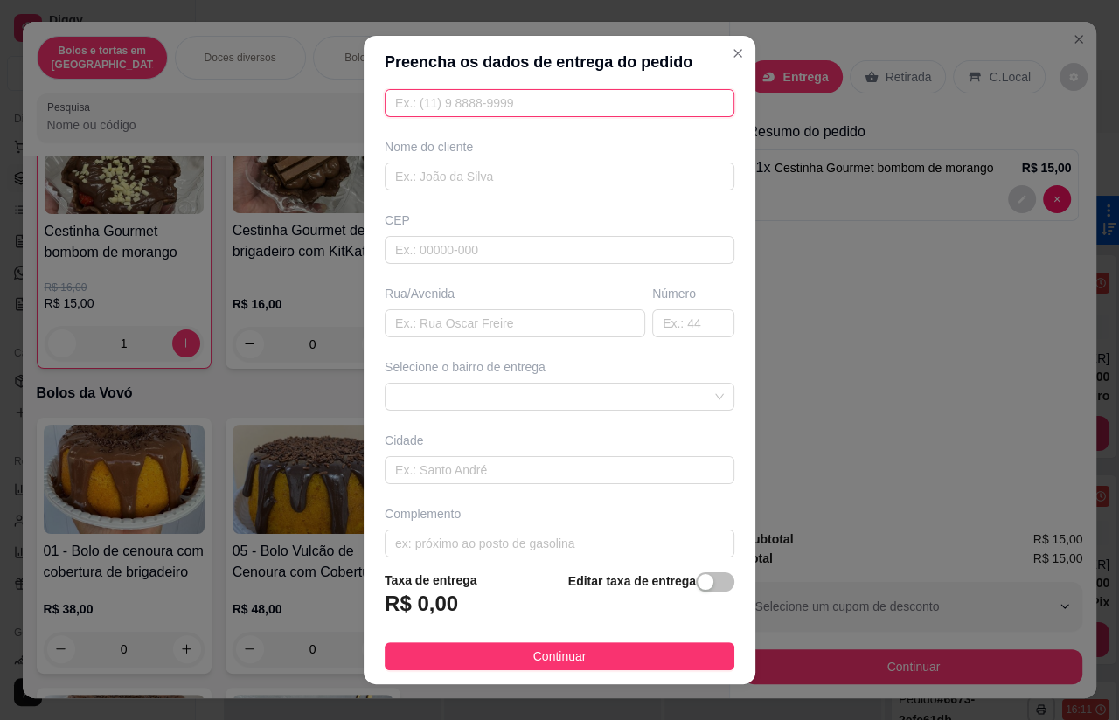
scroll to position [102, 0]
type input "[PHONE_NUMBER]"
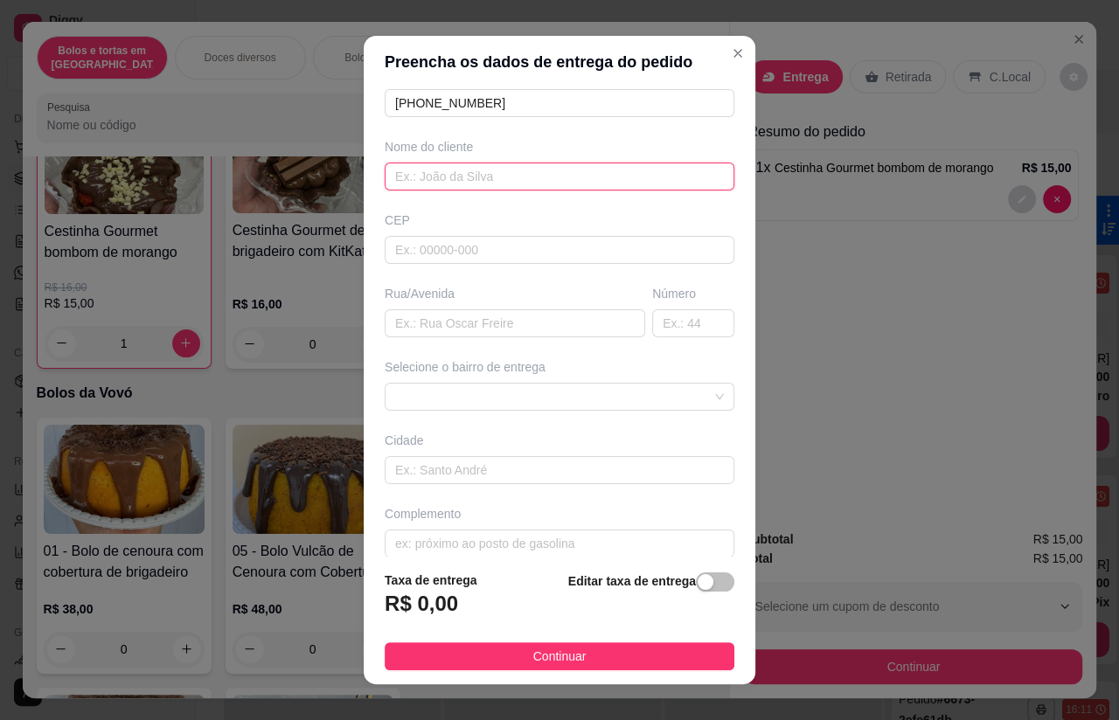
scroll to position [120, 0]
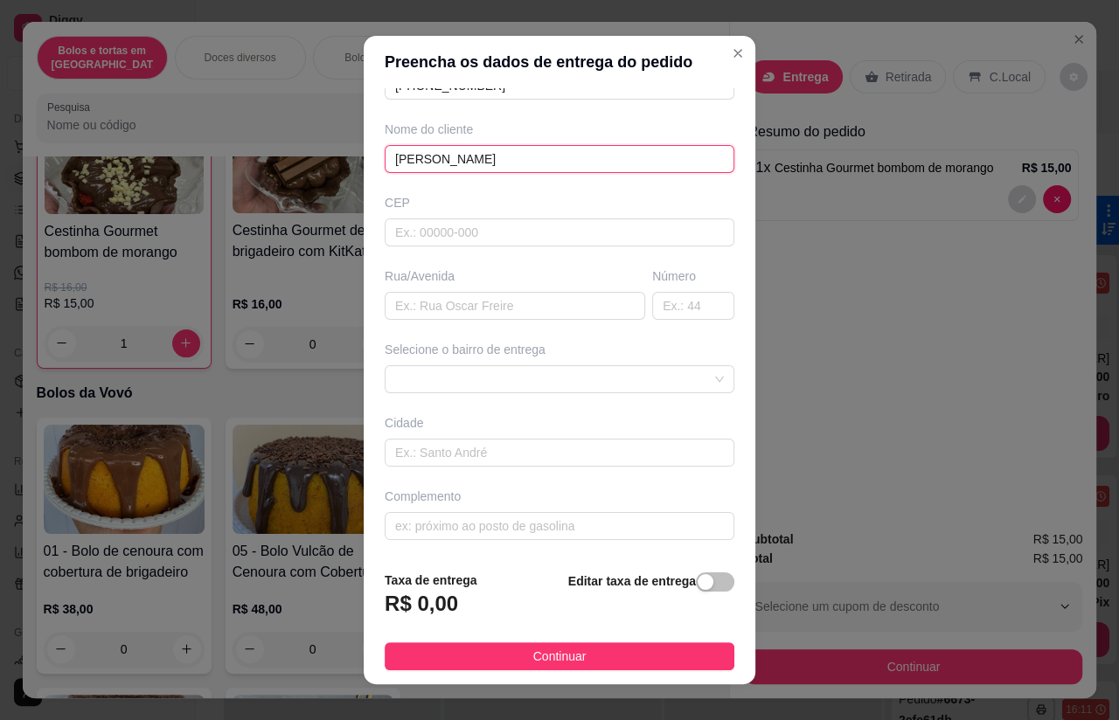
click at [412, 152] on input "[PERSON_NAME]" at bounding box center [560, 159] width 350 height 28
type input "l"
type input "[PERSON_NAME]"
click at [488, 316] on input "text" at bounding box center [515, 306] width 261 height 28
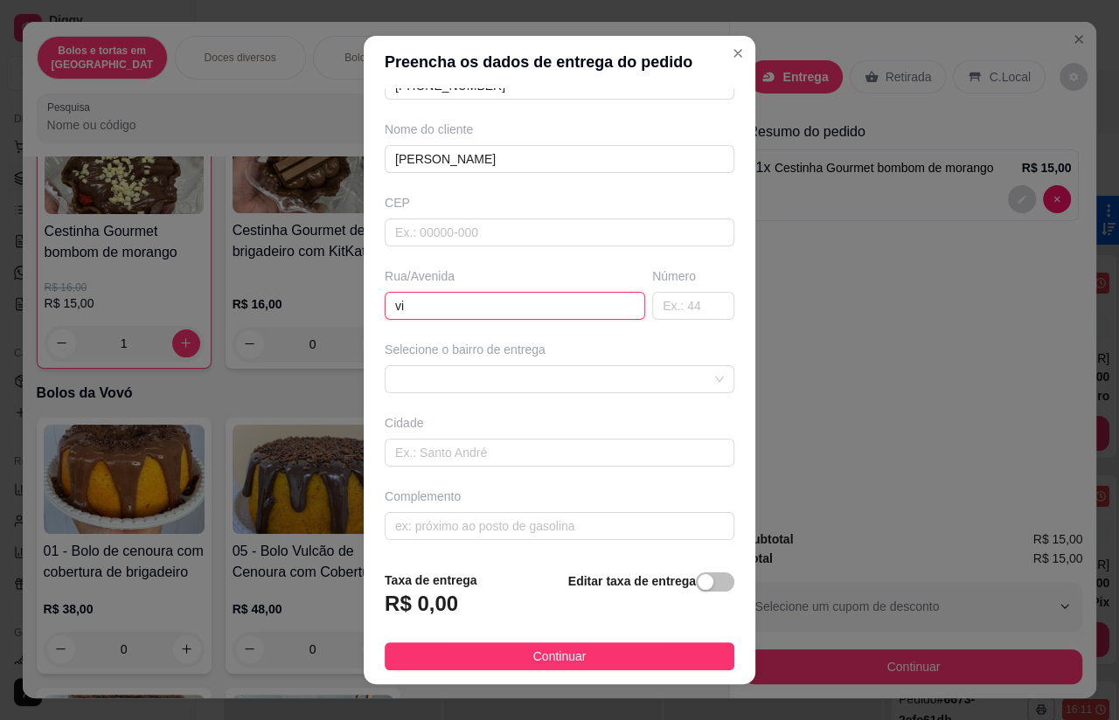
type input "v"
type input "[GEOGRAPHIC_DATA]"
type input "7"
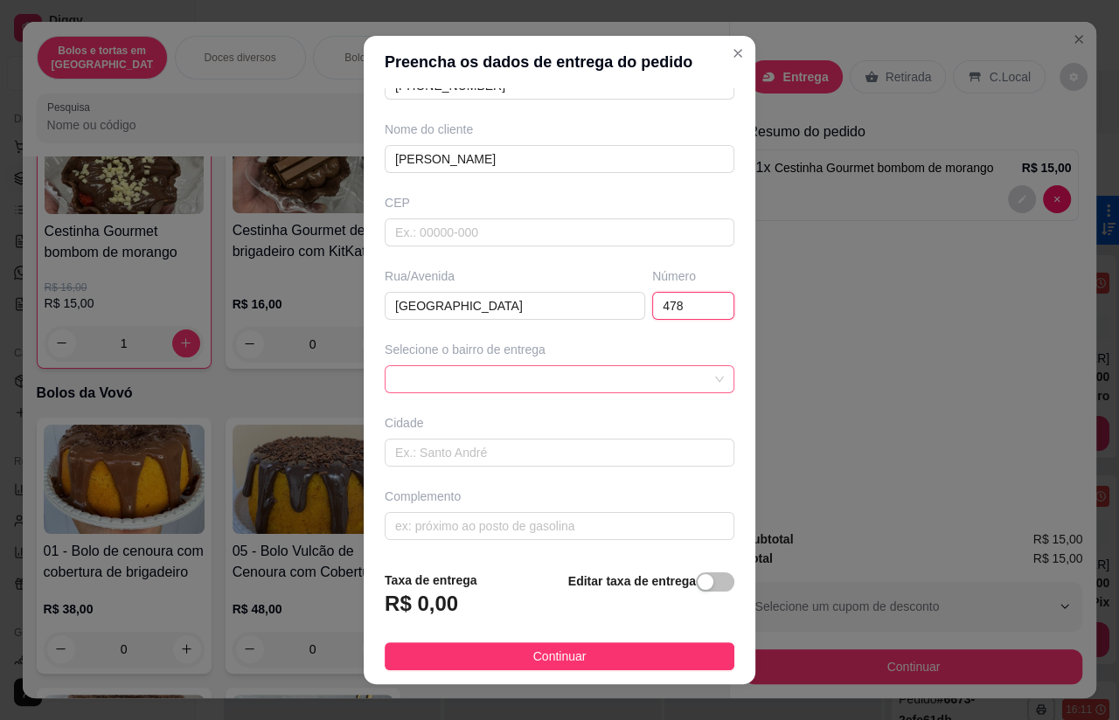
click at [691, 390] on span at bounding box center [559, 379] width 329 height 26
type input "478"
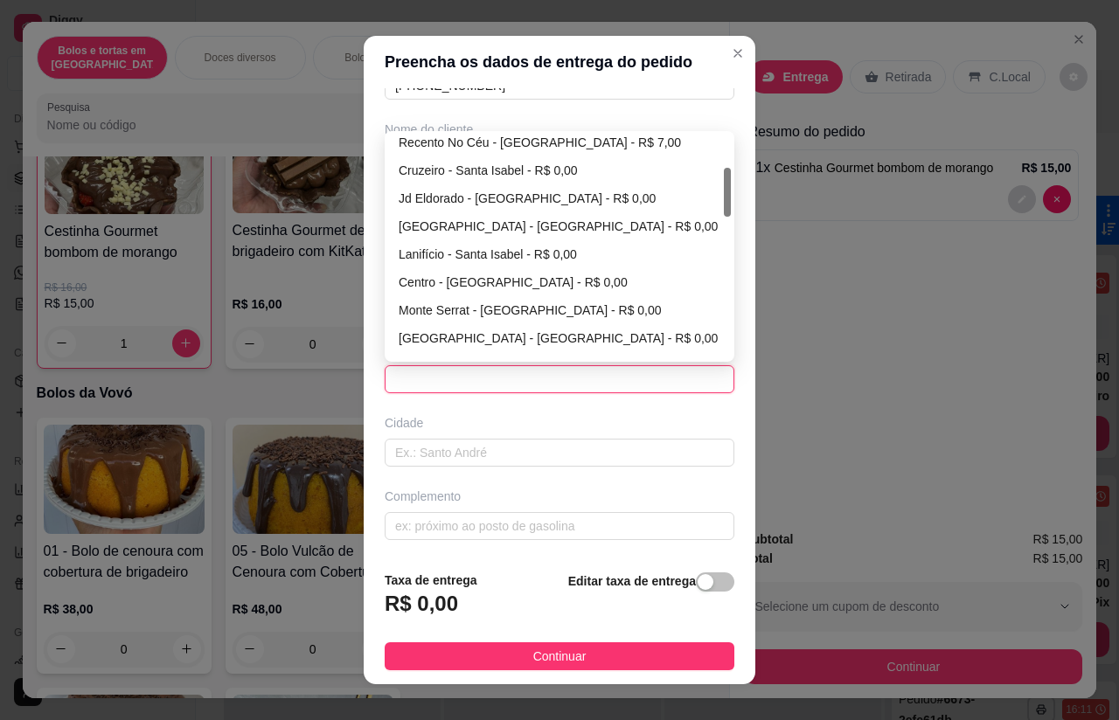
scroll to position [151, 0]
click at [520, 282] on div "Centro - [GEOGRAPHIC_DATA] - R$ 0,00" at bounding box center [560, 281] width 322 height 19
type input "Santa Isabel"
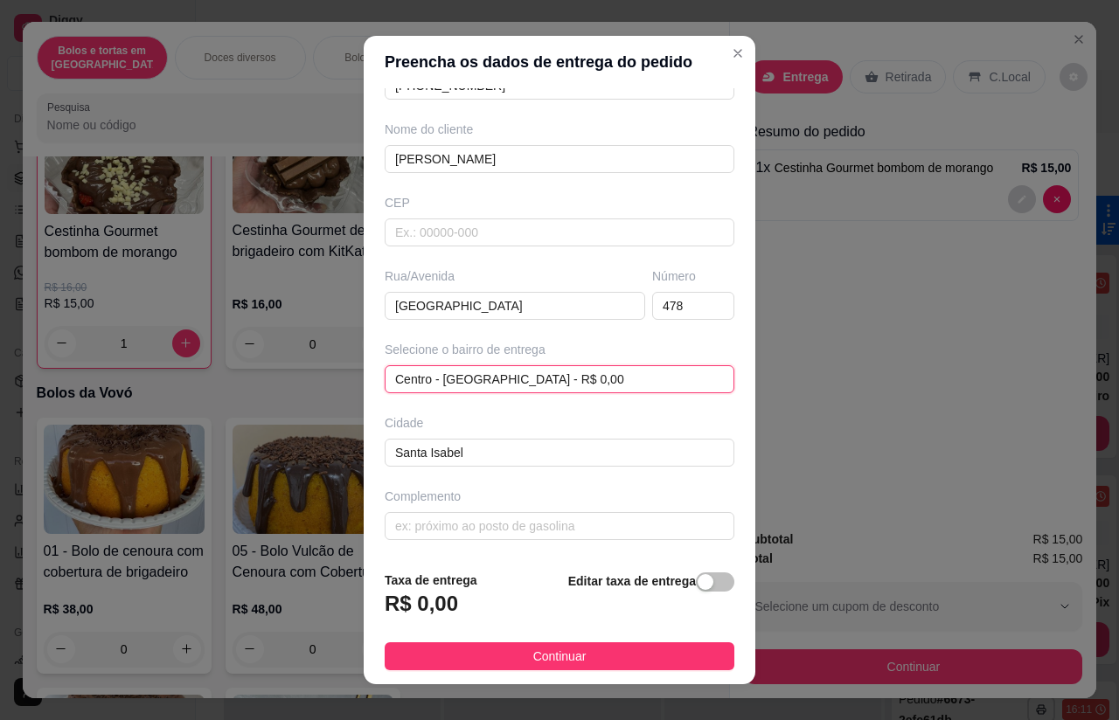
scroll to position [101, 0]
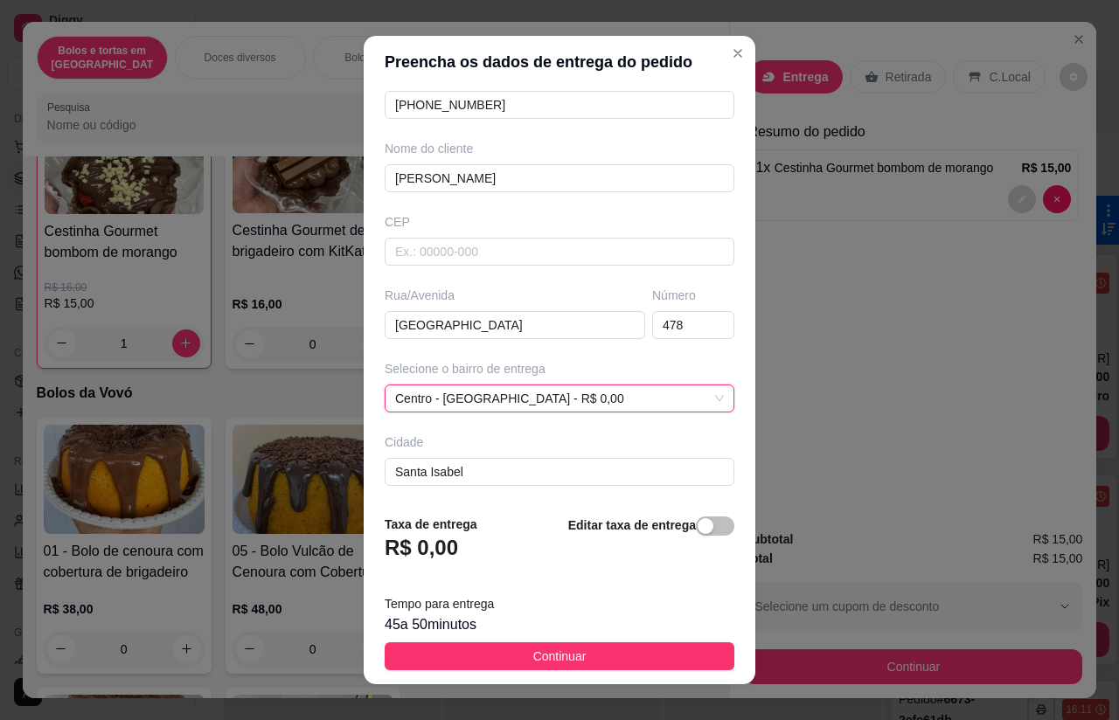
click at [542, 560] on div "Taxa de entrega R$ 0,00 Editar taxa de entrega" at bounding box center [560, 544] width 350 height 58
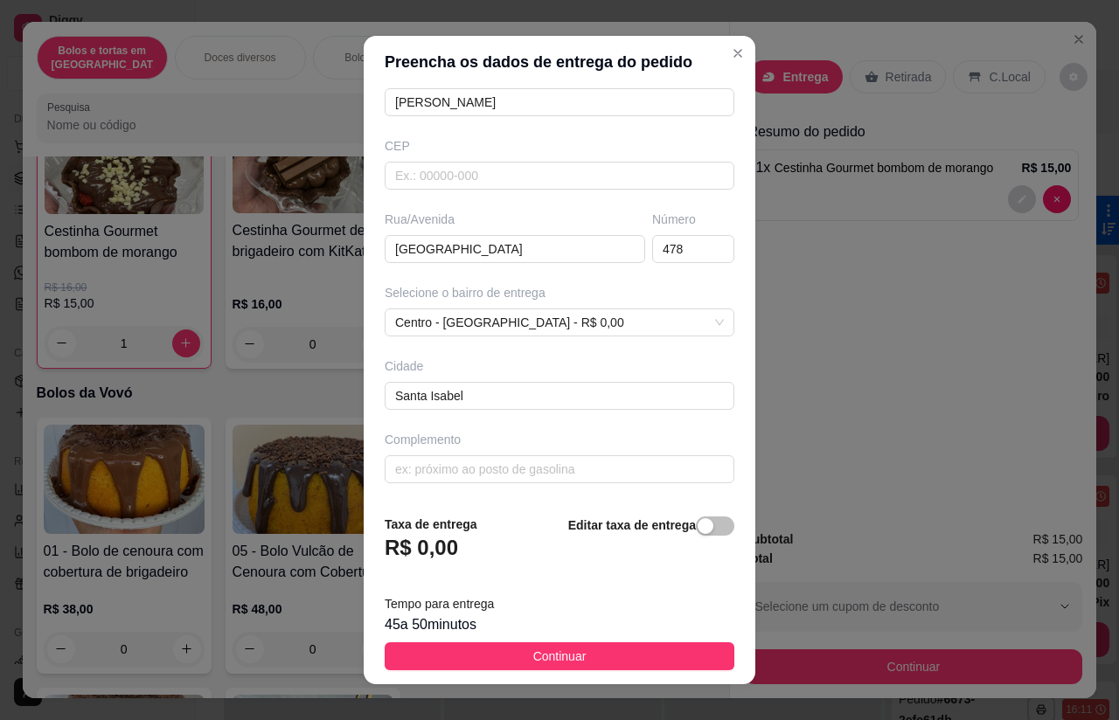
scroll to position [181, -1]
click at [556, 481] on input "text" at bounding box center [560, 470] width 350 height 28
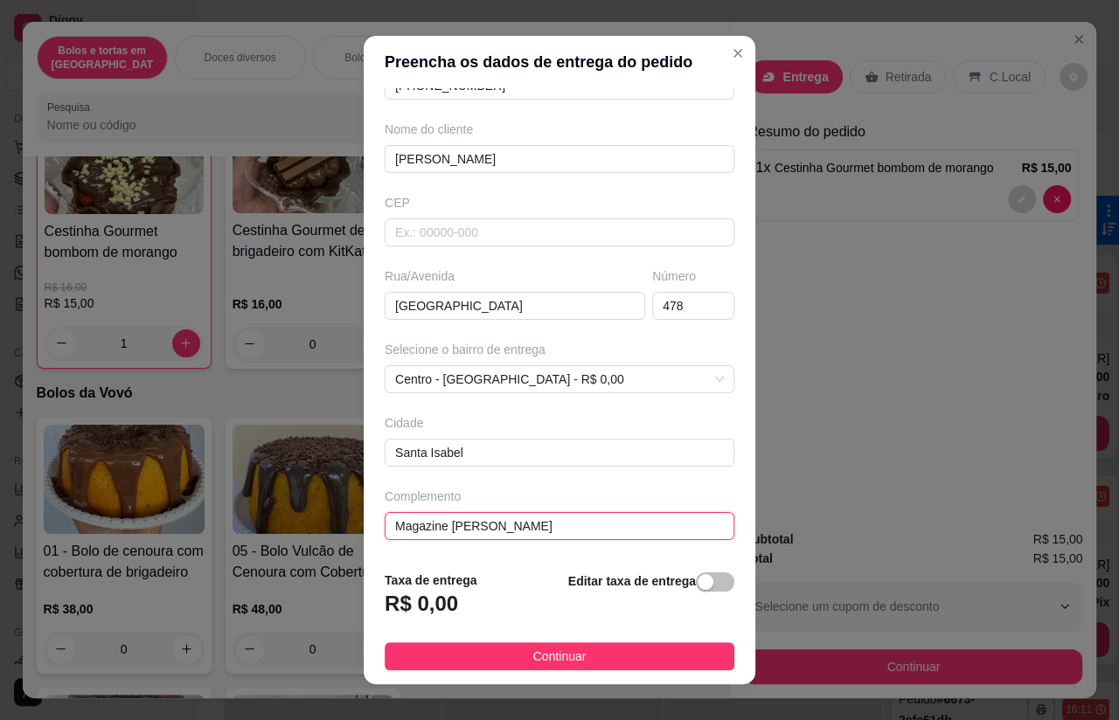
scroll to position [101, 0]
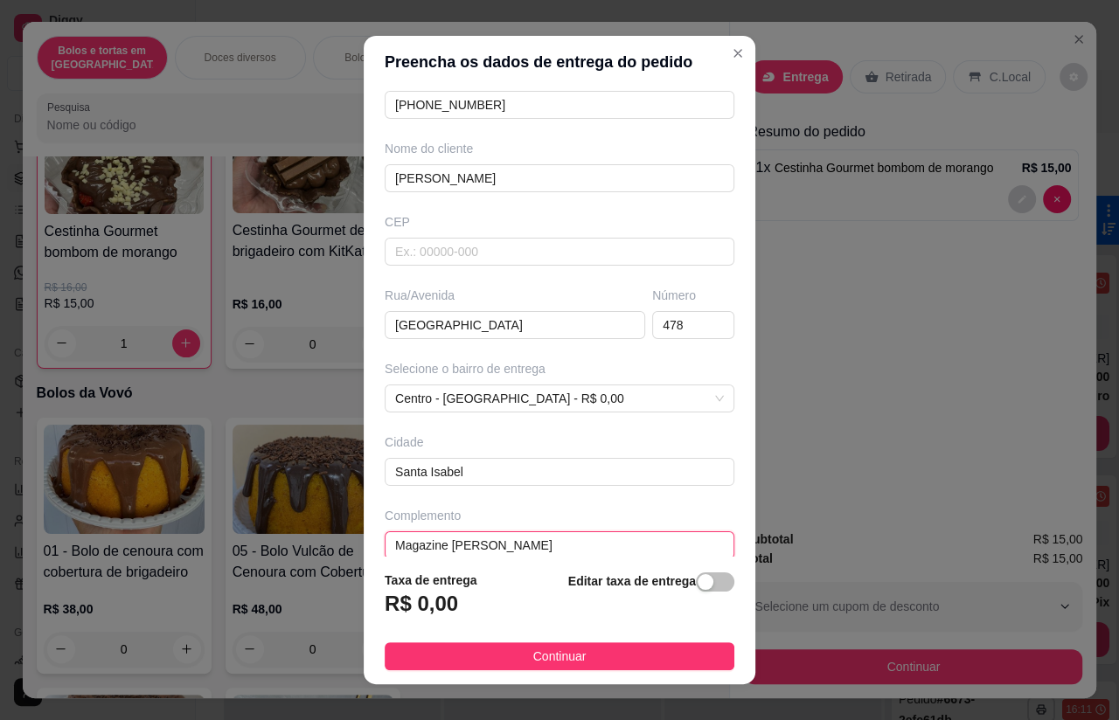
type input "Magazine [PERSON_NAME]"
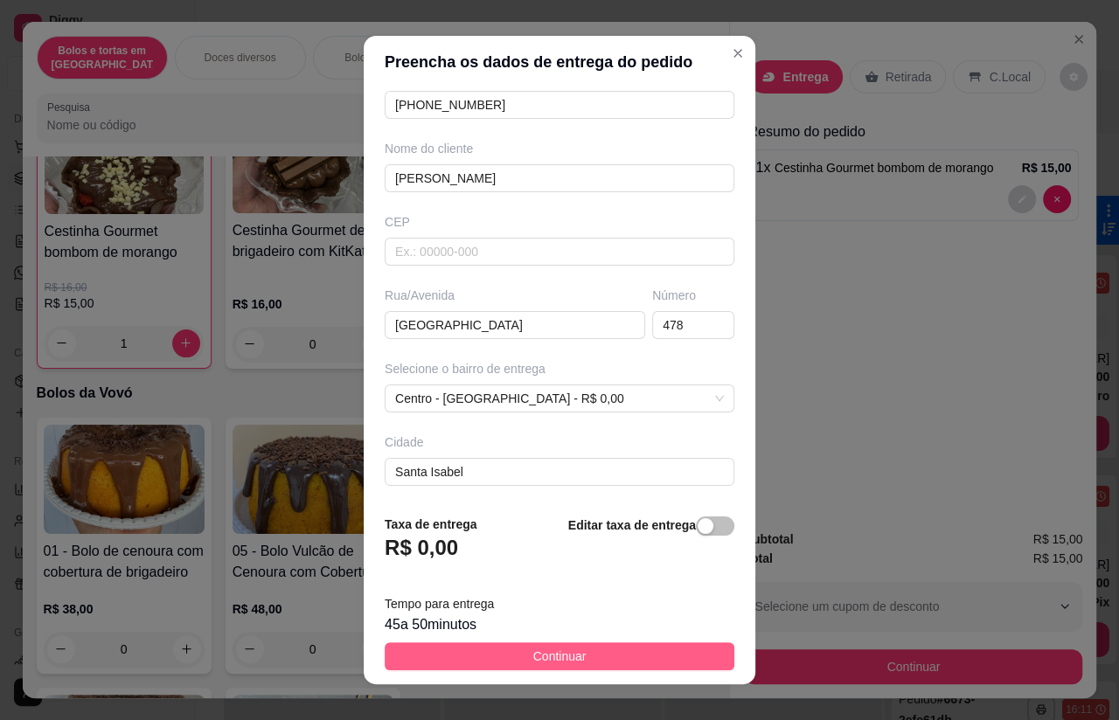
click at [606, 650] on button "Continuar" at bounding box center [560, 657] width 350 height 28
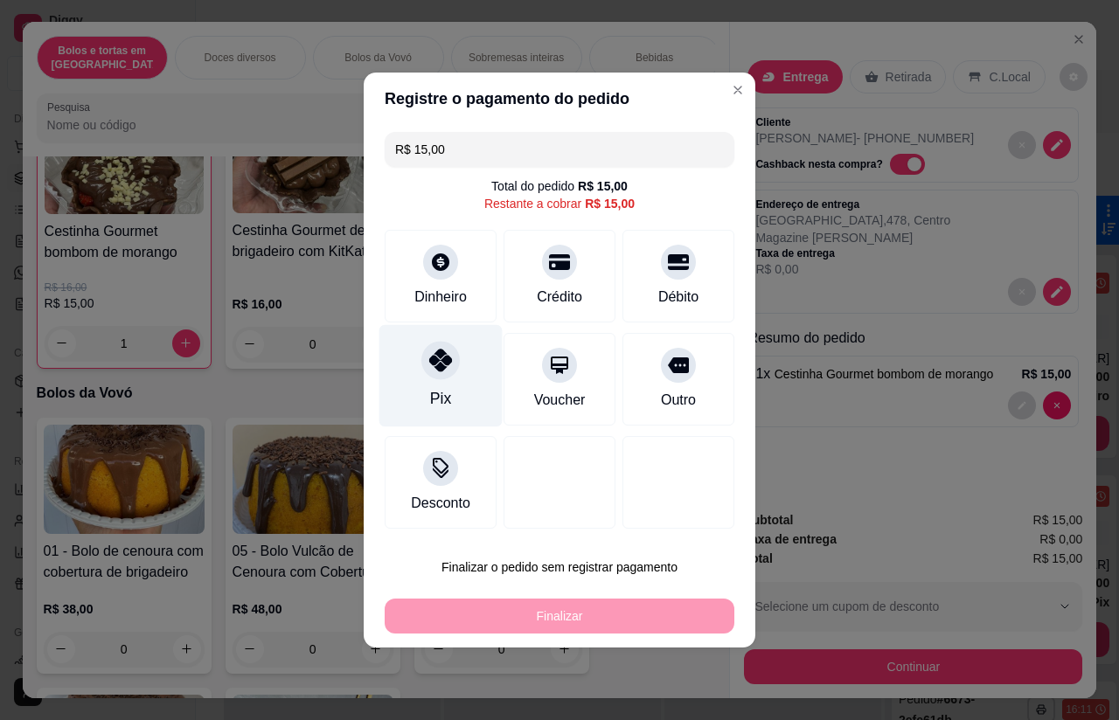
click at [458, 380] on div "Pix" at bounding box center [440, 376] width 123 height 102
type input "R$ 0,00"
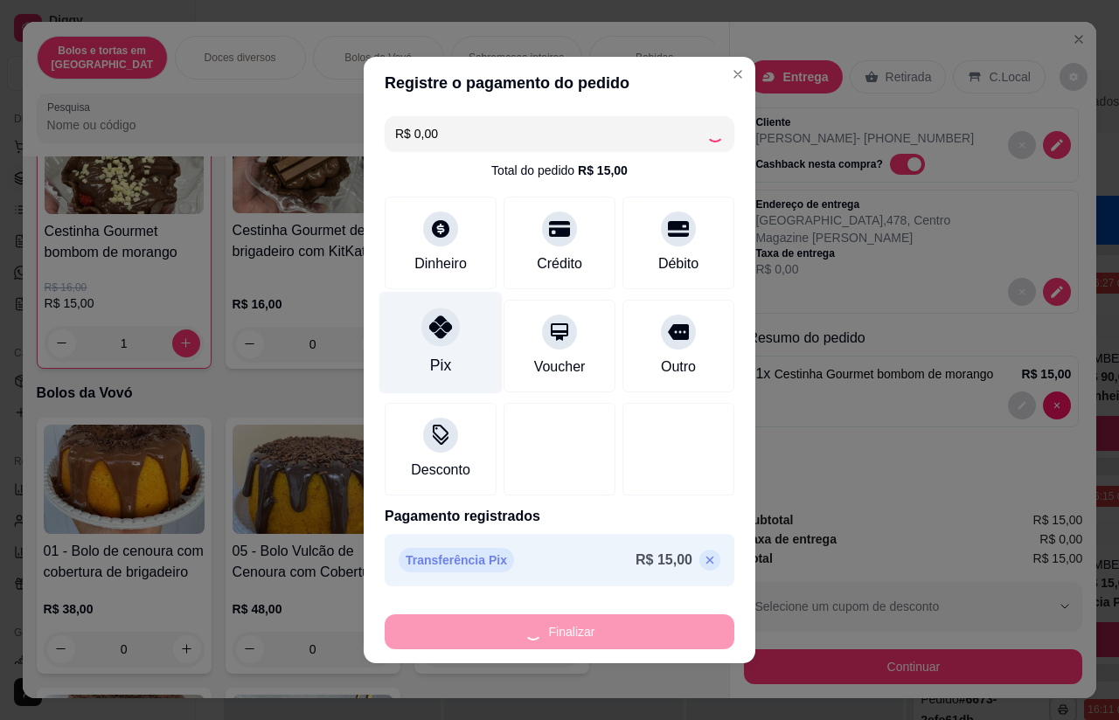
type input "0"
type input "-R$ 15,00"
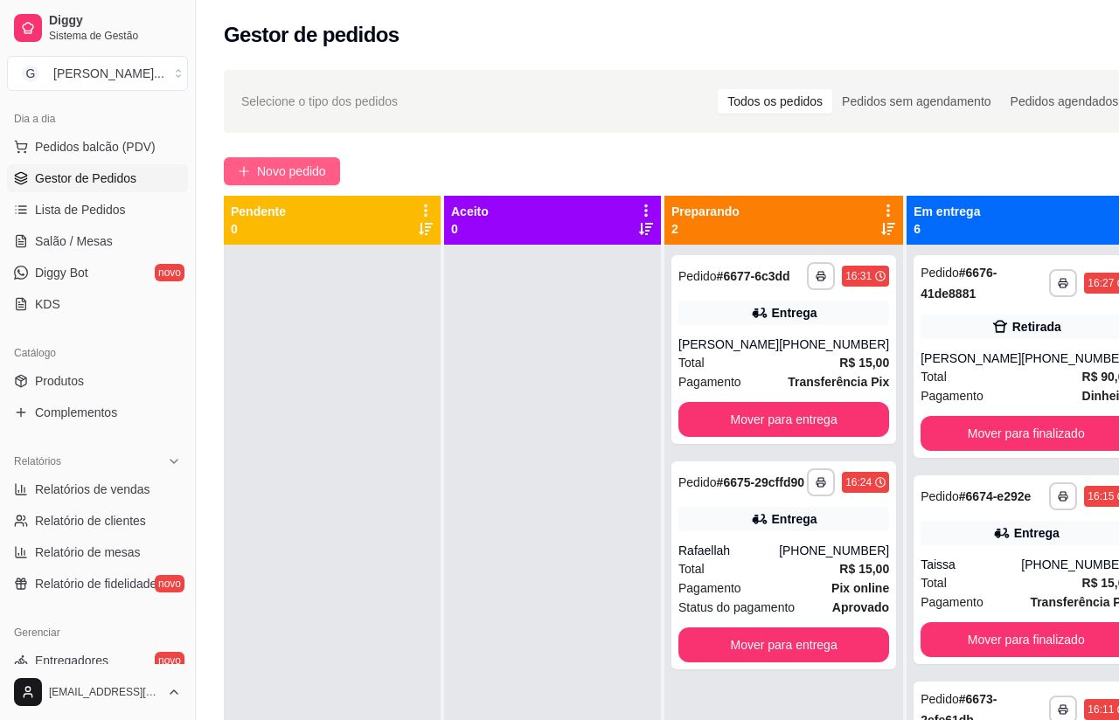
click at [306, 176] on span "Novo pedido" at bounding box center [291, 171] width 69 height 19
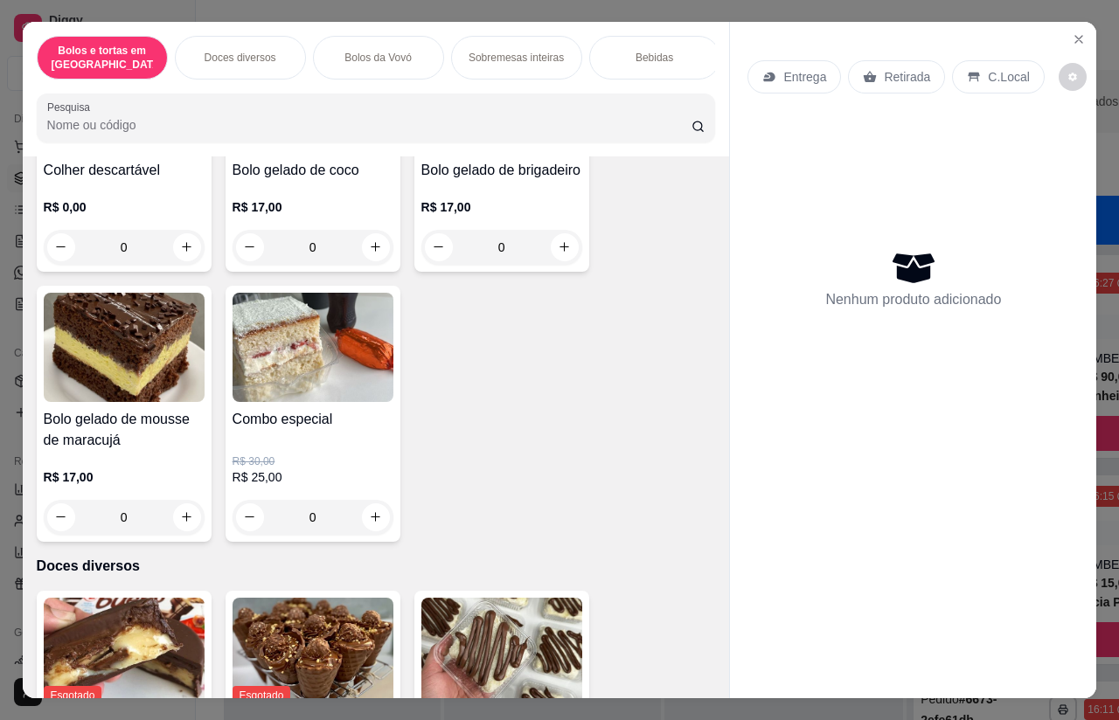
scroll to position [245, 0]
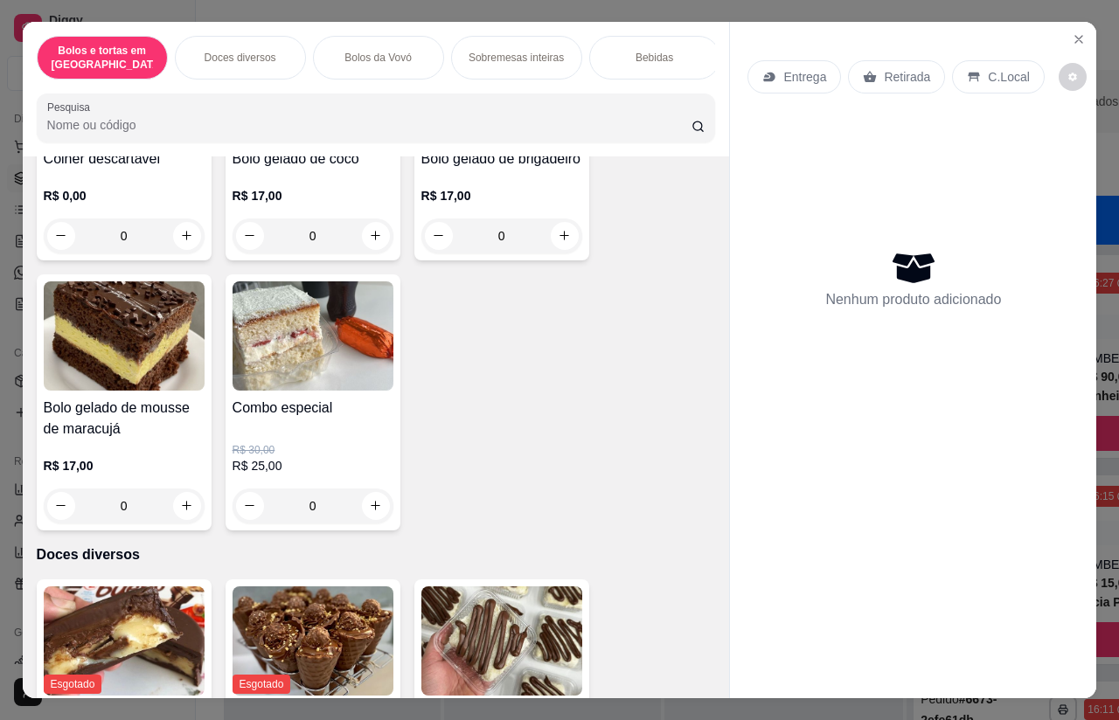
type input "1"
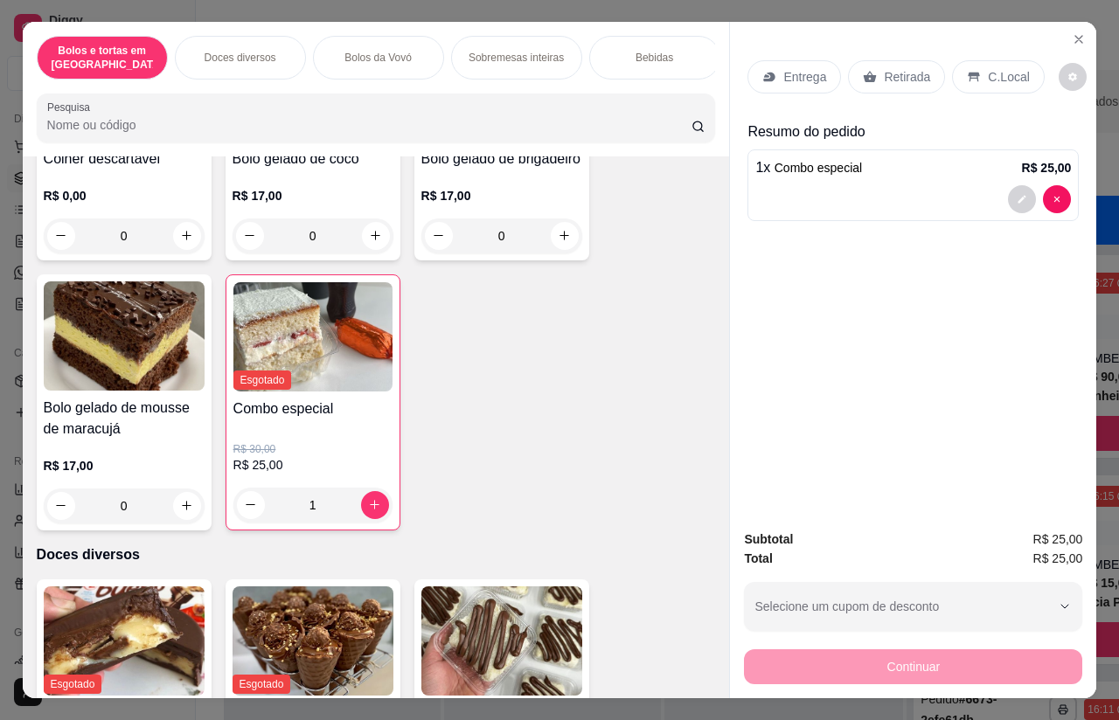
click at [802, 68] on p "Entrega" at bounding box center [804, 76] width 43 height 17
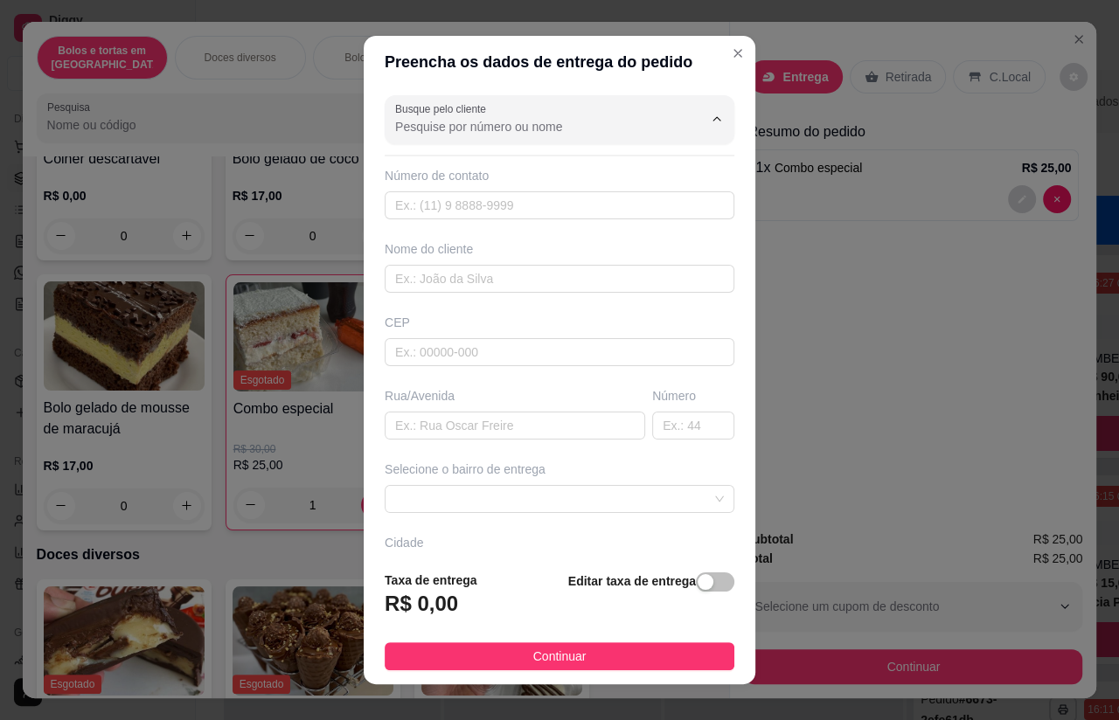
scroll to position [30, 0]
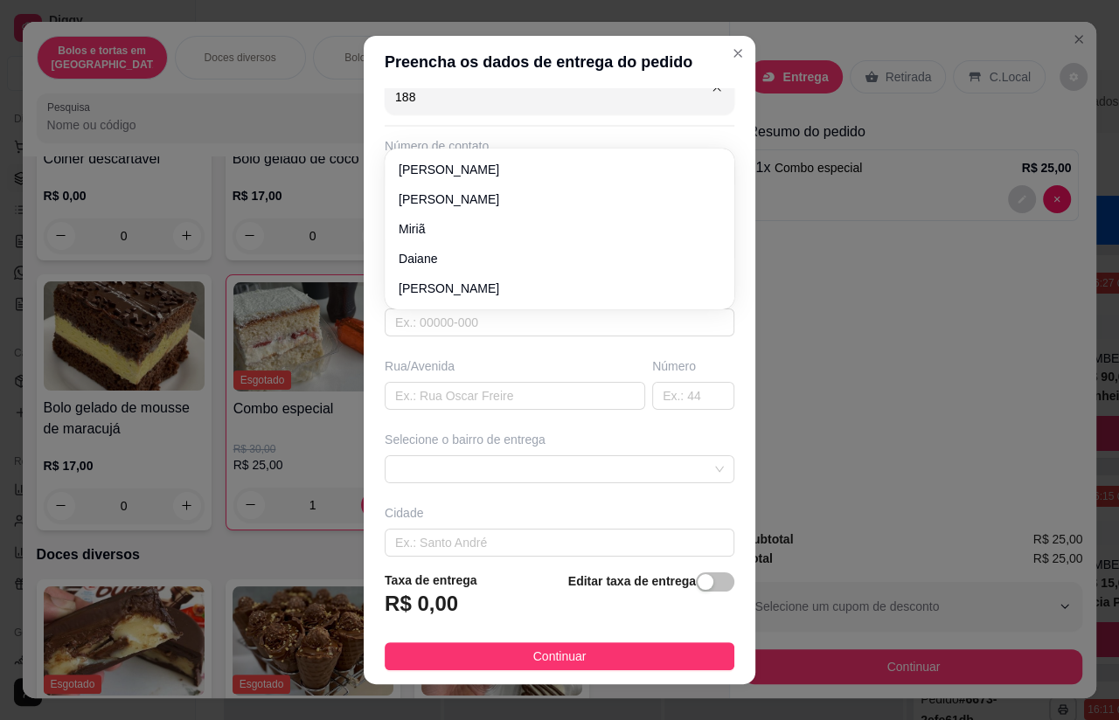
type input "1881"
type input "11916371881"
type input "Miriã"
type input "07500000"
type input "[GEOGRAPHIC_DATA]"
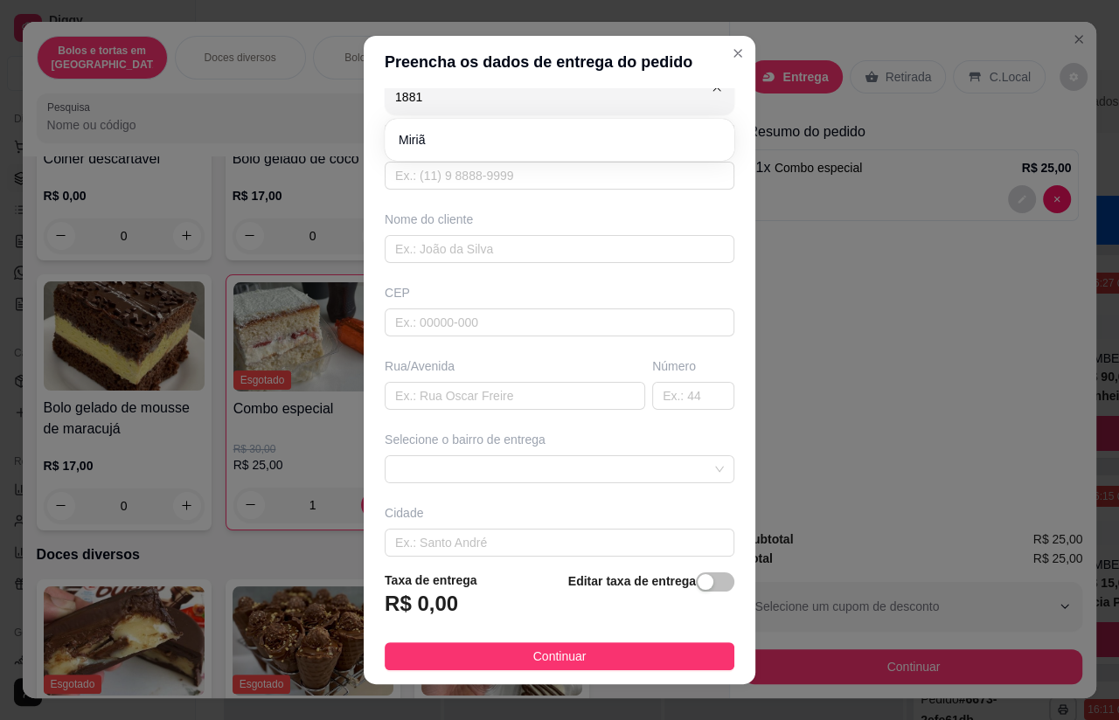
type input "436"
type input "Santa Isabel"
type input "Miriã"
click at [476, 141] on div "Número de contato" at bounding box center [560, 145] width 350 height 17
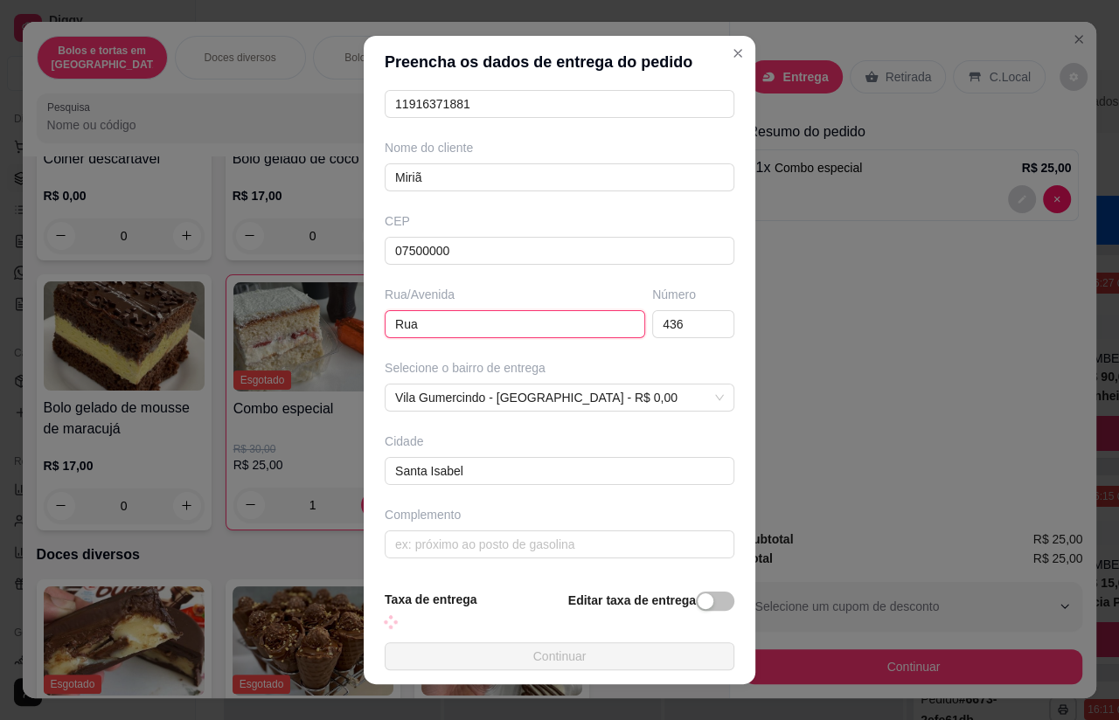
scroll to position [101, 0]
type input "Rua Monteiro lobato"
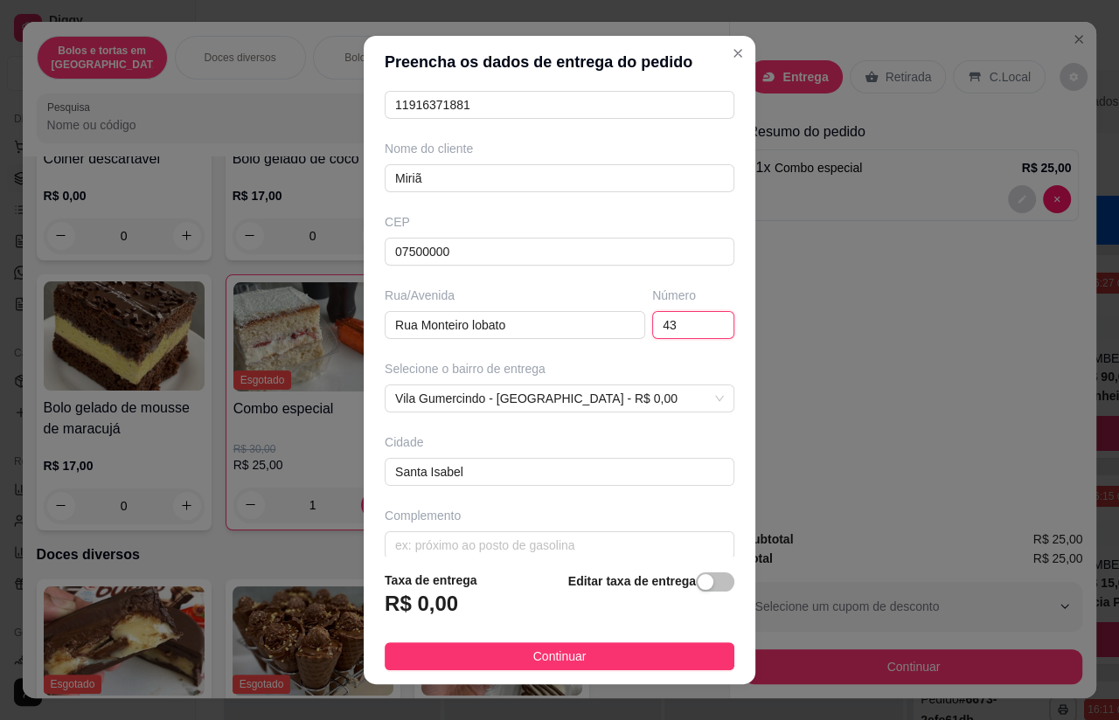
type input "4"
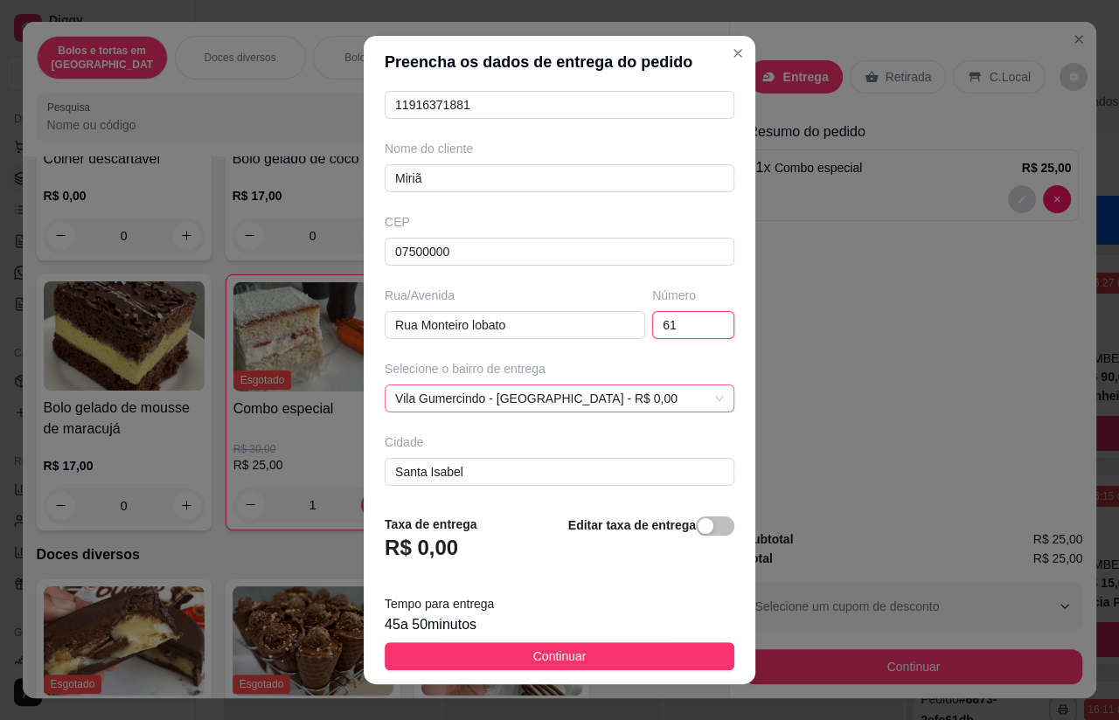
click at [508, 398] on span "Vila Gumercindo - [GEOGRAPHIC_DATA] - R$ 0,00" at bounding box center [559, 399] width 329 height 26
type input "61"
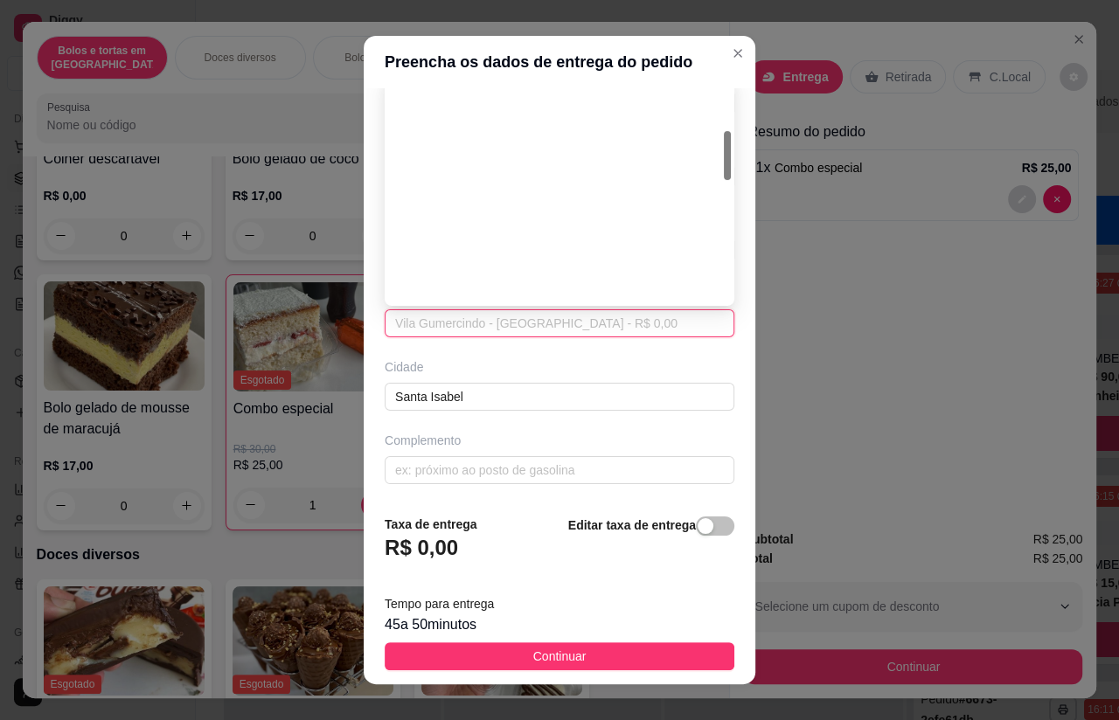
scroll to position [238, 0]
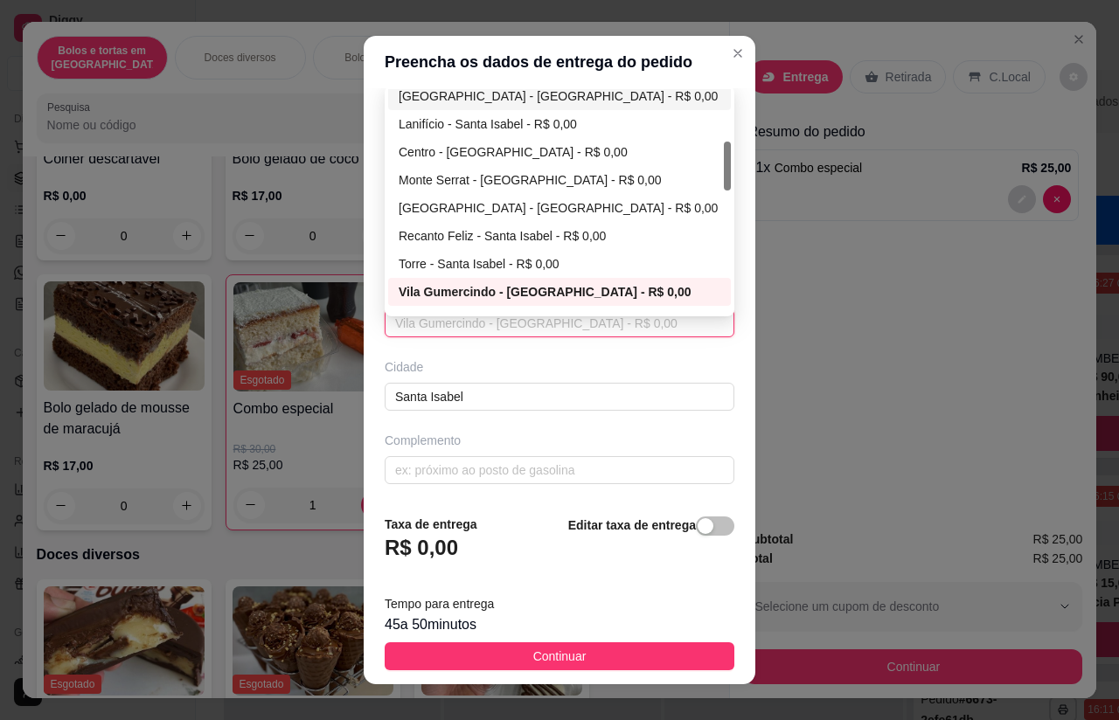
click at [501, 88] on div "[GEOGRAPHIC_DATA] - [GEOGRAPHIC_DATA] - R$ 0,00" at bounding box center [560, 96] width 322 height 19
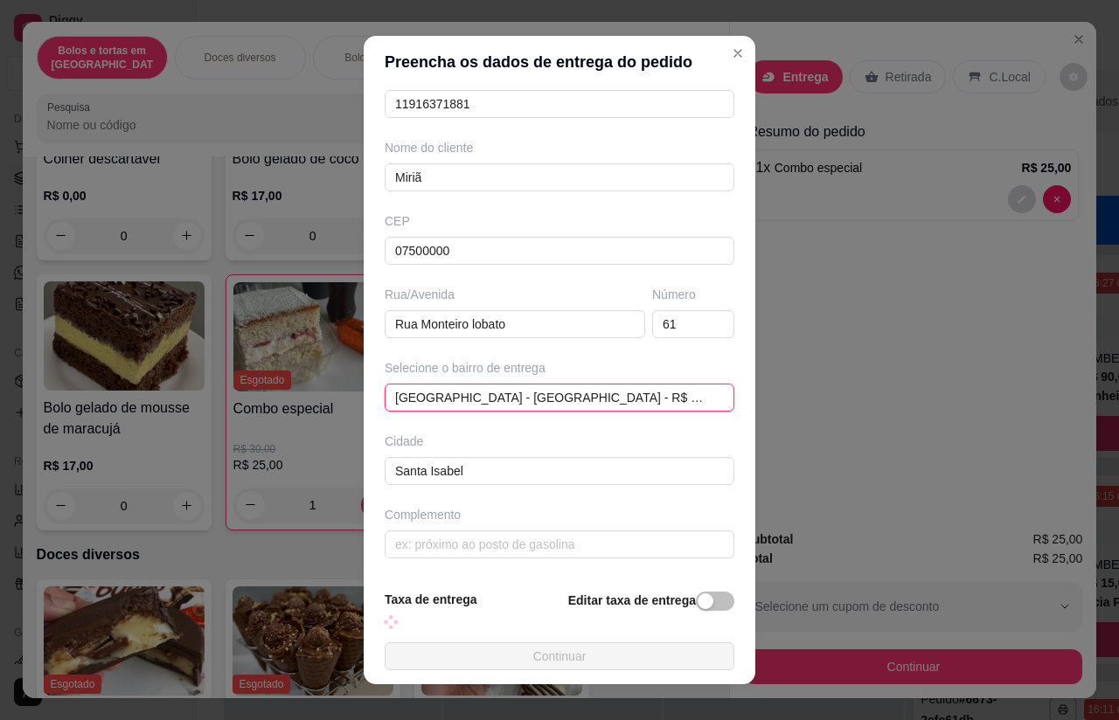
scroll to position [101, 0]
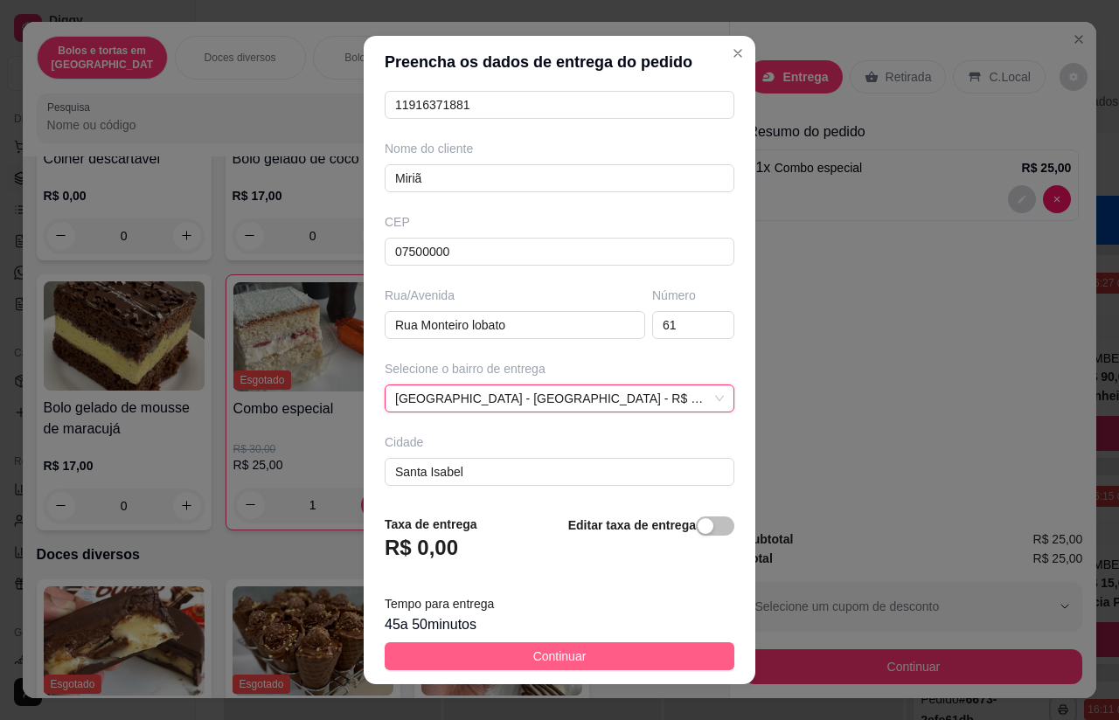
click at [534, 653] on span "Continuar" at bounding box center [559, 656] width 53 height 19
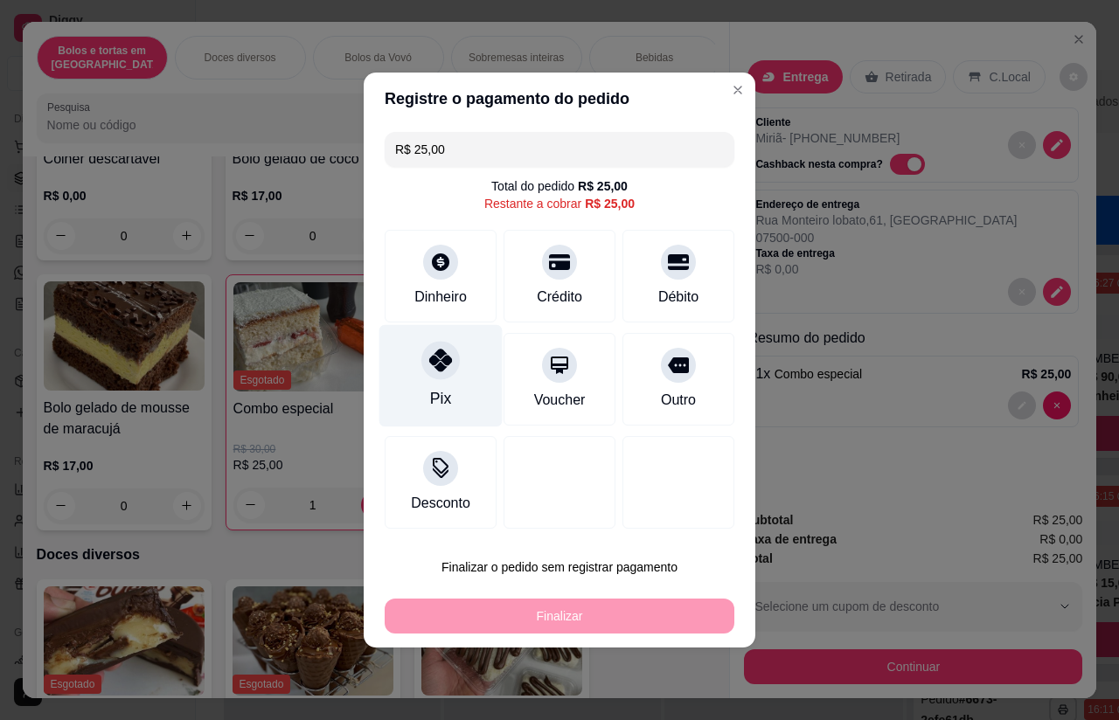
click at [456, 367] on div at bounding box center [440, 360] width 38 height 38
type input "R$ 0,00"
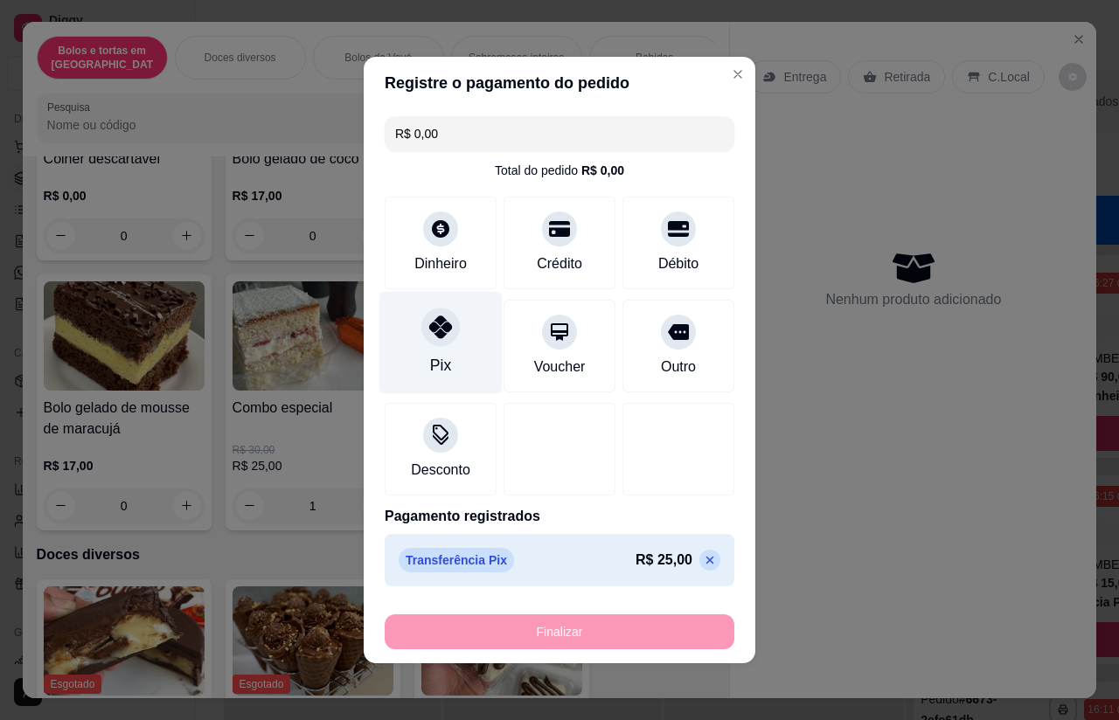
type input "0"
type input "-R$ 25,00"
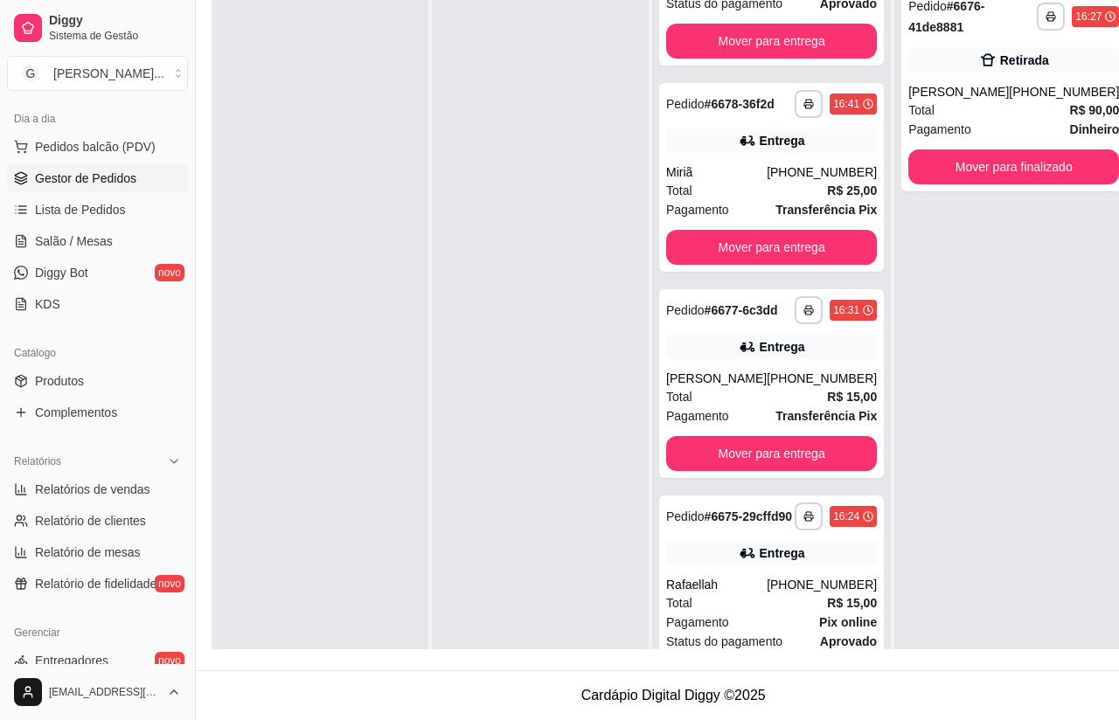
scroll to position [144, 0]
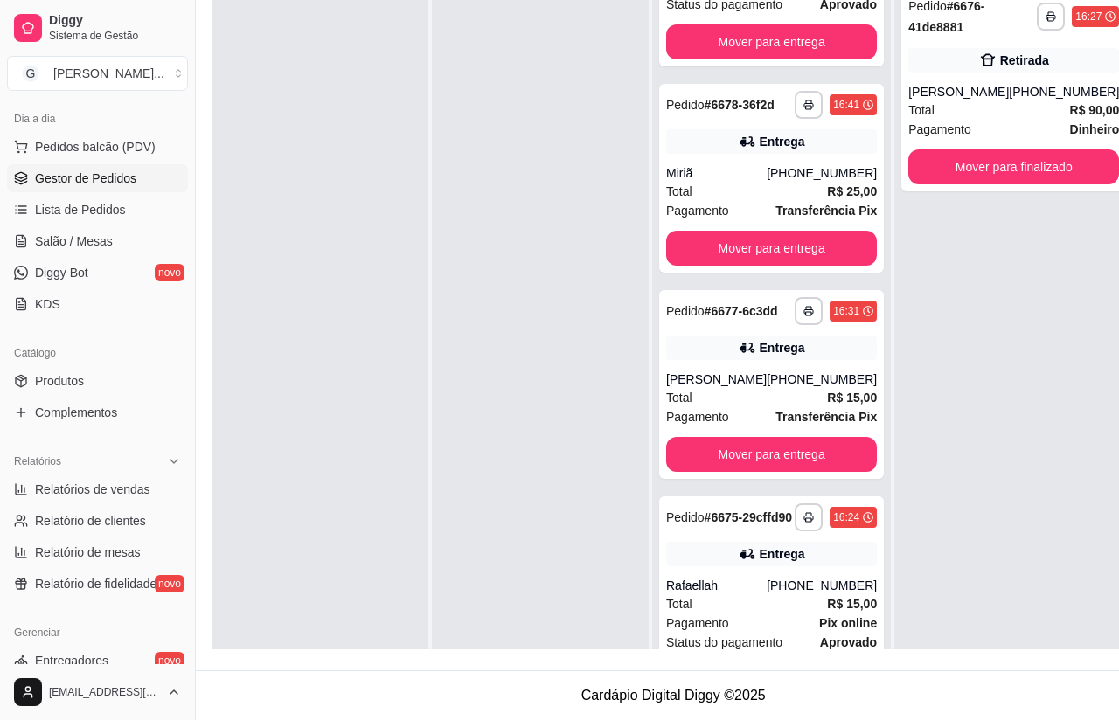
click at [784, 614] on div "Total R$ 15,00" at bounding box center [771, 604] width 211 height 19
click at [785, 388] on div "[PHONE_NUMBER]" at bounding box center [822, 379] width 110 height 17
click at [768, 182] on div "[PHONE_NUMBER]" at bounding box center [822, 172] width 110 height 17
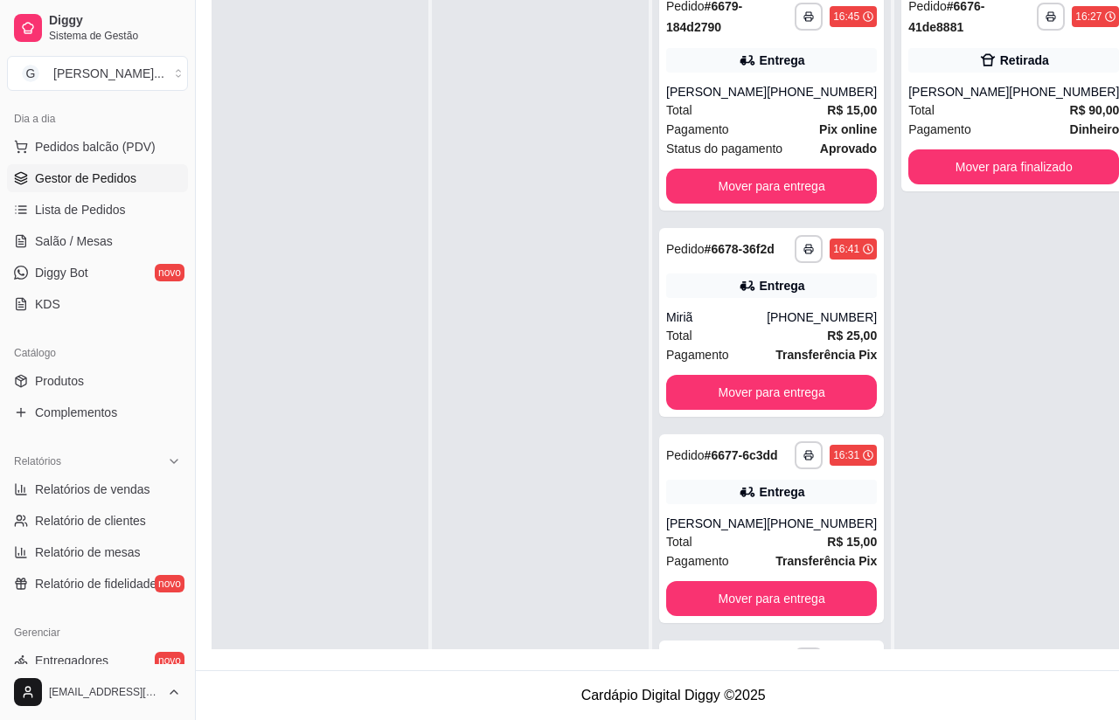
scroll to position [0, 0]
click at [771, 90] on div "[PHONE_NUMBER]" at bounding box center [822, 91] width 110 height 17
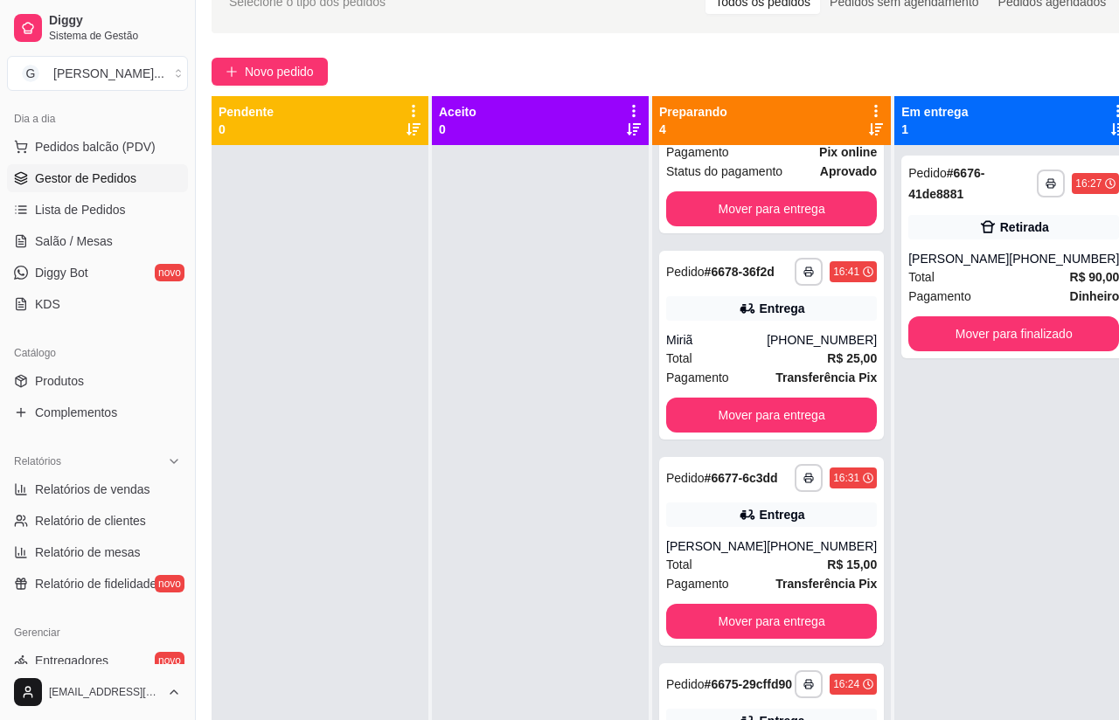
scroll to position [0, 12]
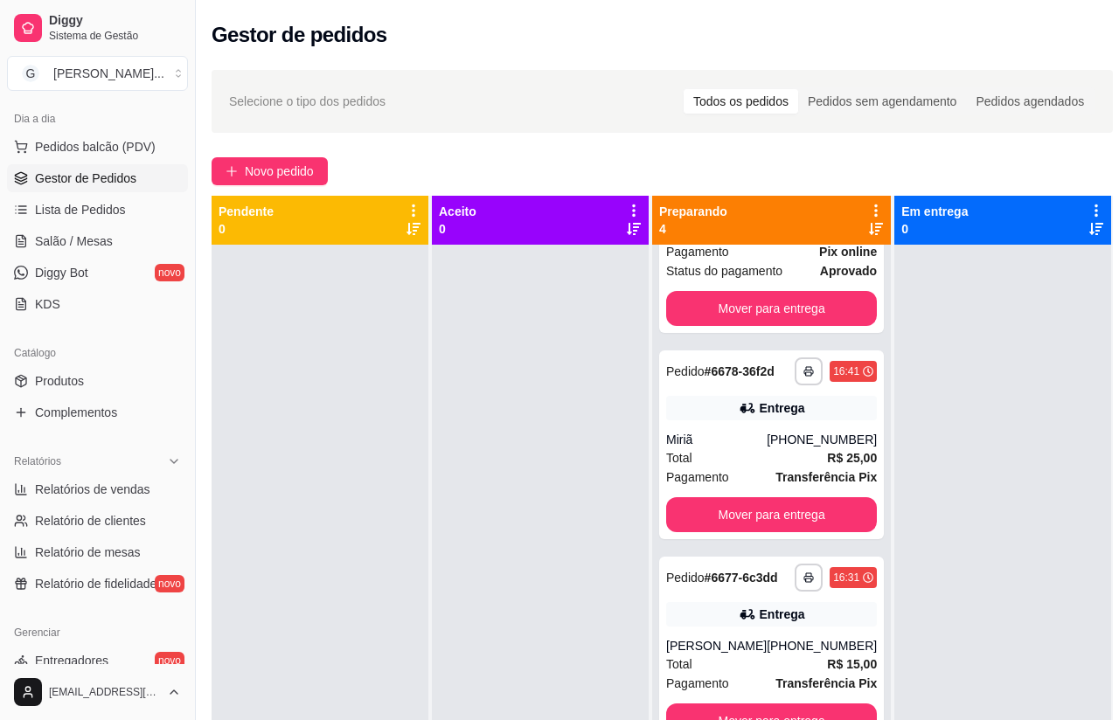
click at [269, 164] on span "Novo pedido" at bounding box center [279, 171] width 69 height 19
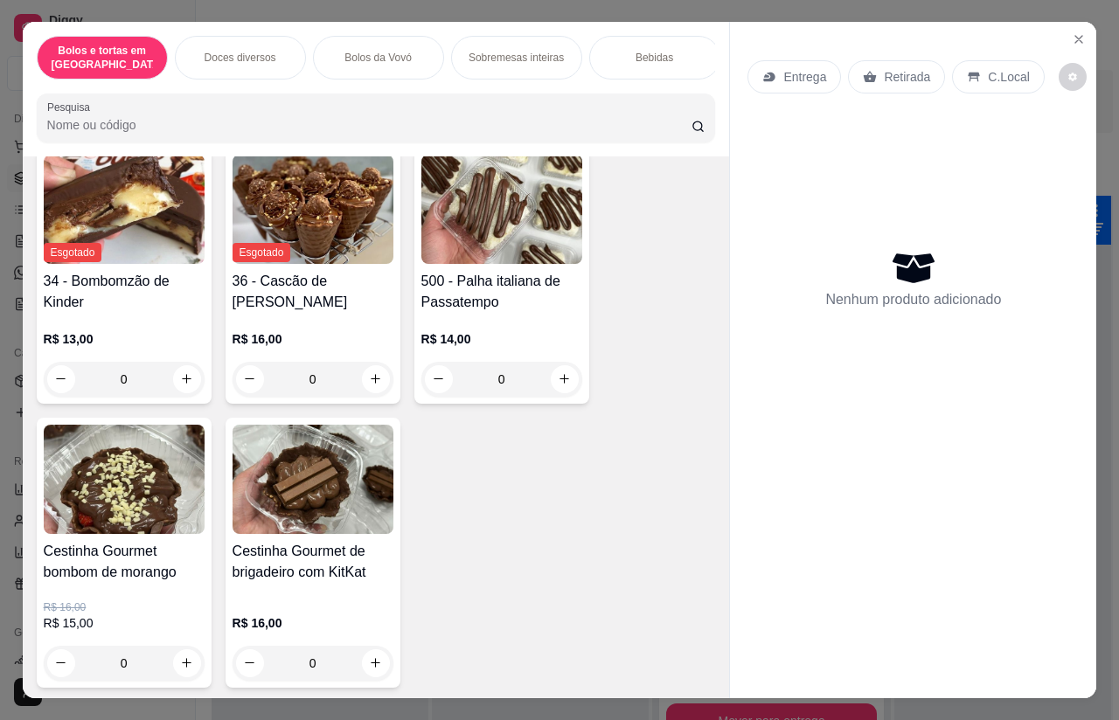
scroll to position [693, 0]
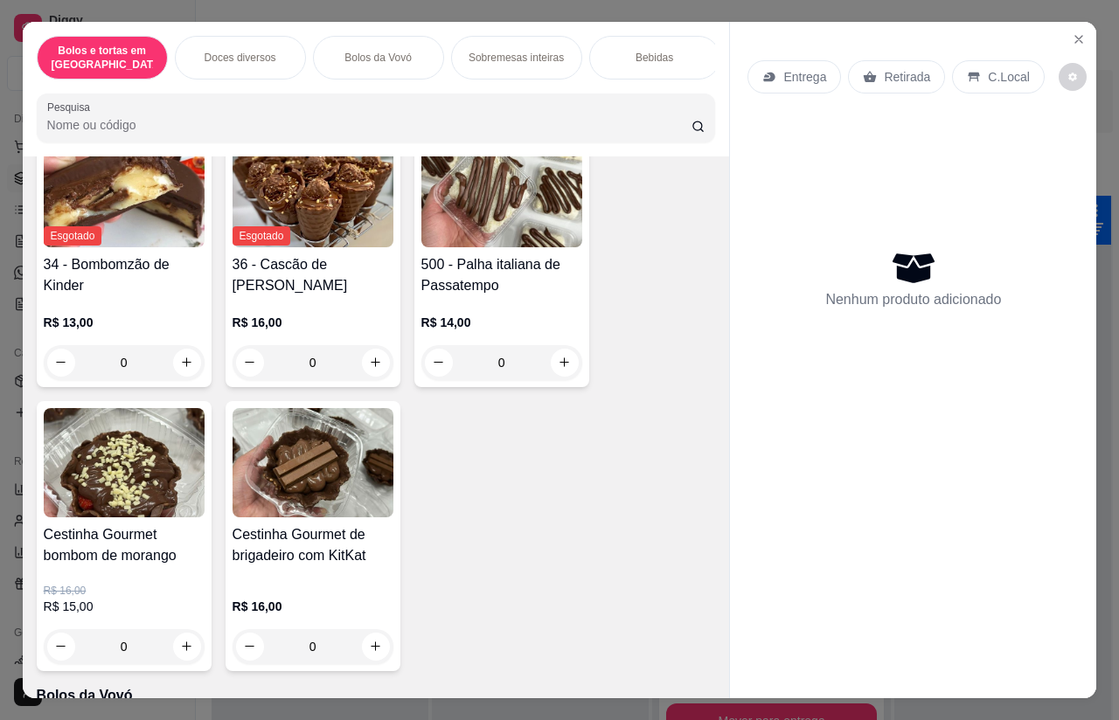
click at [364, 642] on button "increase-product-quantity" at bounding box center [376, 647] width 28 height 28
type input "1"
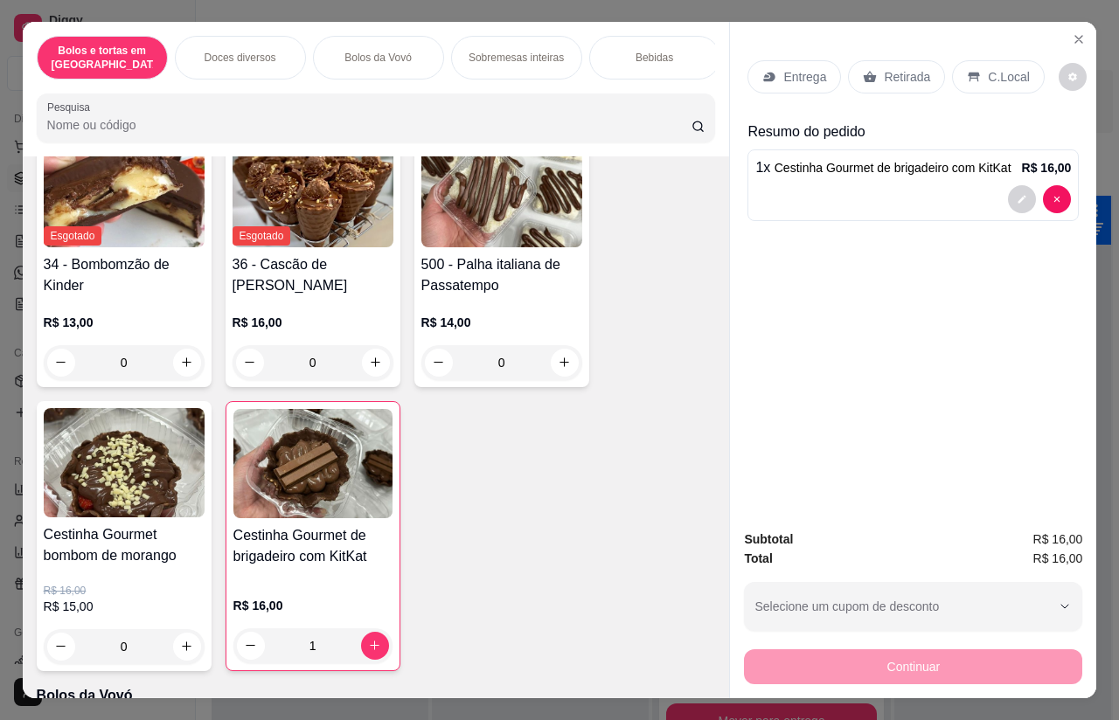
click at [909, 60] on div "Retirada" at bounding box center [896, 76] width 97 height 33
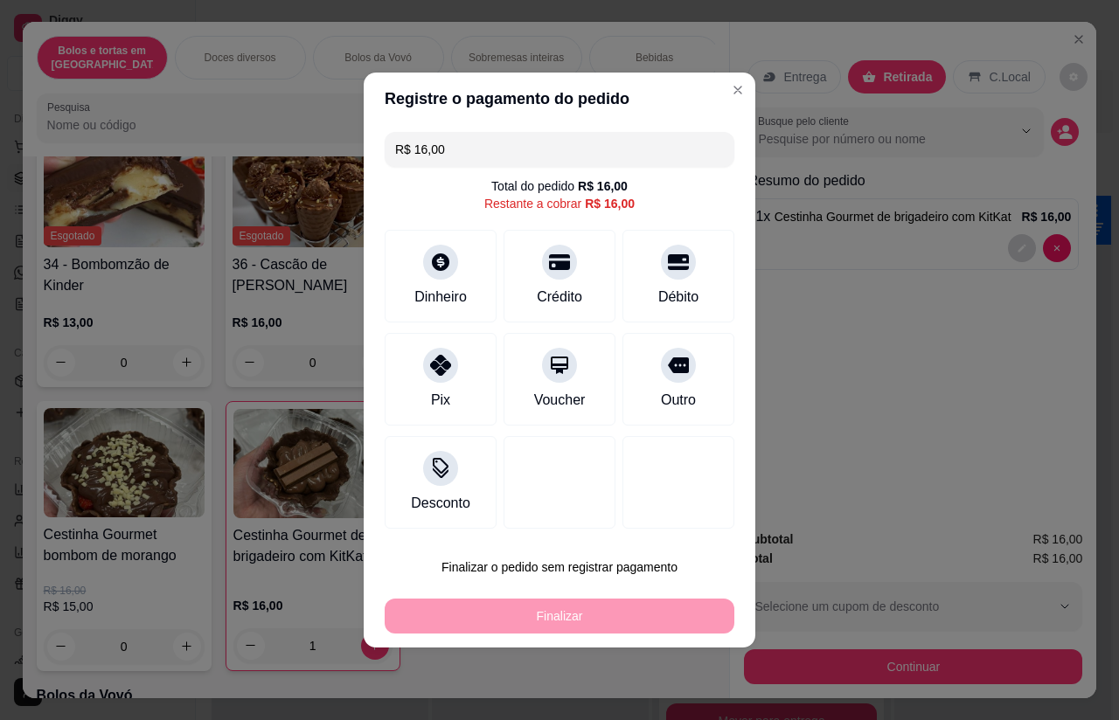
click at [562, 270] on icon at bounding box center [559, 262] width 21 height 16
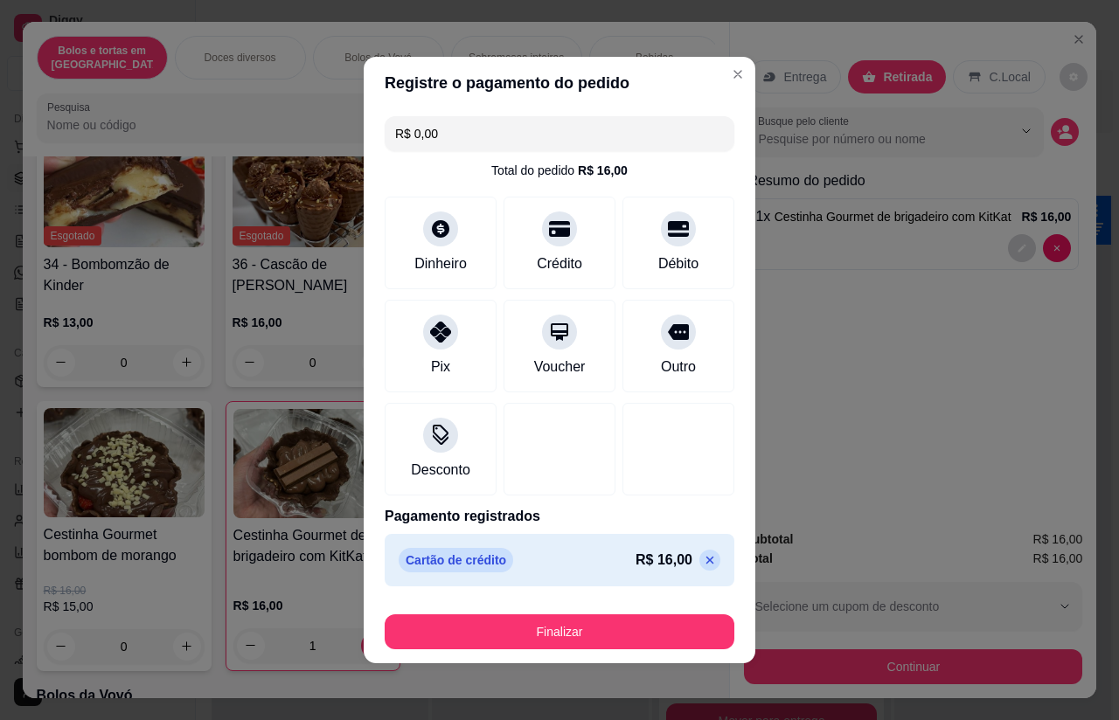
type input "R$ 0,00"
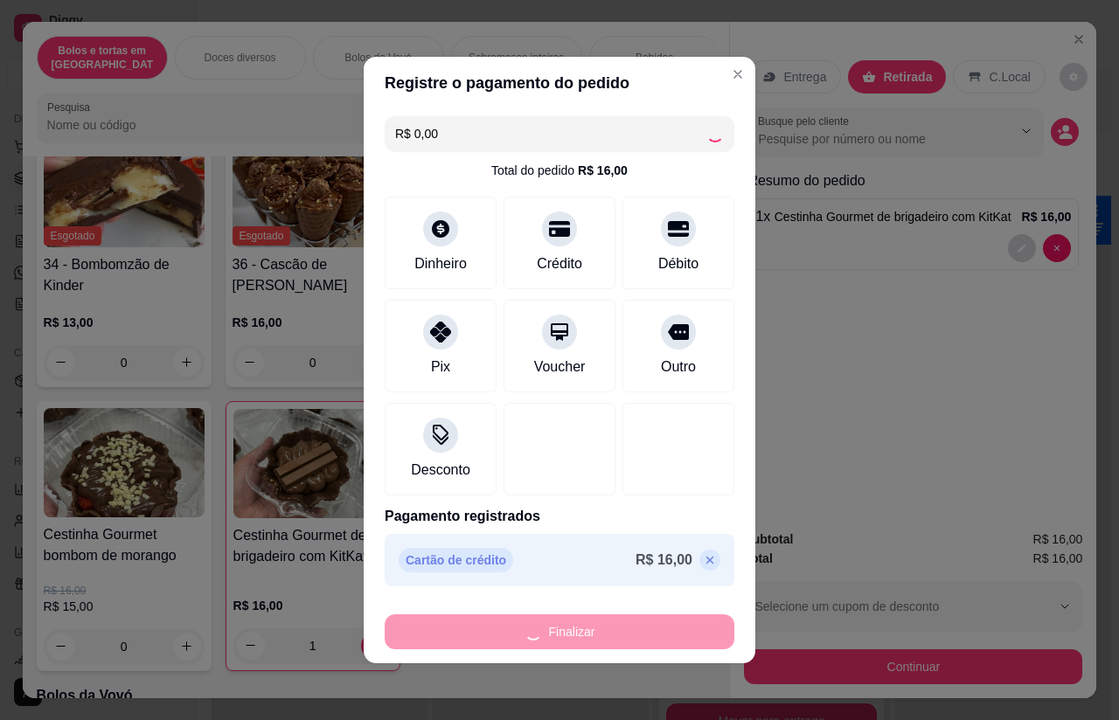
type input "0"
type input "-R$ 16,00"
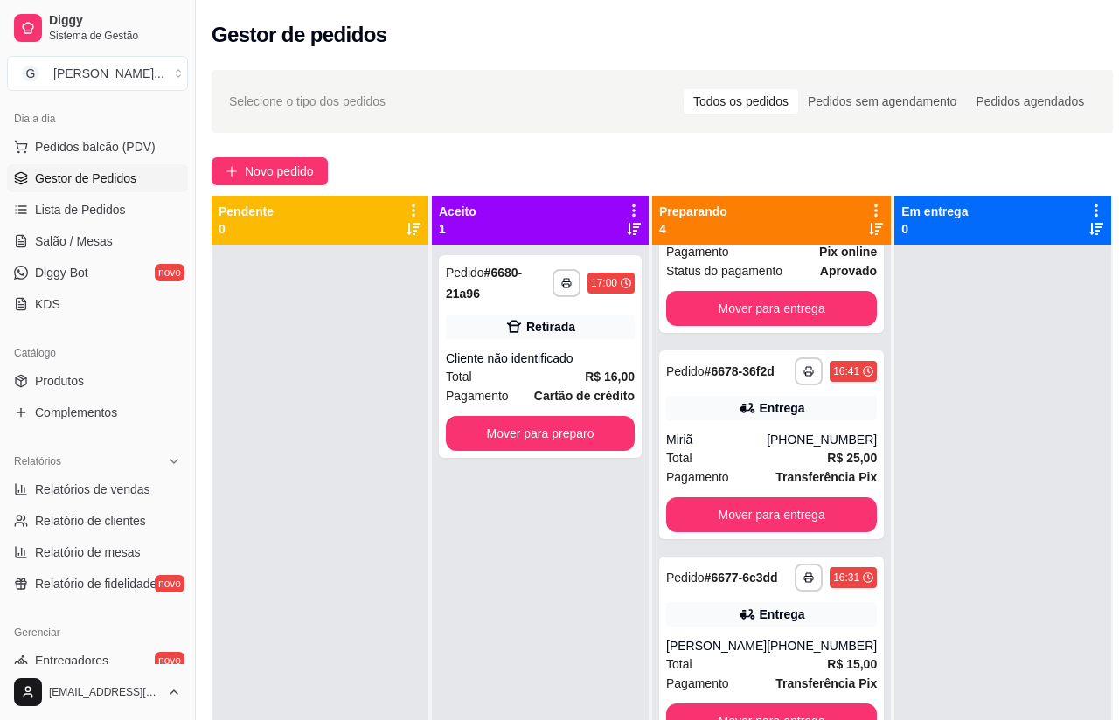
click at [539, 371] on div "Total R$ 16,00" at bounding box center [540, 376] width 189 height 19
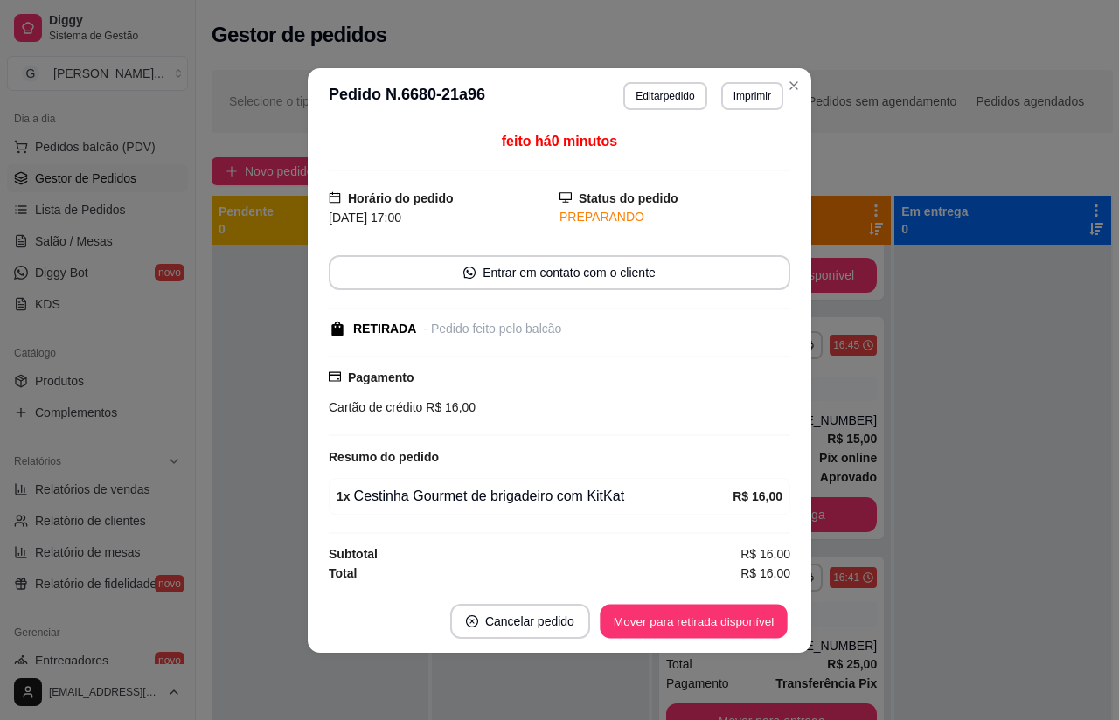
click at [710, 624] on div "Mover para retirada disponível" at bounding box center [693, 621] width 193 height 35
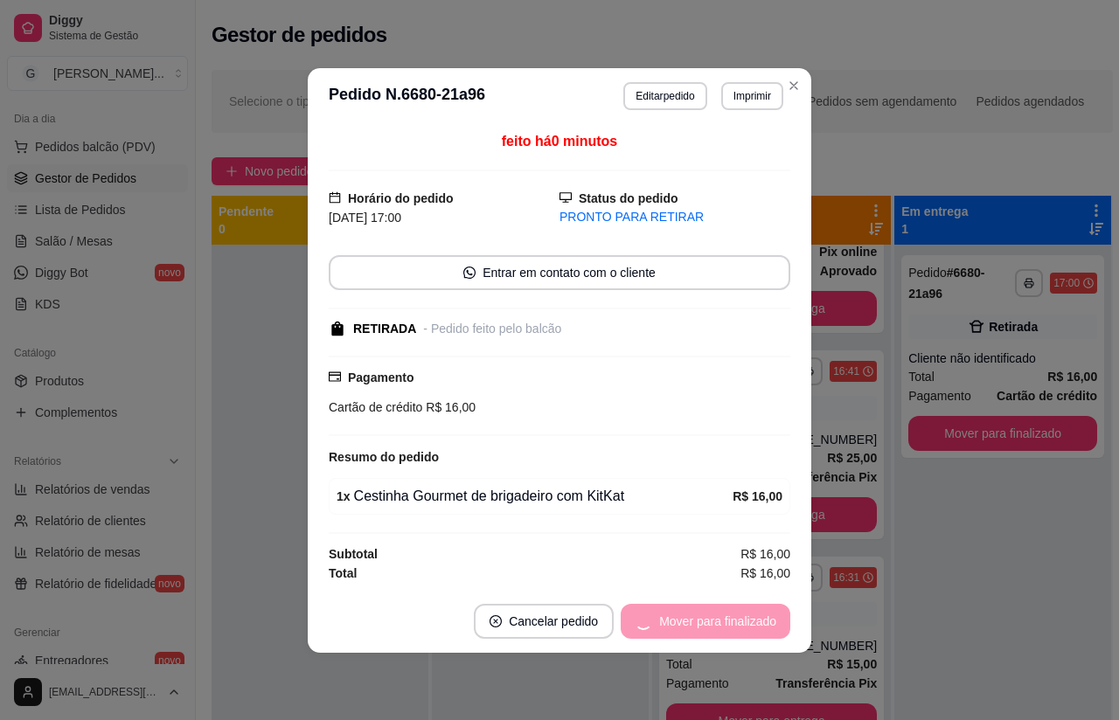
click at [707, 636] on div "Mover para finalizado" at bounding box center [706, 621] width 170 height 35
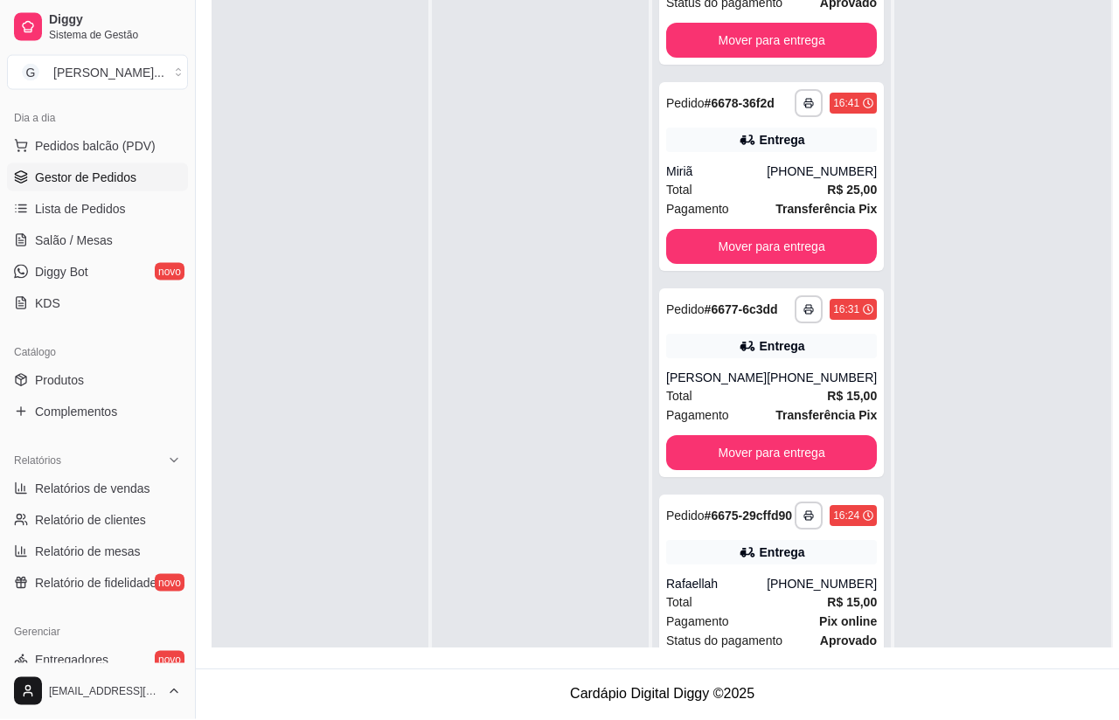
scroll to position [267, 12]
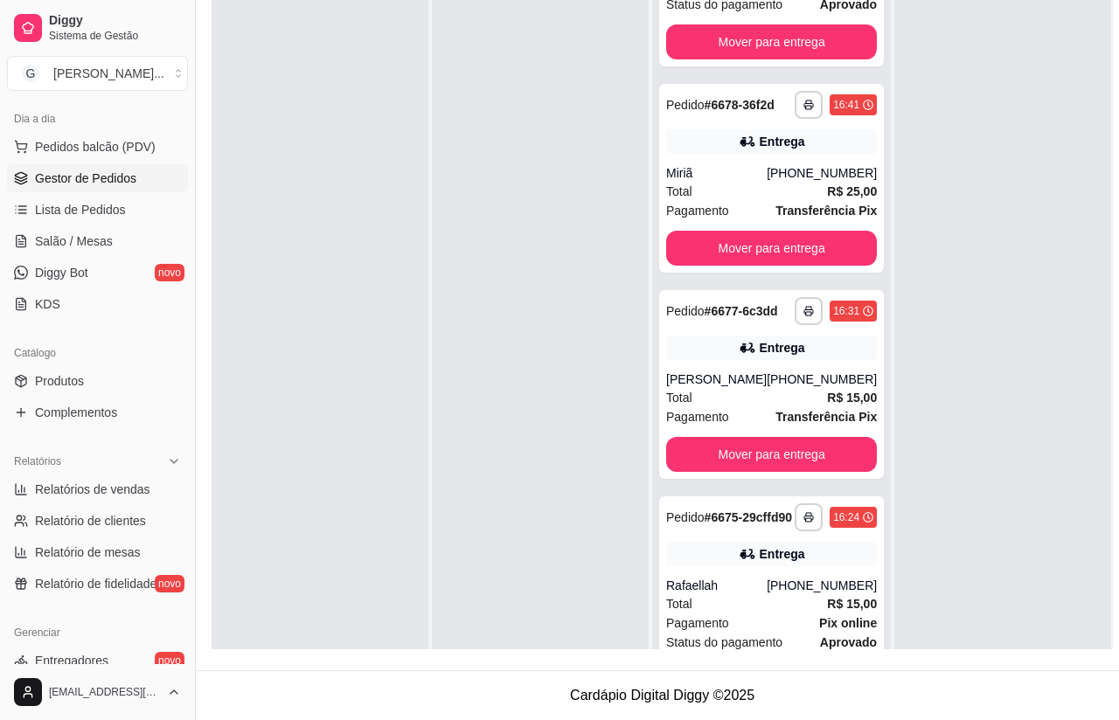
click at [774, 633] on div "Pagamento Pix online" at bounding box center [771, 623] width 211 height 19
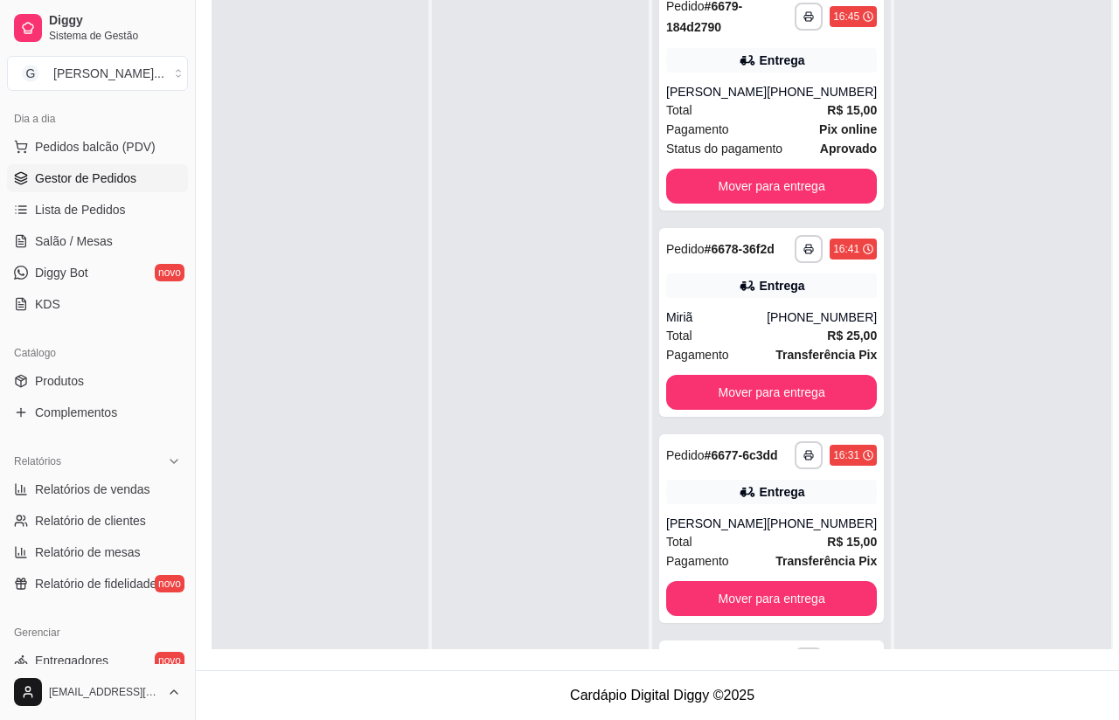
scroll to position [0, 0]
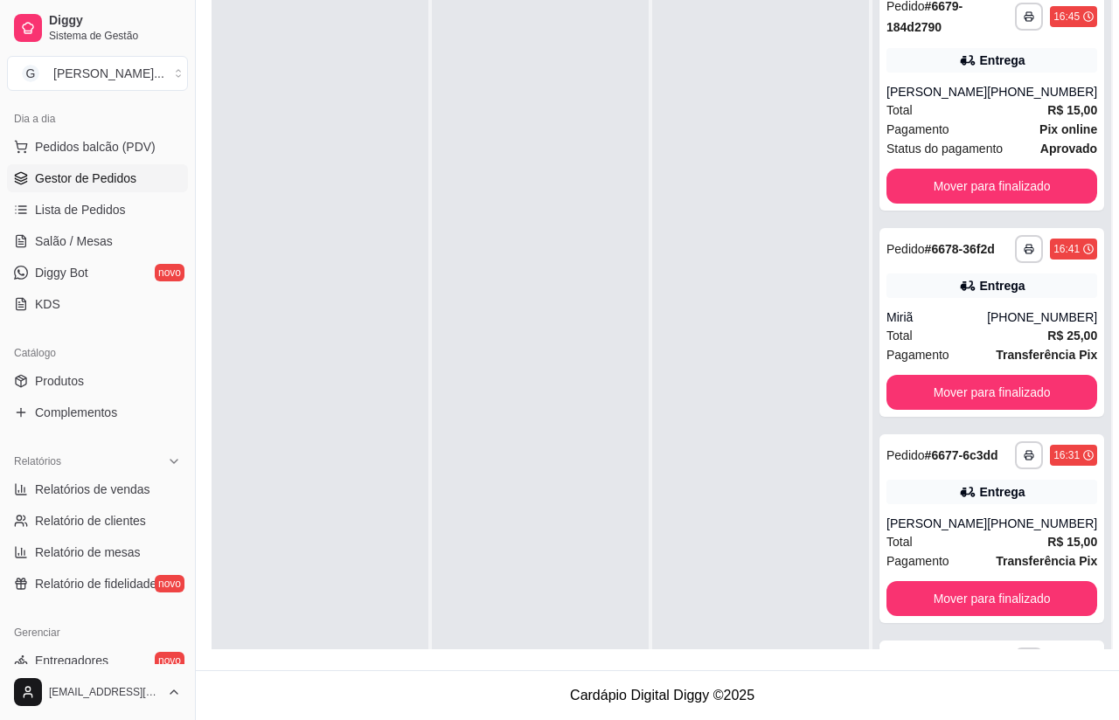
click at [76, 492] on span "Relatórios de vendas" at bounding box center [92, 489] width 115 height 17
select select "ALL"
select select "0"
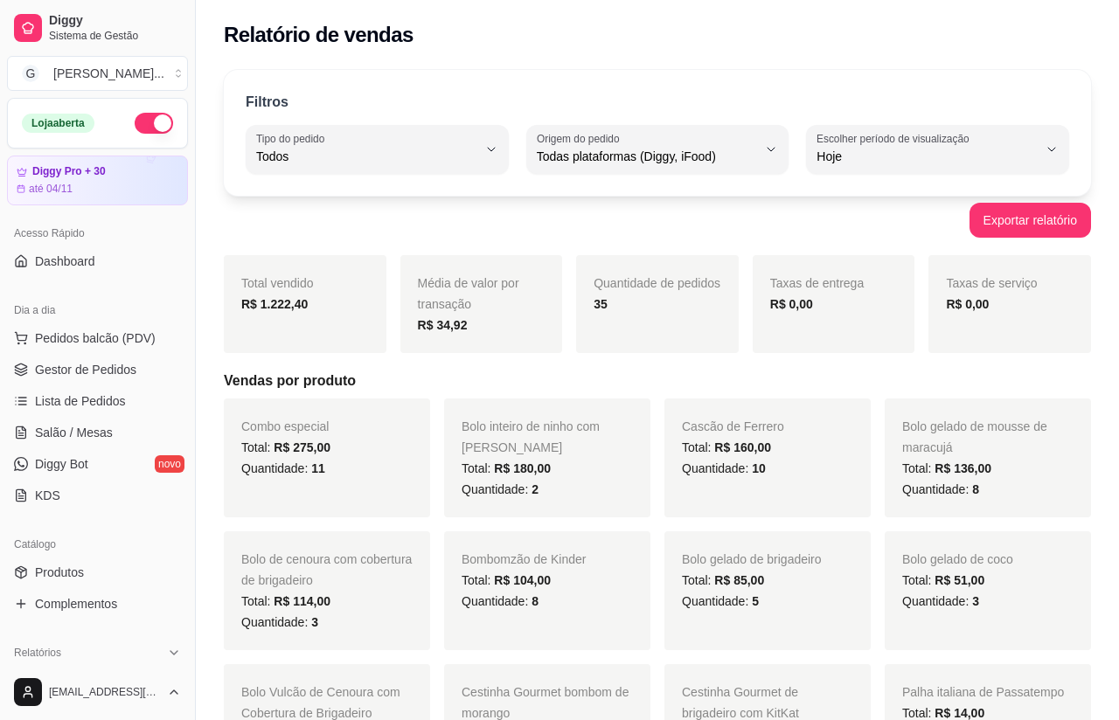
click at [52, 363] on span "Gestor de Pedidos" at bounding box center [85, 369] width 101 height 17
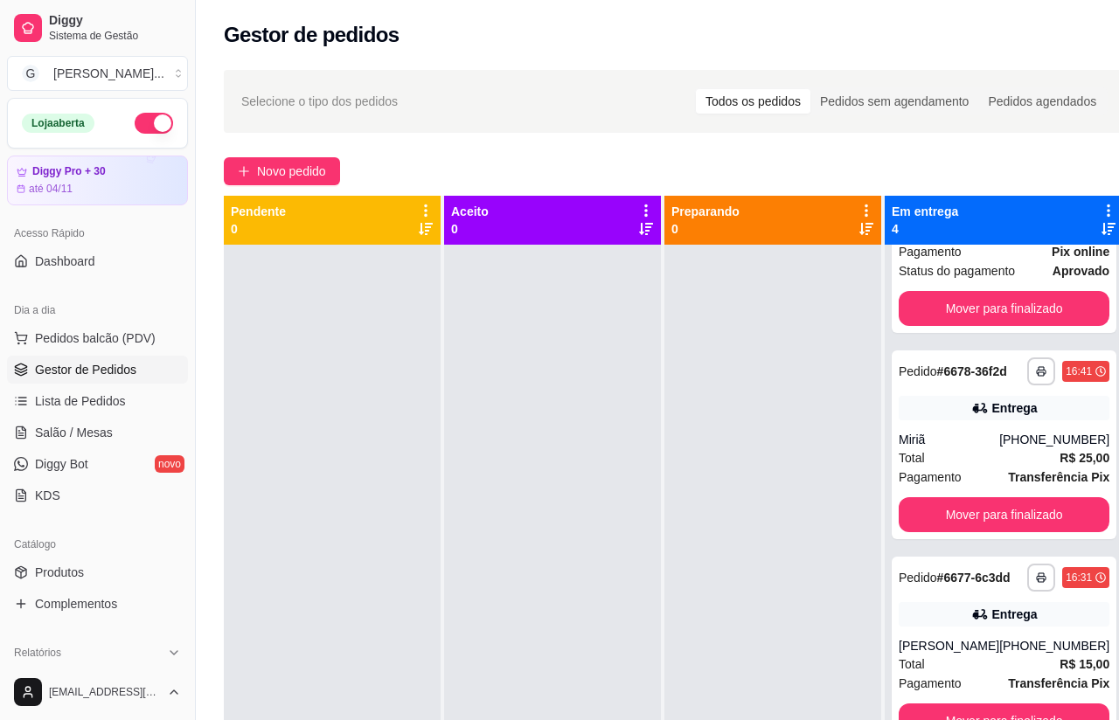
scroll to position [-1, 0]
click at [291, 184] on button "Novo pedido" at bounding box center [282, 171] width 116 height 28
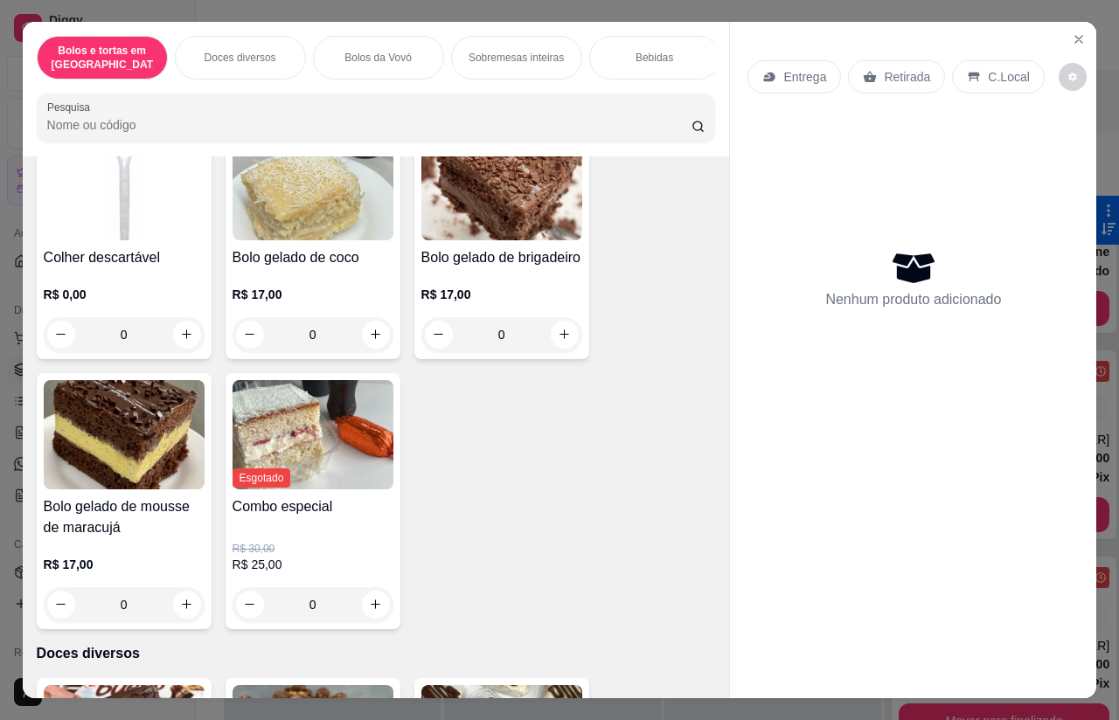
scroll to position [152, 0]
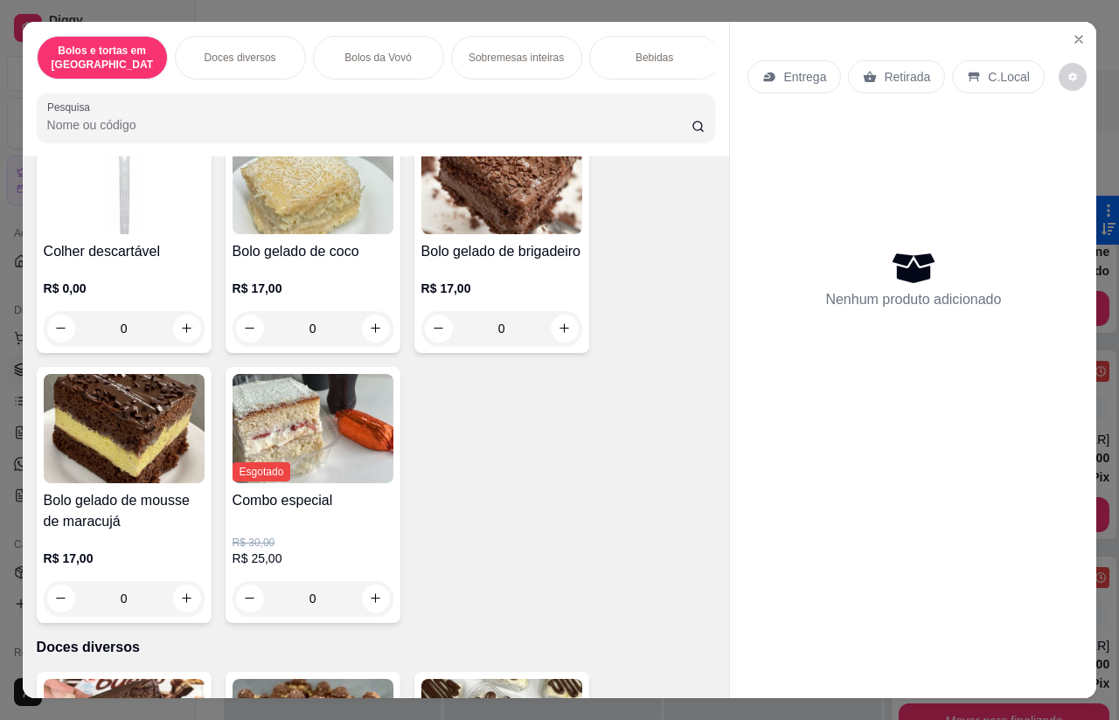
type input "1"
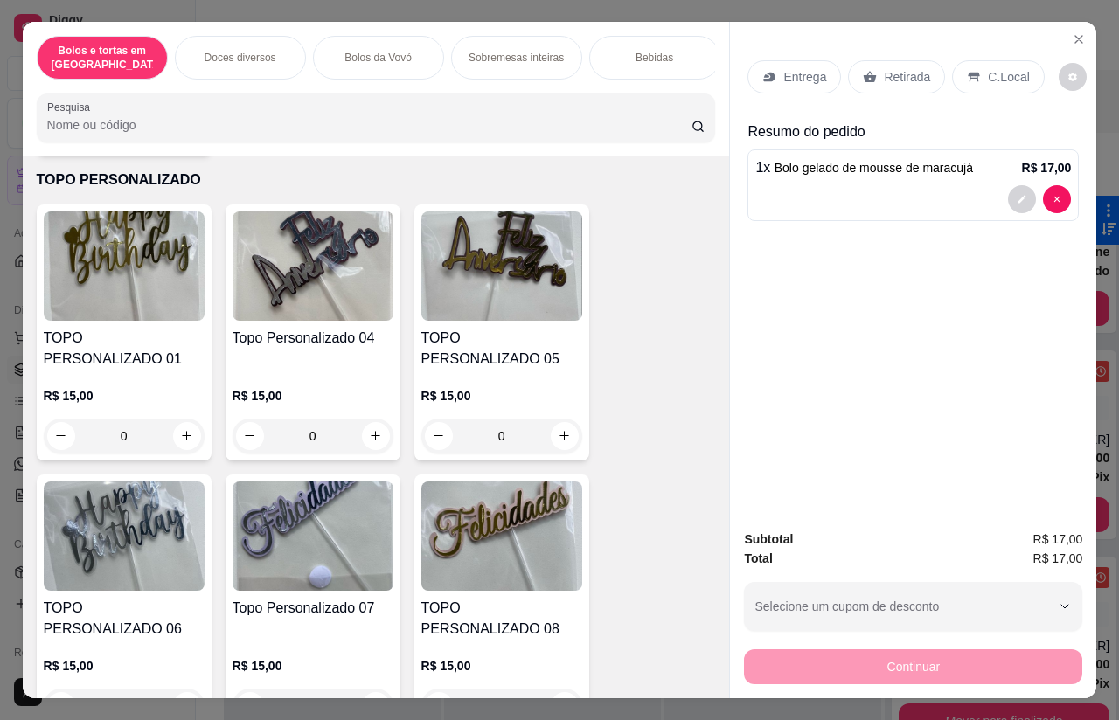
scroll to position [2375, 0]
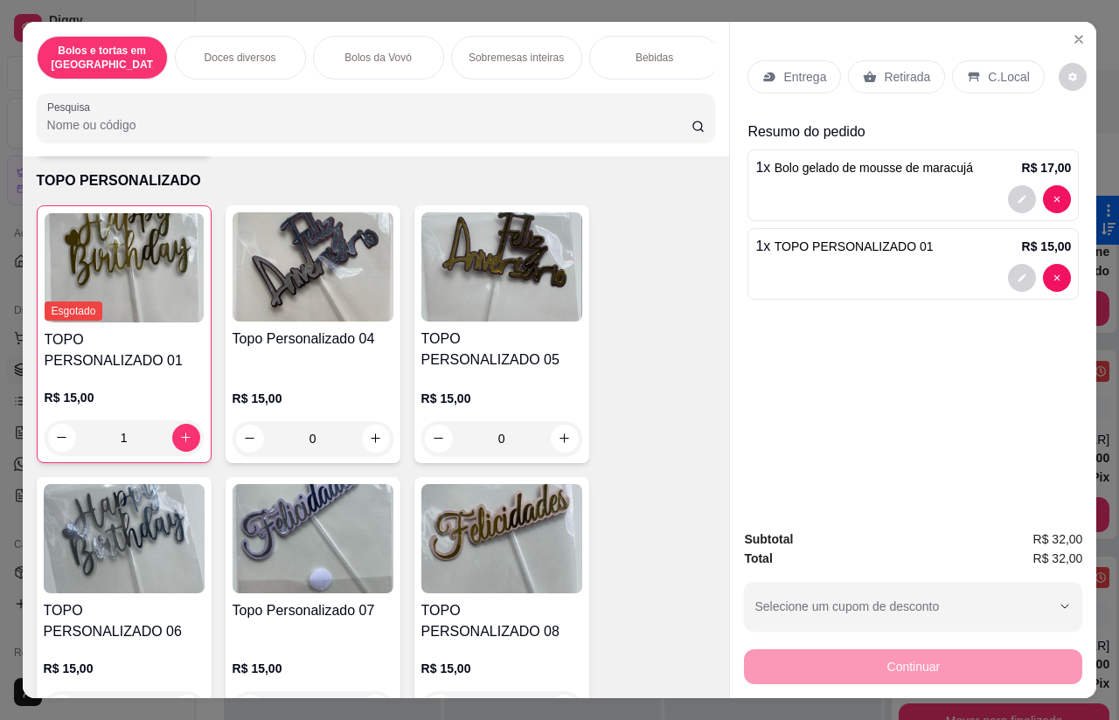
type input "1"
click at [912, 60] on div "Retirada" at bounding box center [896, 76] width 97 height 33
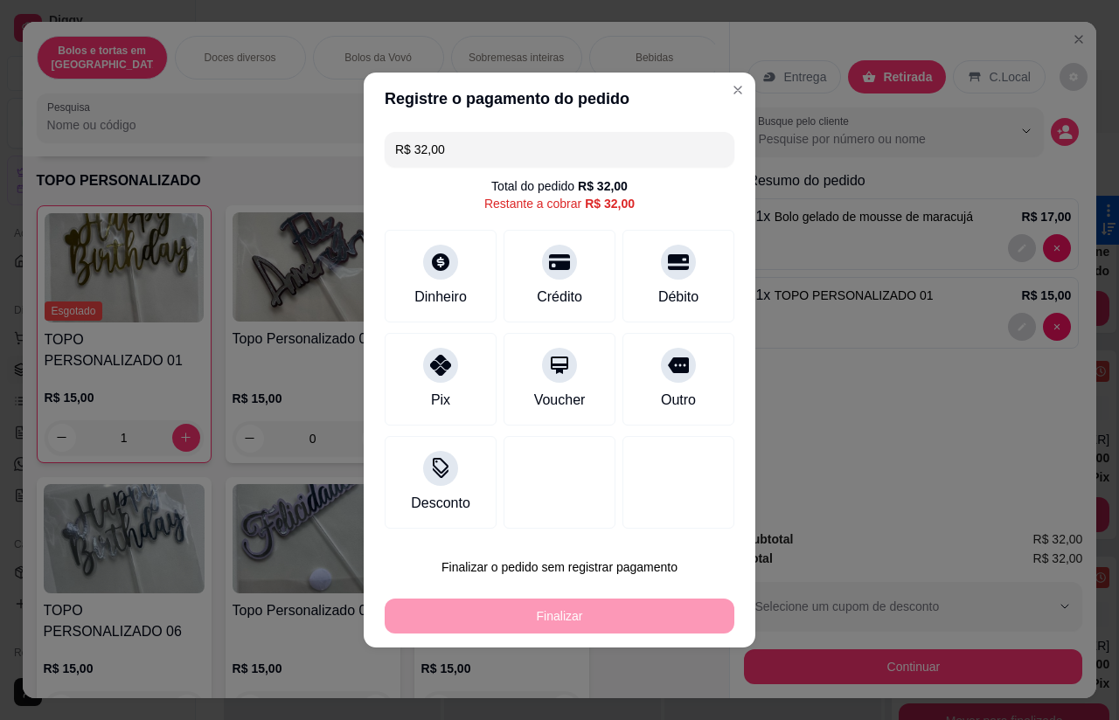
click at [439, 275] on div at bounding box center [440, 262] width 35 height 35
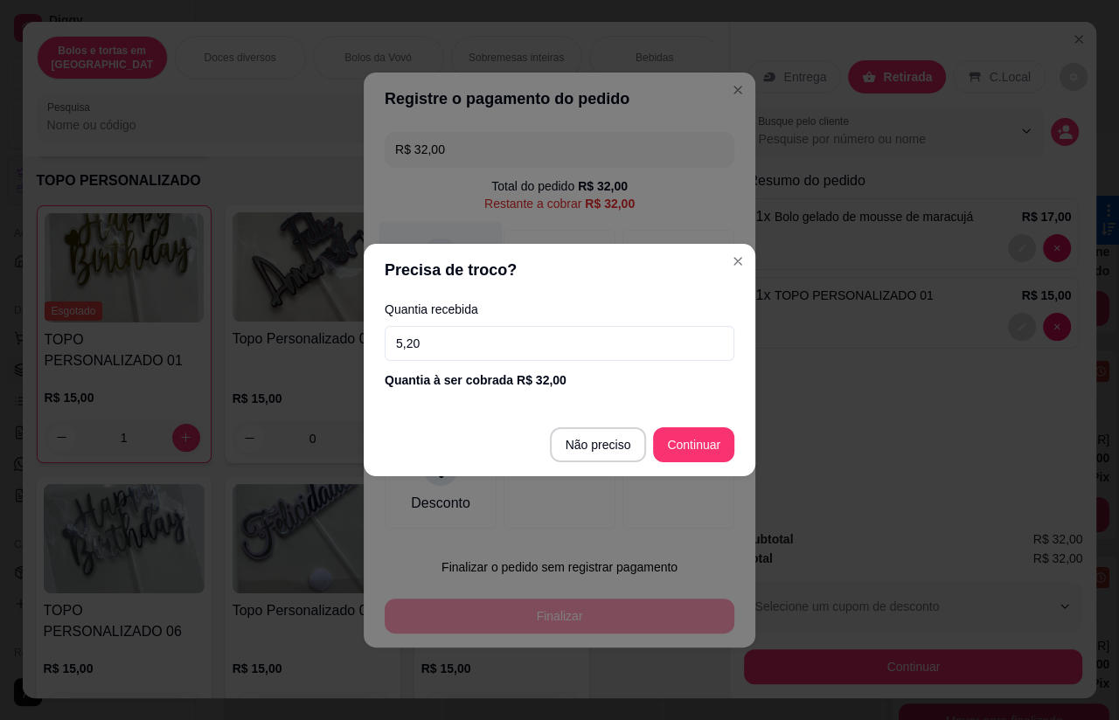
type input "52,00"
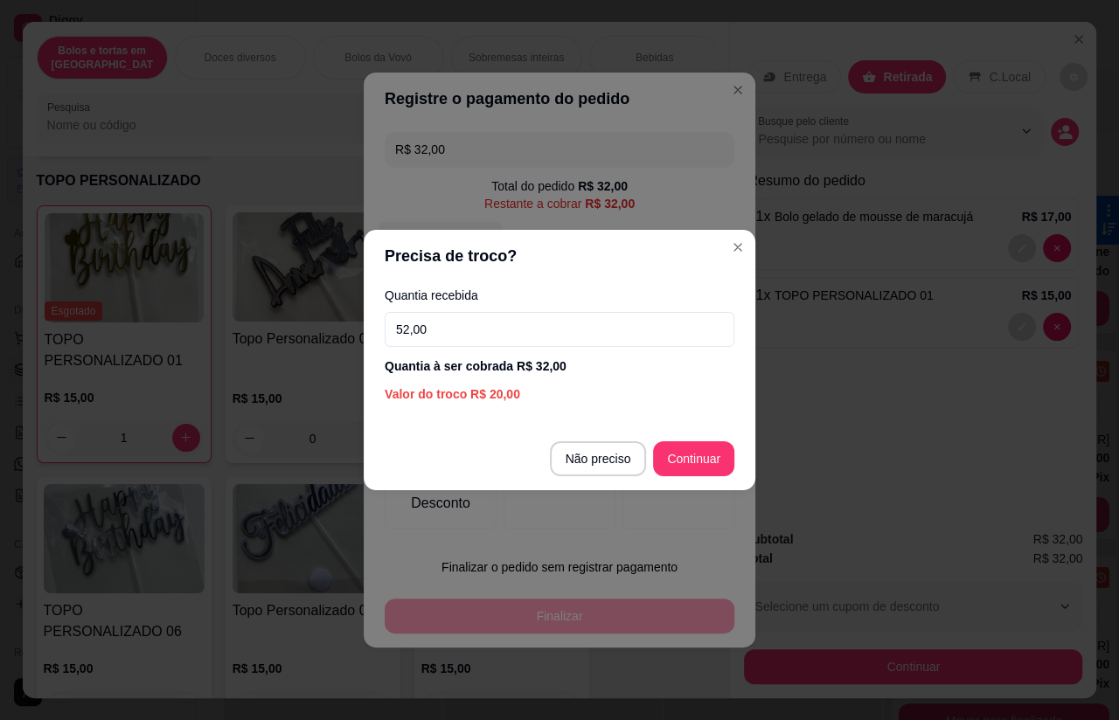
type input "R$ 0,00"
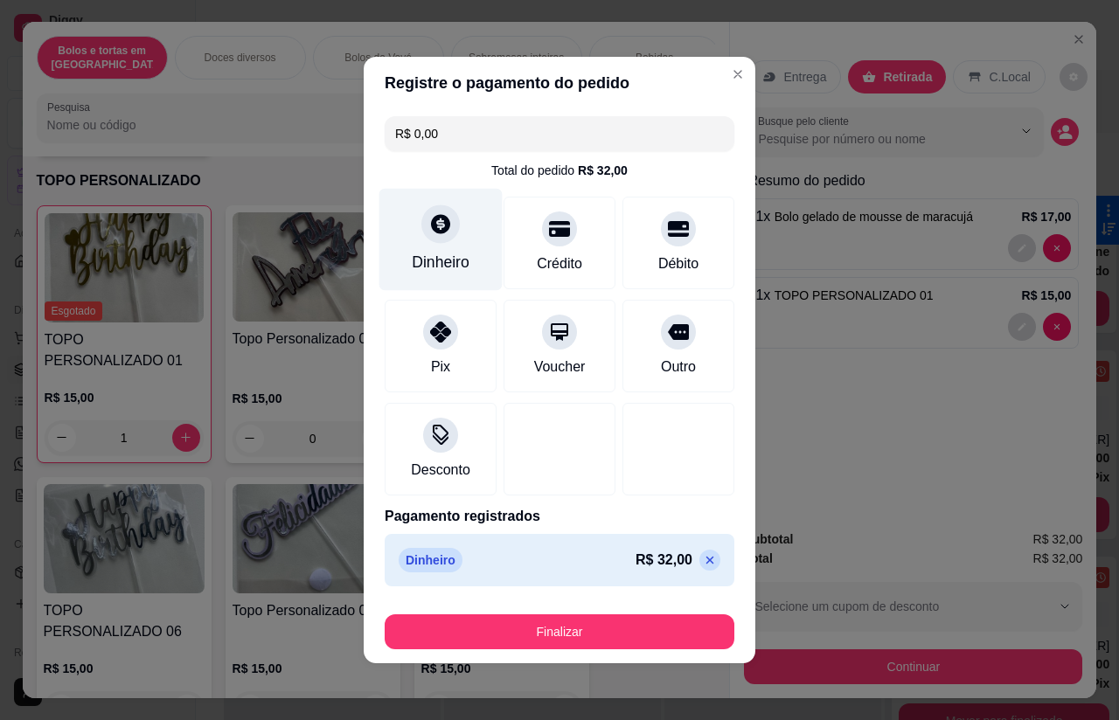
type input "0"
type input "-R$ 32,00"
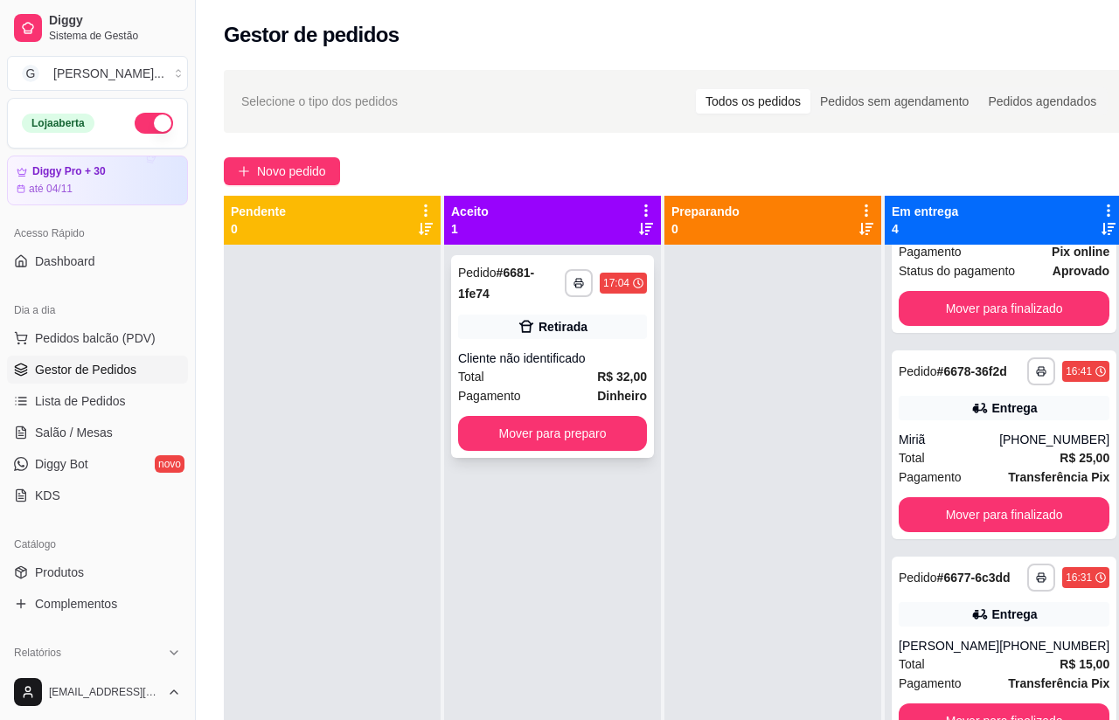
click at [554, 358] on div "Cliente não identificado" at bounding box center [552, 358] width 189 height 17
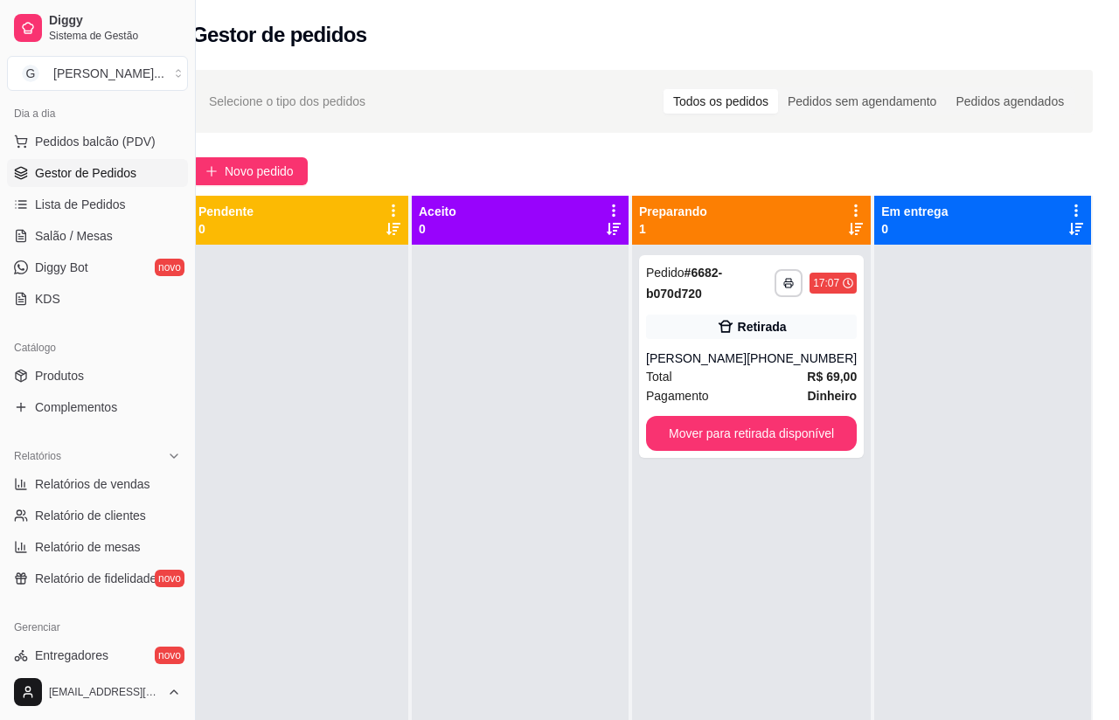
scroll to position [198, 0]
click at [70, 481] on span "Relatórios de vendas" at bounding box center [92, 482] width 115 height 17
select select "ALL"
select select "0"
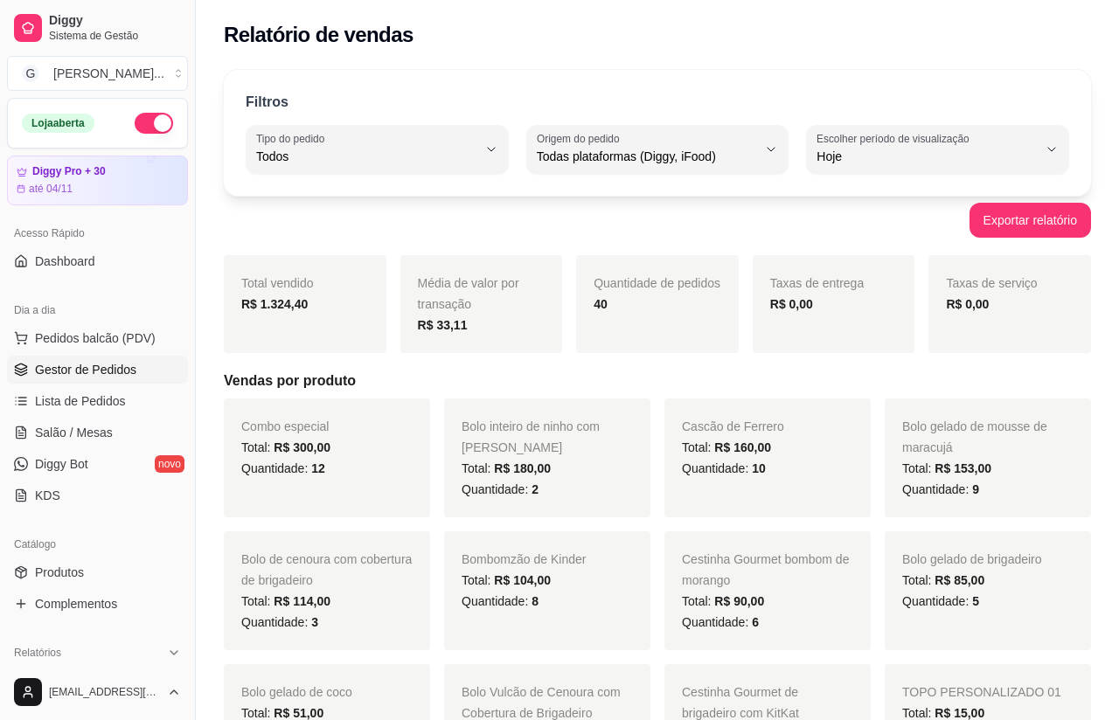
click at [30, 360] on link "Gestor de Pedidos" at bounding box center [97, 370] width 181 height 28
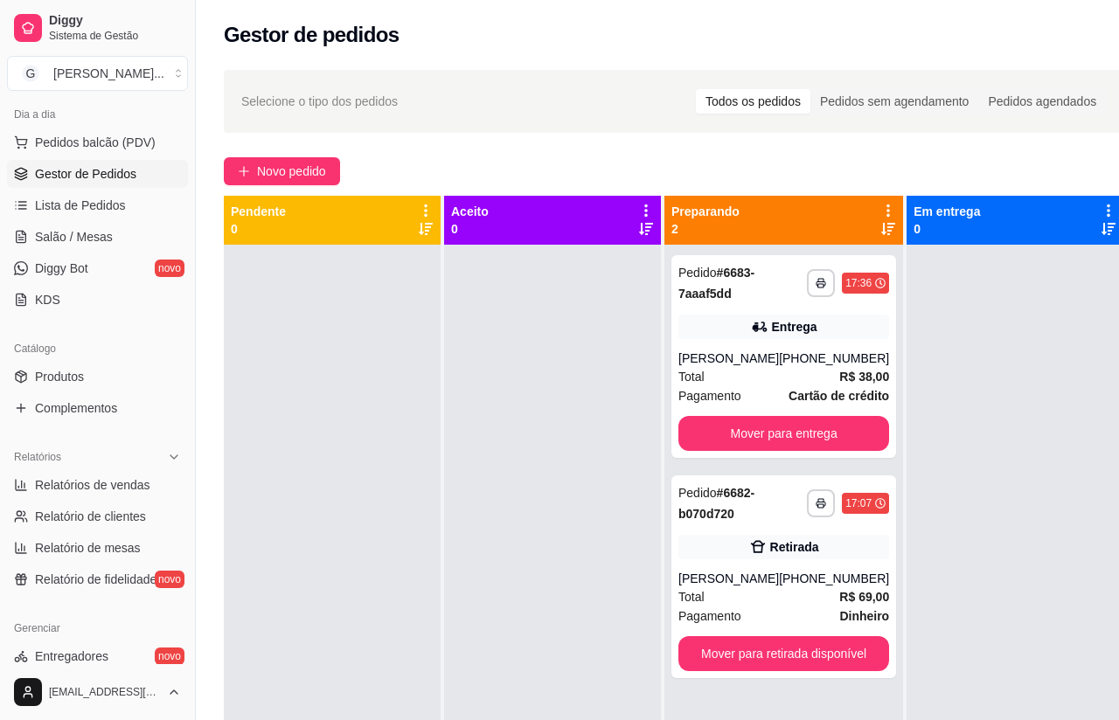
scroll to position [199, 0]
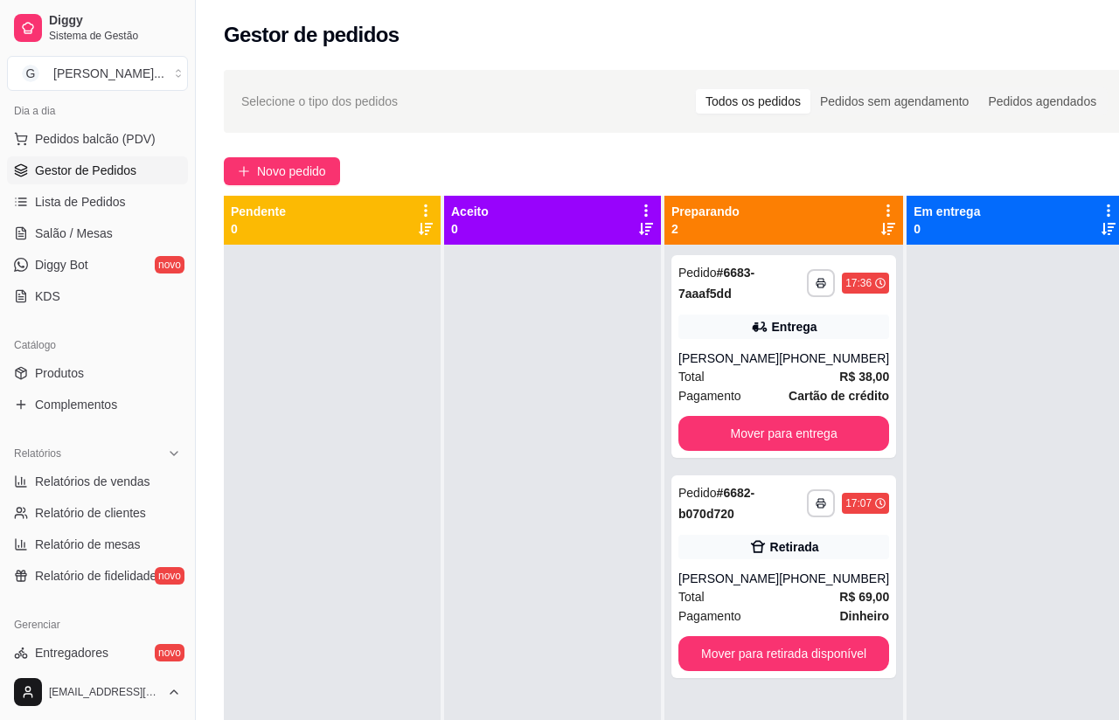
click at [101, 476] on span "Relatórios de vendas" at bounding box center [92, 481] width 115 height 17
select select "ALL"
select select "0"
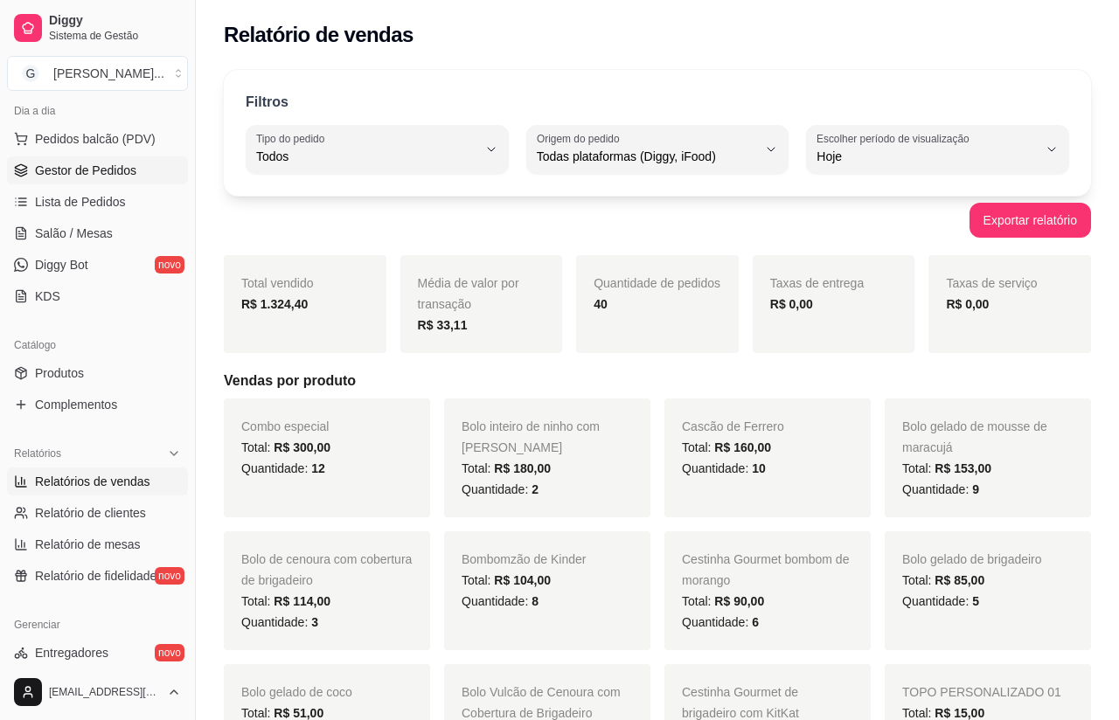
click at [106, 171] on span "Gestor de Pedidos" at bounding box center [85, 170] width 101 height 17
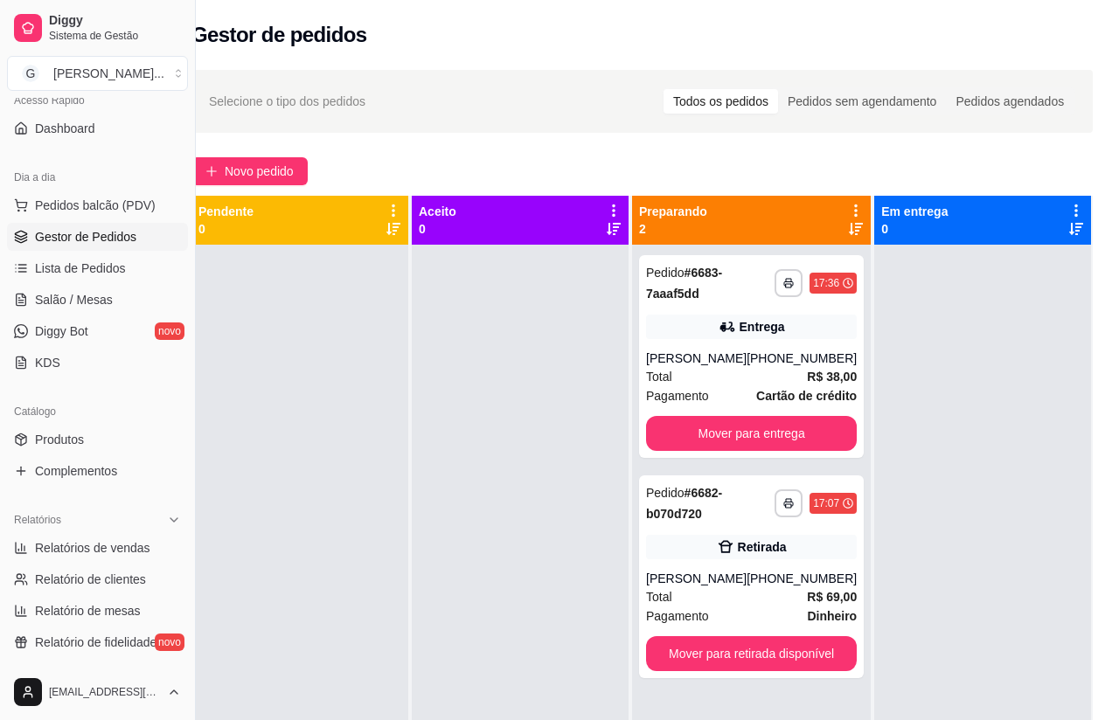
scroll to position [128, 0]
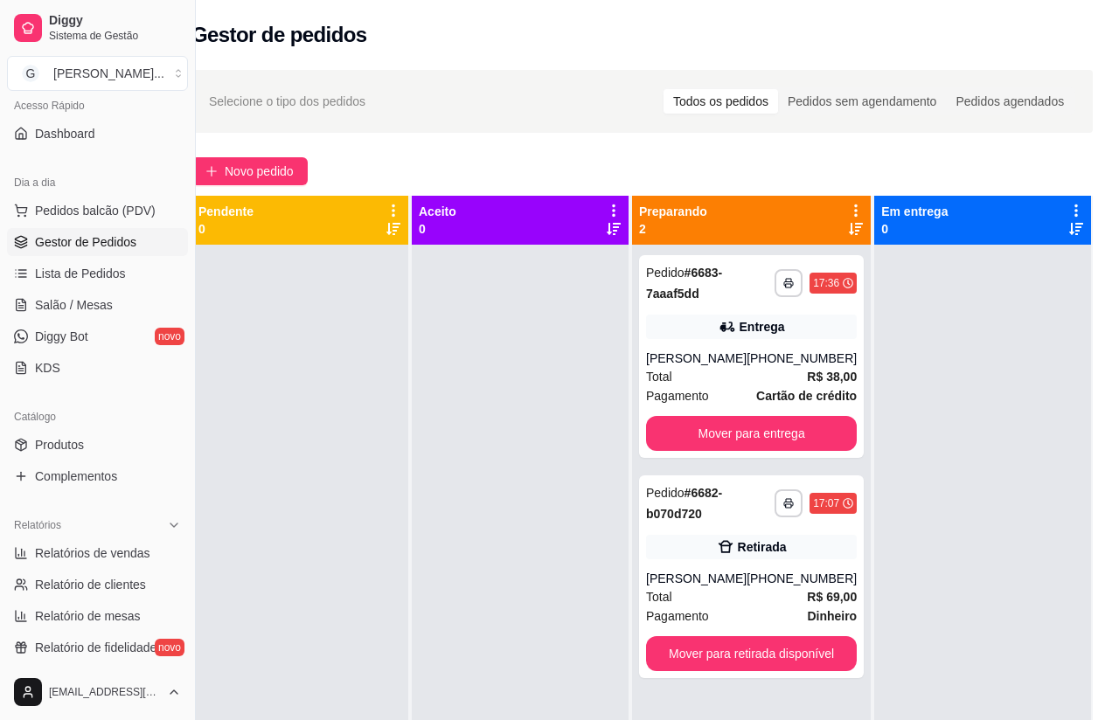
click at [713, 629] on div "**********" at bounding box center [751, 577] width 225 height 203
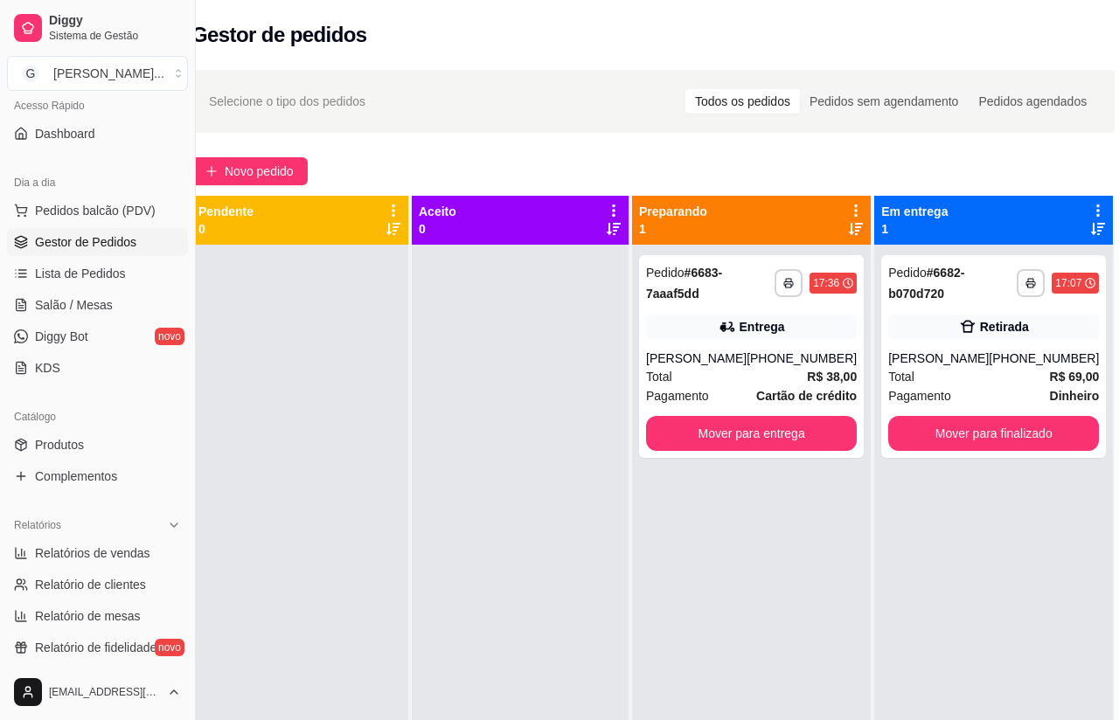
scroll to position [0, 12]
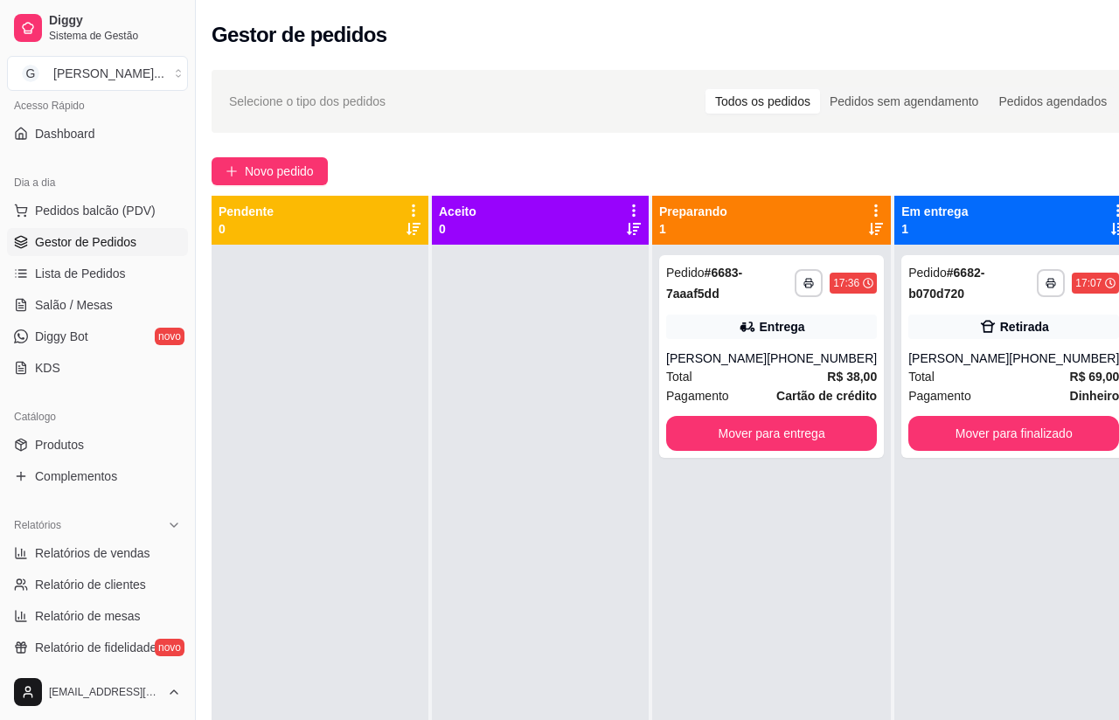
click at [971, 448] on button "Mover para finalizado" at bounding box center [1013, 433] width 211 height 35
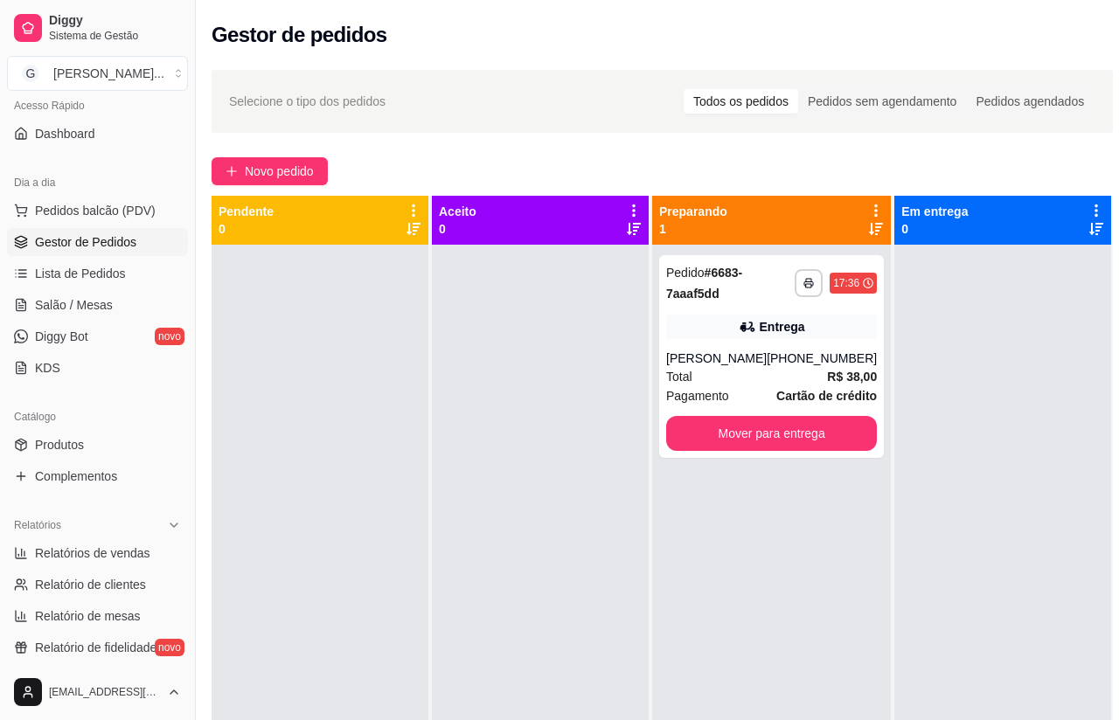
click at [795, 356] on div "[PHONE_NUMBER]" at bounding box center [822, 358] width 110 height 17
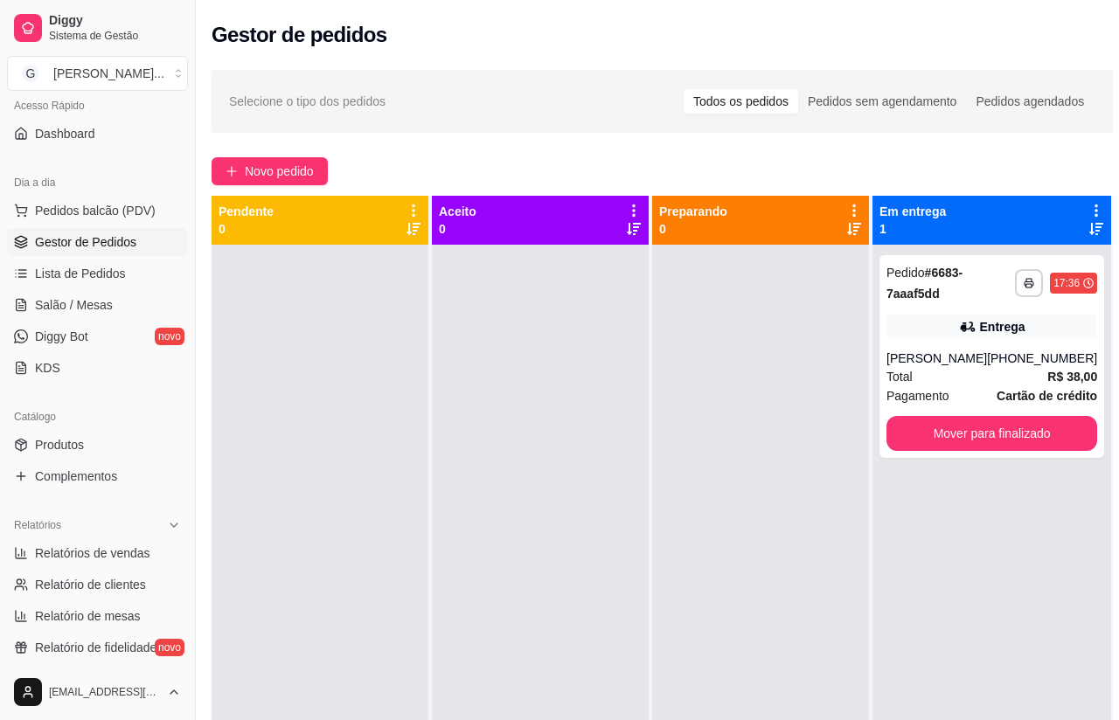
click at [111, 552] on span "Relatórios de vendas" at bounding box center [92, 553] width 115 height 17
select select "ALL"
select select "0"
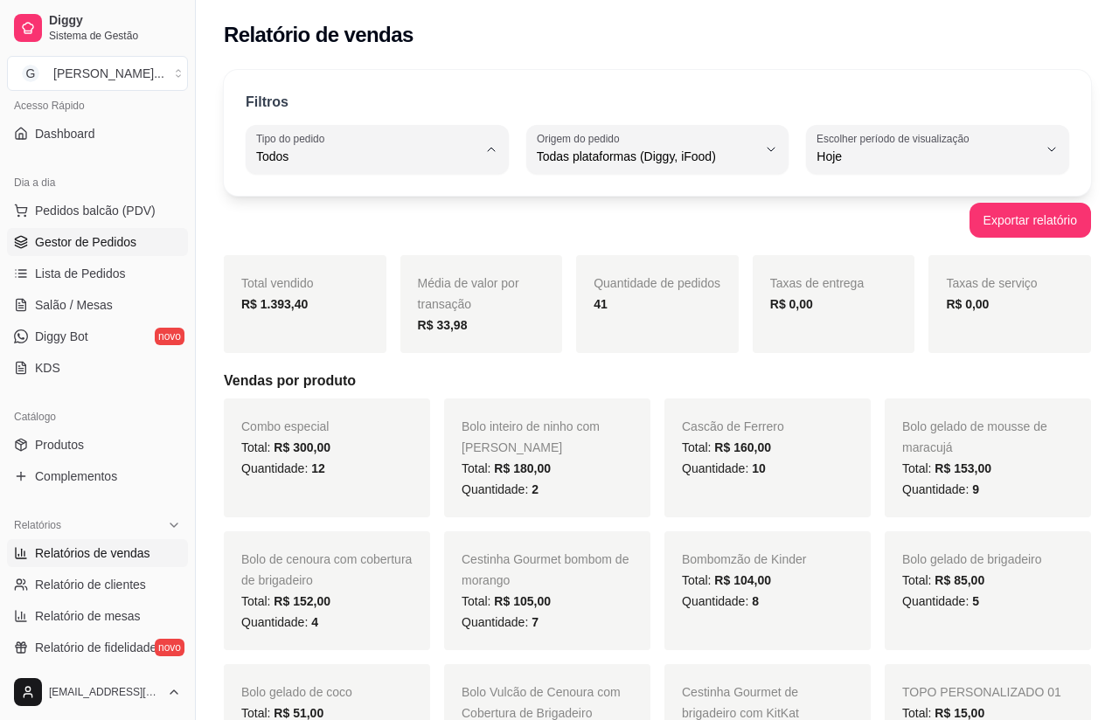
type input "DELIVERY"
select select "DELIVERY"
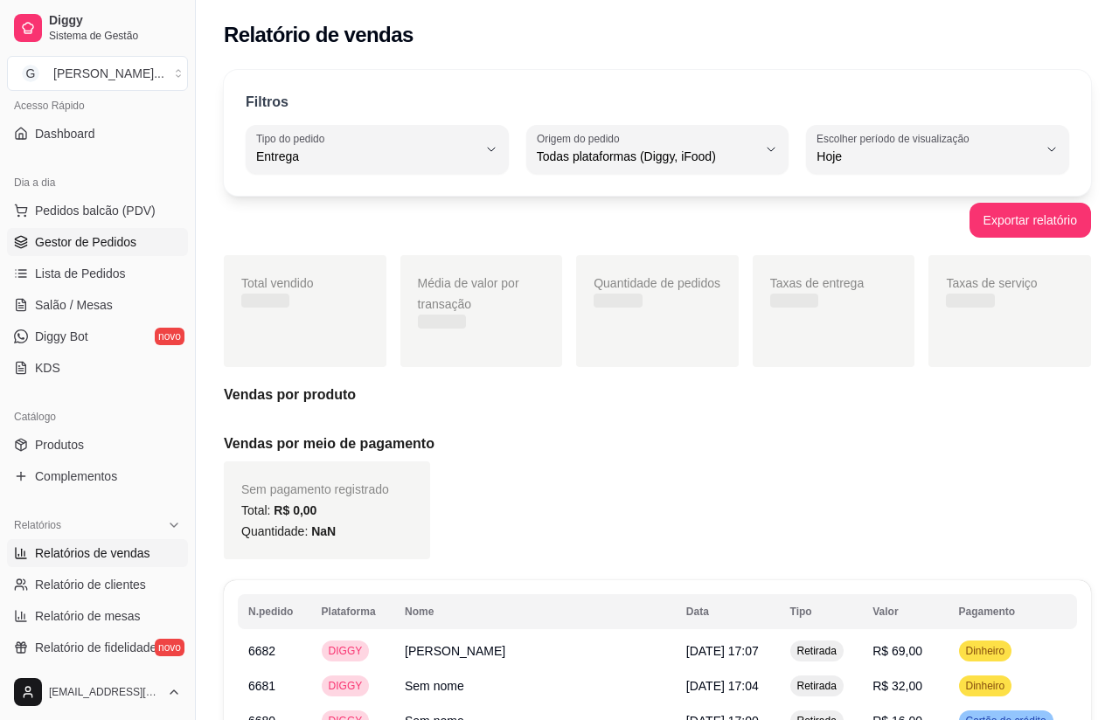
click at [303, 240] on li "Entrega" at bounding box center [377, 226] width 239 height 27
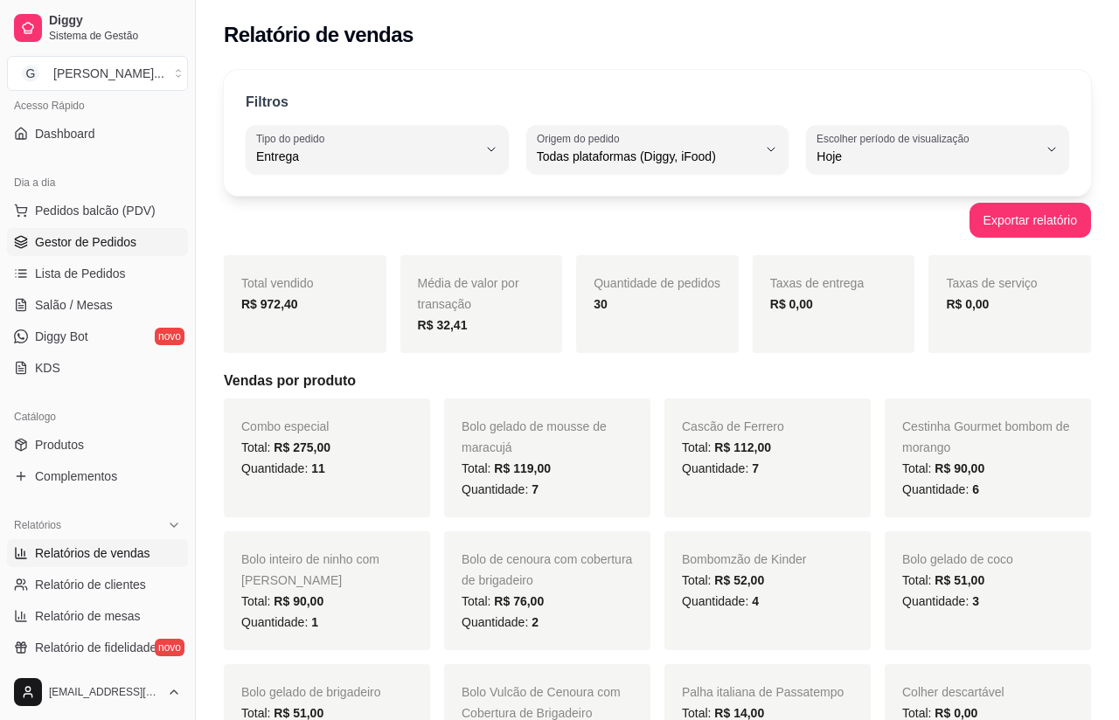
click at [103, 241] on span "Gestor de Pedidos" at bounding box center [85, 241] width 101 height 17
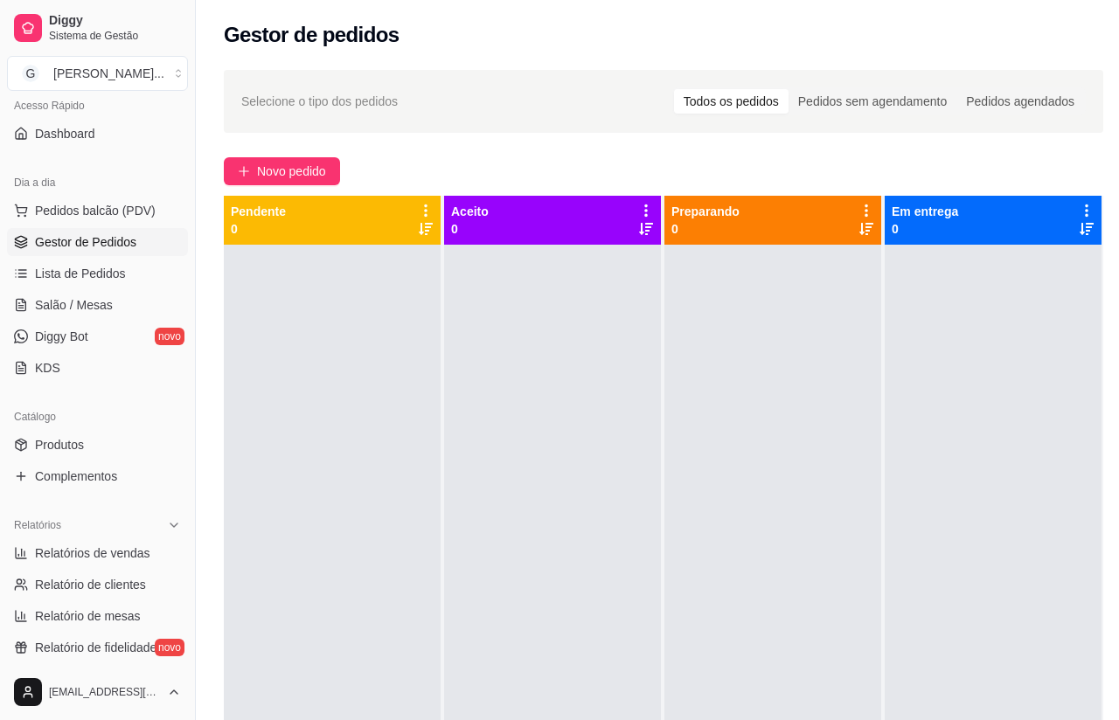
click at [133, 556] on span "Relatórios de vendas" at bounding box center [92, 553] width 115 height 17
select select "ALL"
select select "0"
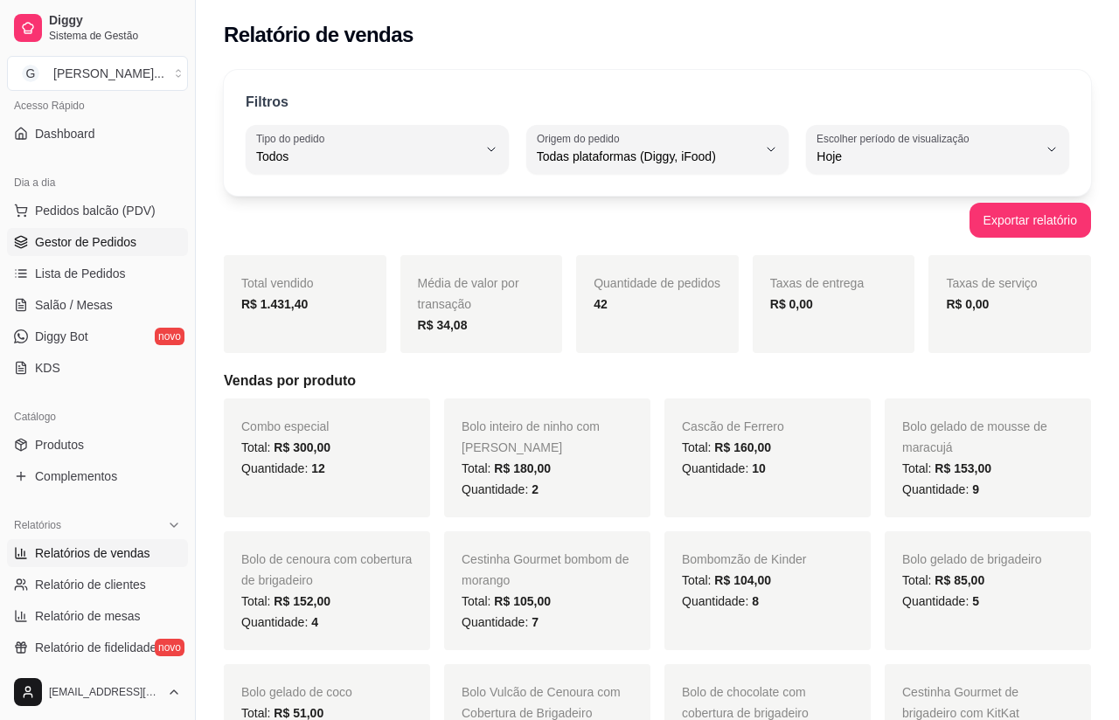
click at [109, 255] on link "Gestor de Pedidos" at bounding box center [97, 242] width 181 height 28
